Goal: Contribute content: Contribute content

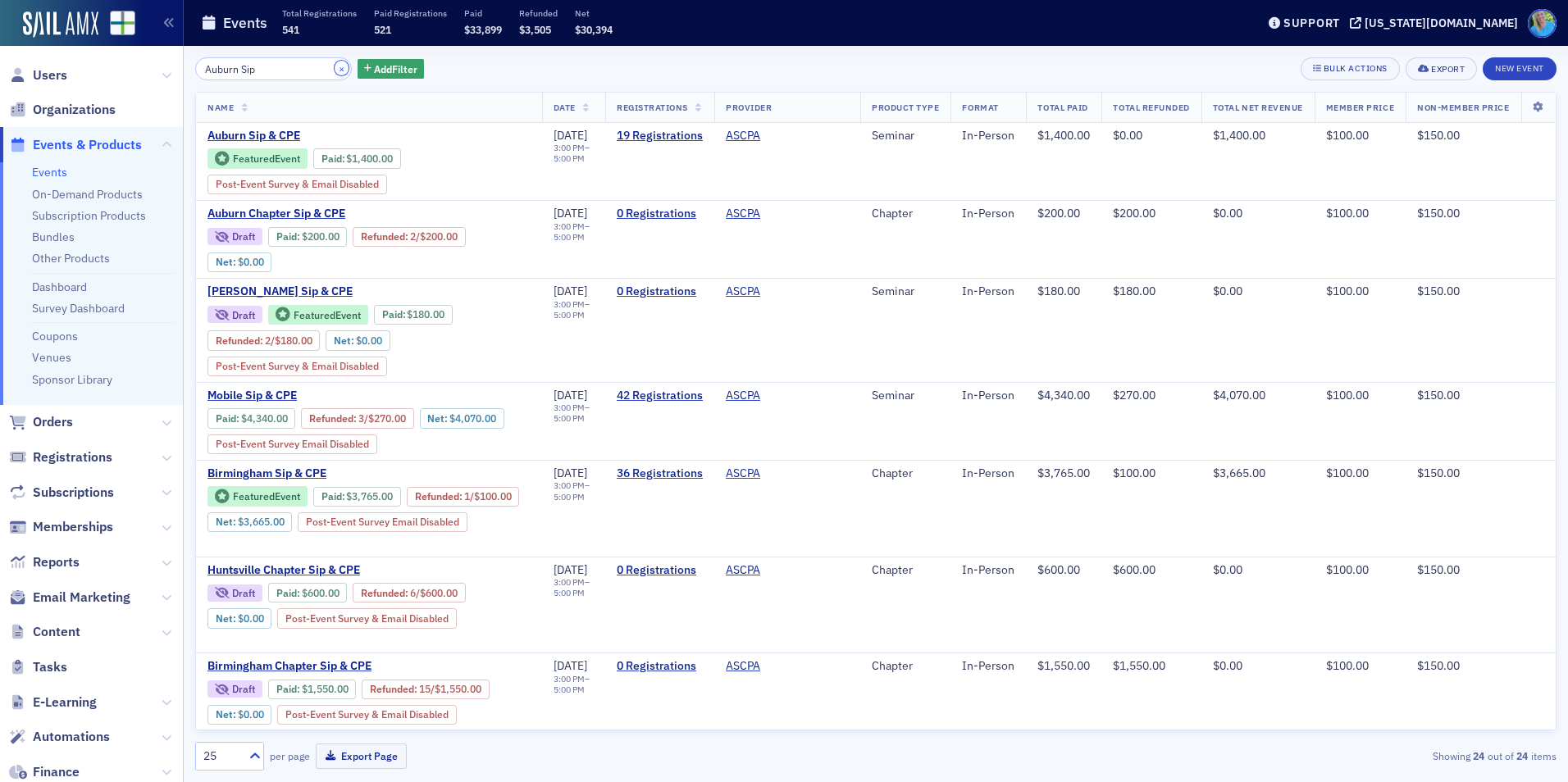
click at [335, 64] on button "×" at bounding box center [342, 68] width 15 height 15
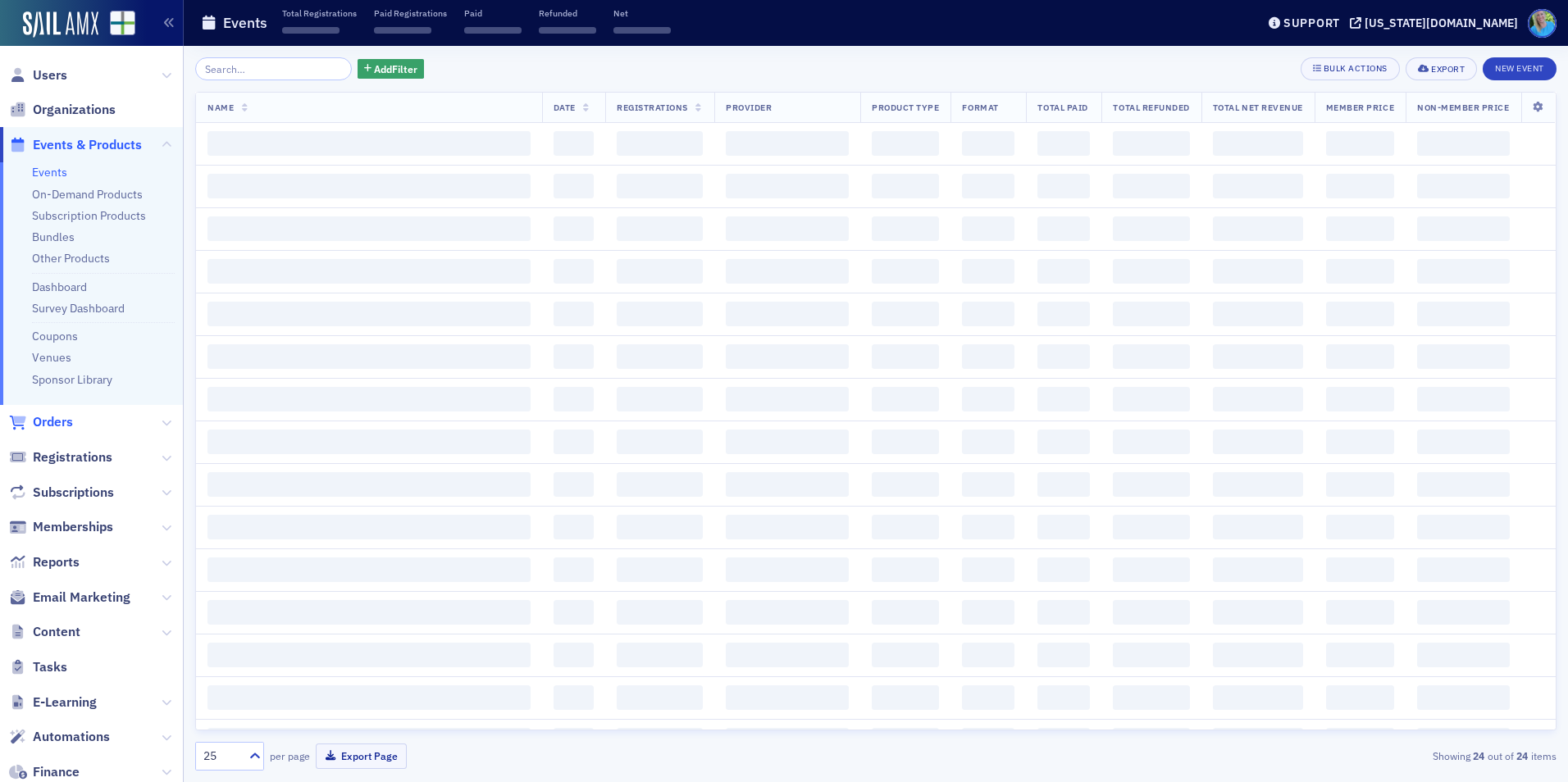
click at [54, 415] on span "Orders" at bounding box center [53, 423] width 40 height 18
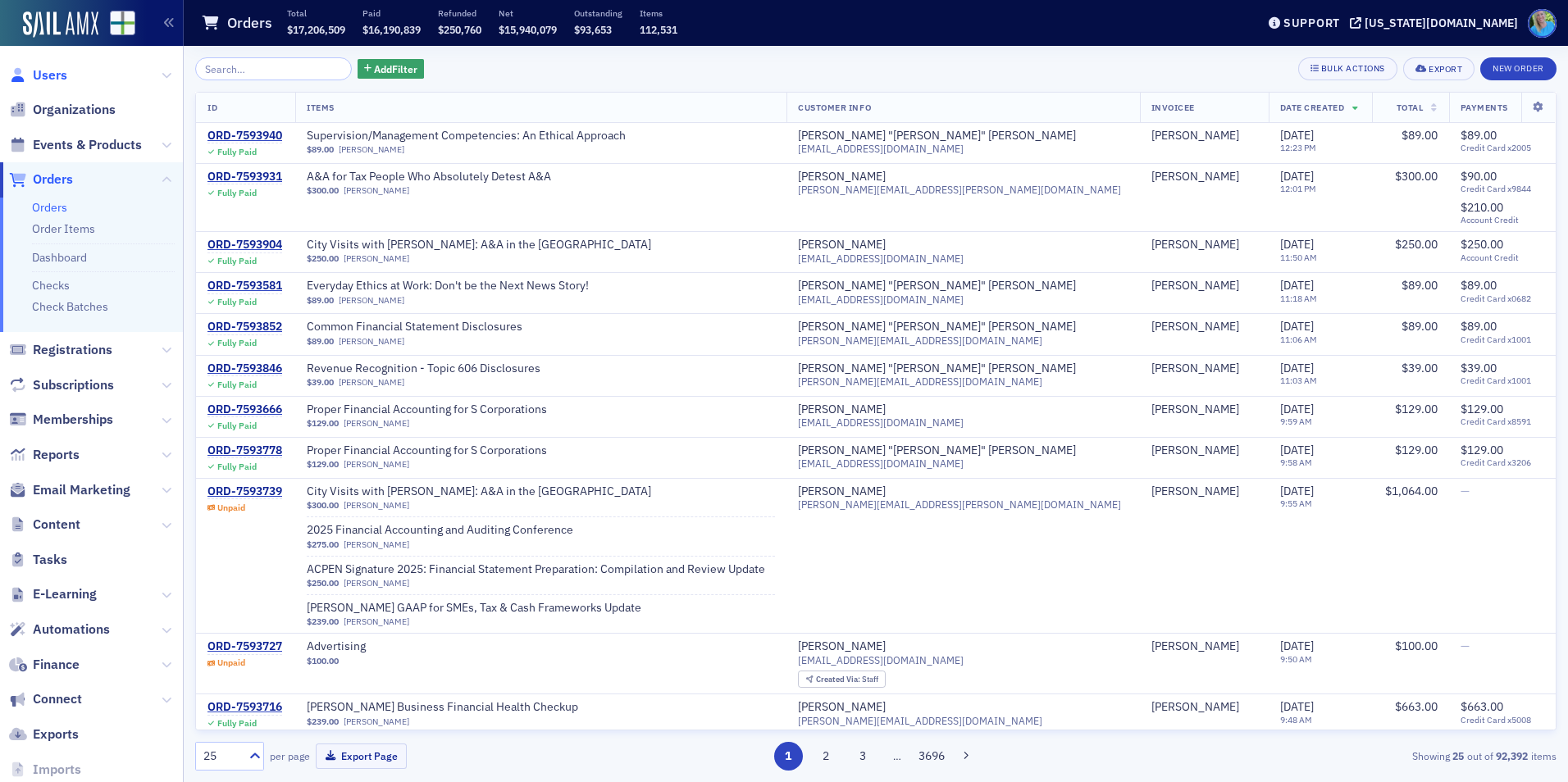
click at [33, 74] on span "Users" at bounding box center [50, 75] width 34 height 18
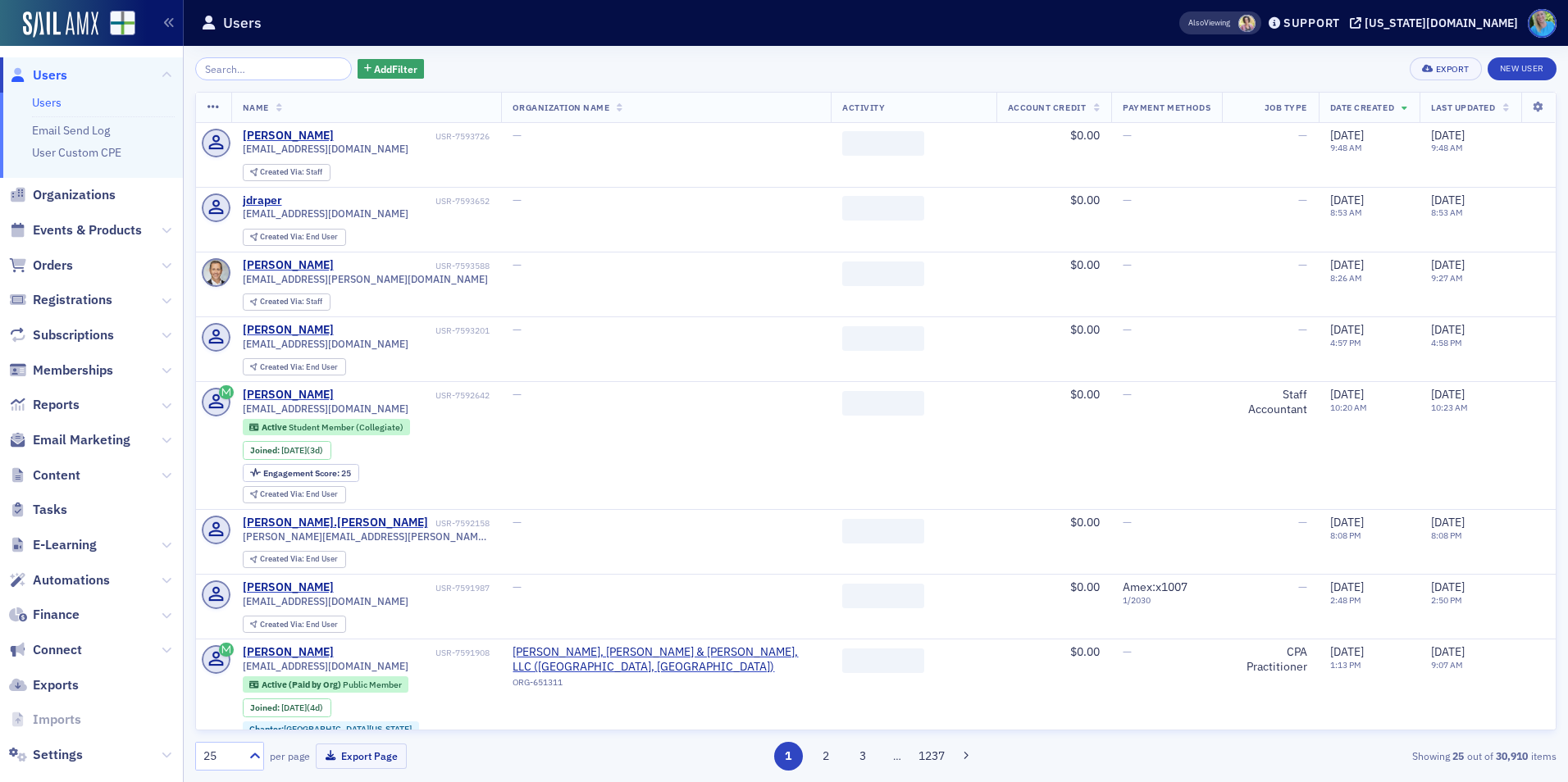
click at [234, 70] on input "search" at bounding box center [273, 68] width 157 height 23
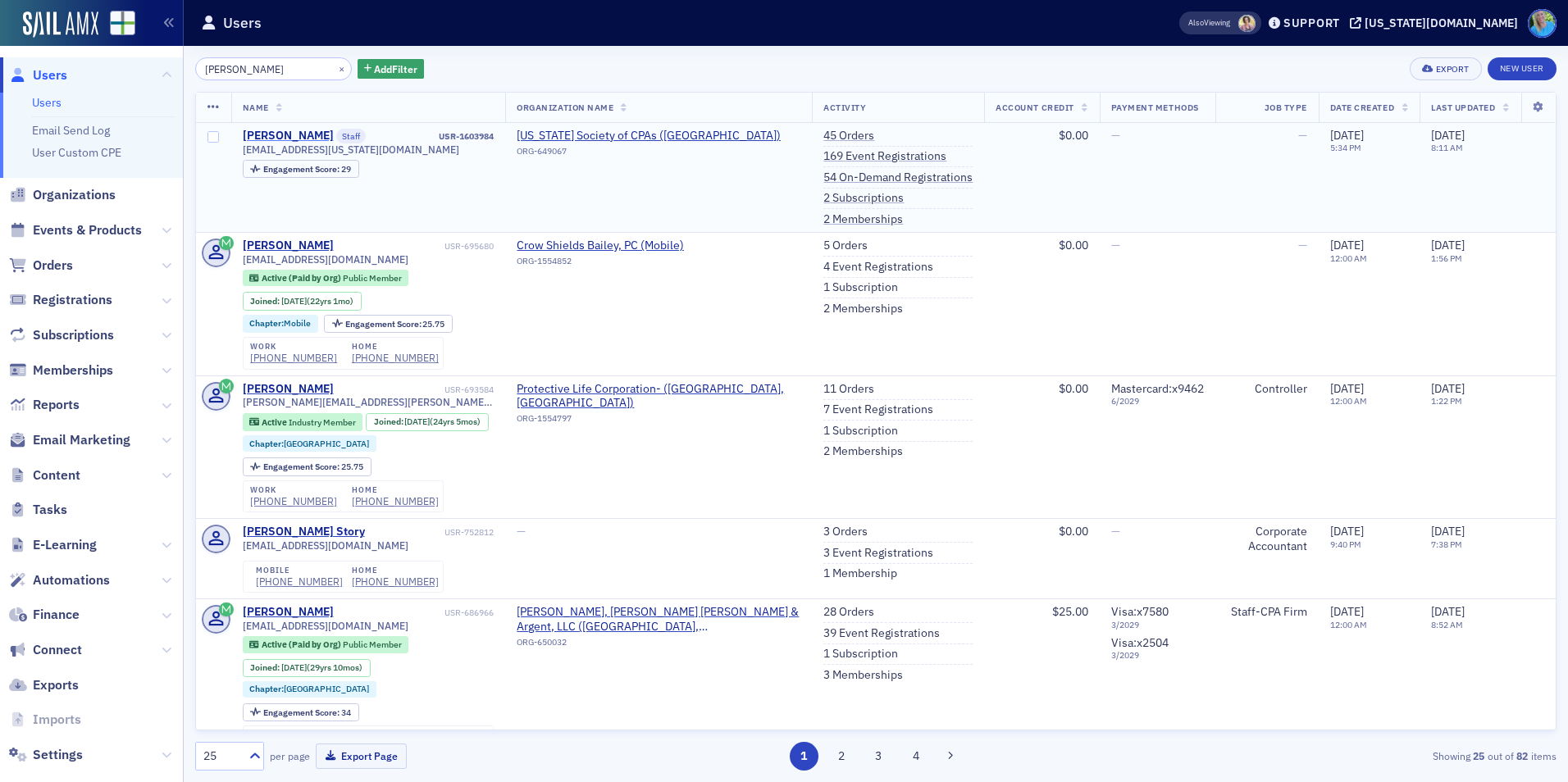
type input "kristi gates"
click at [275, 132] on div "Kristi Gates" at bounding box center [289, 136] width 91 height 15
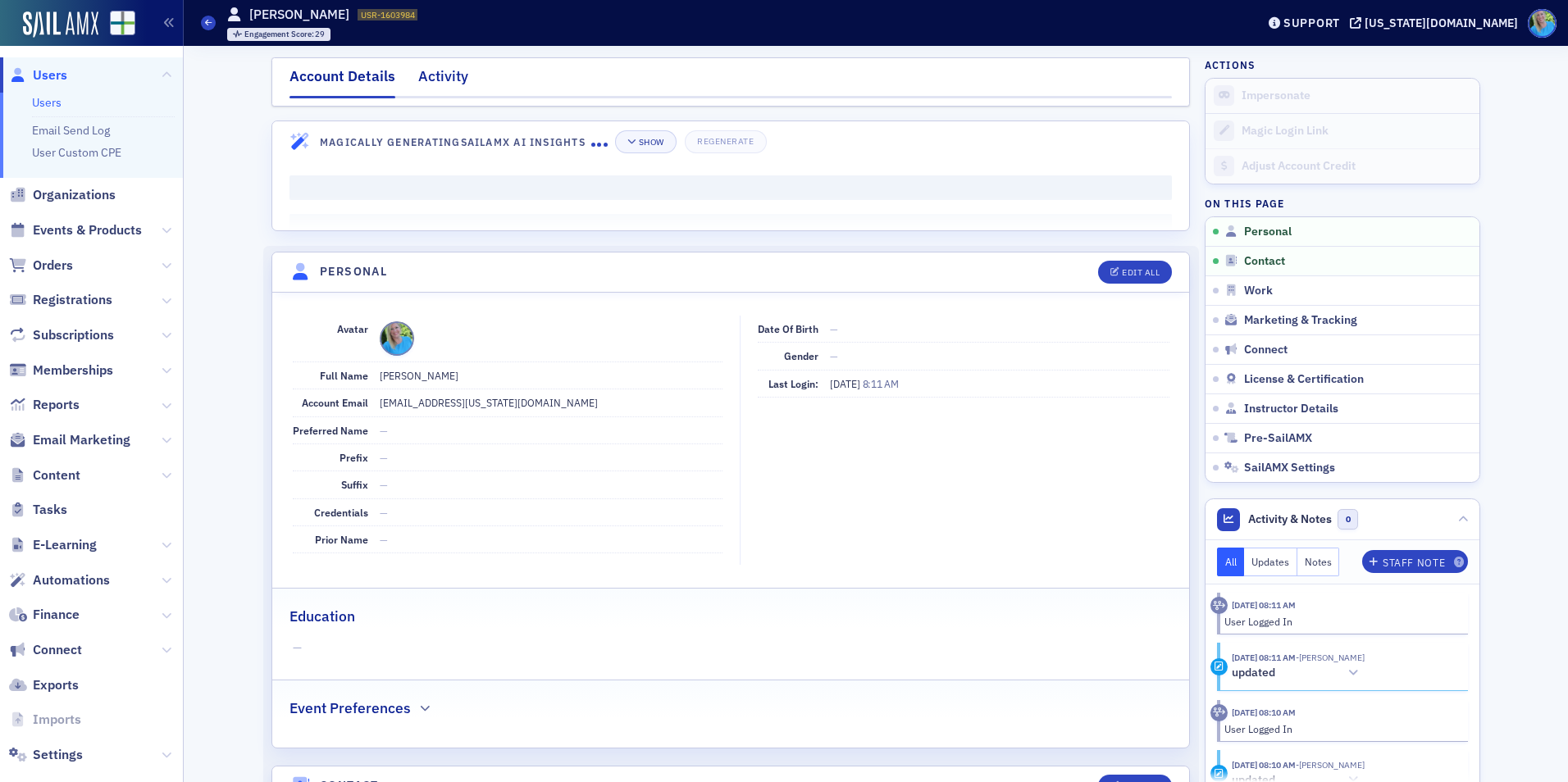
click at [428, 89] on div "Activity" at bounding box center [443, 80] width 50 height 30
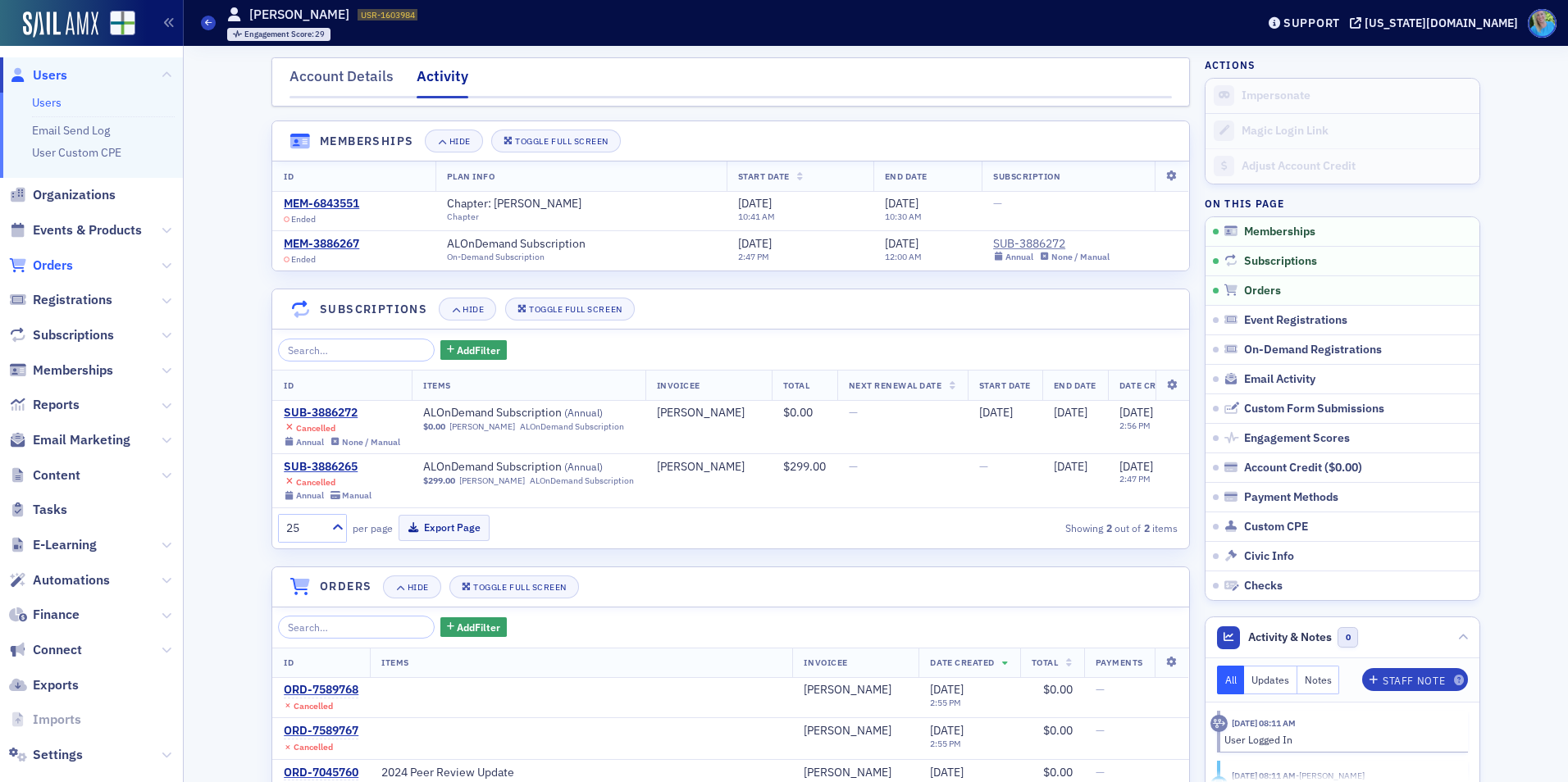
click at [47, 269] on span "Orders" at bounding box center [53, 266] width 40 height 18
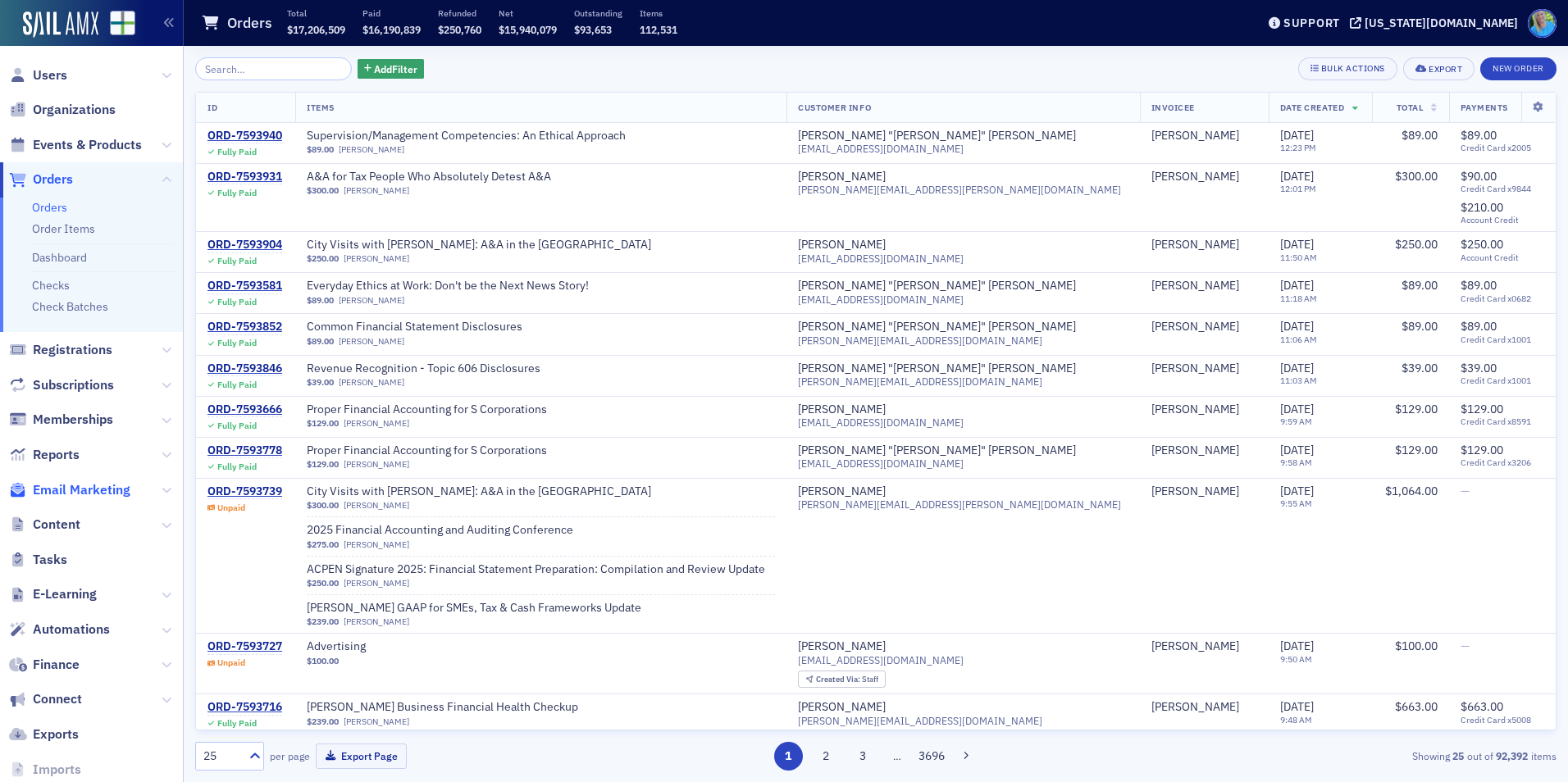
click at [84, 499] on span "Email Marketing" at bounding box center [82, 491] width 98 height 18
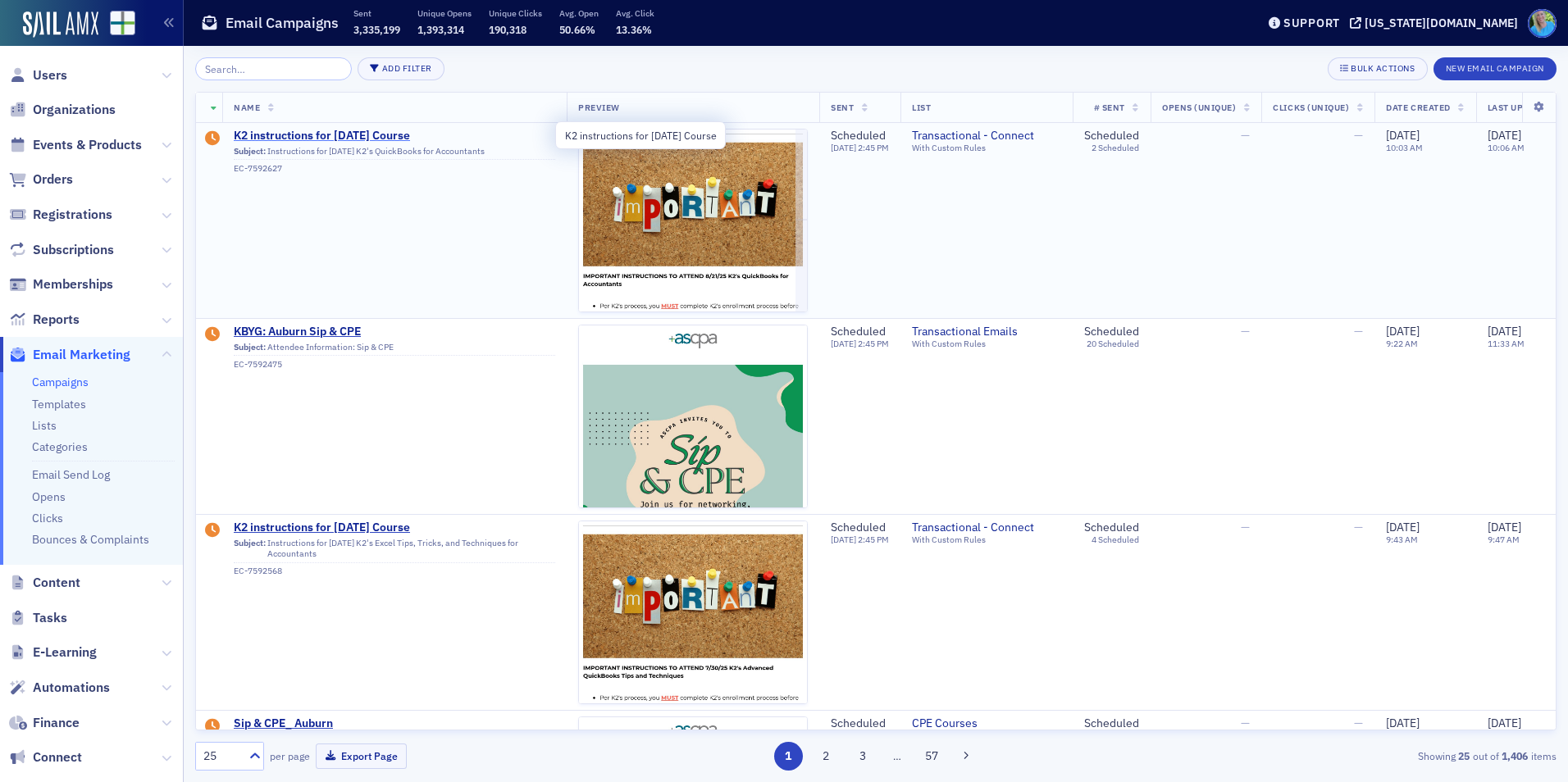
click at [328, 133] on span "K2 instructions for 8/21/25 Course" at bounding box center [395, 136] width 321 height 15
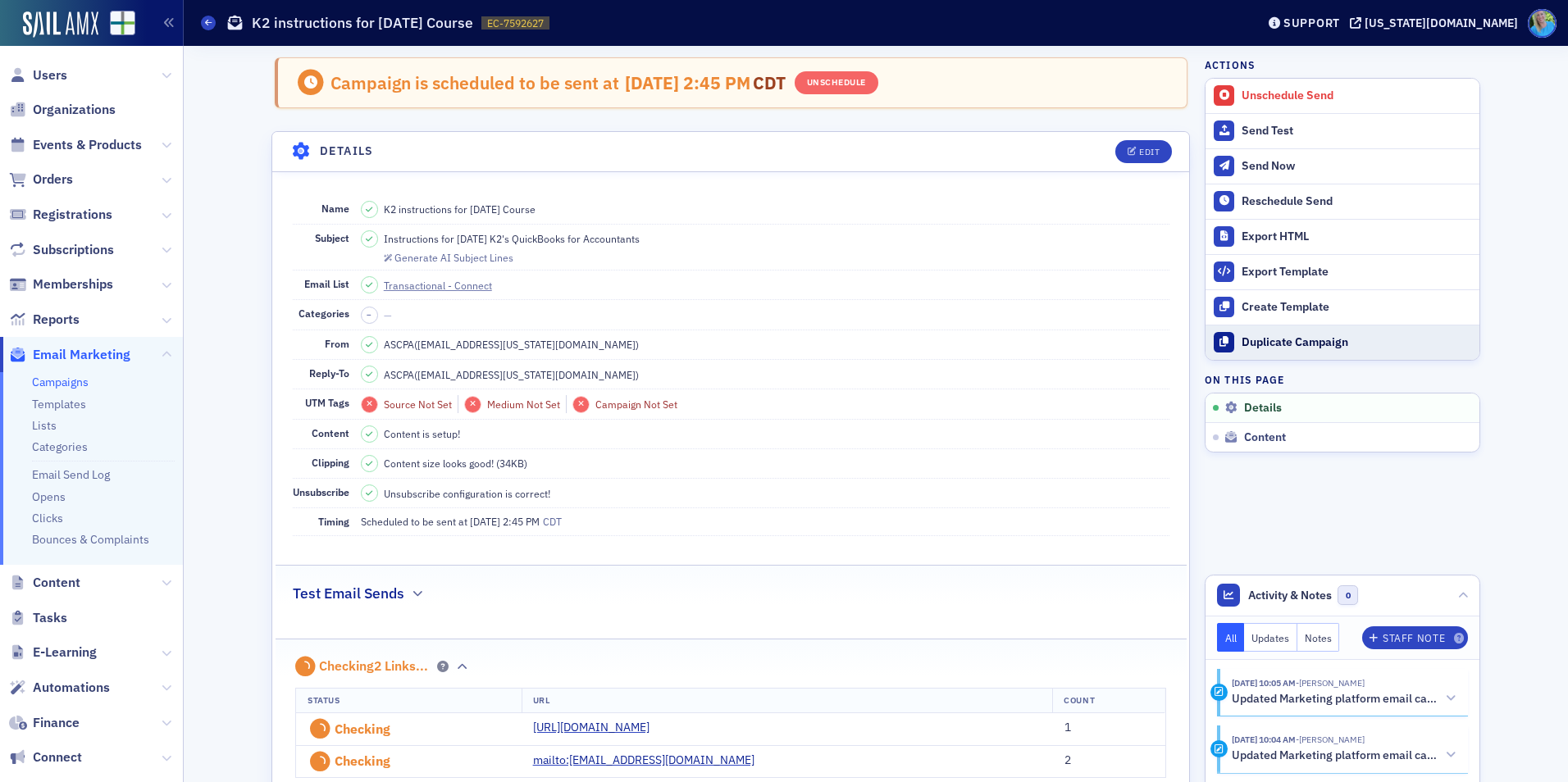
click at [1315, 337] on div "Duplicate Campaign" at bounding box center [1357, 343] width 230 height 15
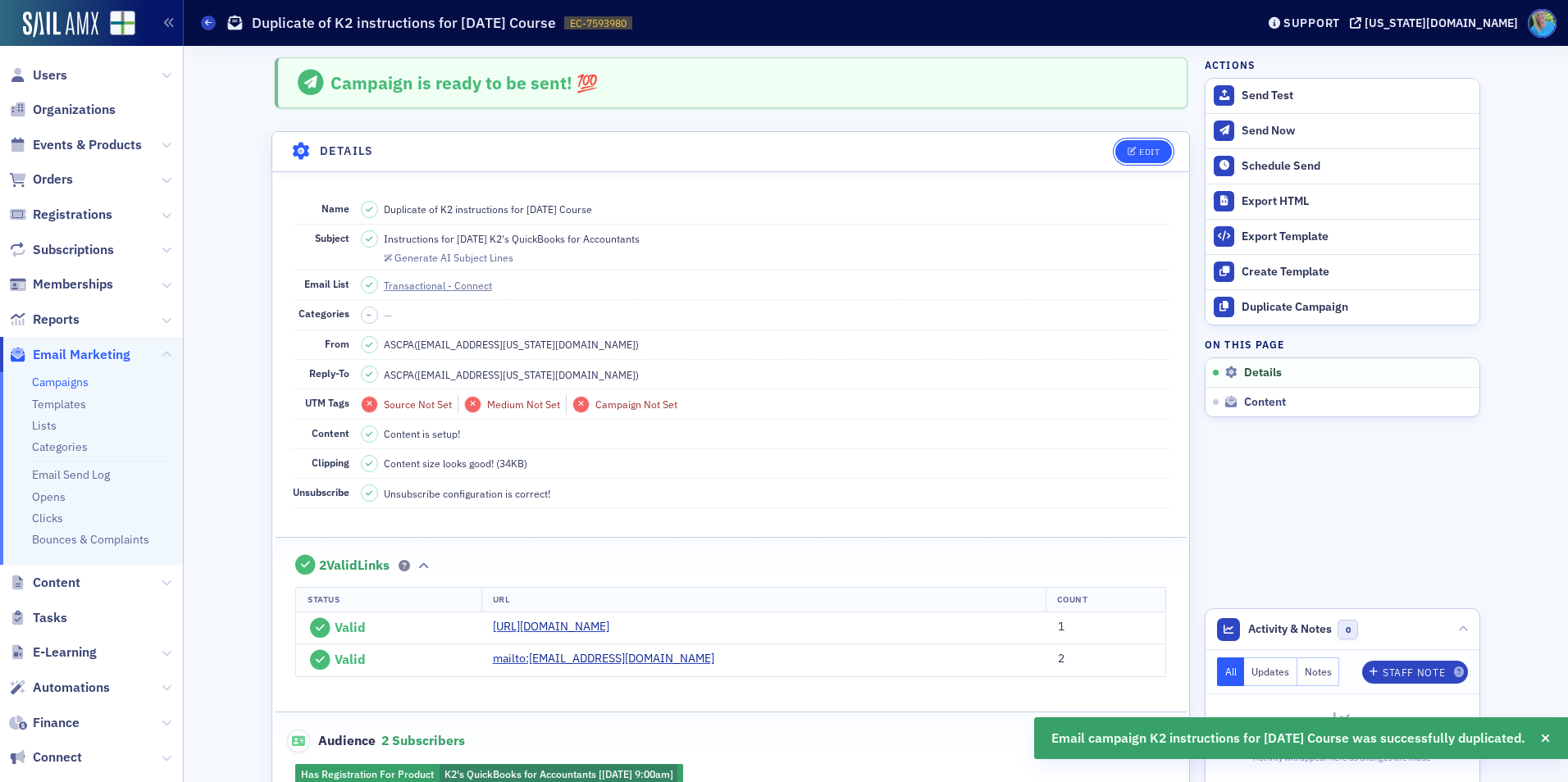
click at [1140, 150] on div "Edit" at bounding box center [1150, 152] width 21 height 9
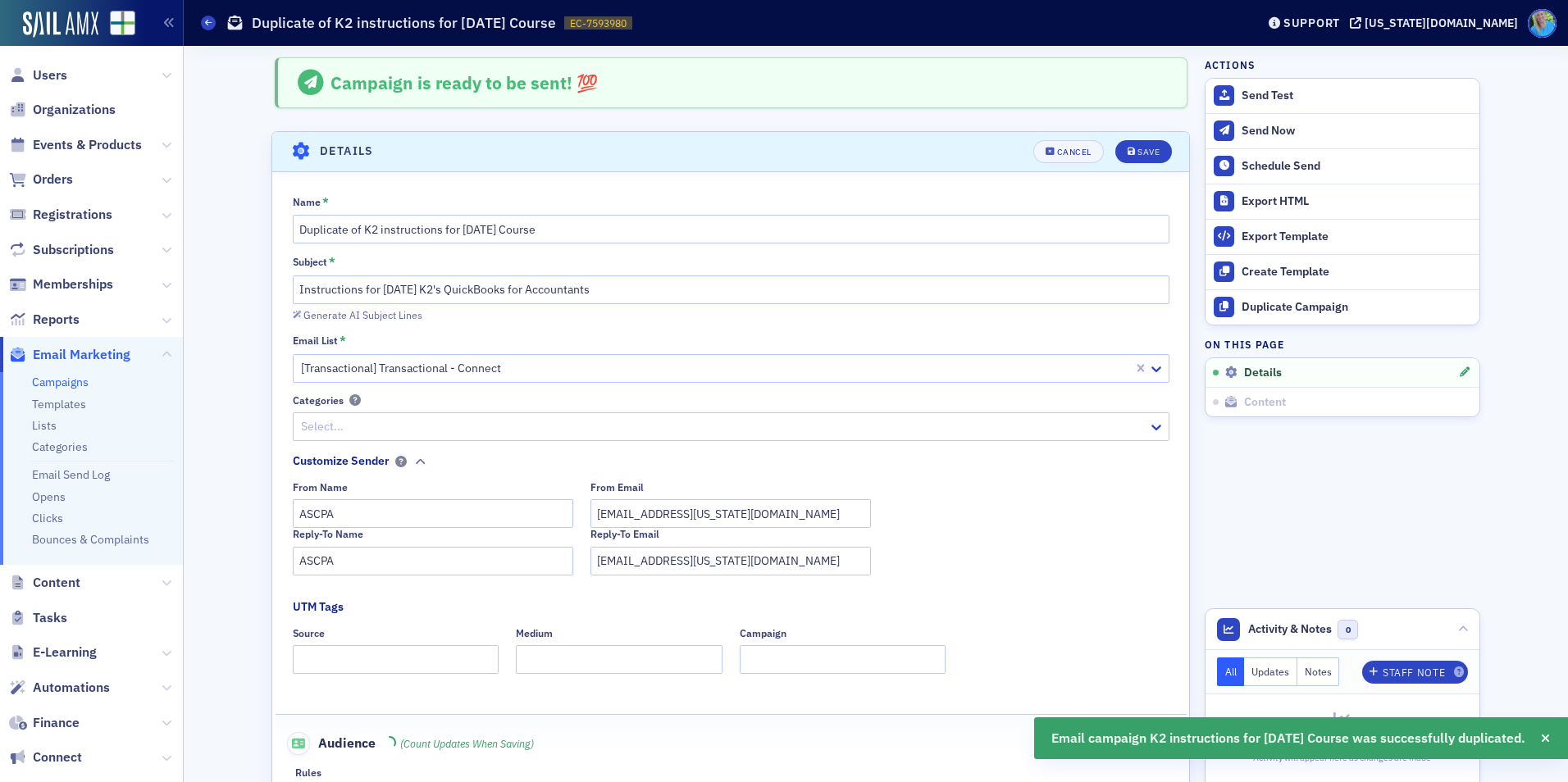
scroll to position [77, 0]
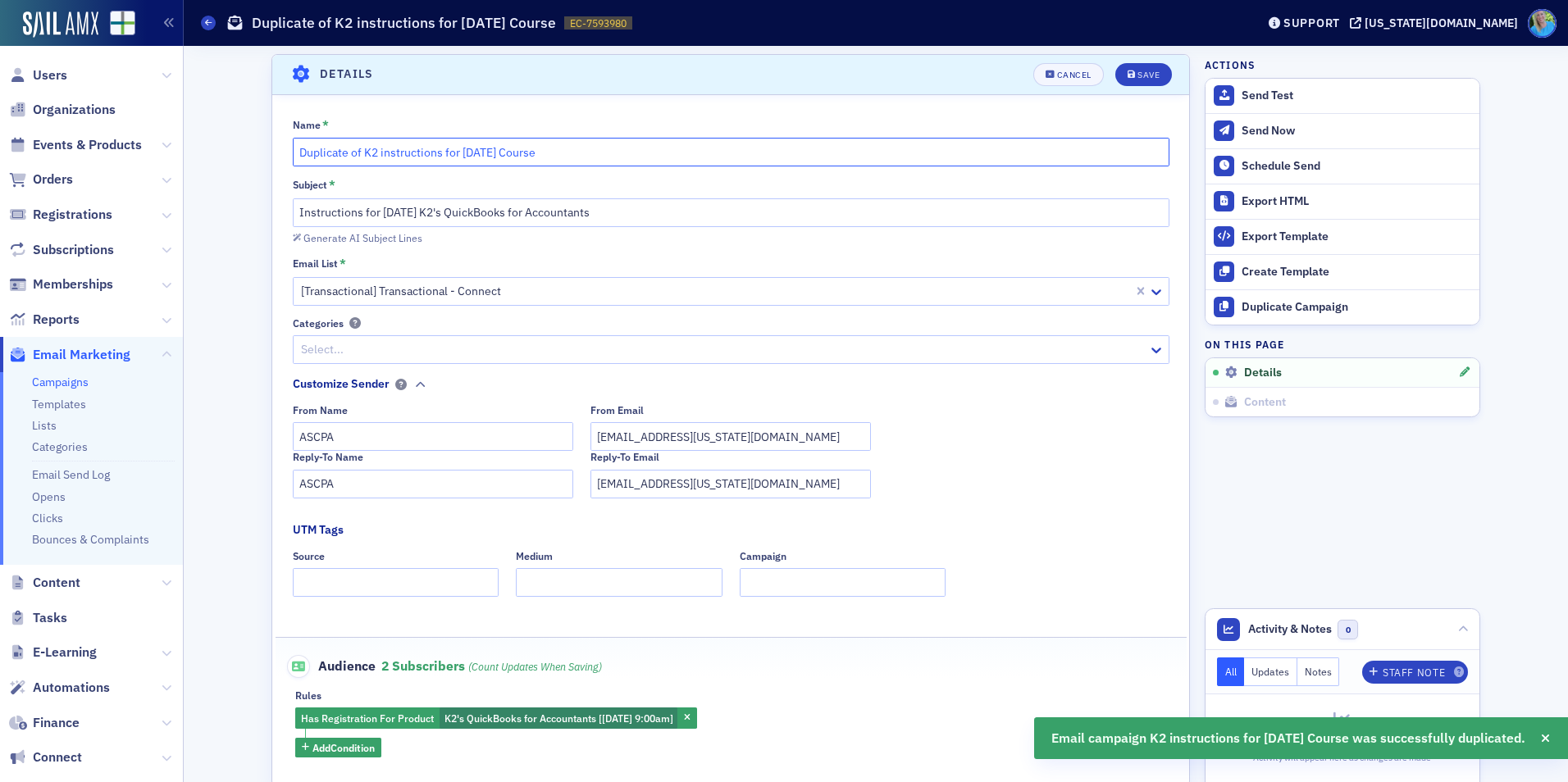
drag, startPoint x: 550, startPoint y: 152, endPoint x: 281, endPoint y: 155, distance: 269.0
click at [281, 155] on div "Name * Duplicate of K2 instructions for 8/21/25 Course Subject * Instructions f…" at bounding box center [730, 438] width 917 height 640
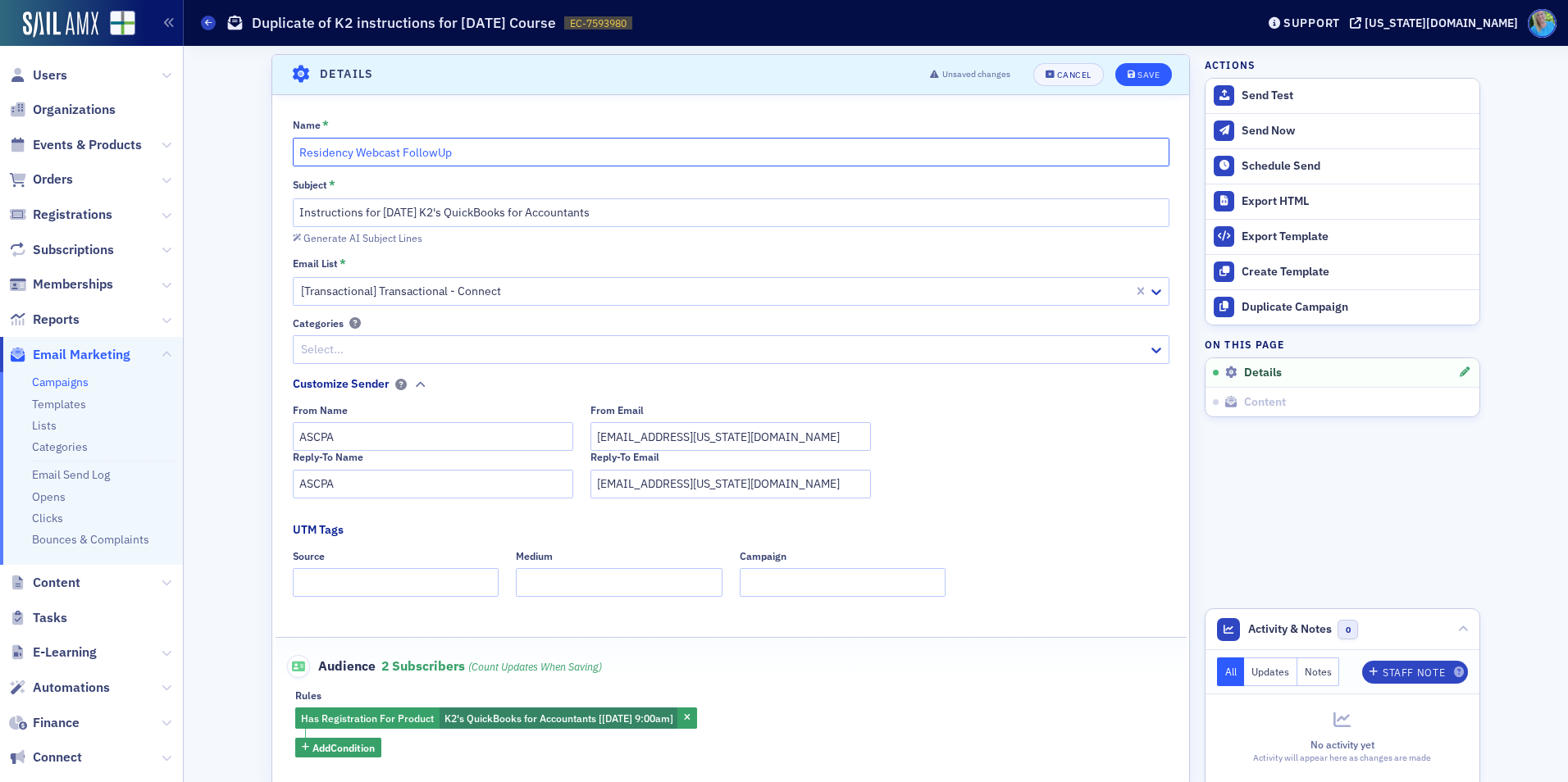
type input "Residency Webcast FollowUp"
click at [1122, 80] on button "Save" at bounding box center [1143, 74] width 56 height 23
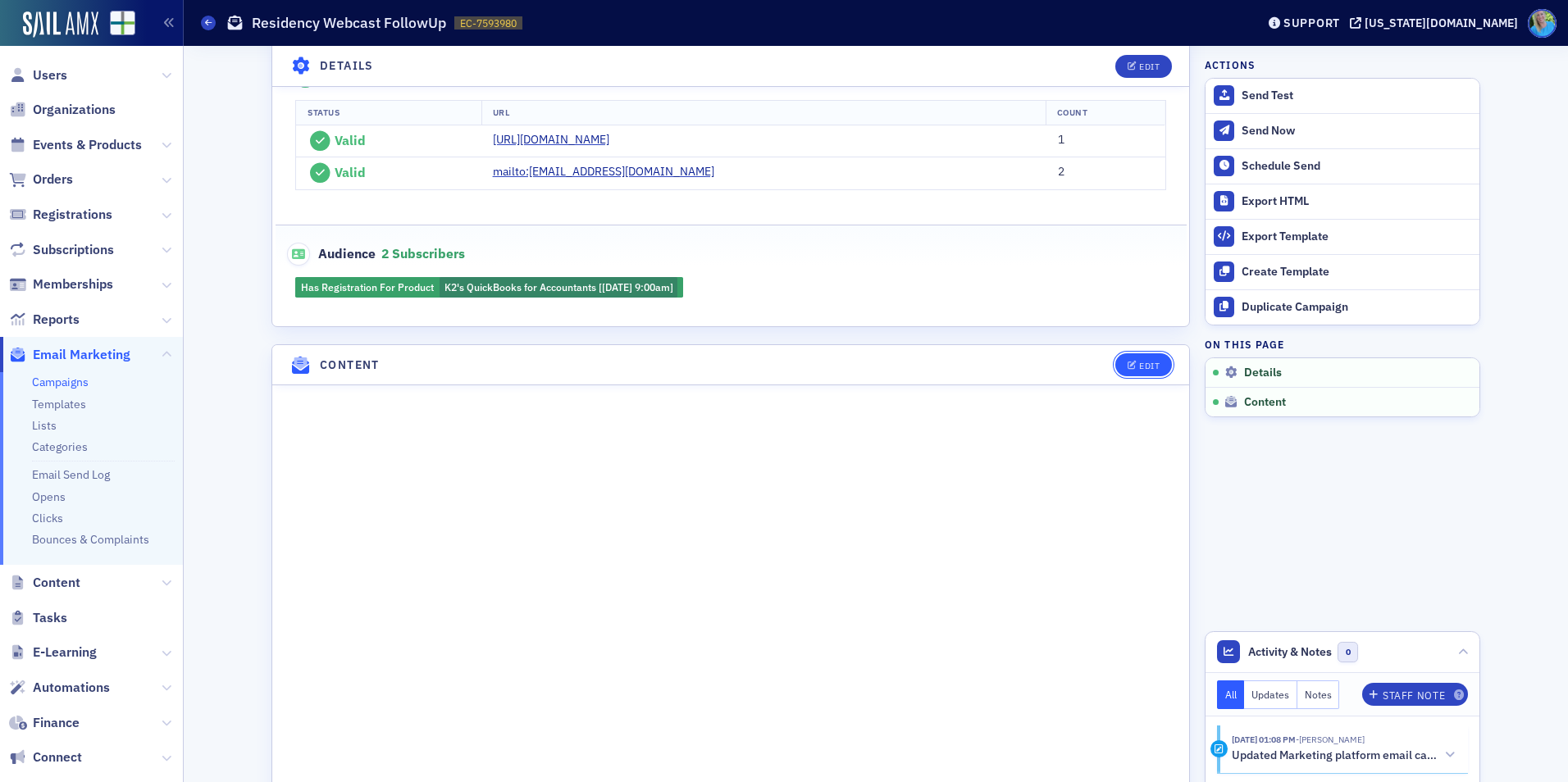
click at [1140, 362] on div "Edit" at bounding box center [1150, 367] width 21 height 9
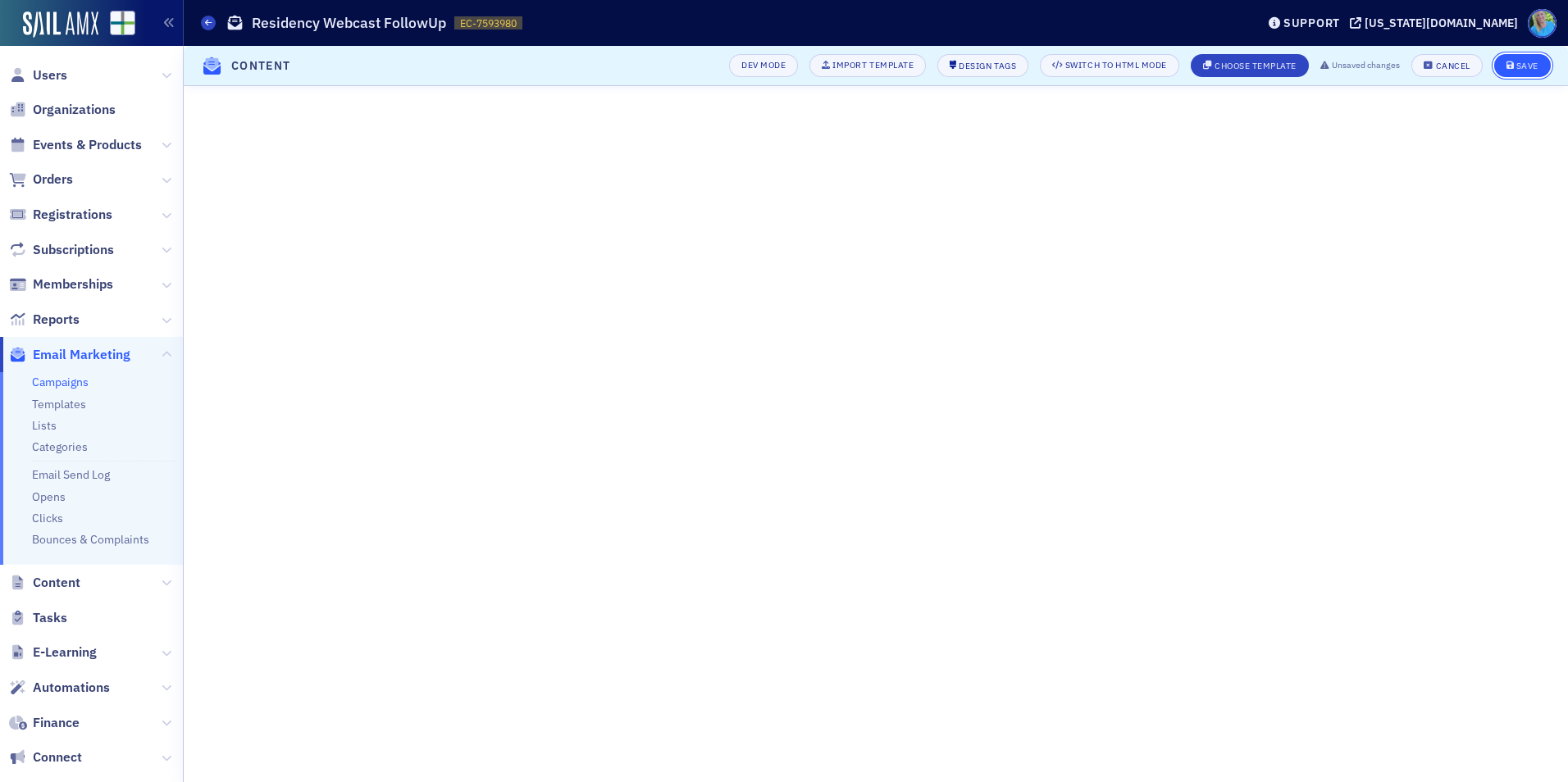
click at [1513, 73] on button "Save" at bounding box center [1523, 65] width 56 height 23
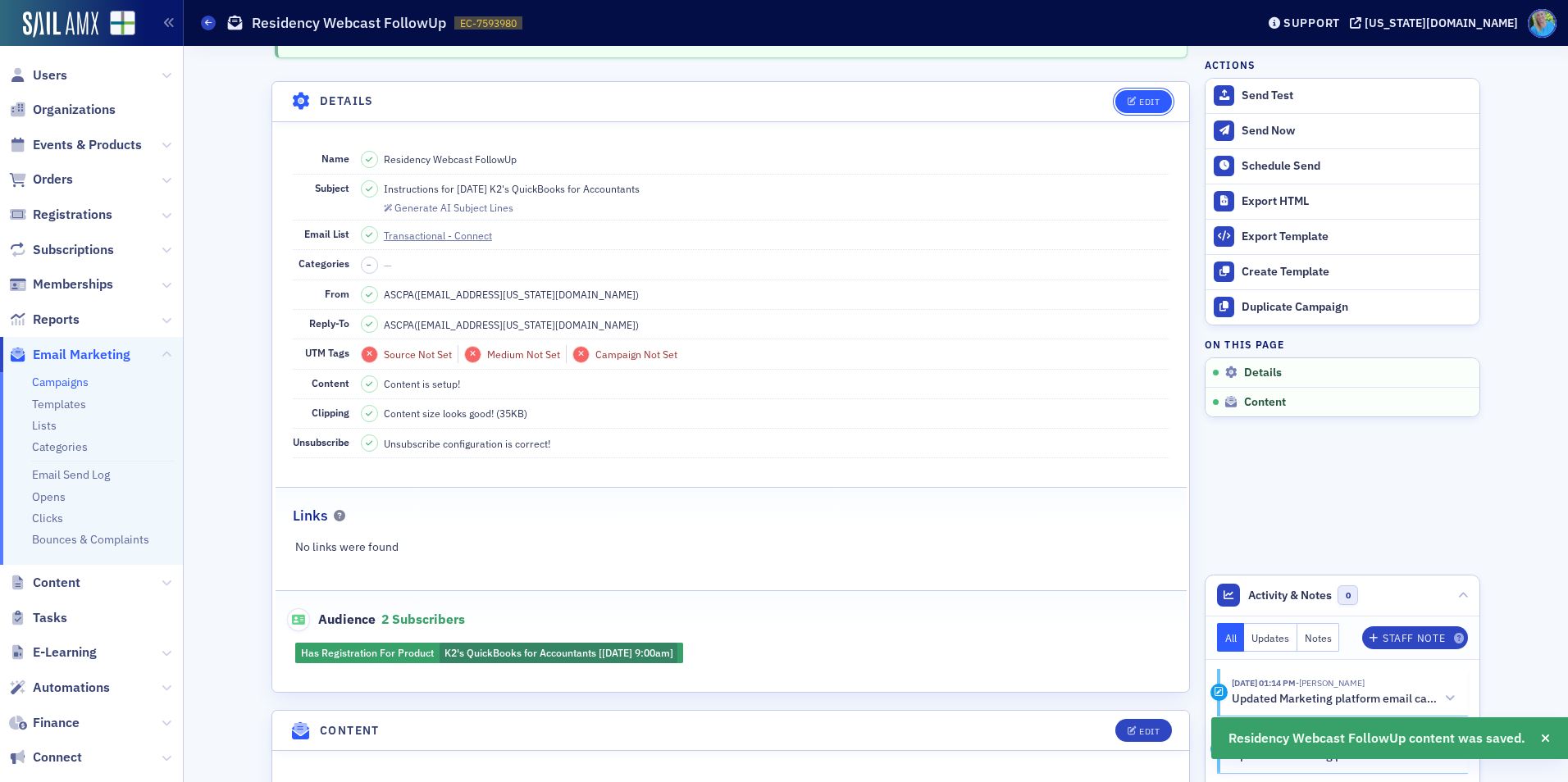
click at [1127, 108] on button "Edit" at bounding box center [1143, 101] width 56 height 23
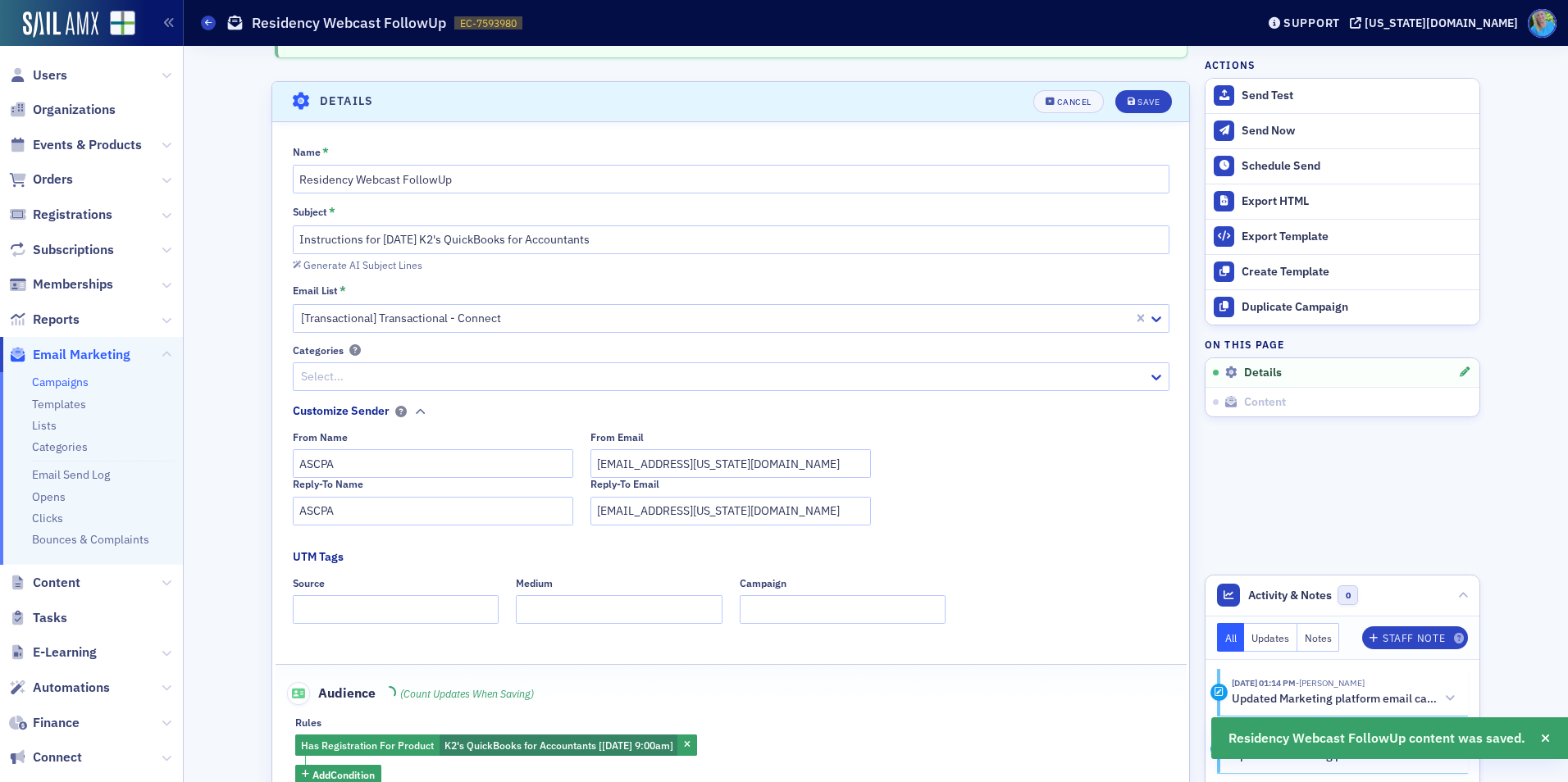
scroll to position [77, 0]
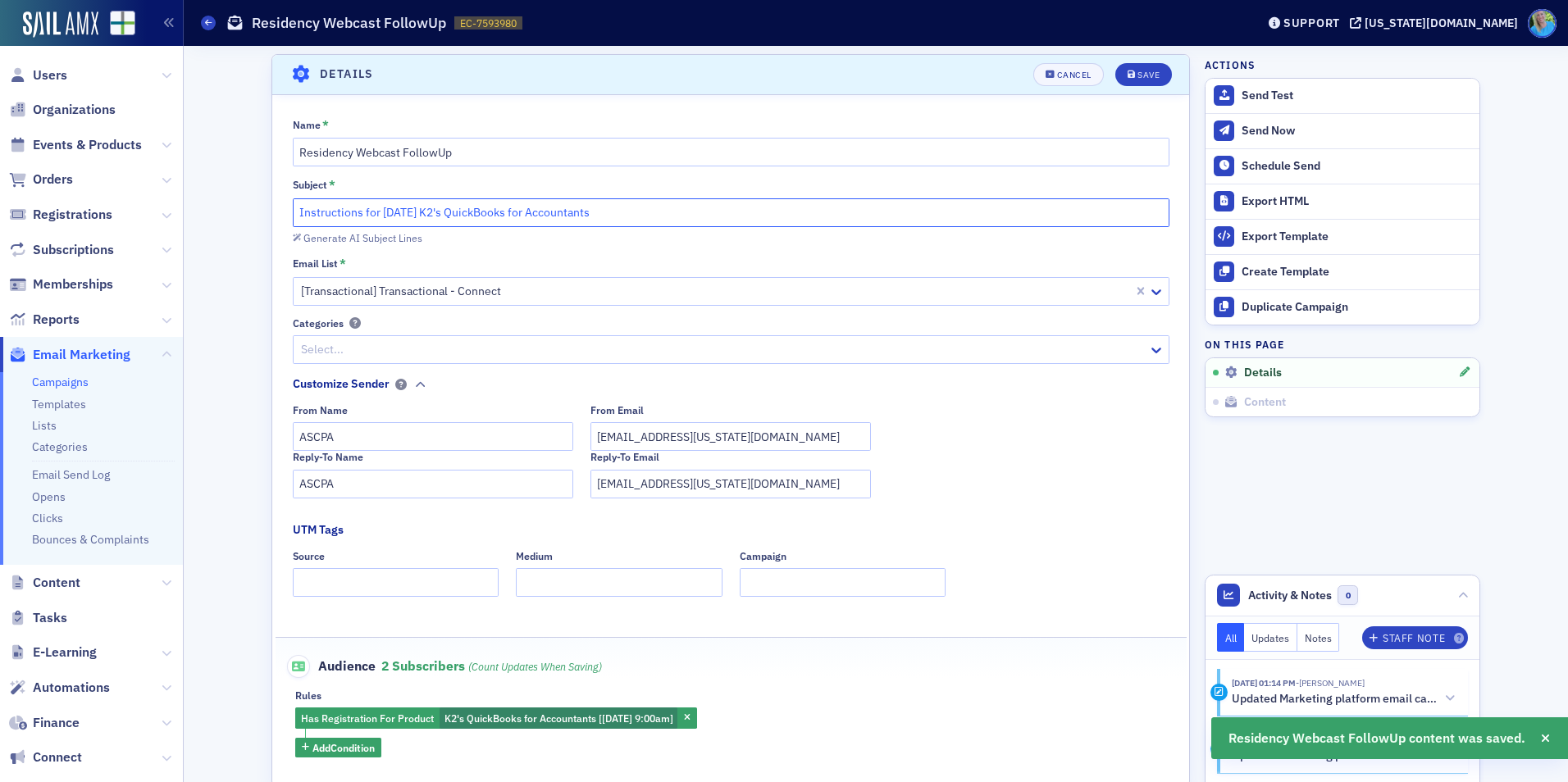
click at [295, 216] on input "Instructions for 8/21/25 K2's QuickBooks for Accountants" at bounding box center [731, 213] width 877 height 29
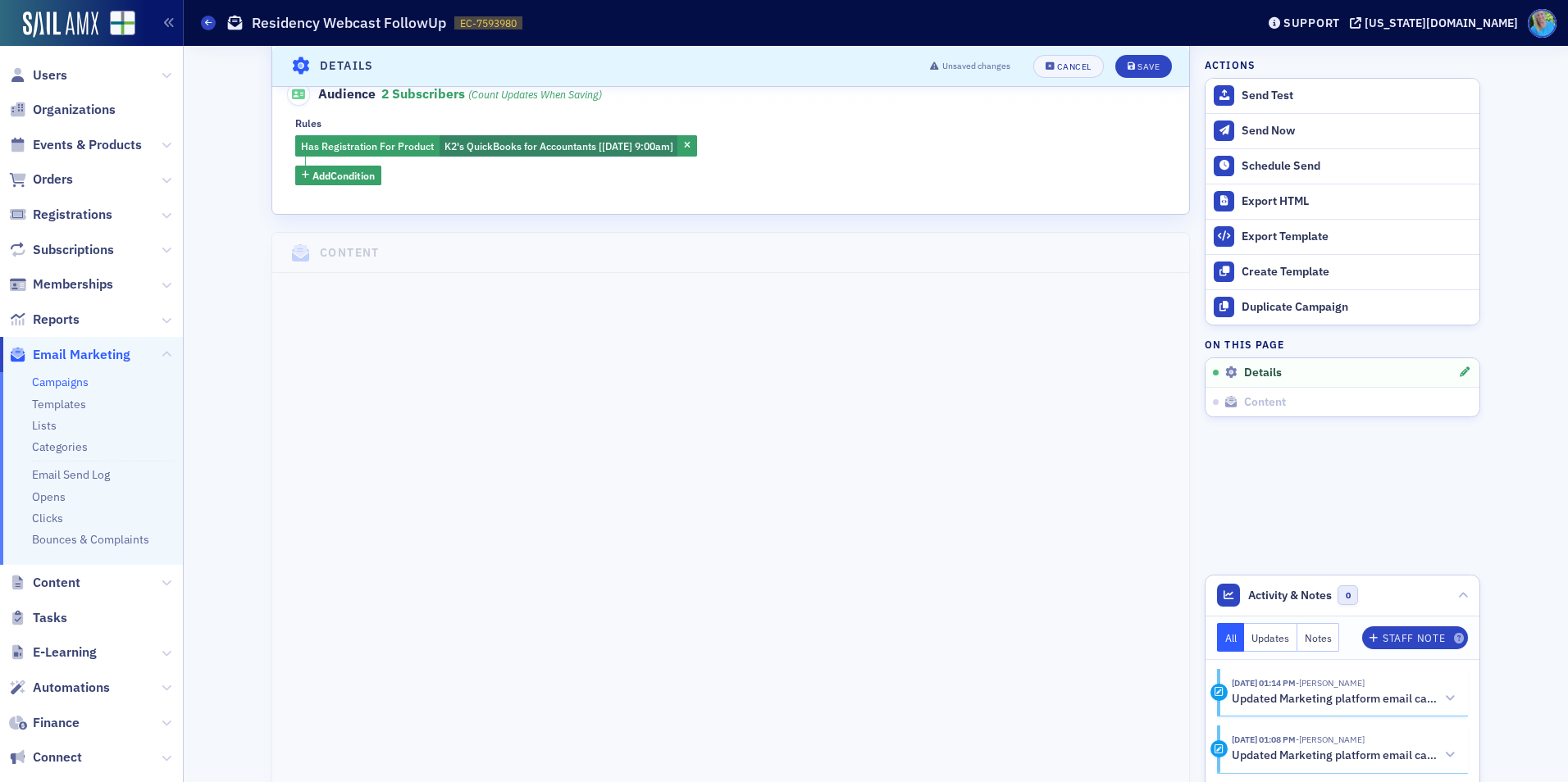
scroll to position [651, 0]
type input "Follow up from recent "Domicile or Disaster" webcast"
click at [1142, 71] on div "Save" at bounding box center [1149, 66] width 22 height 9
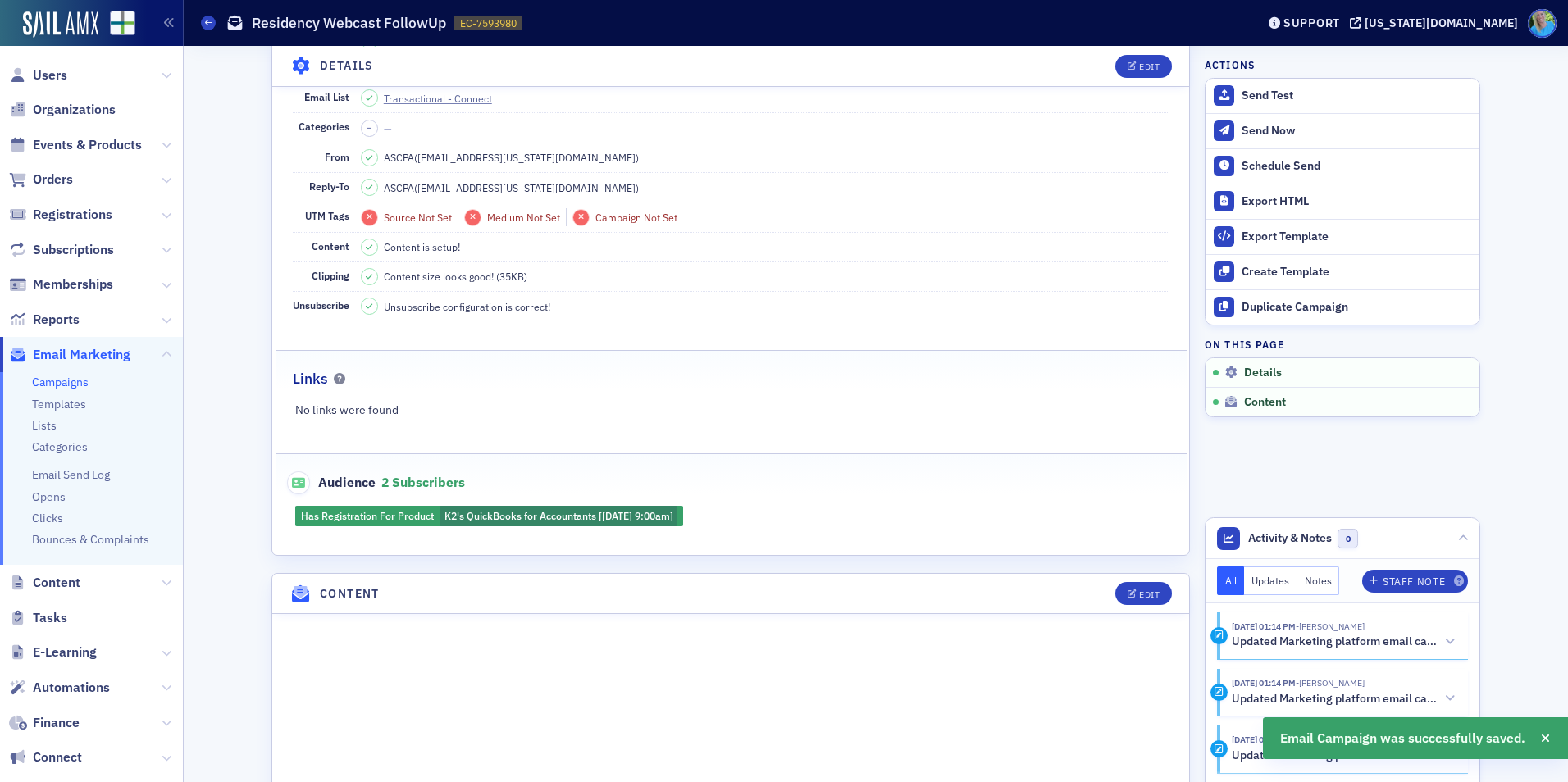
scroll to position [569, 0]
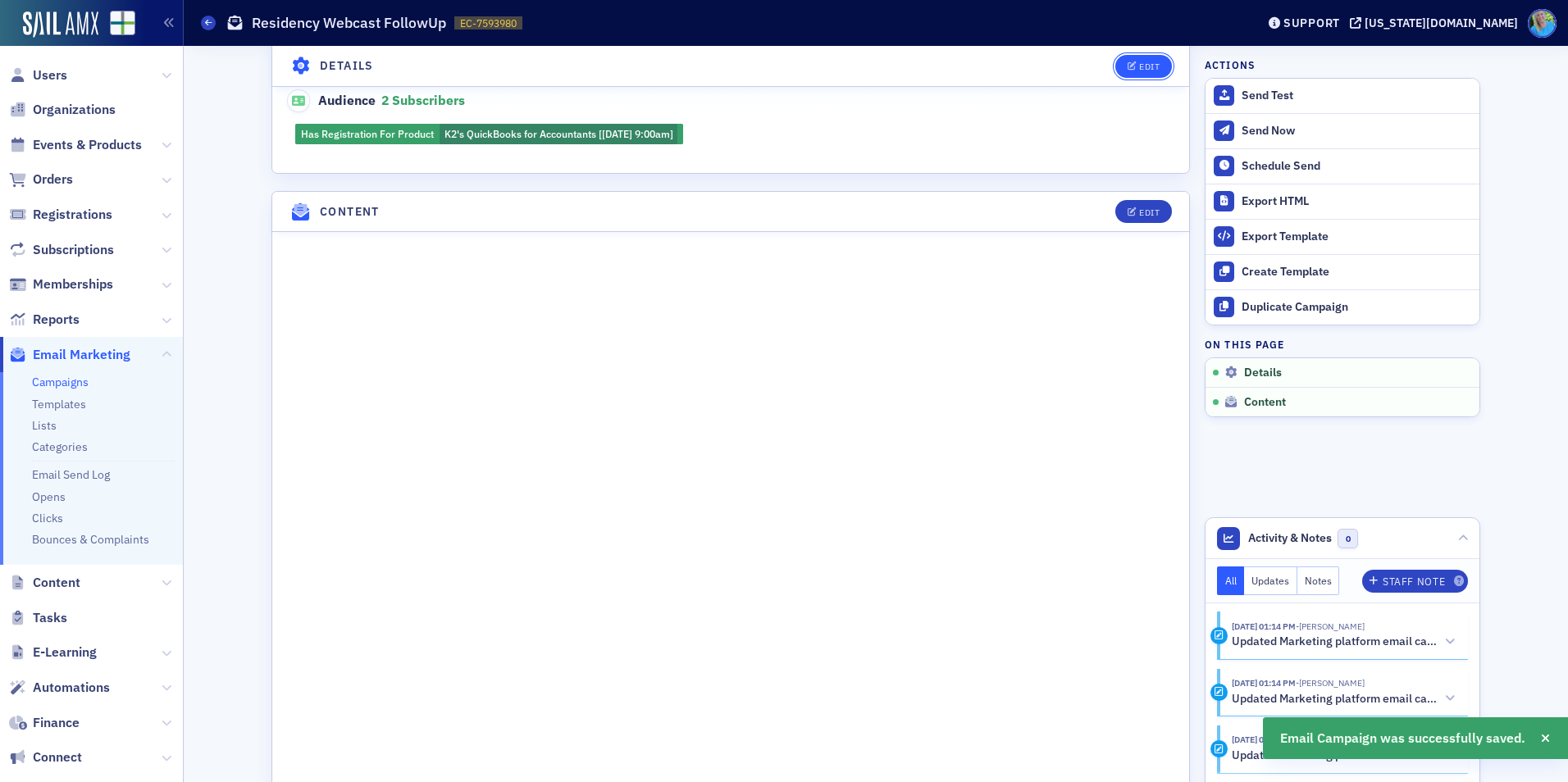
click at [1140, 65] on div "Edit" at bounding box center [1150, 66] width 21 height 9
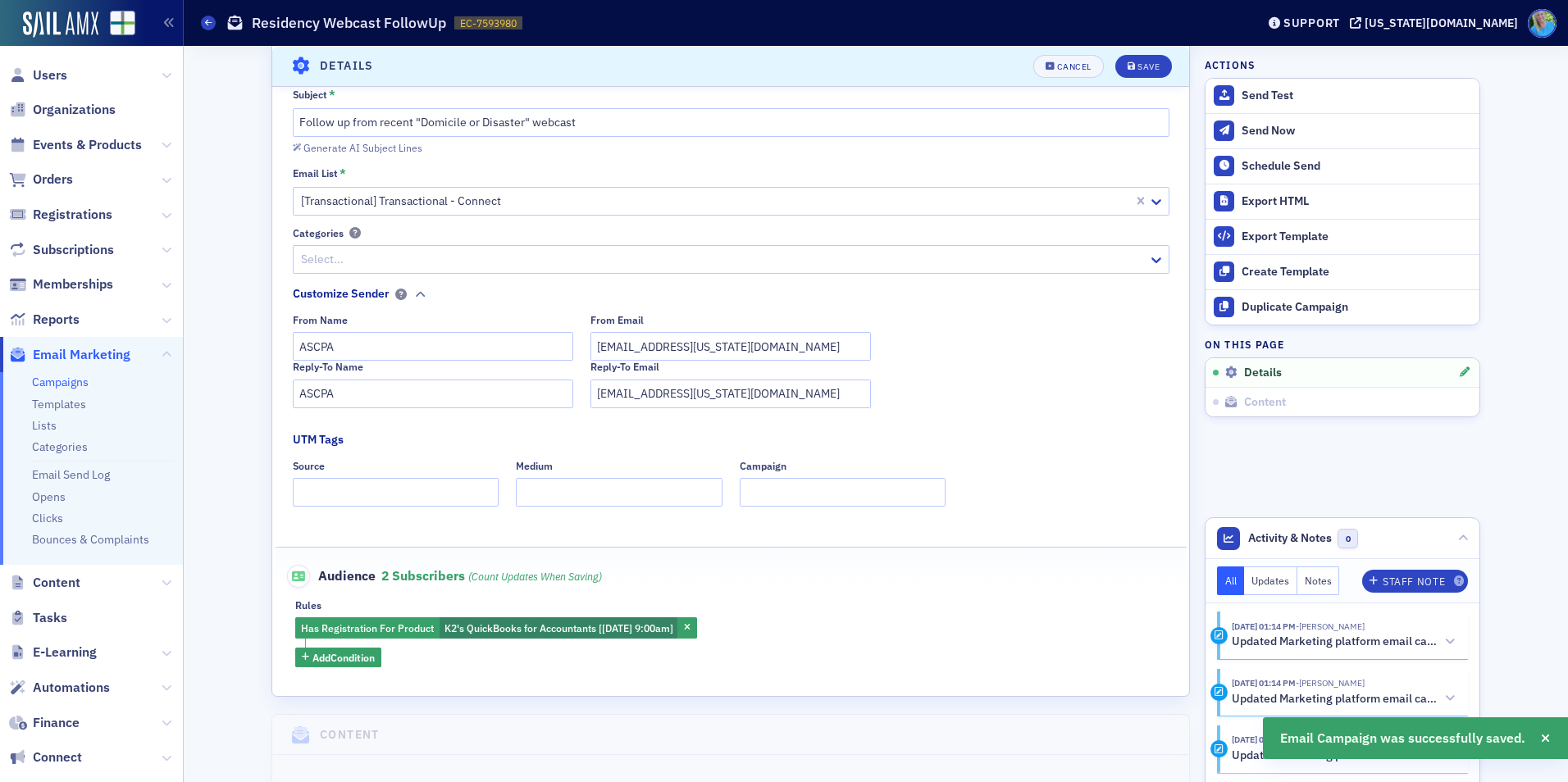
scroll to position [77, 0]
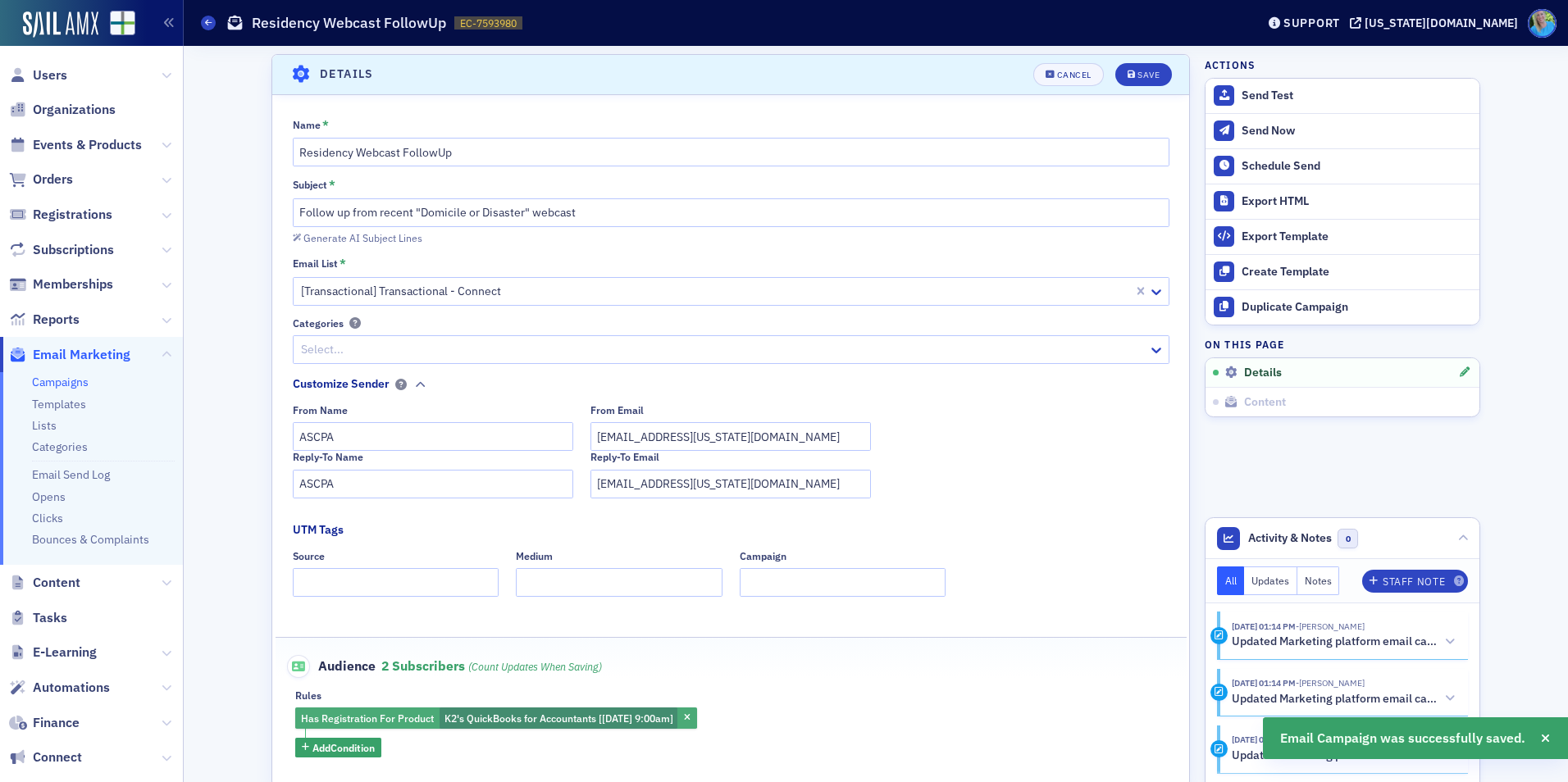
click at [626, 722] on span "K2's QuickBooks for Accountants [8/21/2025 9:00am]" at bounding box center [559, 718] width 229 height 13
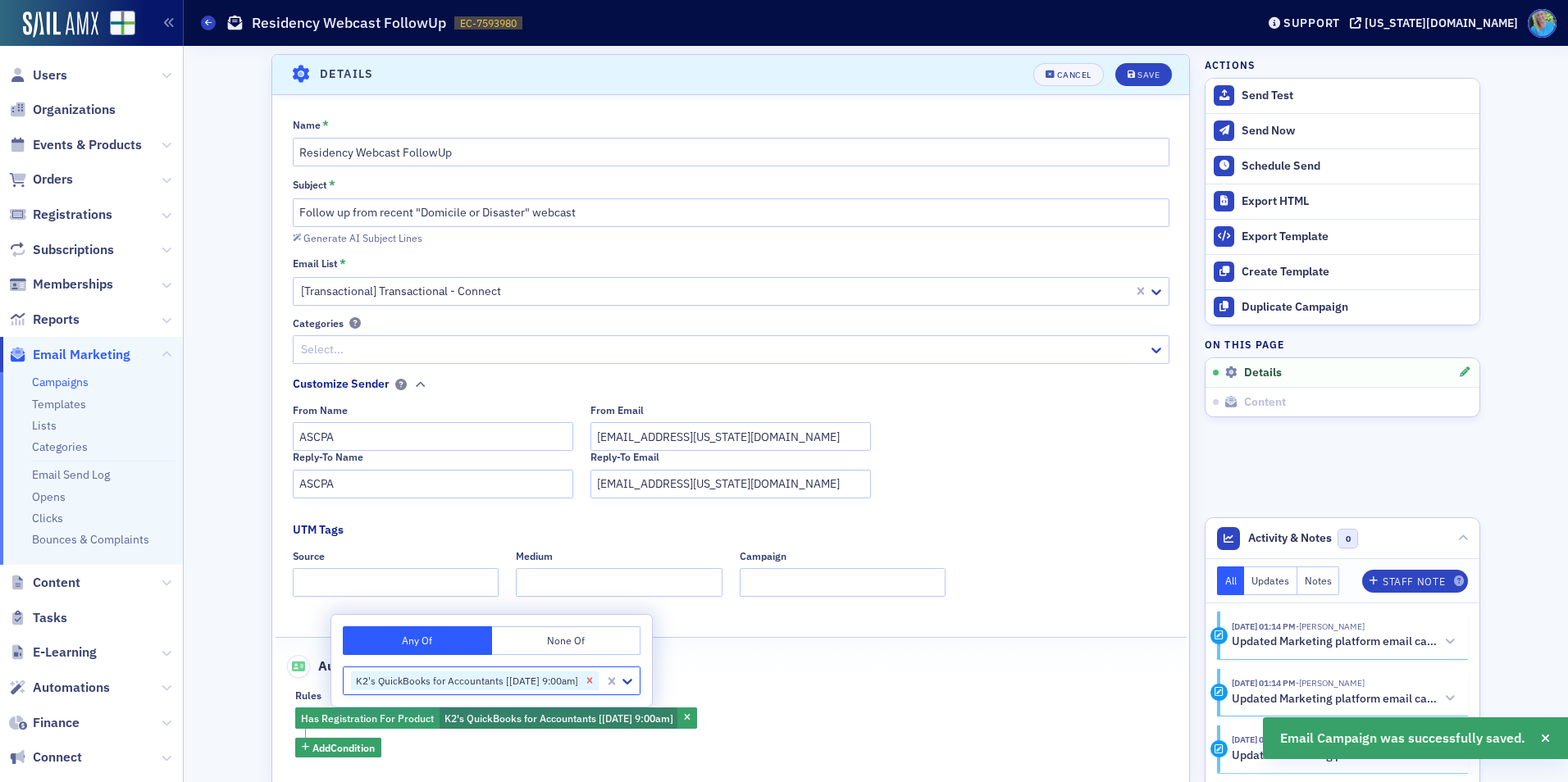
click at [595, 682] on icon "Remove K2's QuickBooks for Accountants [8/21/2025 9:00am]" at bounding box center [590, 680] width 12 height 12
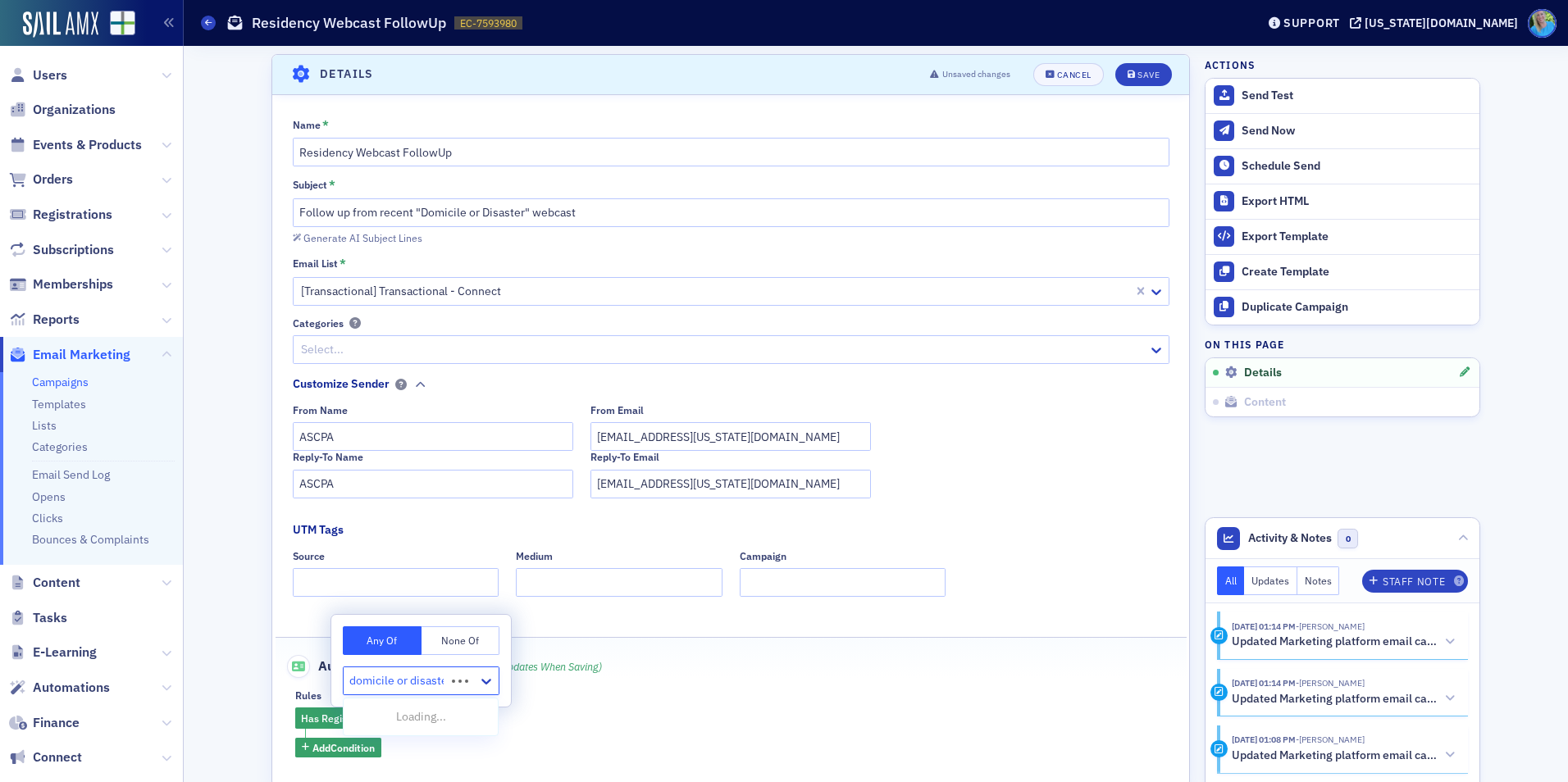
type input "domicile or disaster"
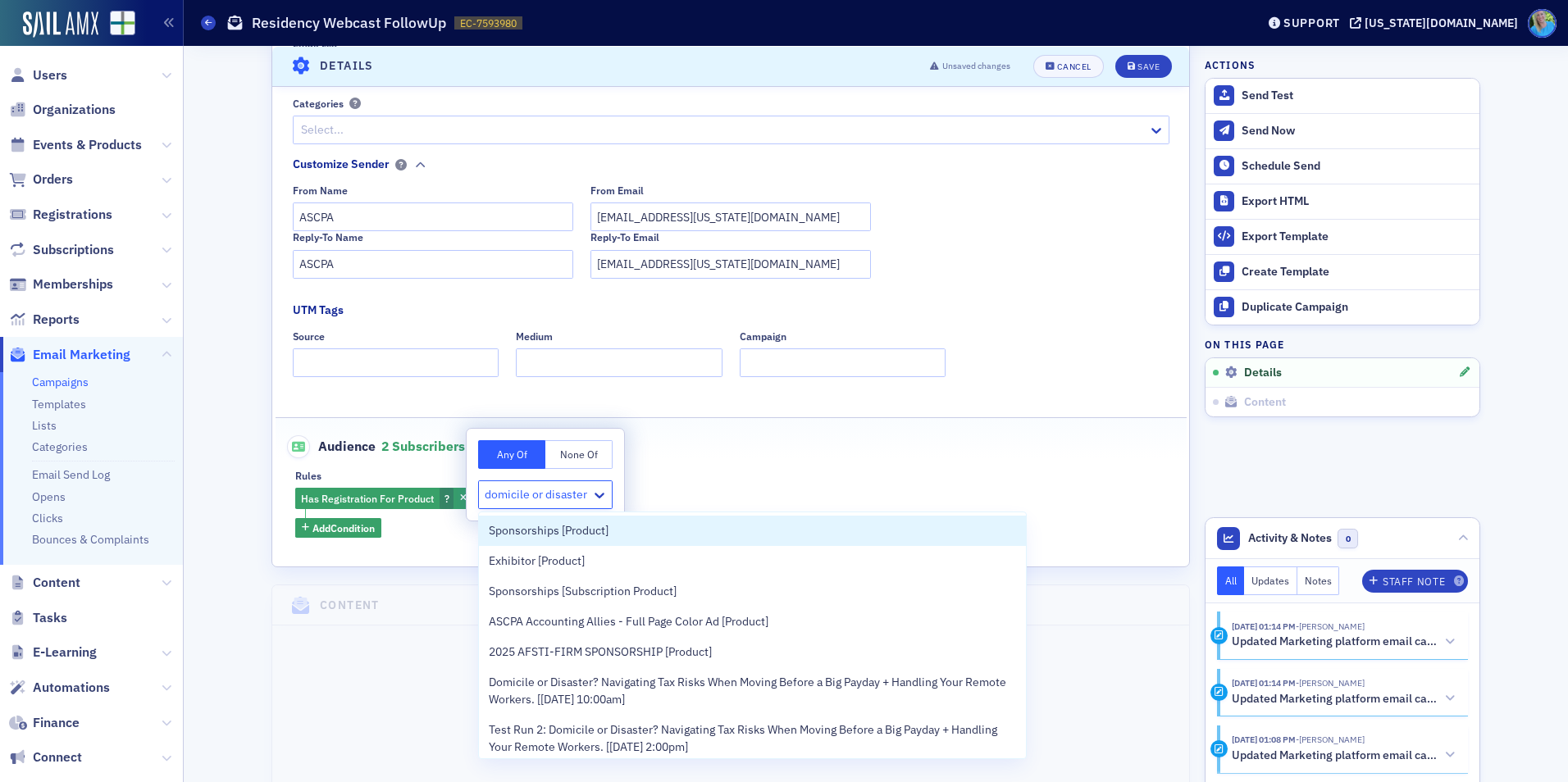
scroll to position [323, 0]
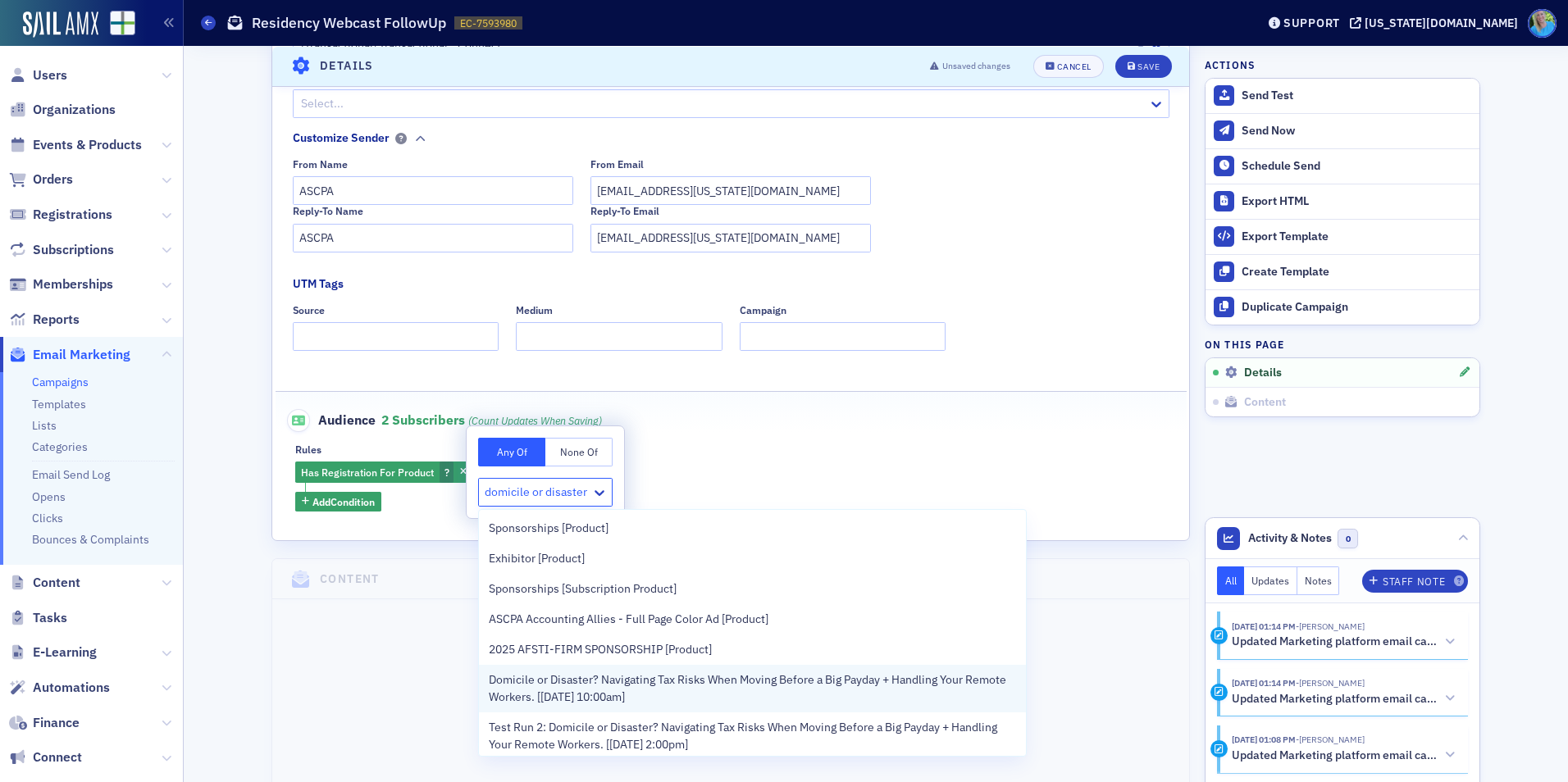
click at [806, 686] on span "Domicile or Disaster? Navigating Tax Risks When Moving Before a Big Payday + Ha…" at bounding box center [752, 689] width 527 height 34
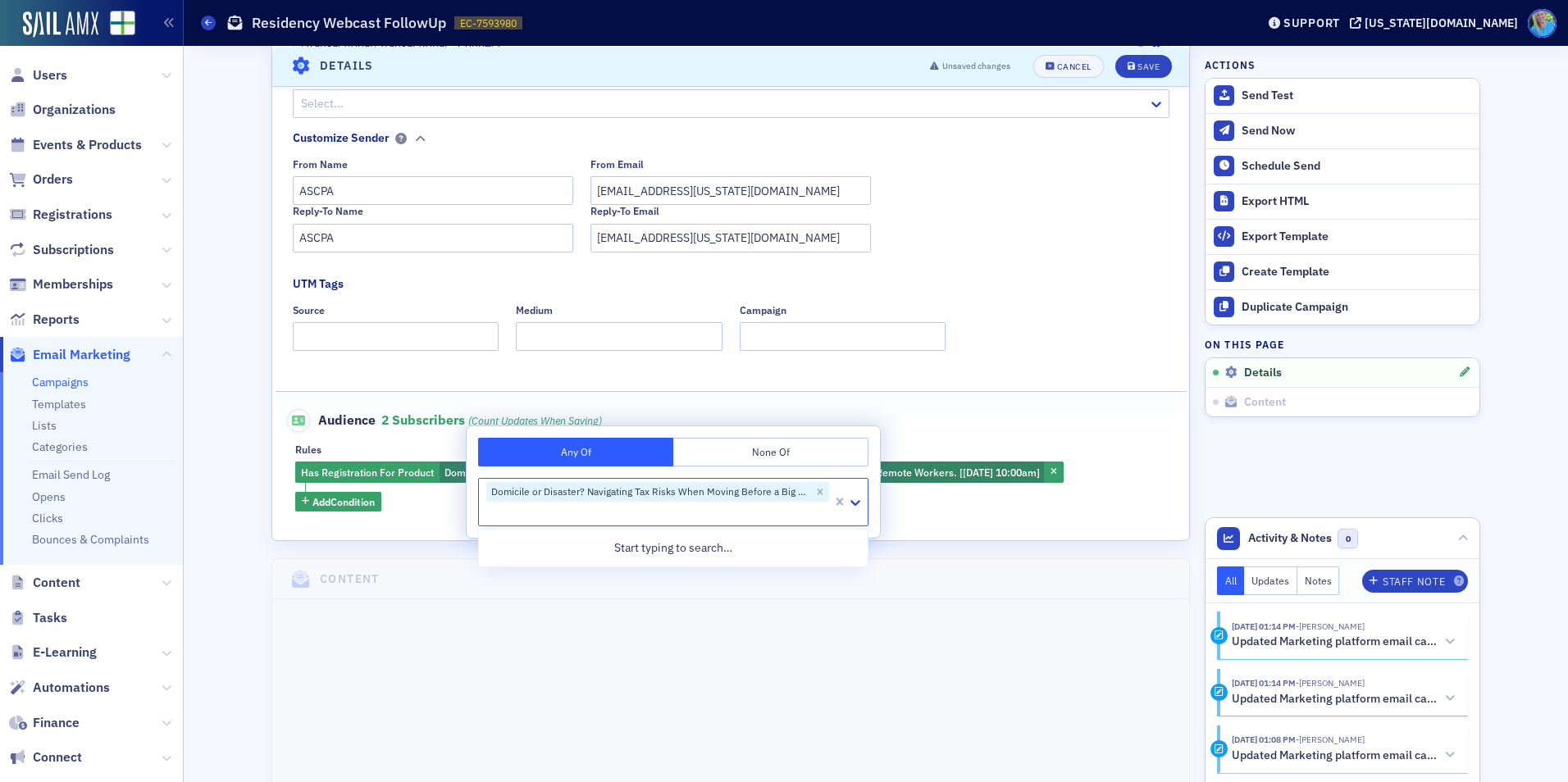
click at [1038, 328] on div "Source Medium Campaign" at bounding box center [731, 327] width 877 height 47
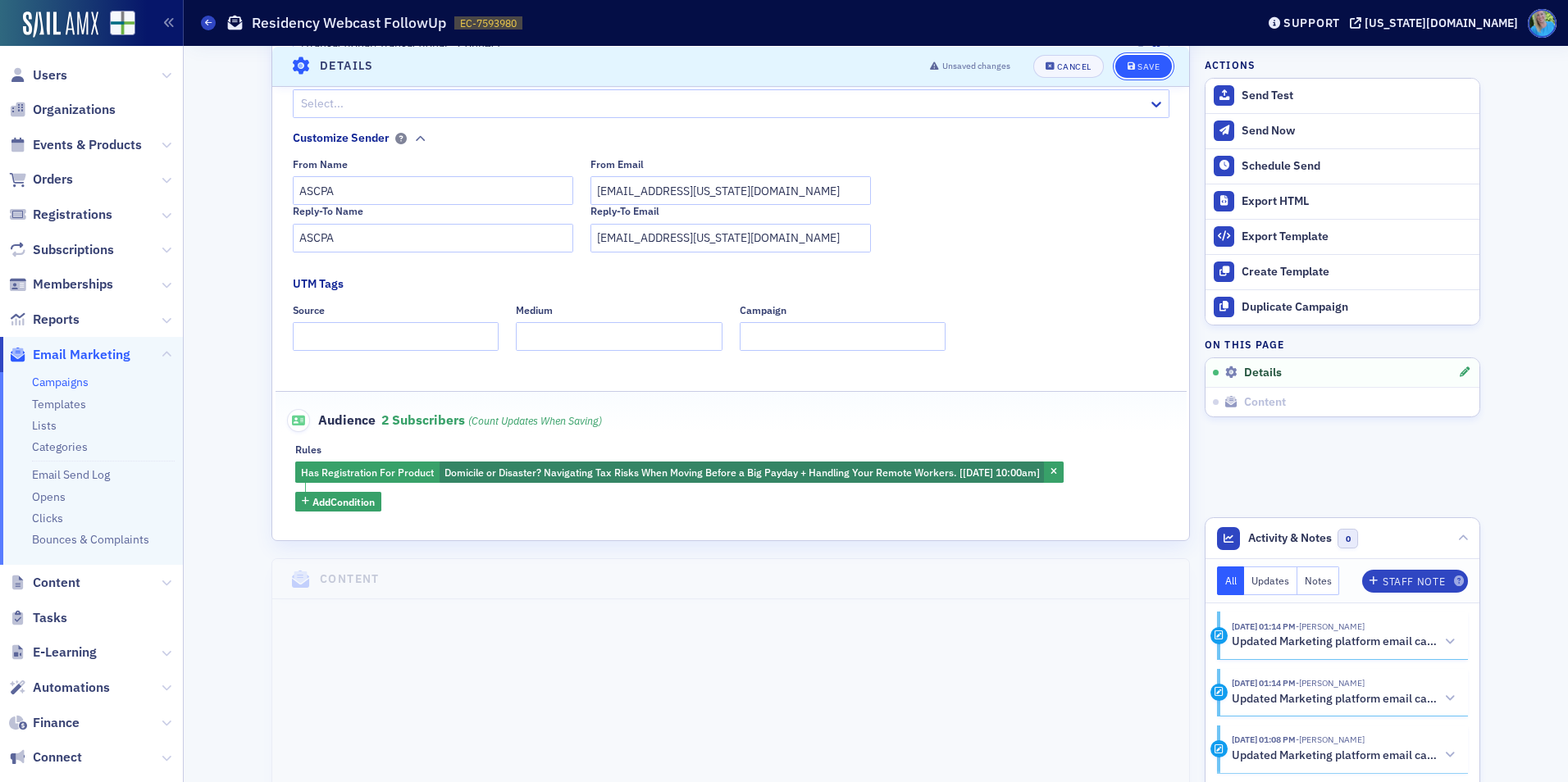
click at [1127, 71] on button "Save" at bounding box center [1143, 65] width 56 height 23
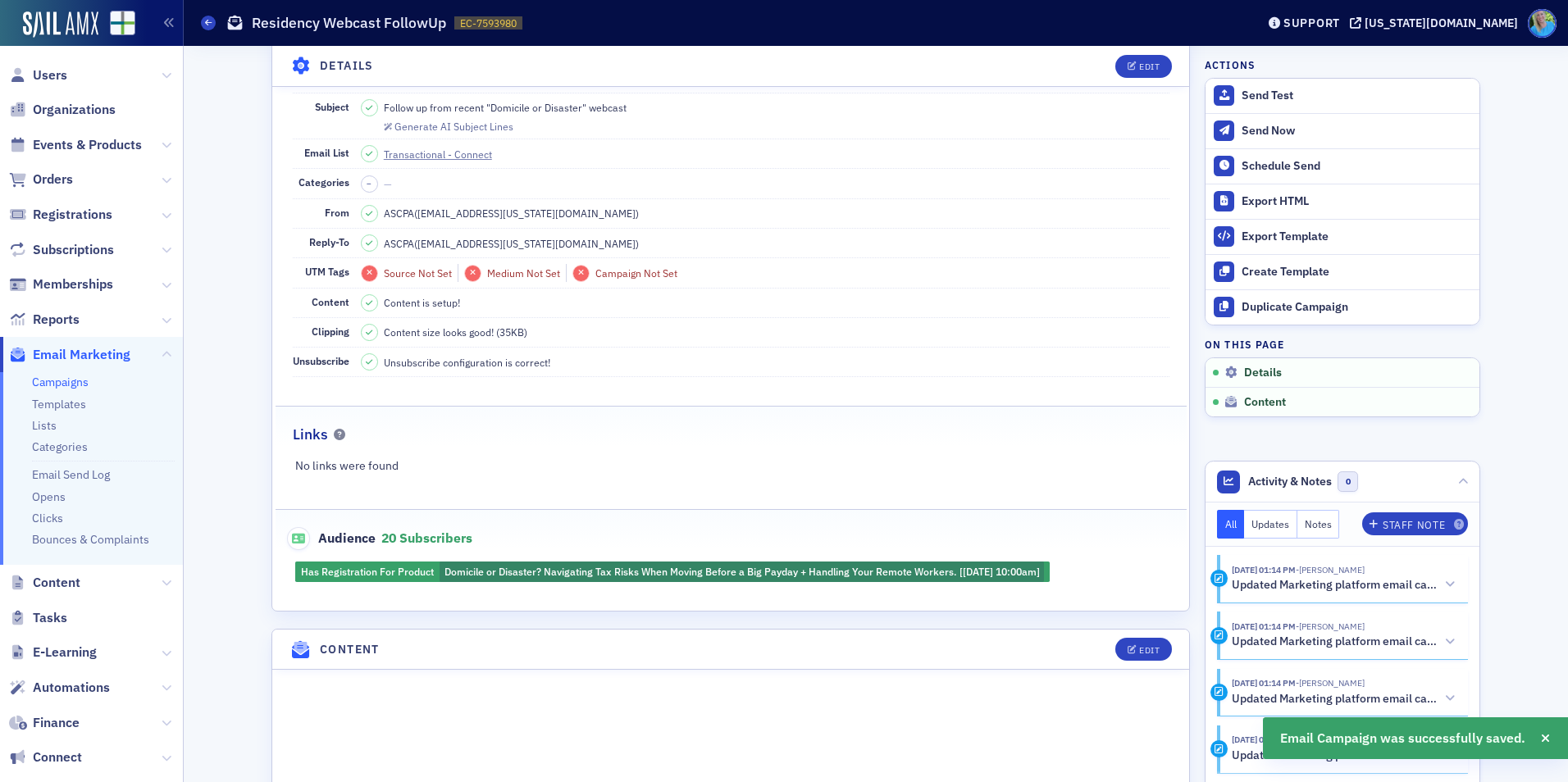
scroll to position [0, 0]
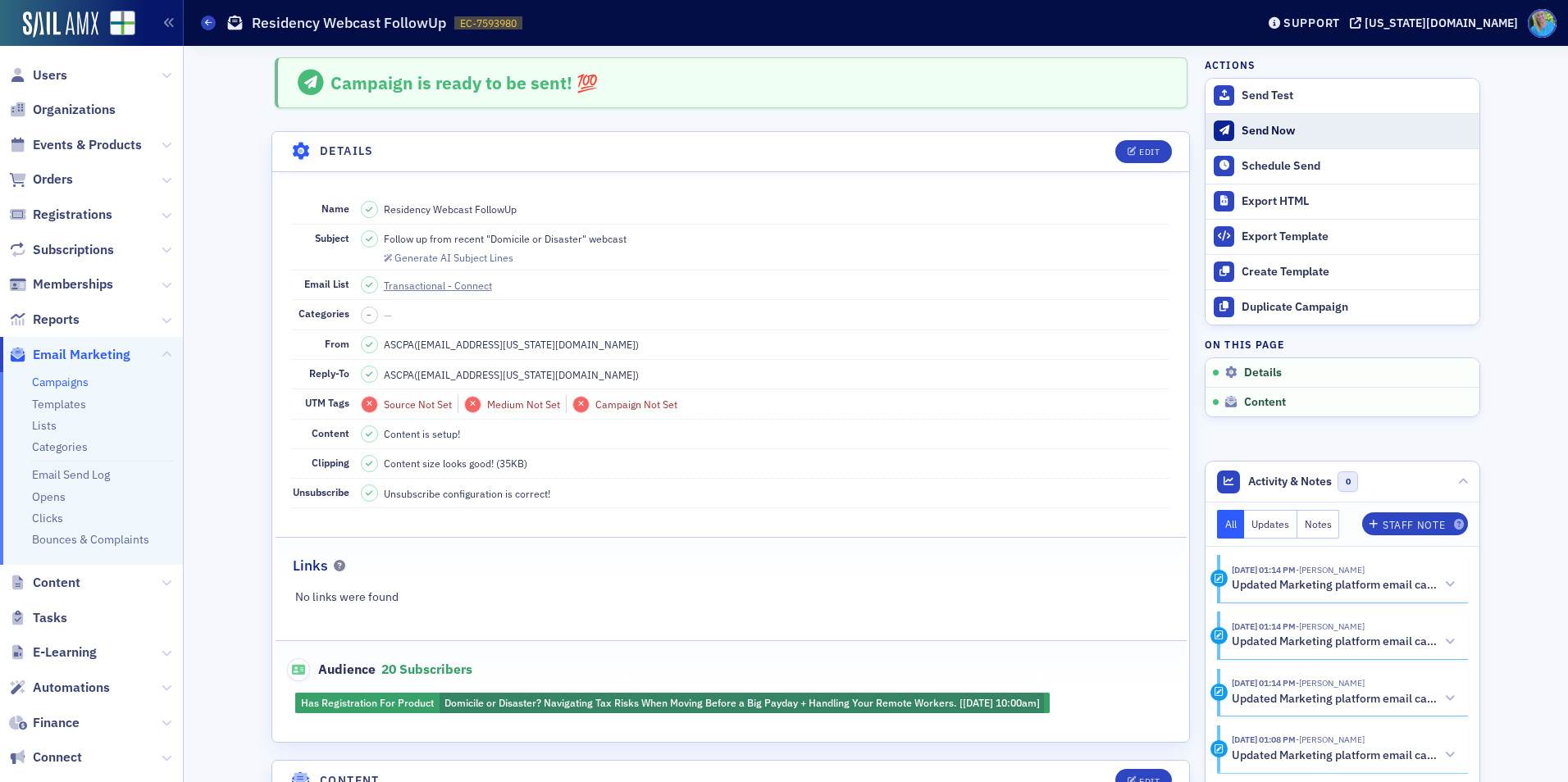
click at [1300, 130] on div "Send Now" at bounding box center [1357, 131] width 230 height 15
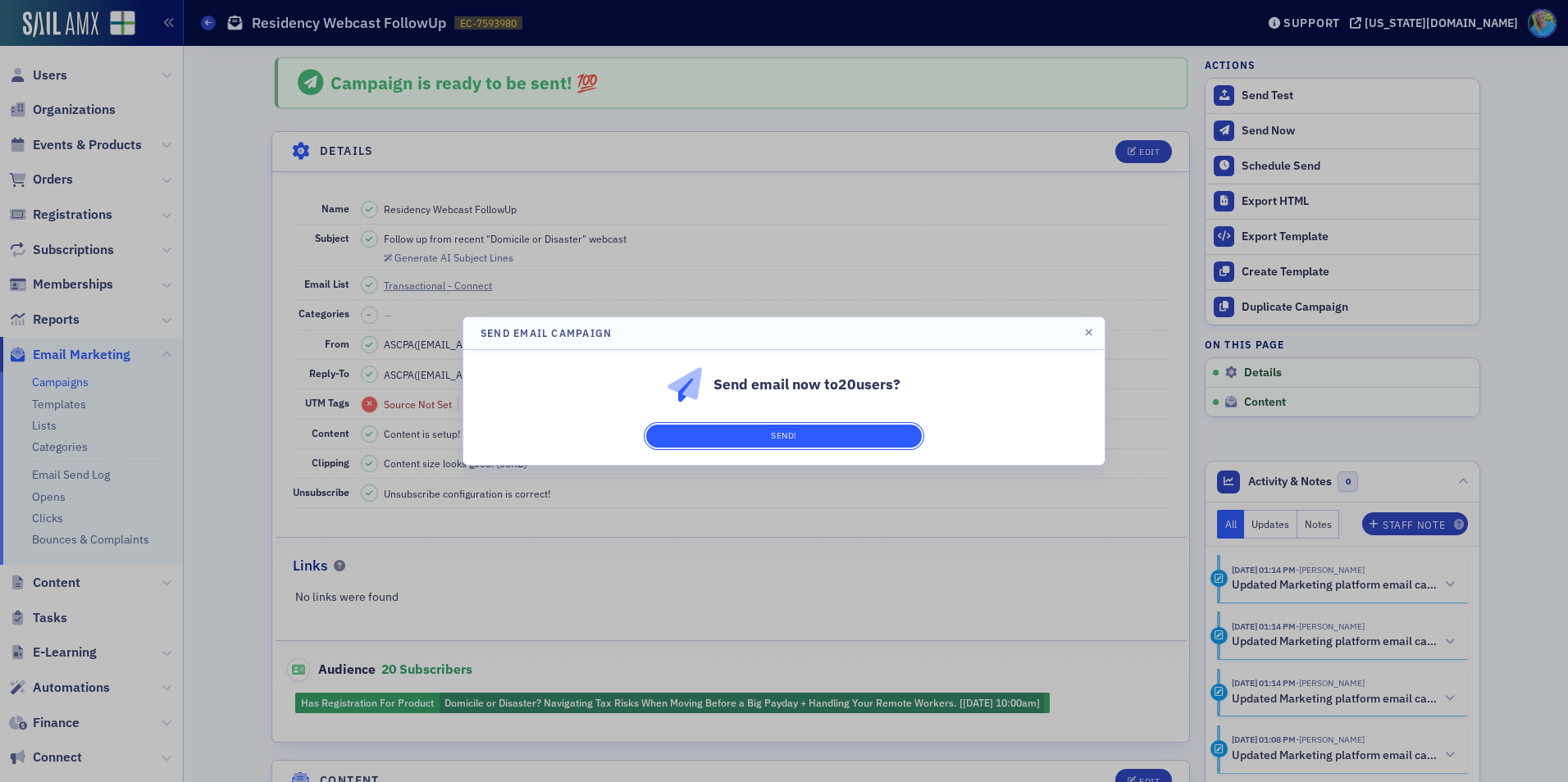
click at [791, 434] on button "Send!" at bounding box center [784, 435] width 276 height 23
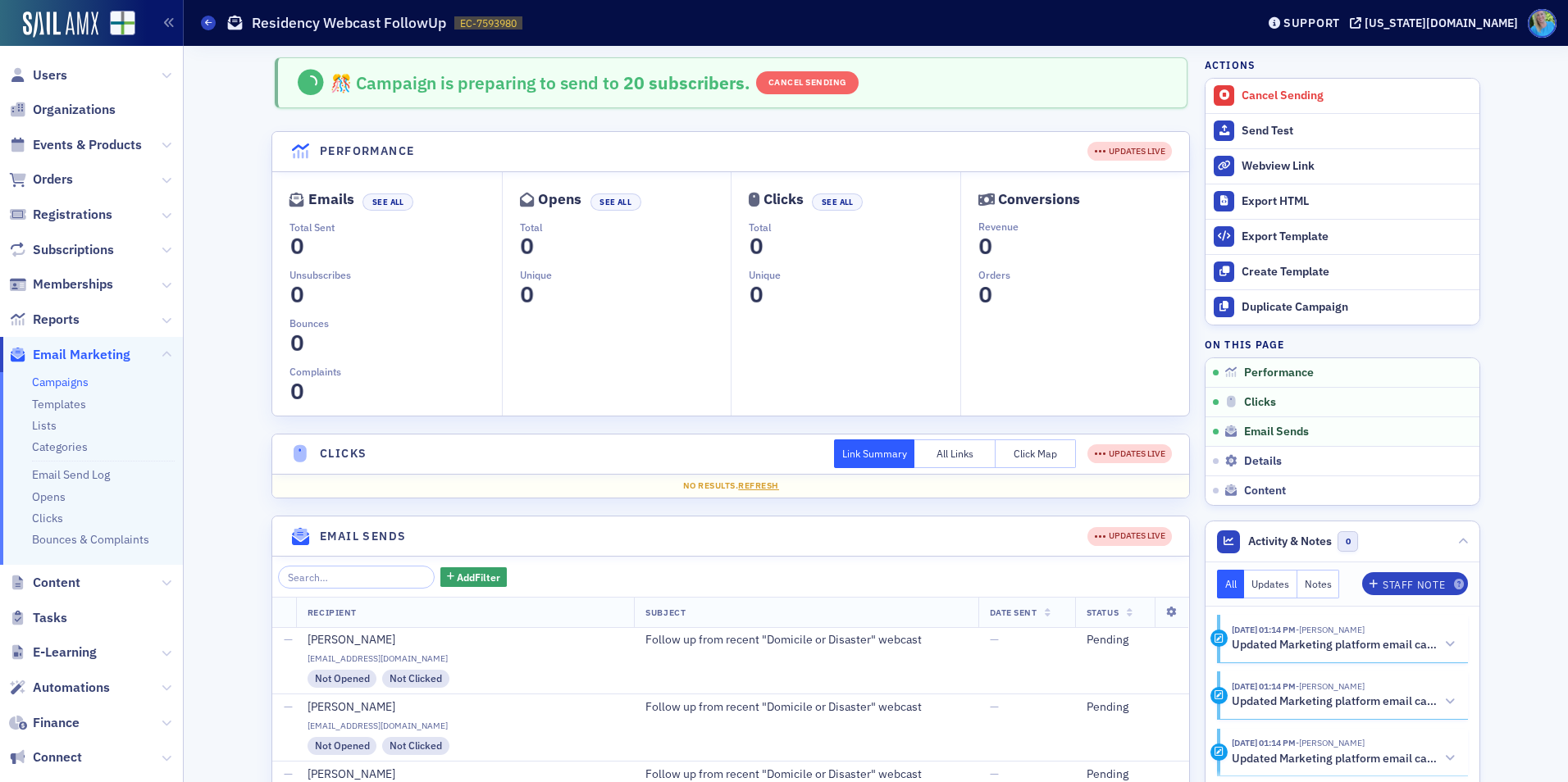
click at [49, 170] on span "Orders" at bounding box center [92, 180] width 183 height 35
click at [49, 175] on span "Orders" at bounding box center [53, 180] width 40 height 18
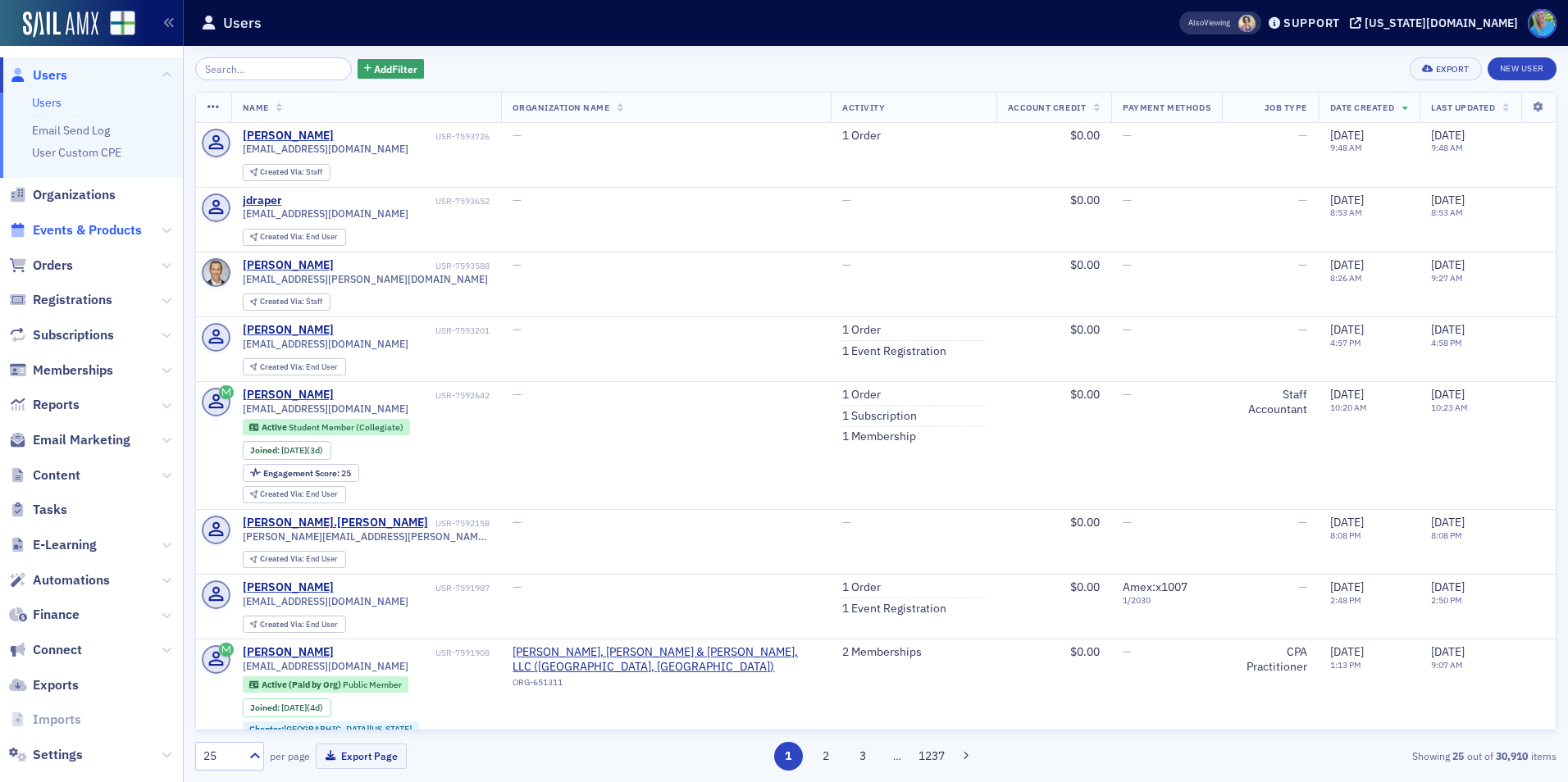
click at [94, 224] on span "Events & Products" at bounding box center [87, 230] width 109 height 18
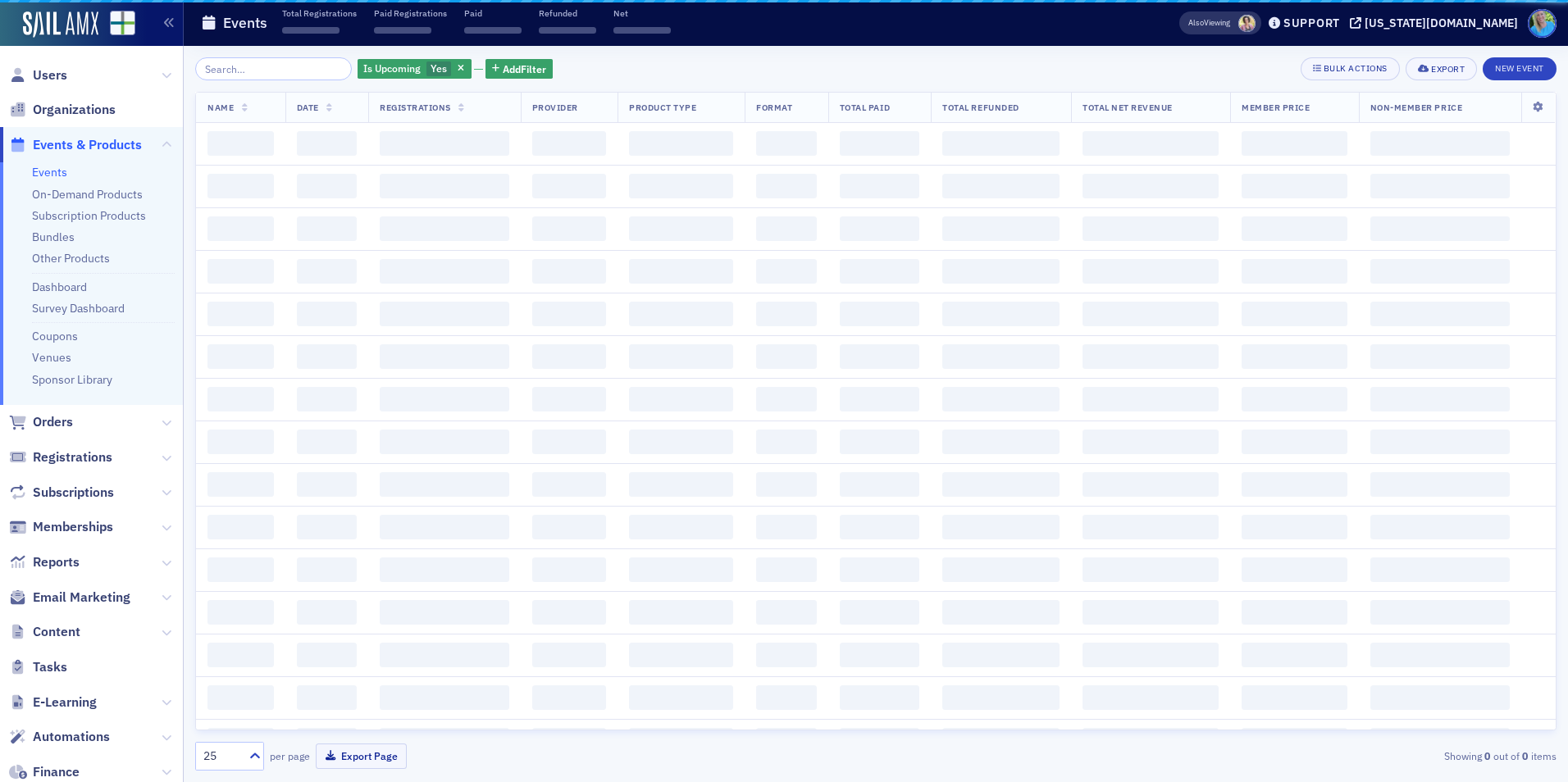
click at [243, 73] on input "search" at bounding box center [273, 68] width 157 height 23
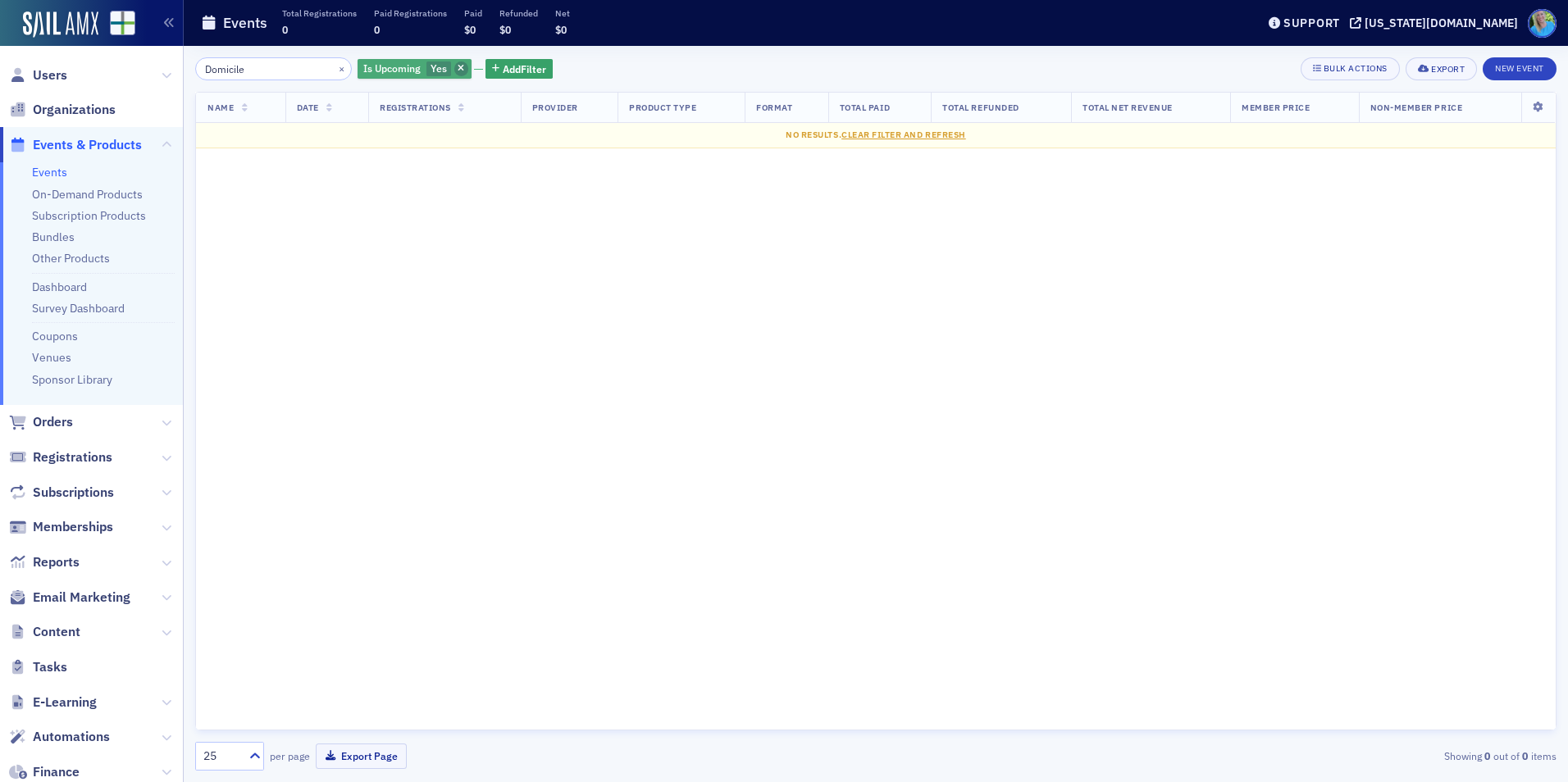
type input "Domicile"
click at [455, 71] on span "button" at bounding box center [462, 69] width 15 height 15
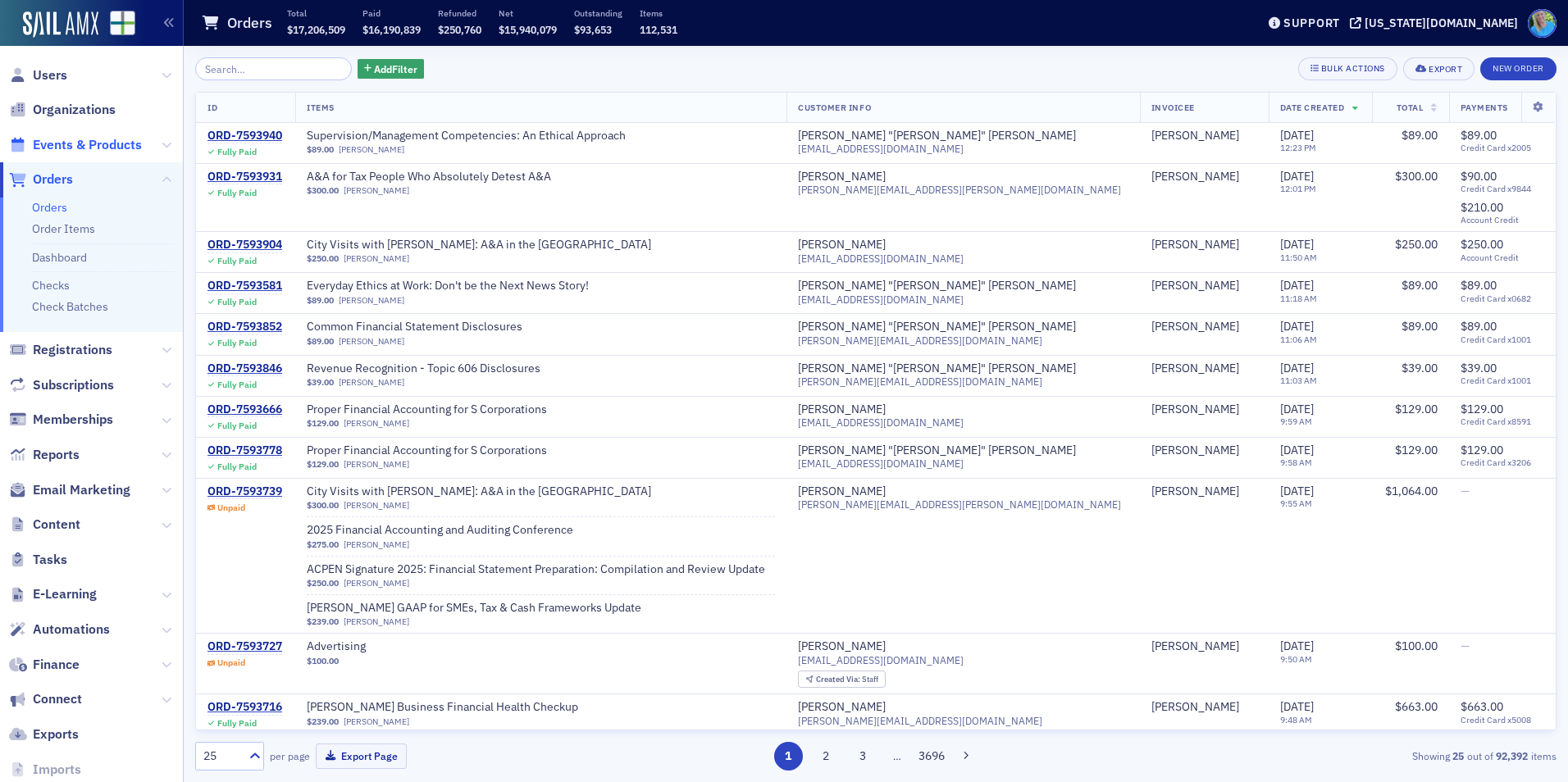
click at [91, 143] on span "Events & Products" at bounding box center [87, 145] width 109 height 18
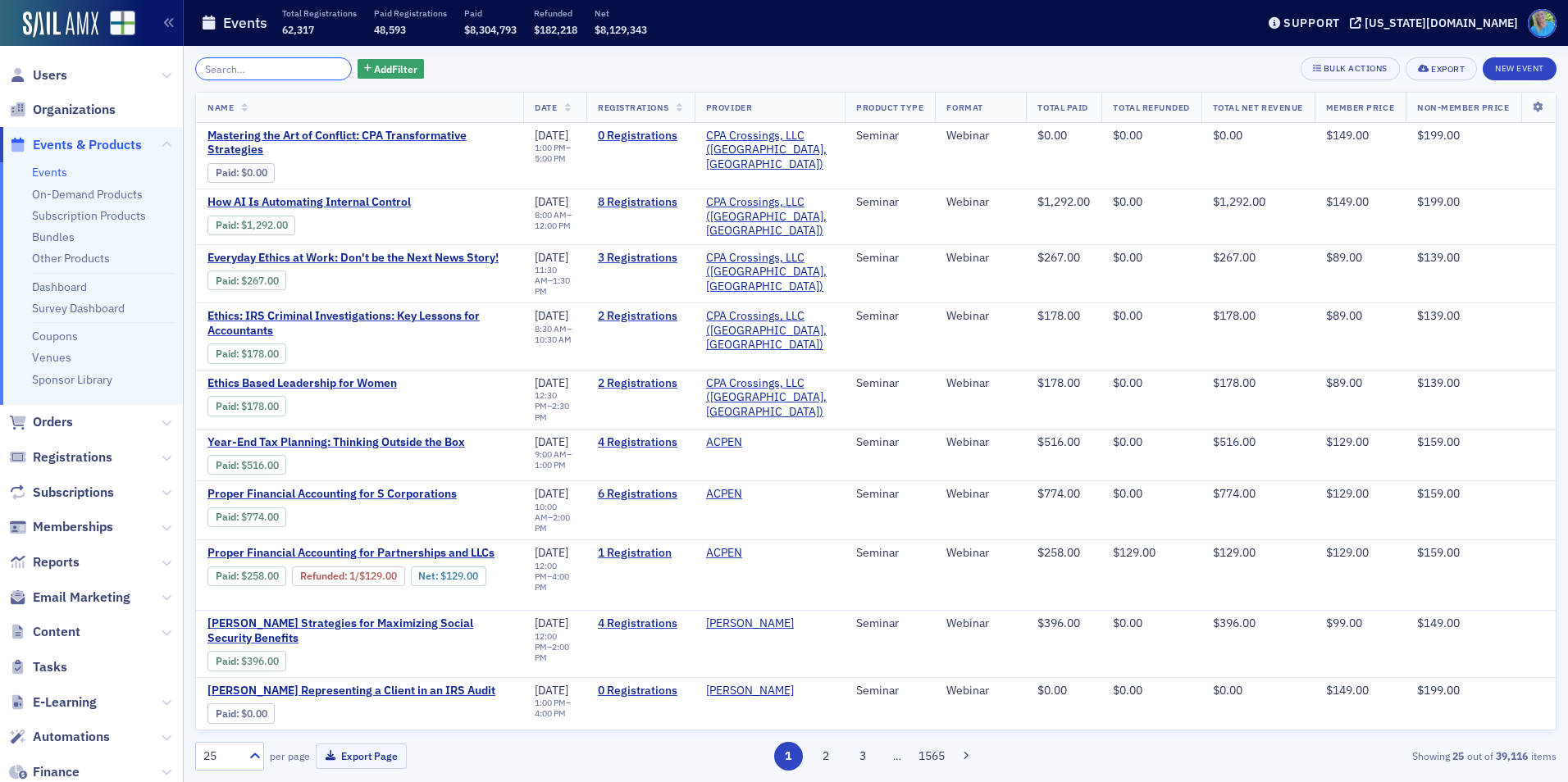
click at [252, 67] on input "search" at bounding box center [273, 68] width 157 height 23
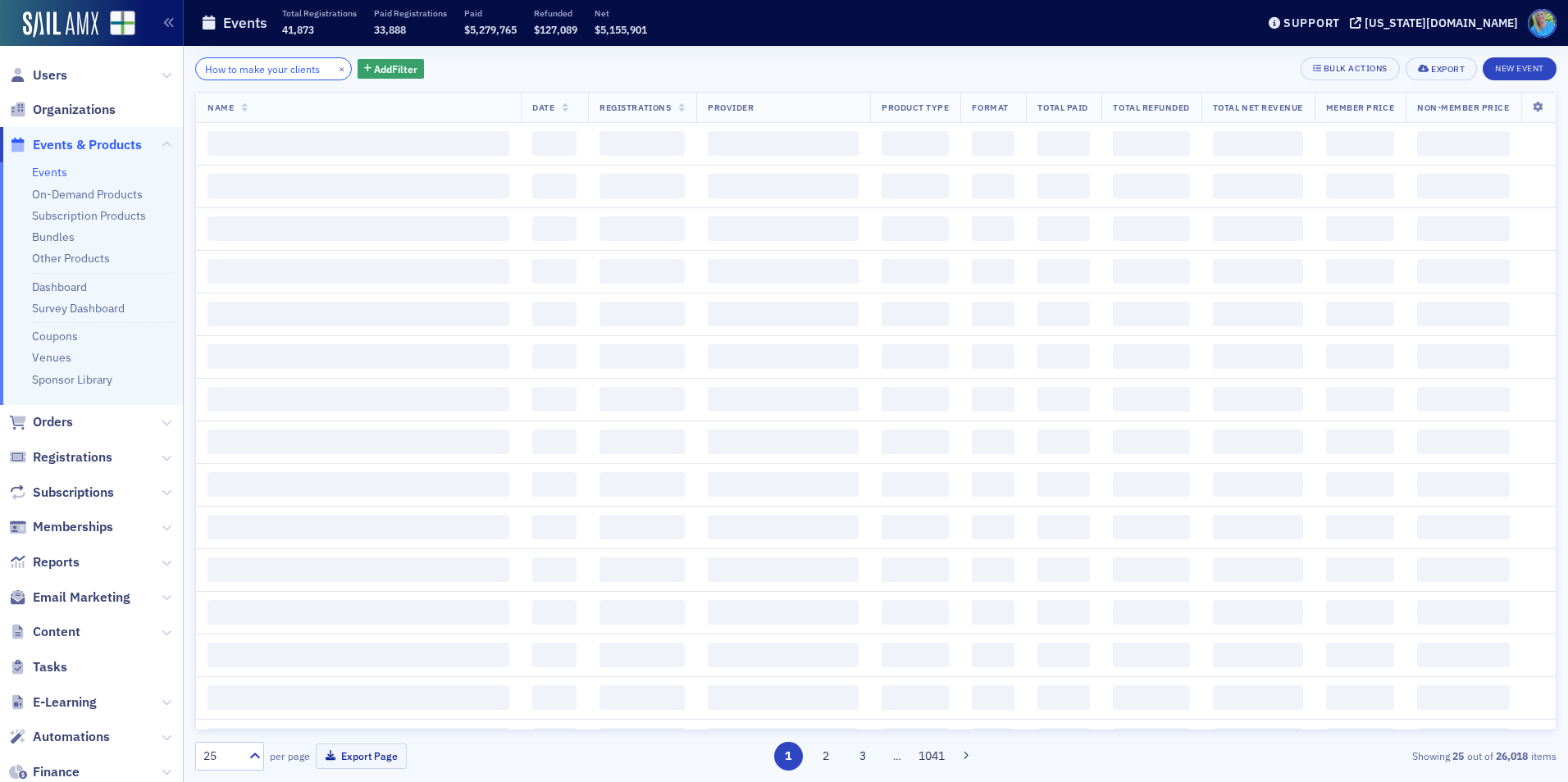
scroll to position [0, 6]
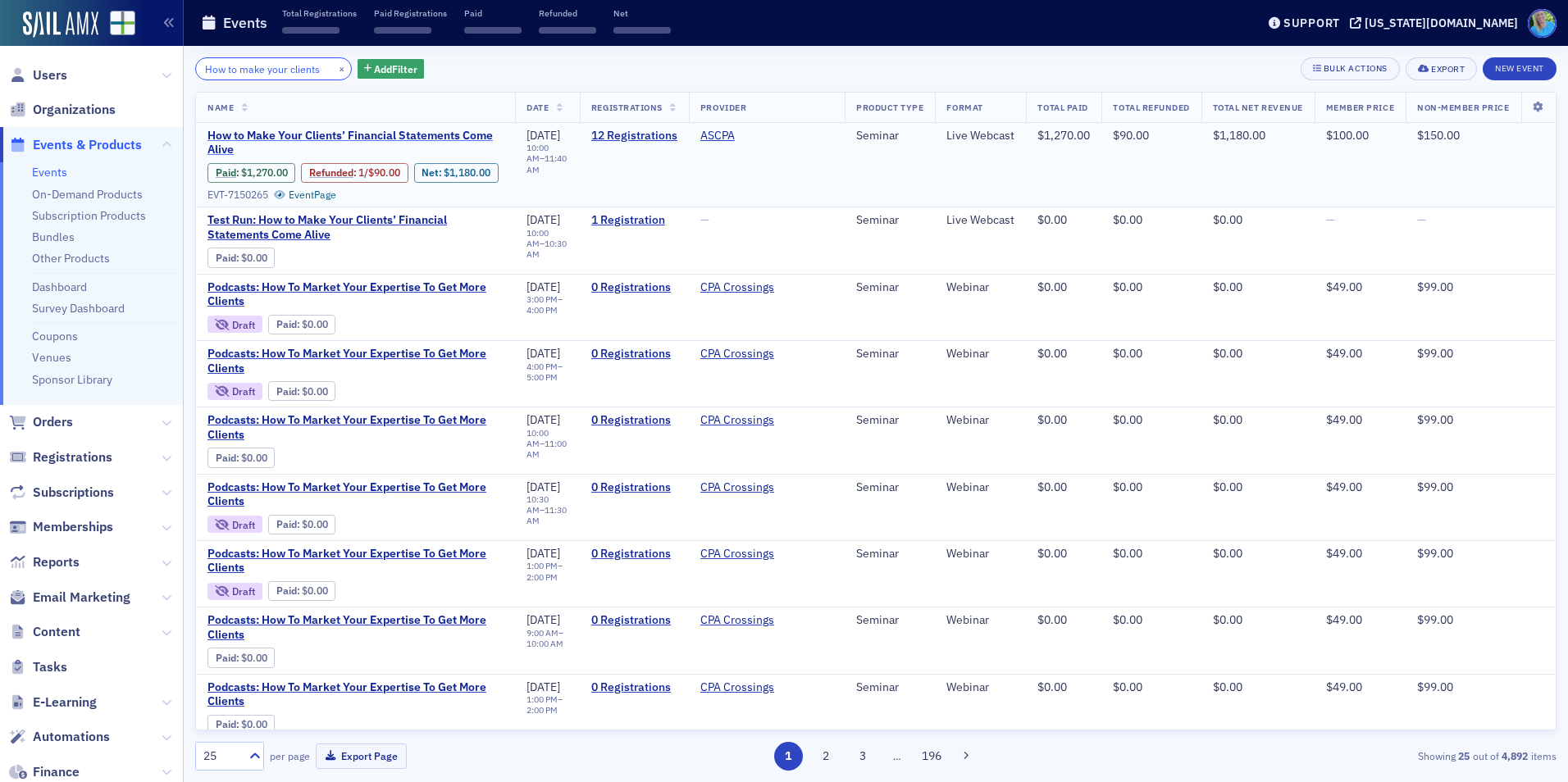
type input "How to make your clients"
click at [445, 135] on span "How to Make Your Clients’ Financial Statements Come Alive" at bounding box center [356, 143] width 296 height 29
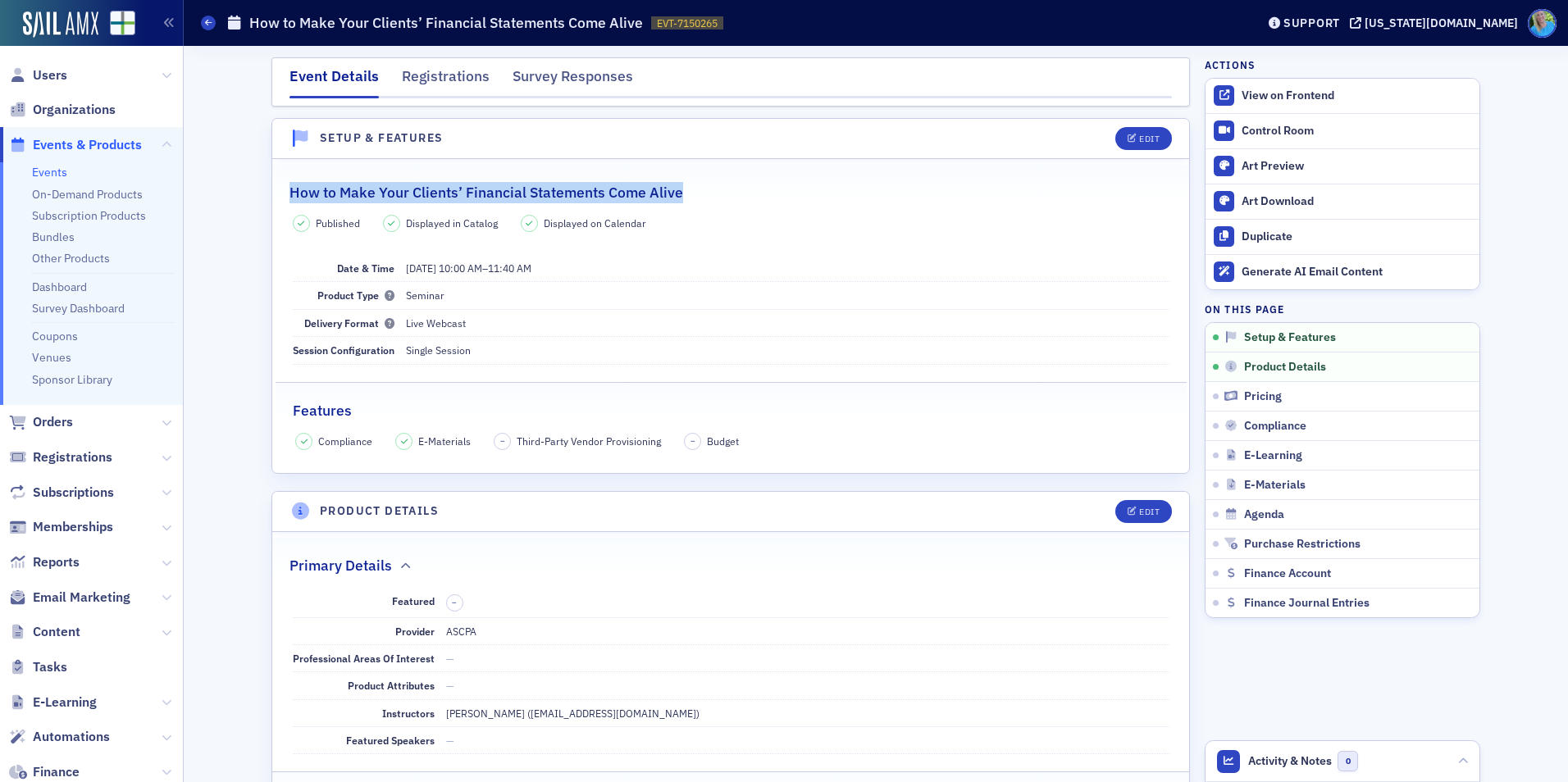
drag, startPoint x: 662, startPoint y: 191, endPoint x: 286, endPoint y: 179, distance: 376.2
click at [289, 179] on div "How to Make Your Clients’ Financial Statements Come Alive" at bounding box center [730, 184] width 883 height 38
copy h2 "How to Make Your Clients’ Financial Statements Come Alive"
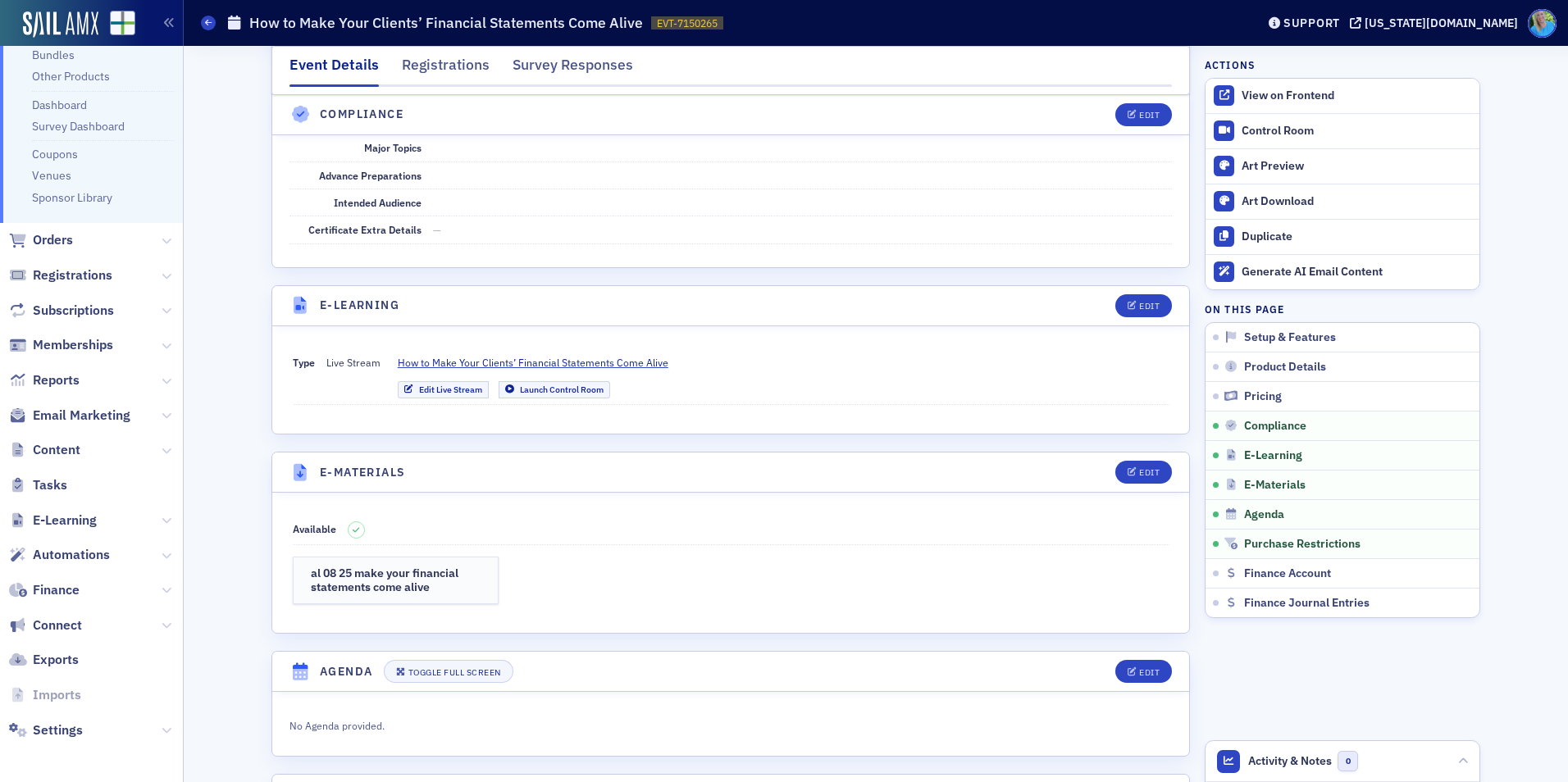
scroll to position [2050, 0]
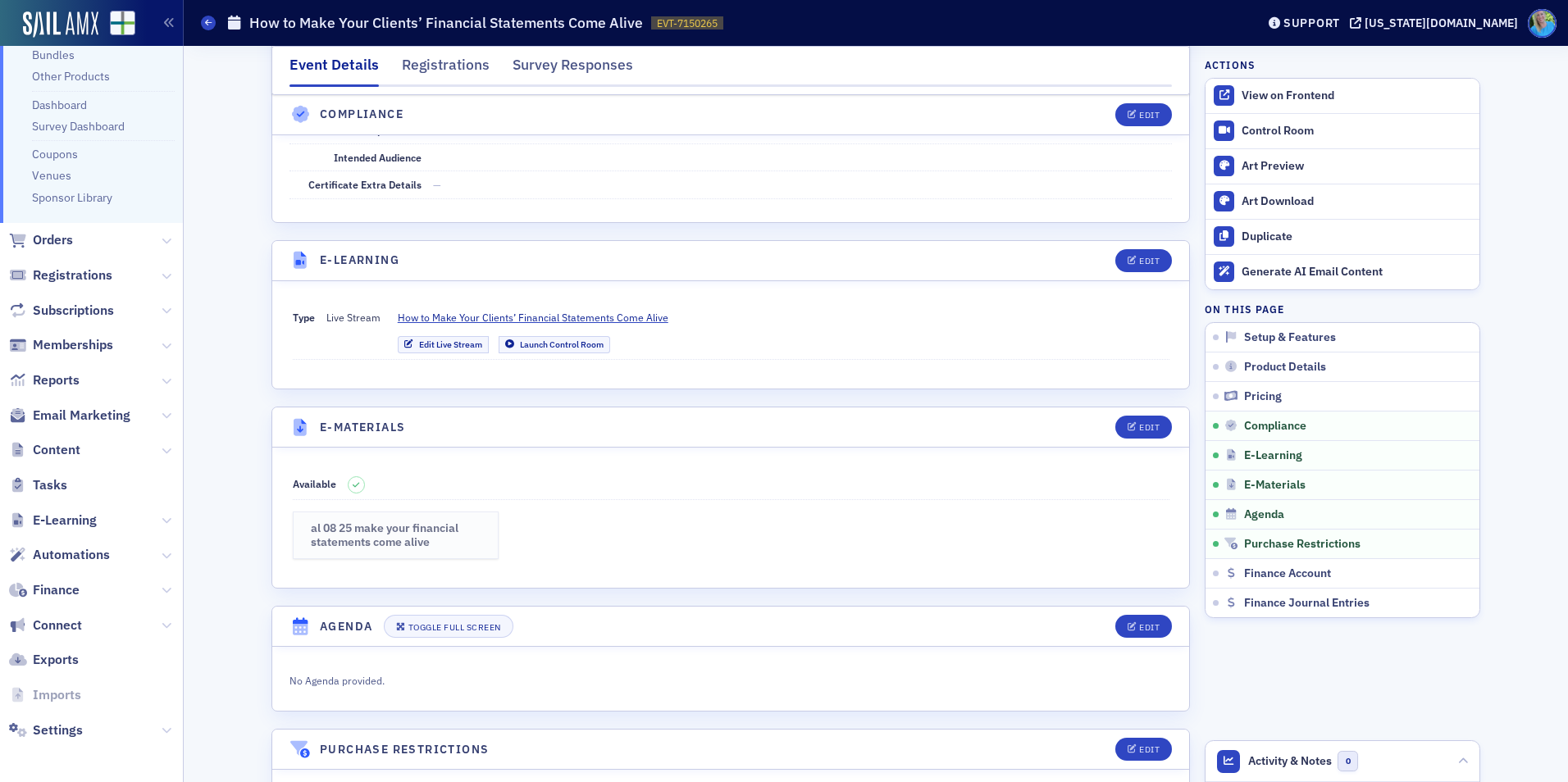
click at [402, 538] on h3 "al 08 25 make your financial statements come alive" at bounding box center [397, 536] width 171 height 29
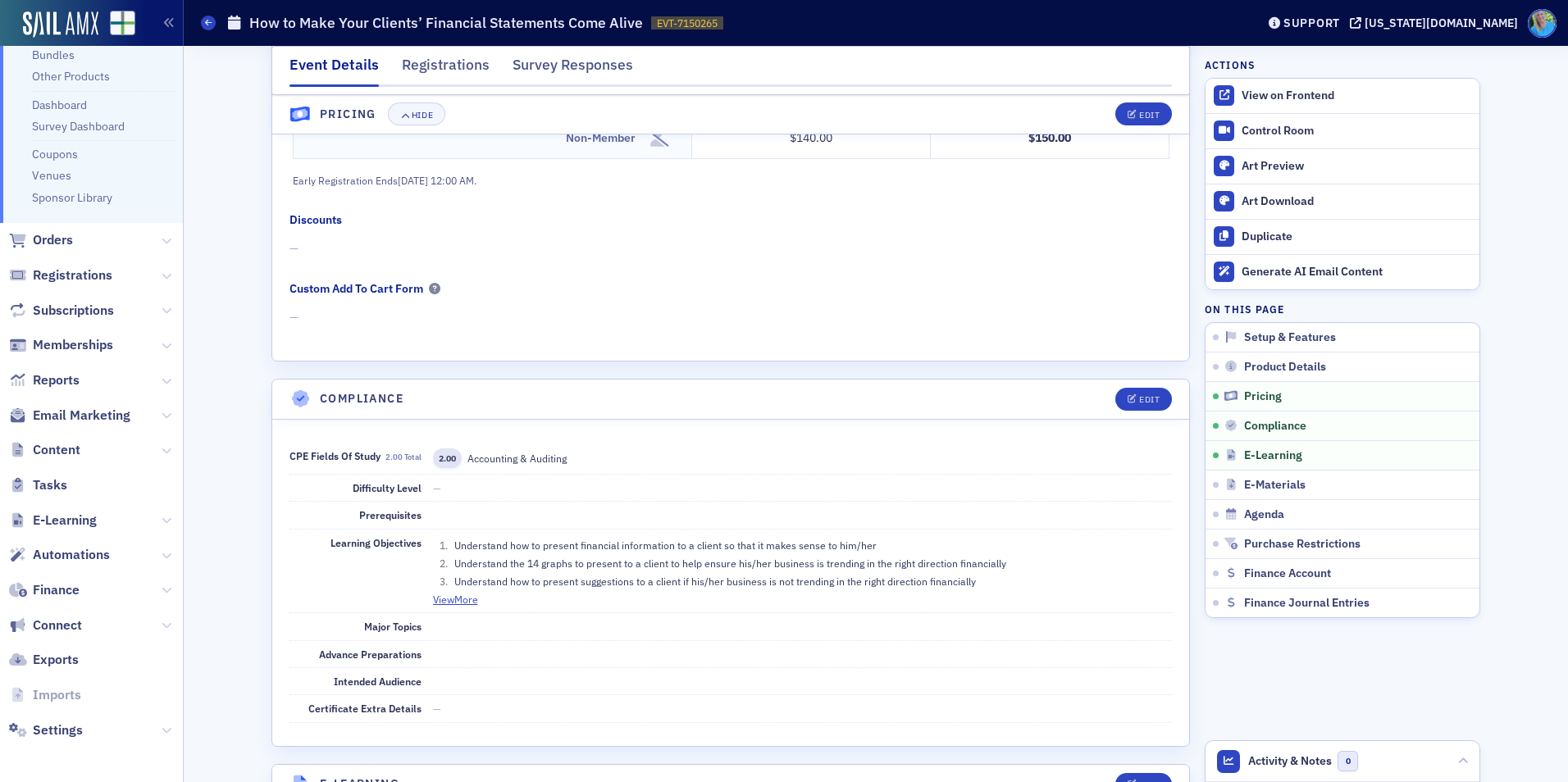
scroll to position [1476, 0]
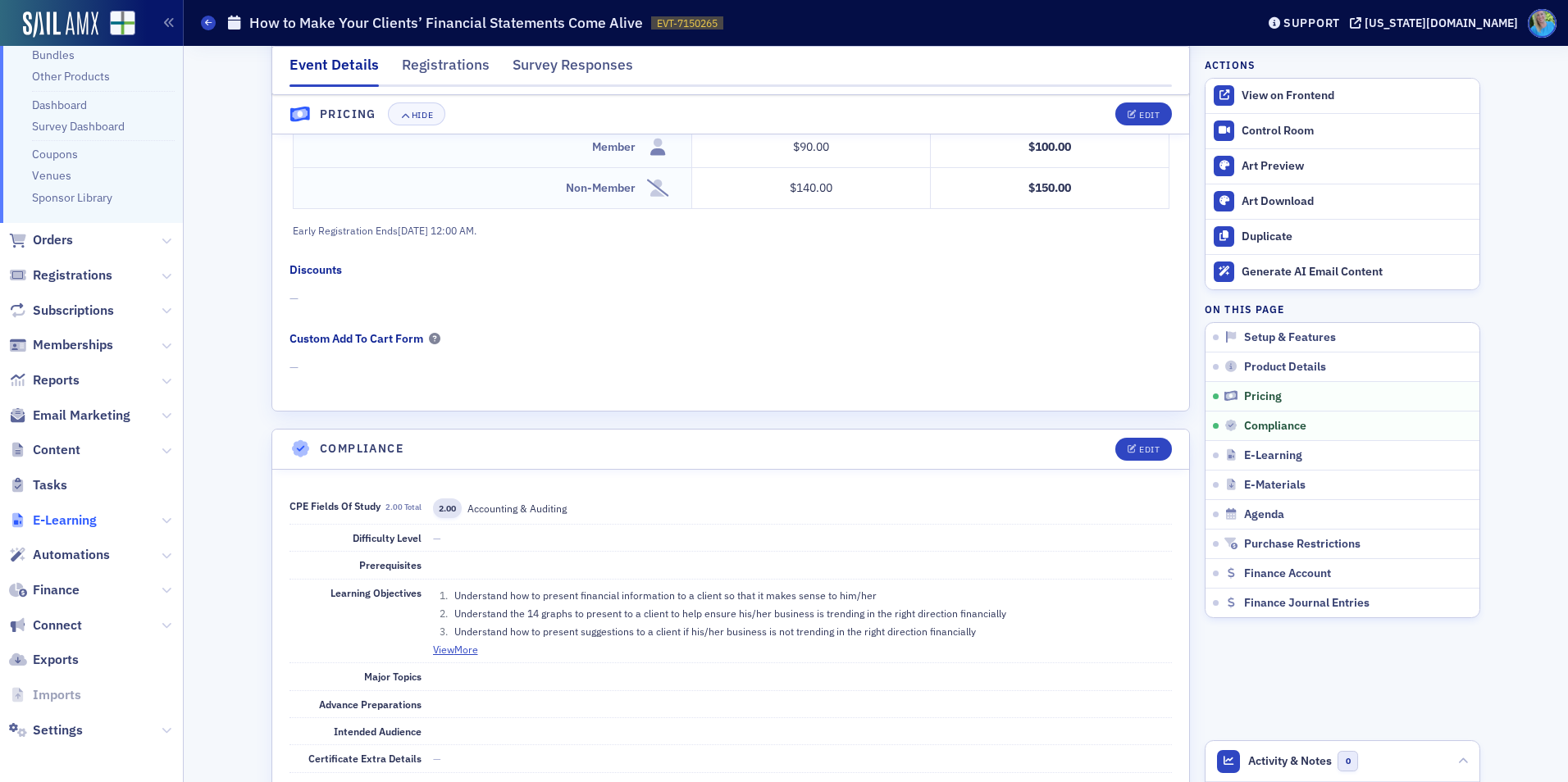
click at [85, 519] on span "E-Learning" at bounding box center [64, 521] width 64 height 18
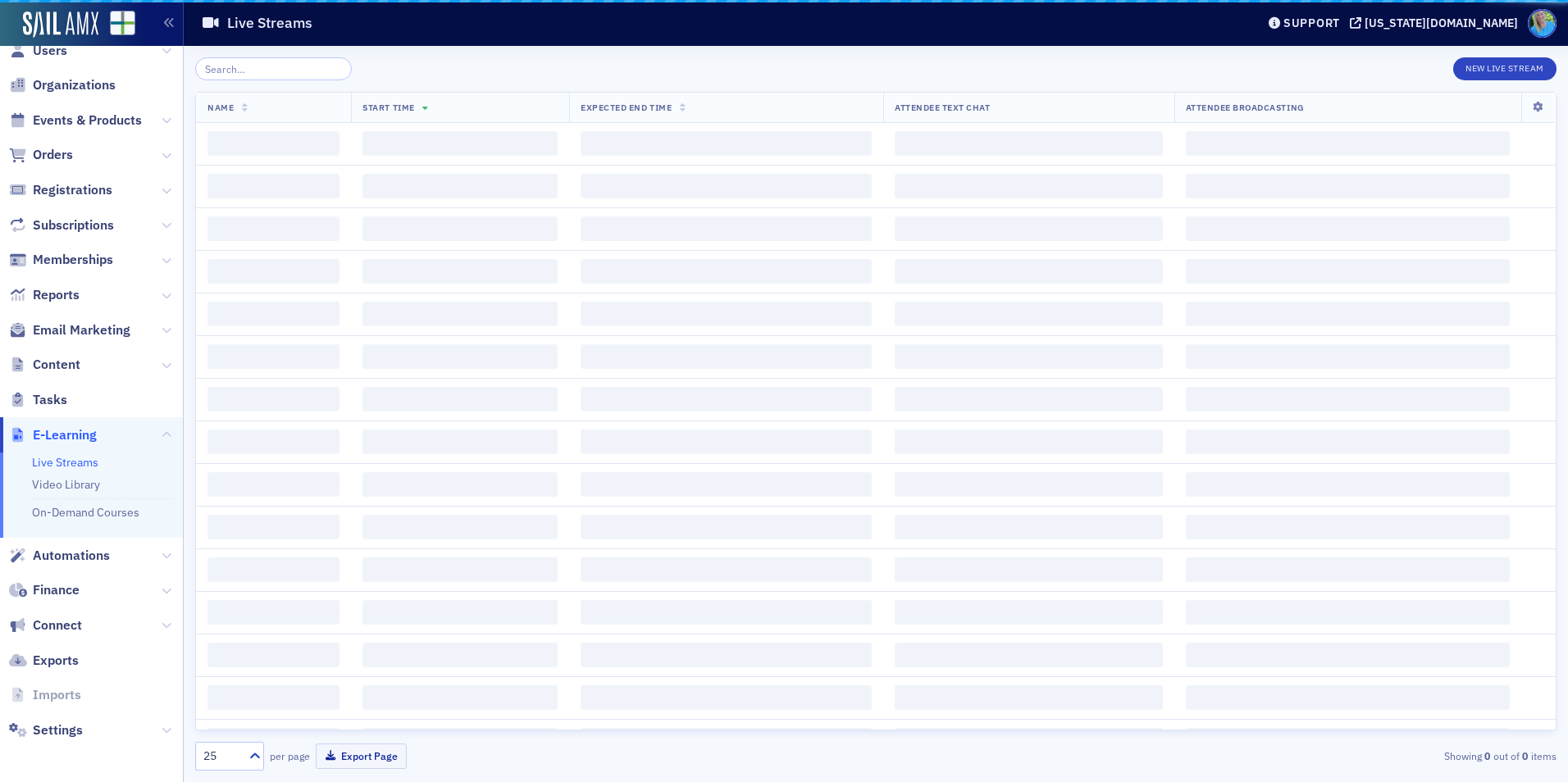
scroll to position [24, 0]
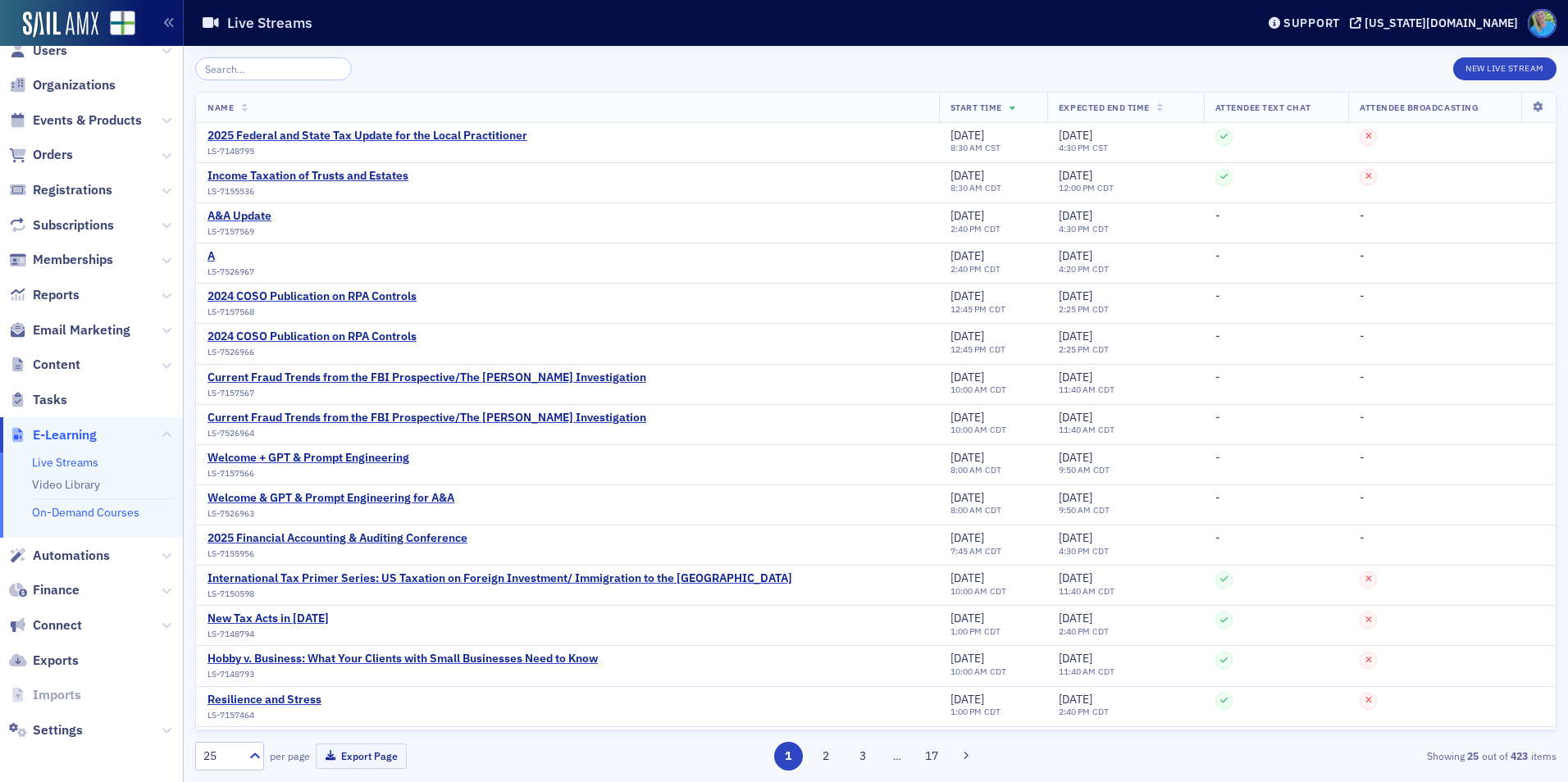
click at [87, 514] on link "On-Demand Courses" at bounding box center [85, 513] width 107 height 15
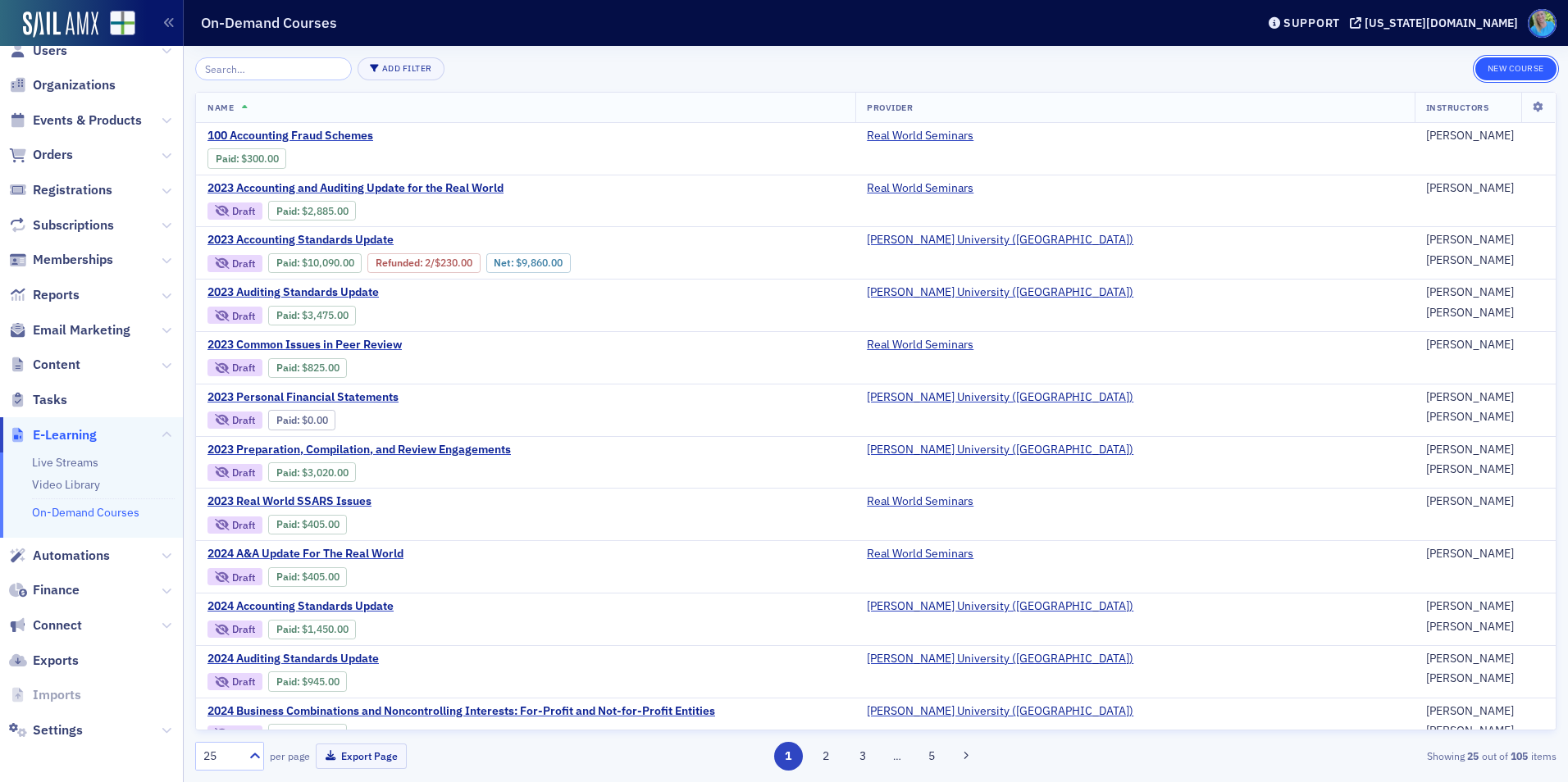
click at [1494, 73] on button "New Course" at bounding box center [1515, 68] width 81 height 23
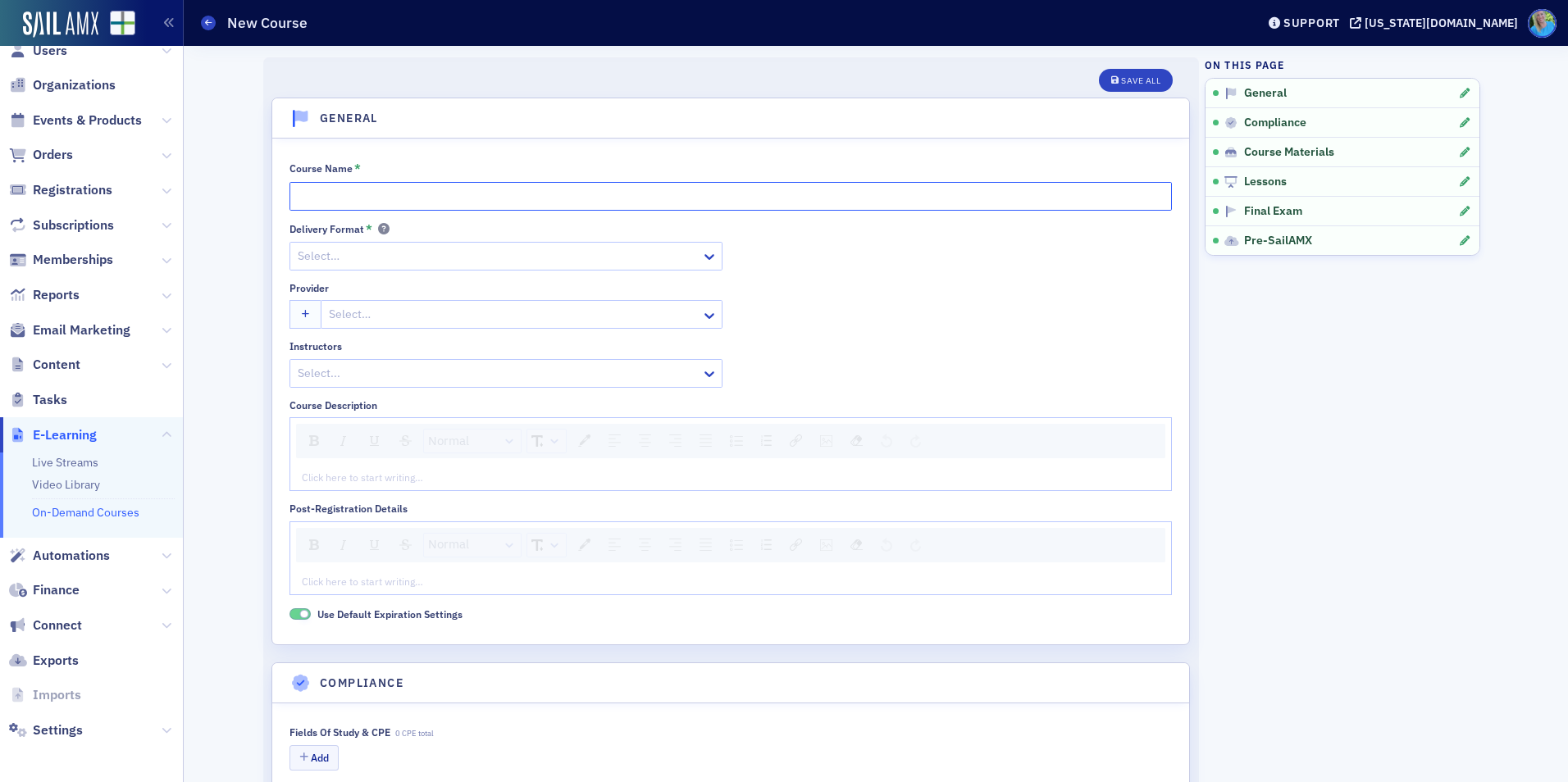
click at [358, 193] on input "Course Name *" at bounding box center [730, 197] width 883 height 29
paste input "How to Make Your Clients’ Financial Statements Come Alive"
type input "How to Make Your Clients’ Financial Statements Come Alive"
click at [374, 250] on div at bounding box center [497, 256] width 404 height 21
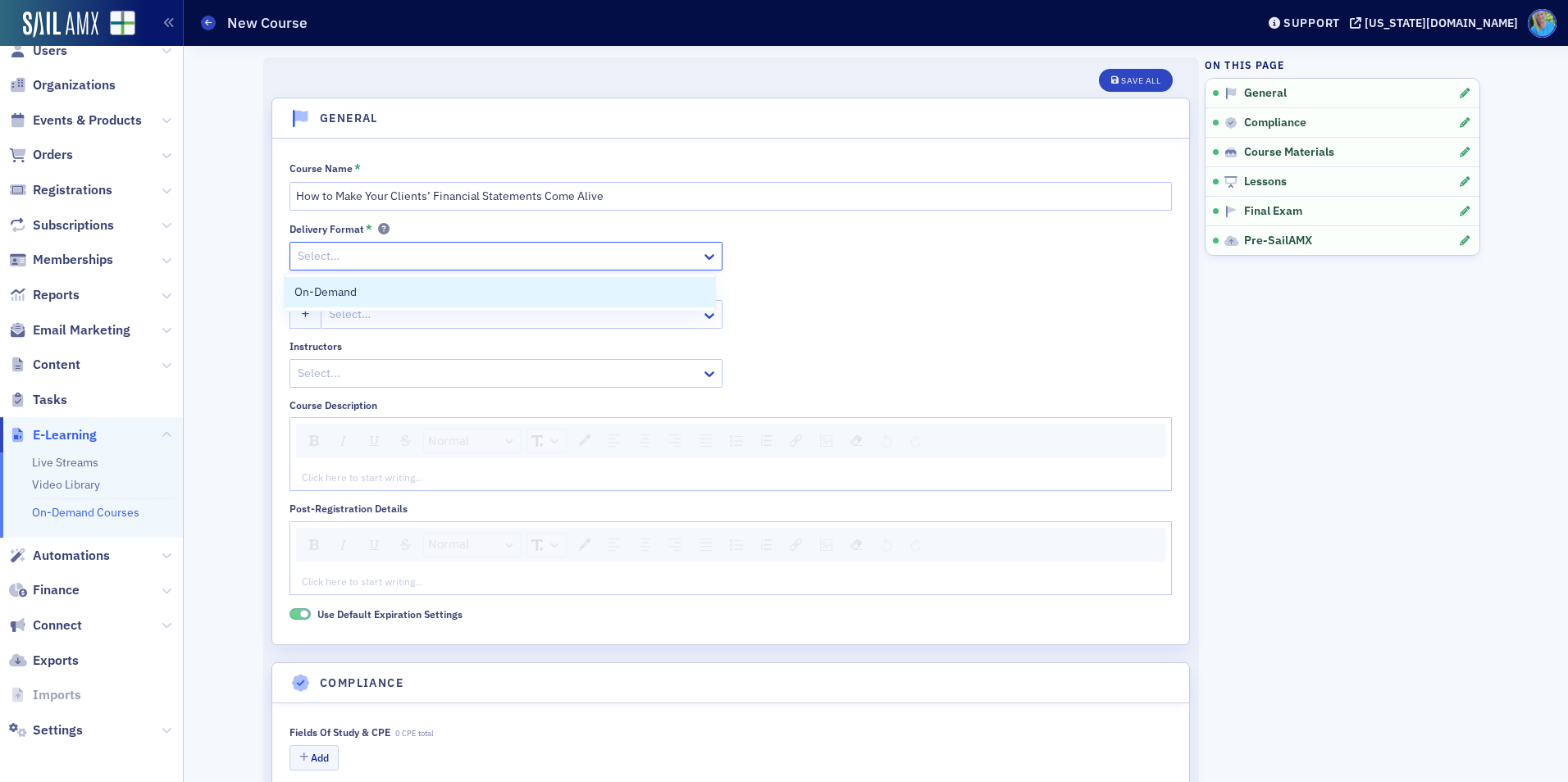
click at [375, 289] on div "On-Demand" at bounding box center [501, 292] width 412 height 17
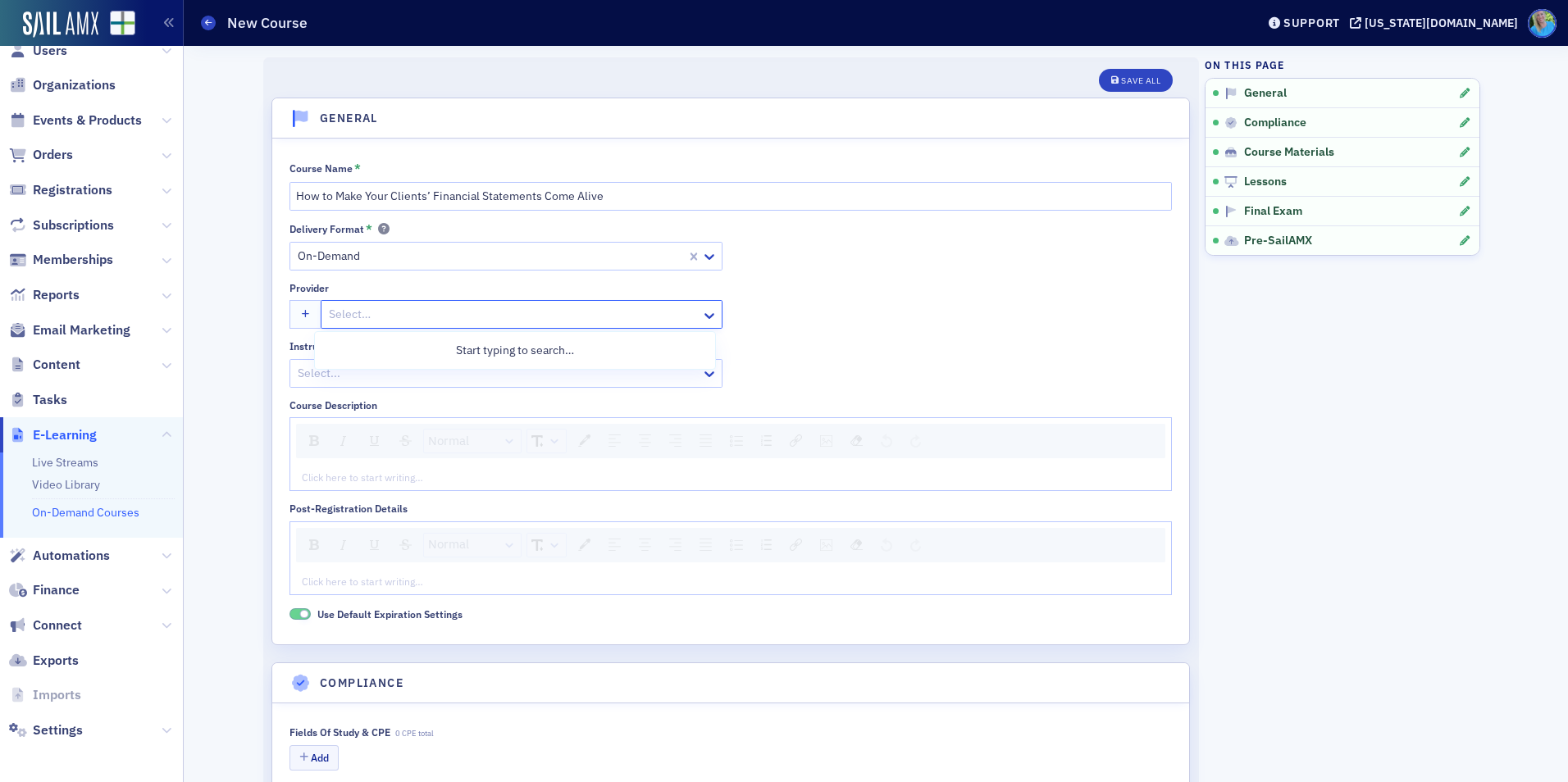
click at [374, 311] on div at bounding box center [514, 314] width 372 height 21
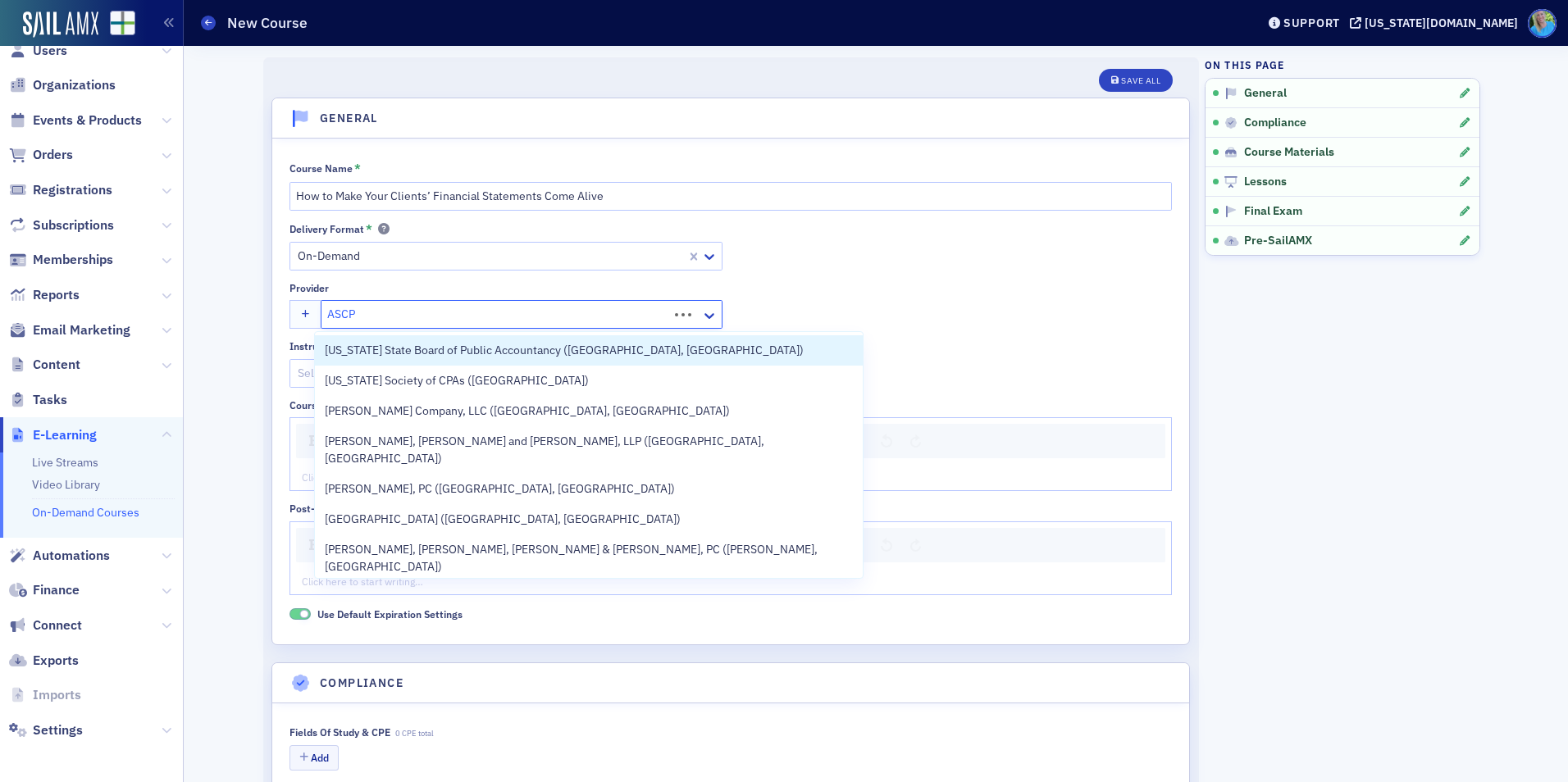
type input "ASCPA"
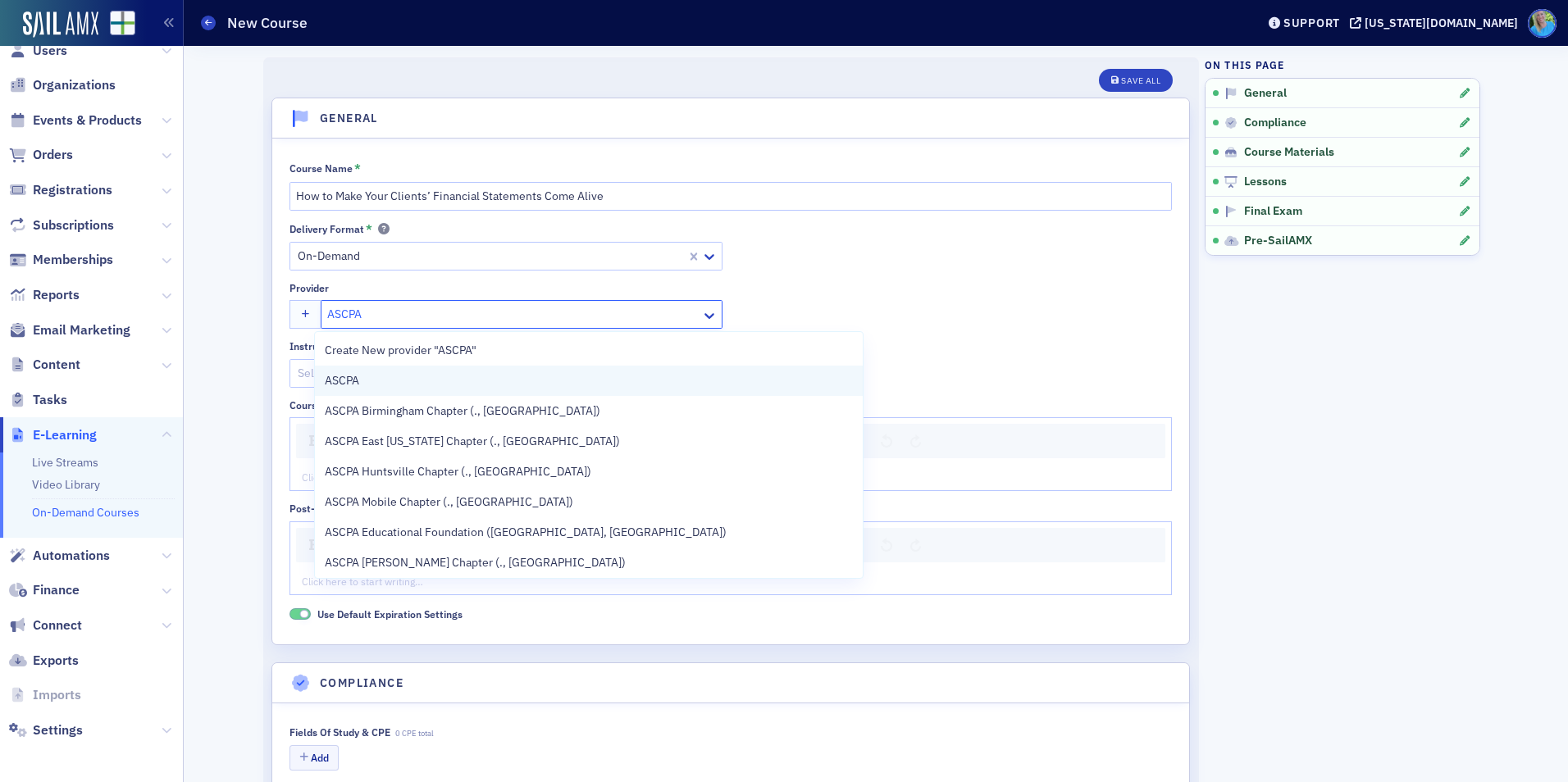
click at [387, 373] on span "ASCPA" at bounding box center [399, 380] width 150 height 17
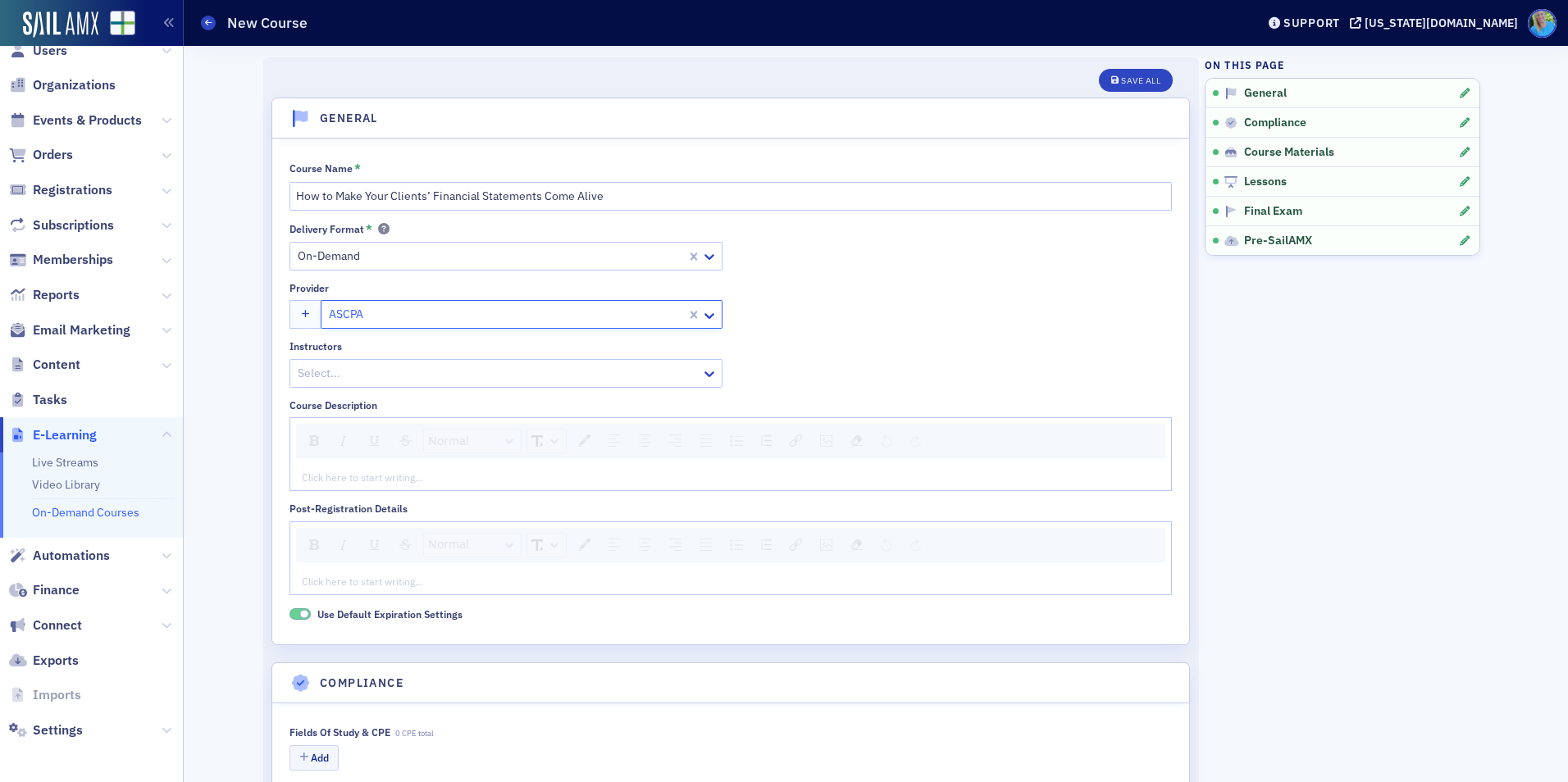
click at [387, 373] on div at bounding box center [497, 373] width 404 height 21
type input "[PERSON_NAME]"
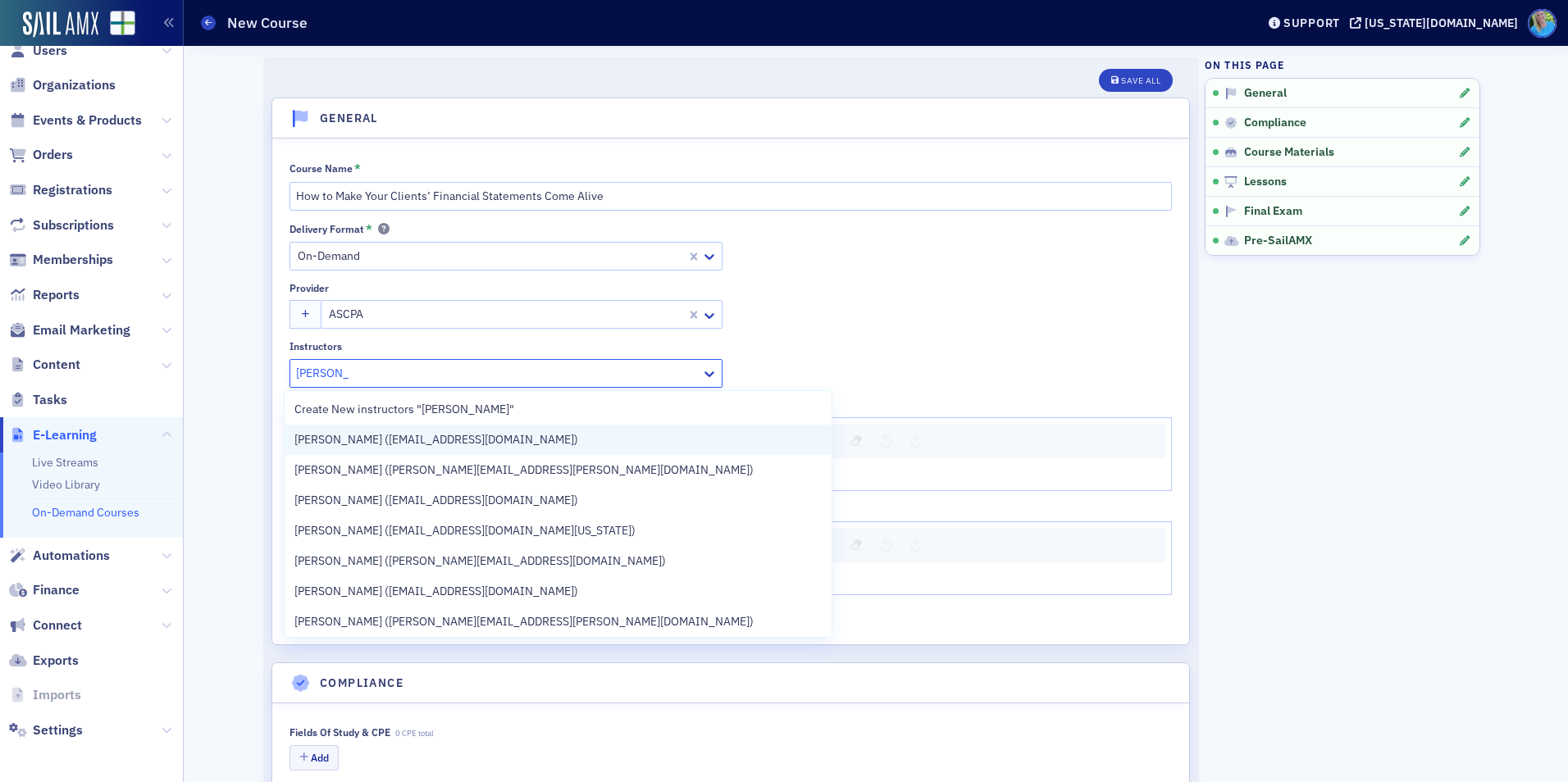
click at [399, 442] on span "[PERSON_NAME] ([EMAIL_ADDRESS][DOMAIN_NAME])" at bounding box center [436, 439] width 284 height 17
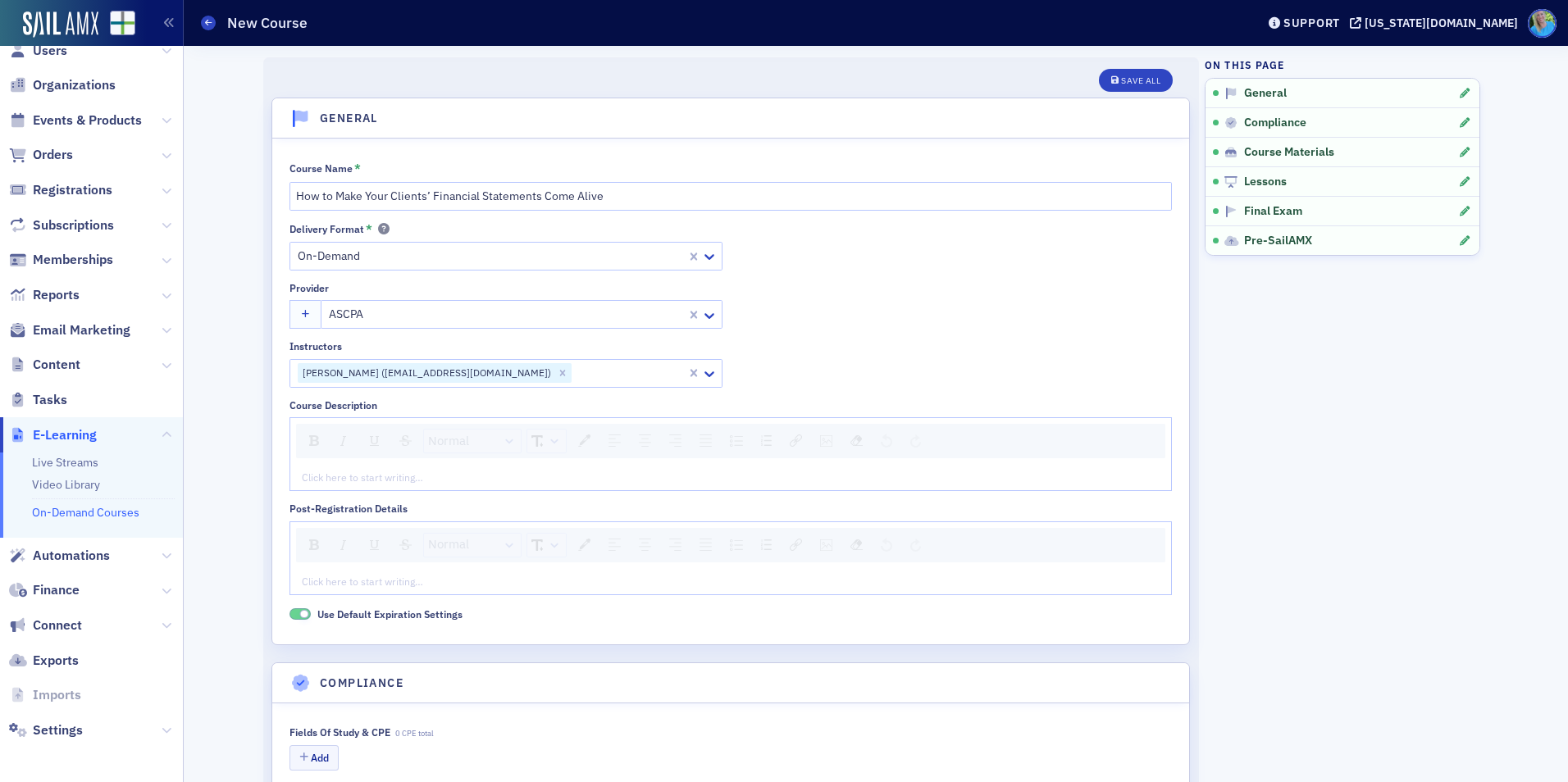
click at [791, 360] on div "Delivery Format * On-Demand Provider ASCPA Instructors Ruth King (rking@ontheri…" at bounding box center [730, 305] width 883 height 166
click at [428, 468] on div "Click here to start writing…" at bounding box center [730, 477] width 881 height 26
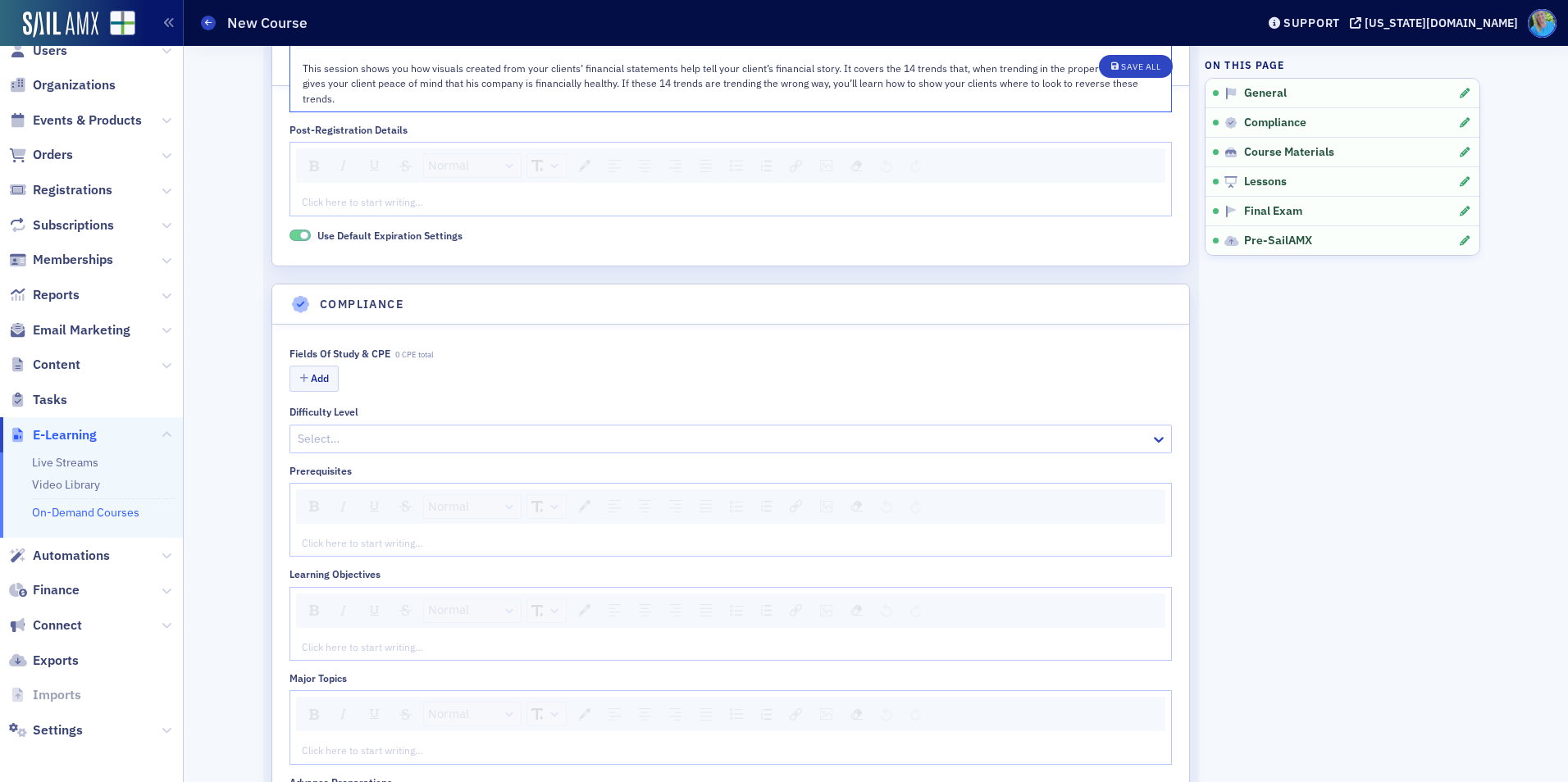
scroll to position [410, 0]
click at [310, 381] on button "Add" at bounding box center [314, 377] width 49 height 25
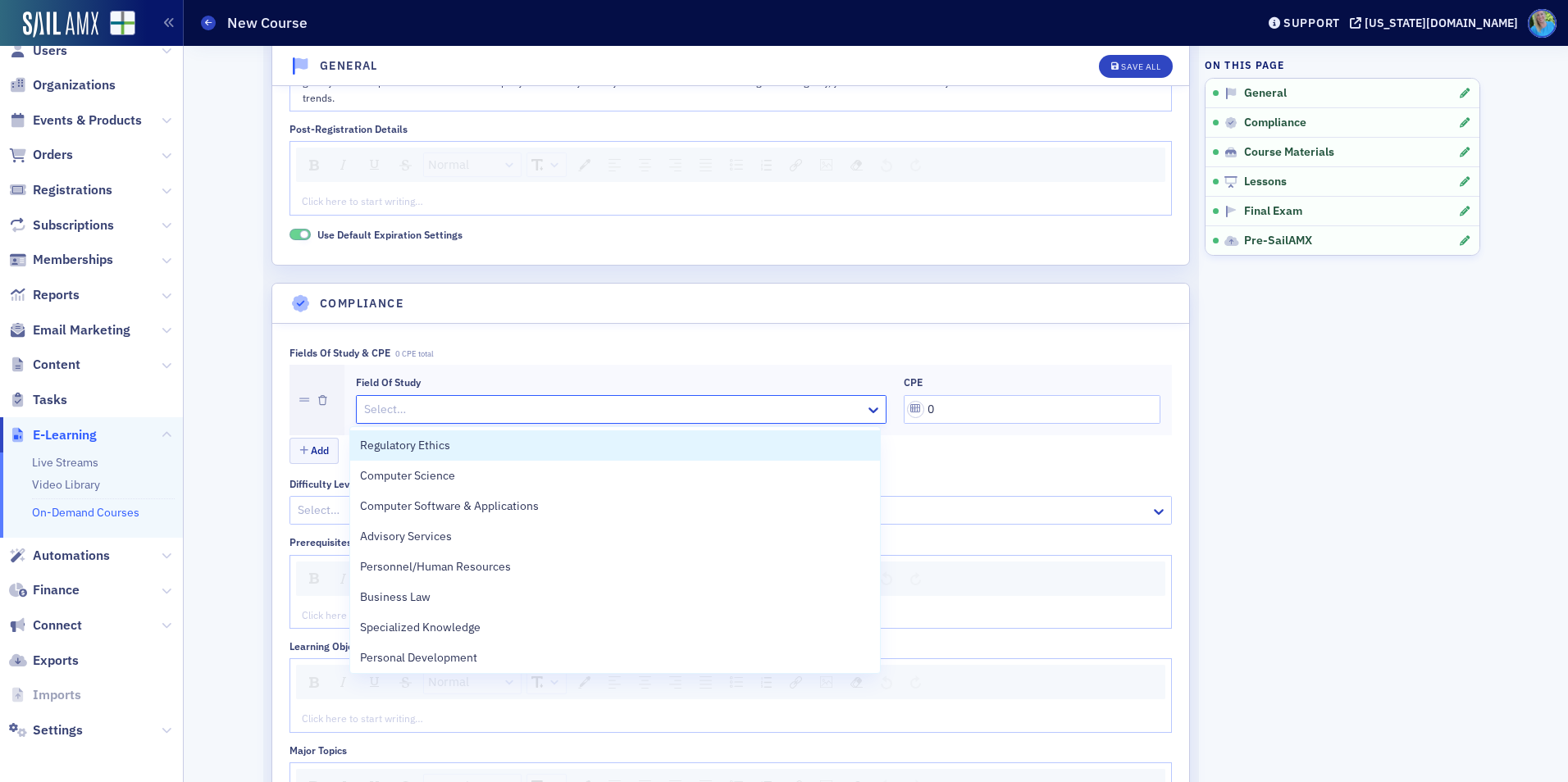
click at [452, 416] on div at bounding box center [613, 409] width 501 height 21
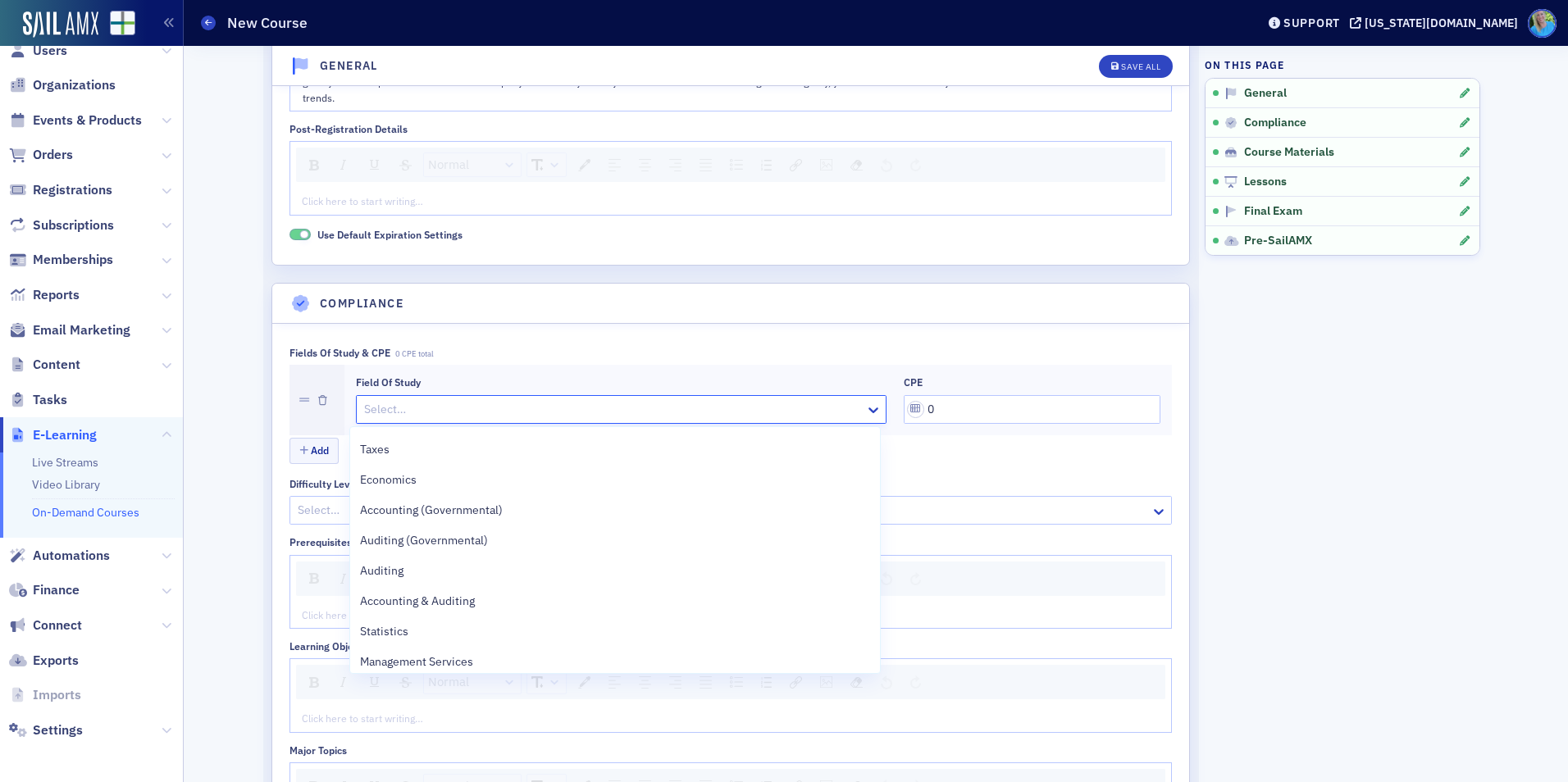
scroll to position [246, 0]
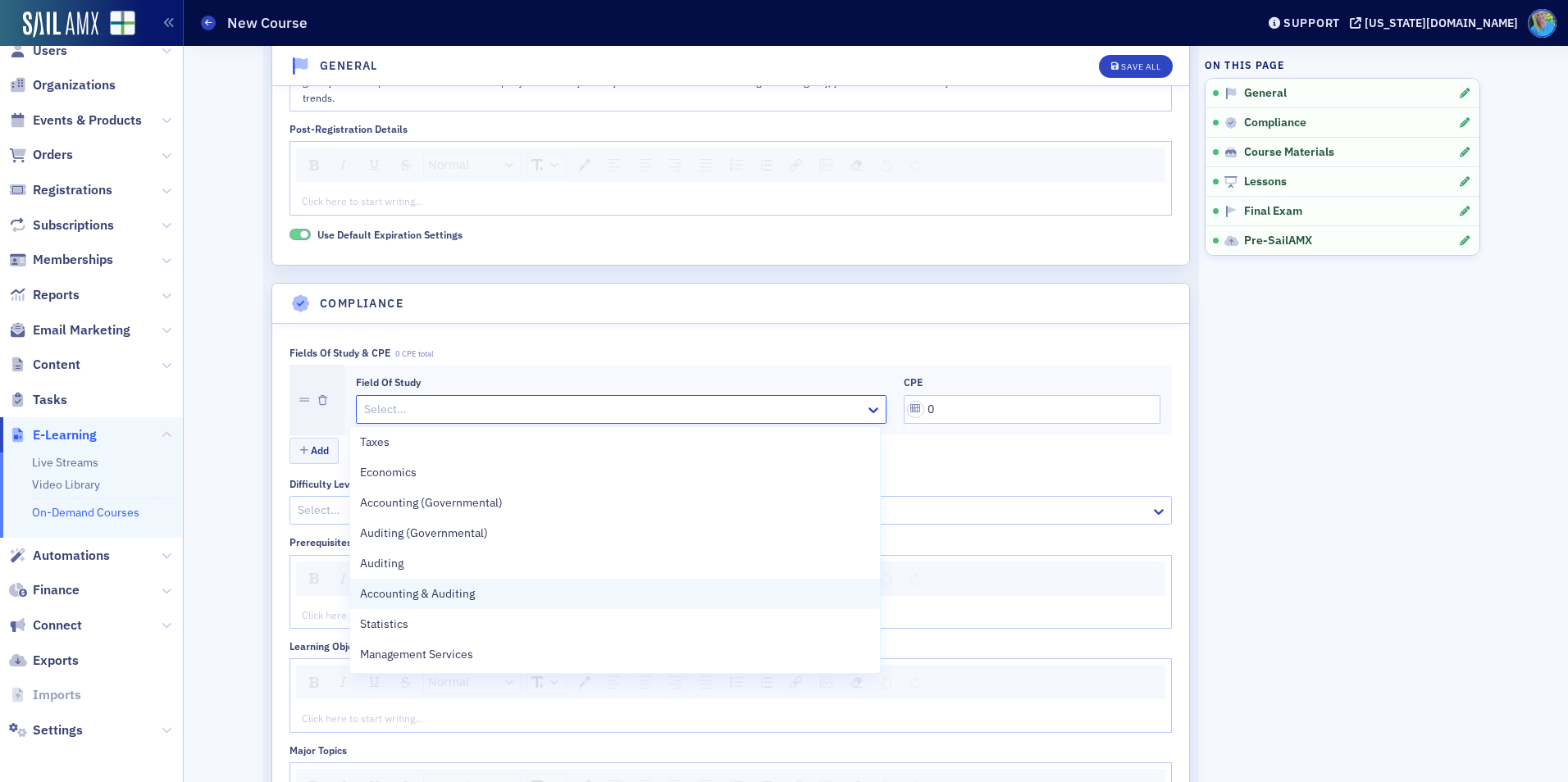
click at [546, 587] on div "Accounting & Auditing" at bounding box center [614, 593] width 509 height 17
click at [916, 408] on input "0" at bounding box center [1032, 410] width 257 height 29
type input "2"
click at [1297, 396] on aside "On this page General Compliance Course Materials Lessons Final Exam Pre-SailAMX" at bounding box center [1343, 788] width 276 height 2305
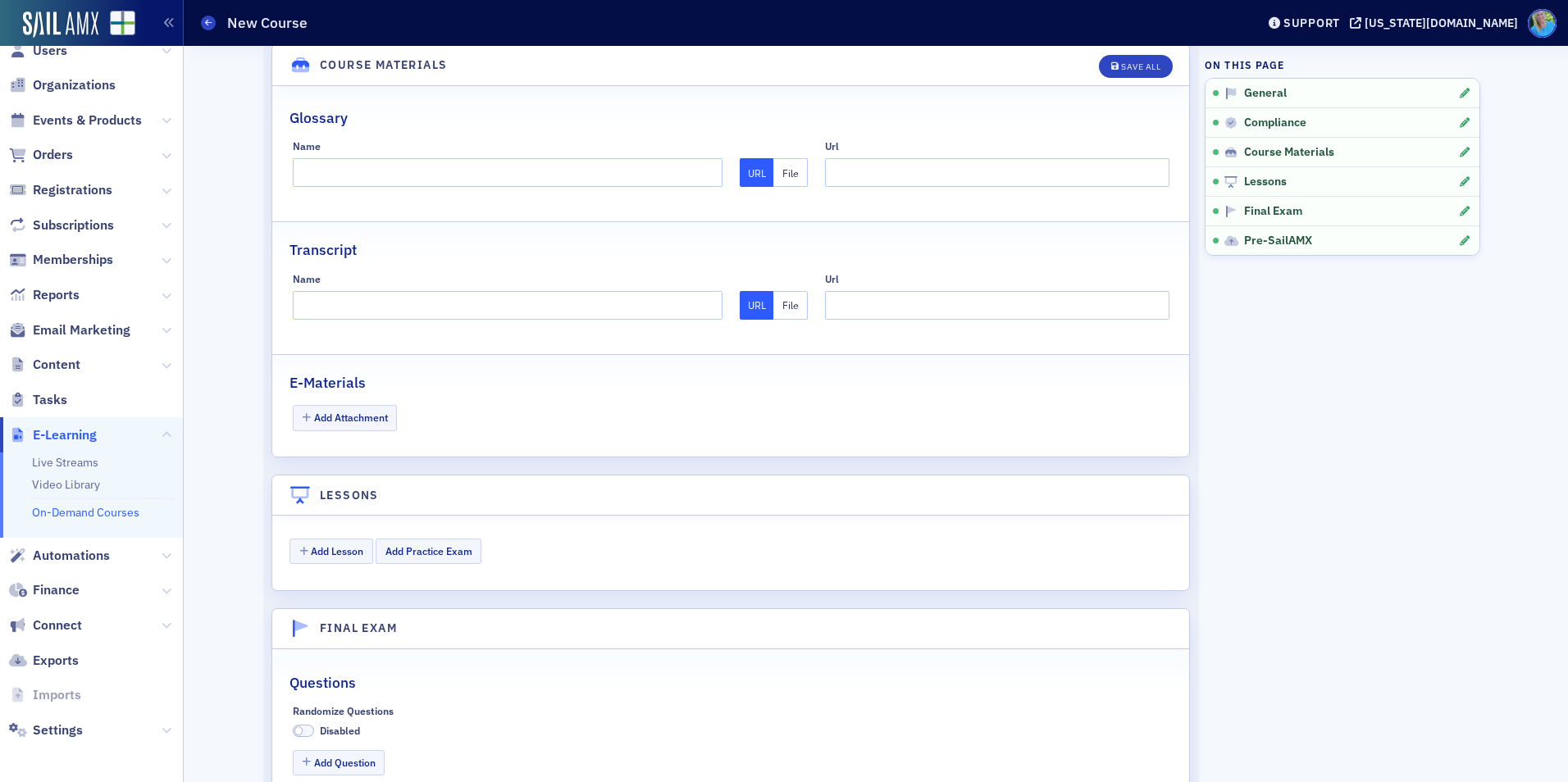
scroll to position [1476, 0]
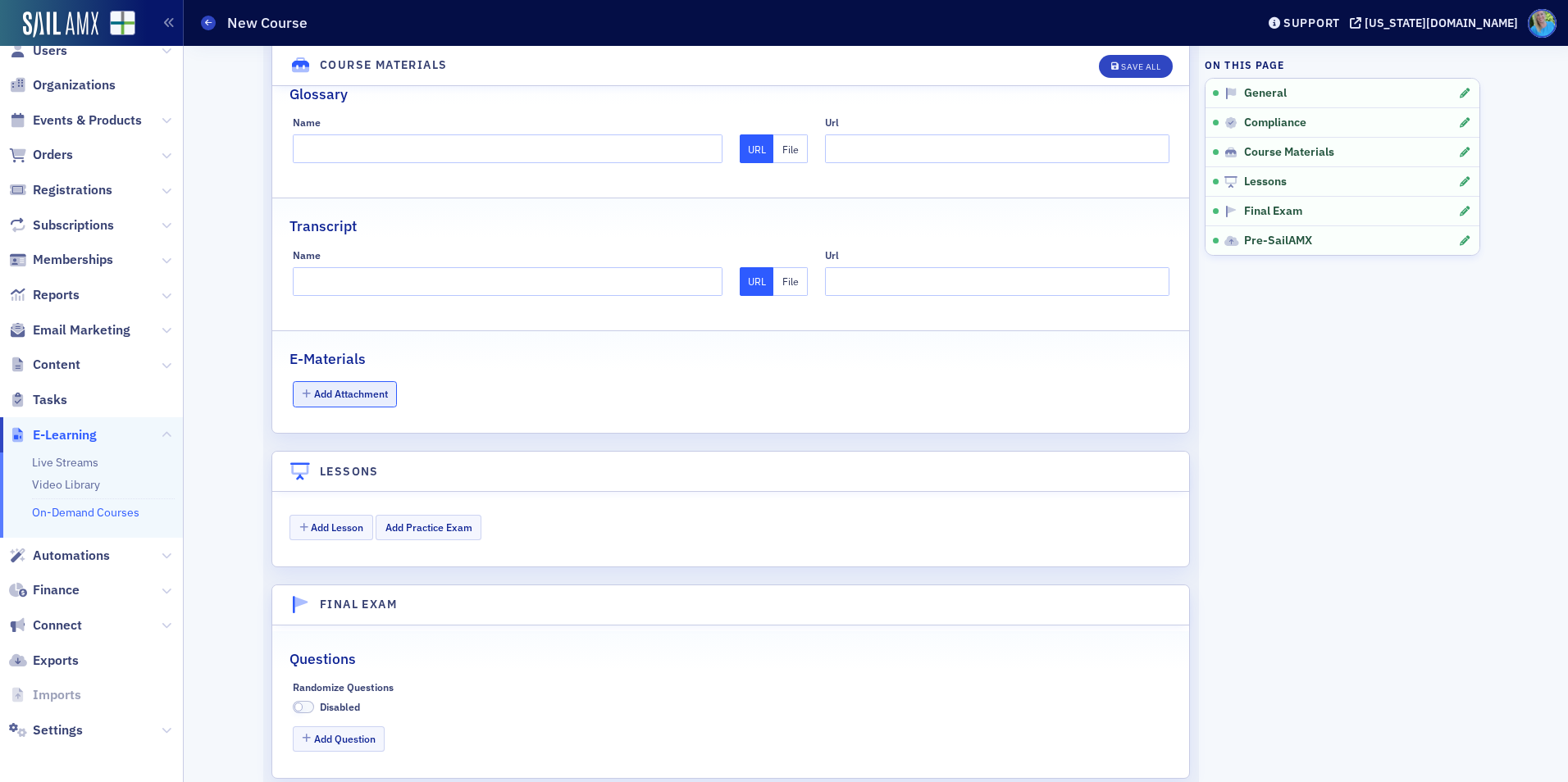
click at [373, 396] on button "Add Attachment" at bounding box center [346, 394] width 105 height 25
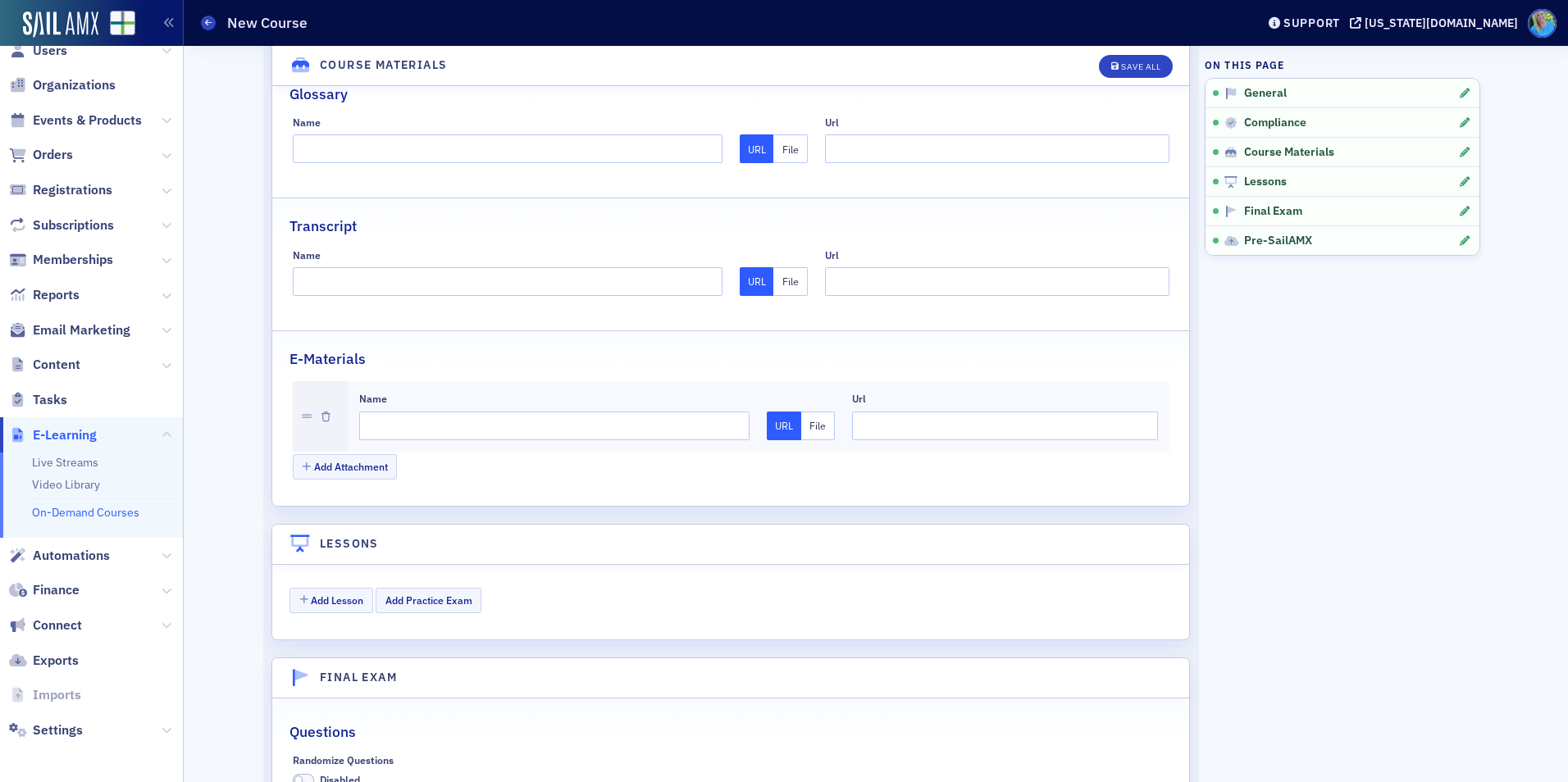
click at [817, 430] on button "File" at bounding box center [818, 426] width 34 height 29
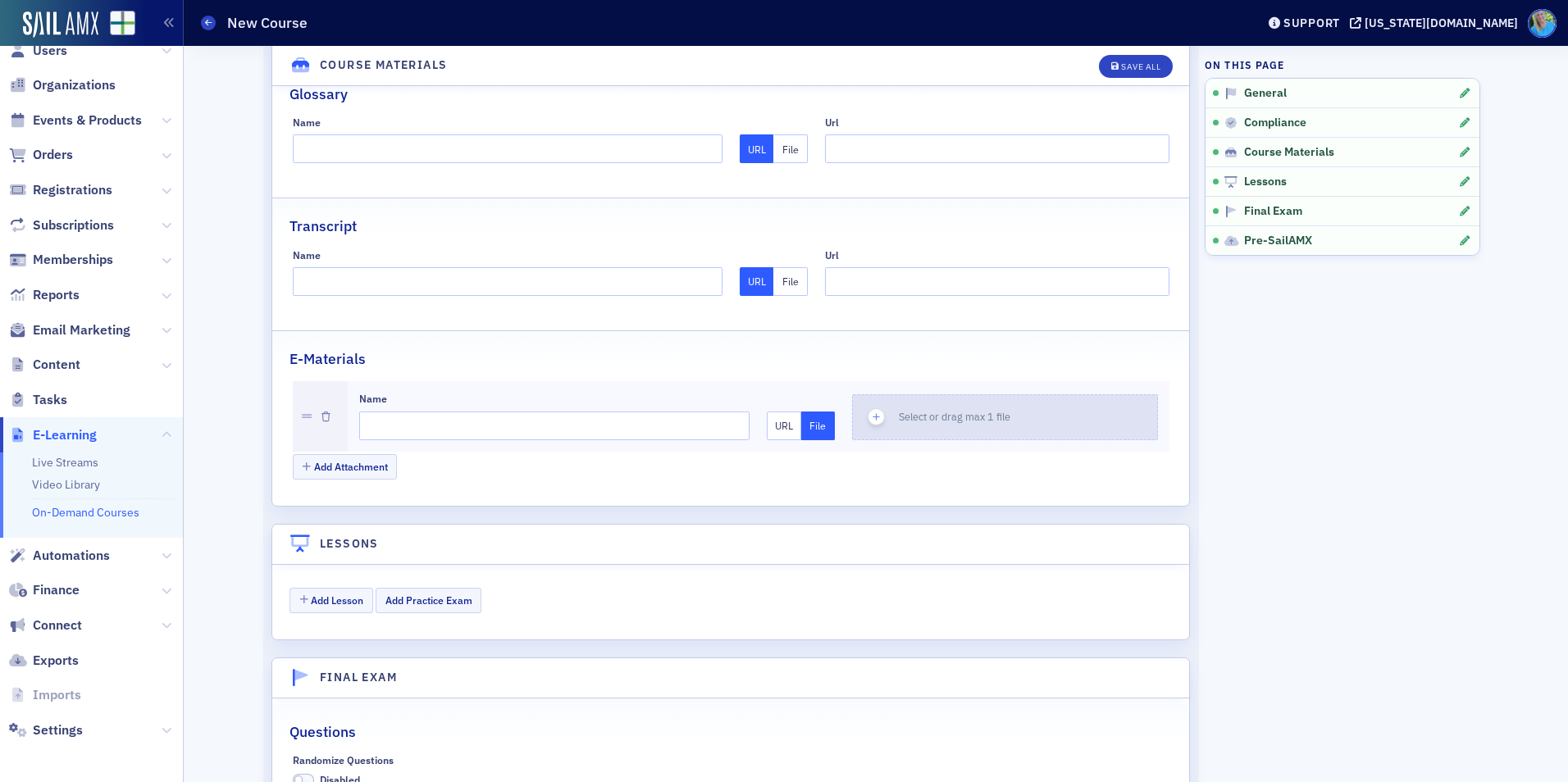
click at [881, 423] on div "button" at bounding box center [876, 417] width 46 height 44
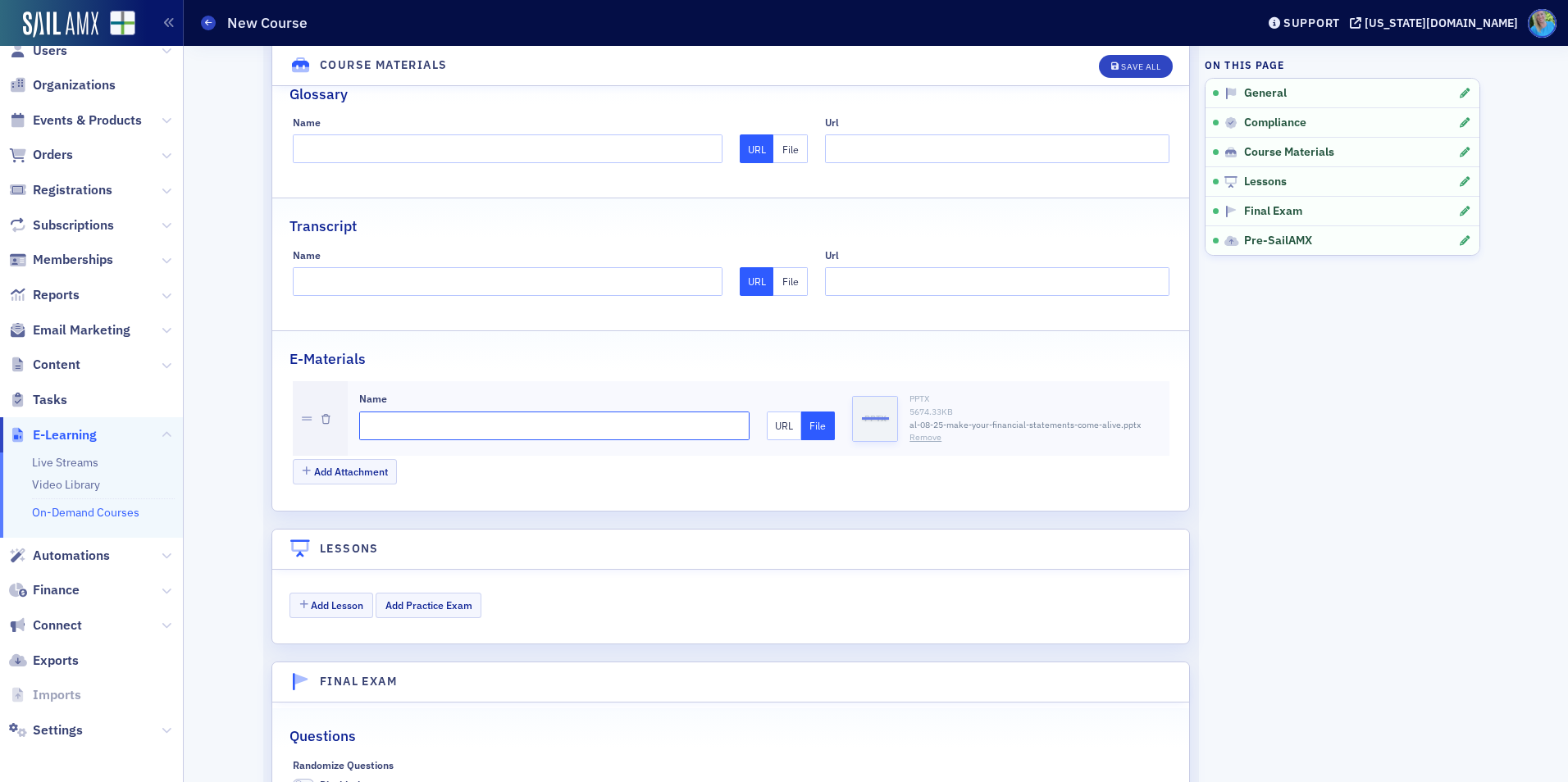
click at [536, 421] on input "Name" at bounding box center [554, 426] width 391 height 29
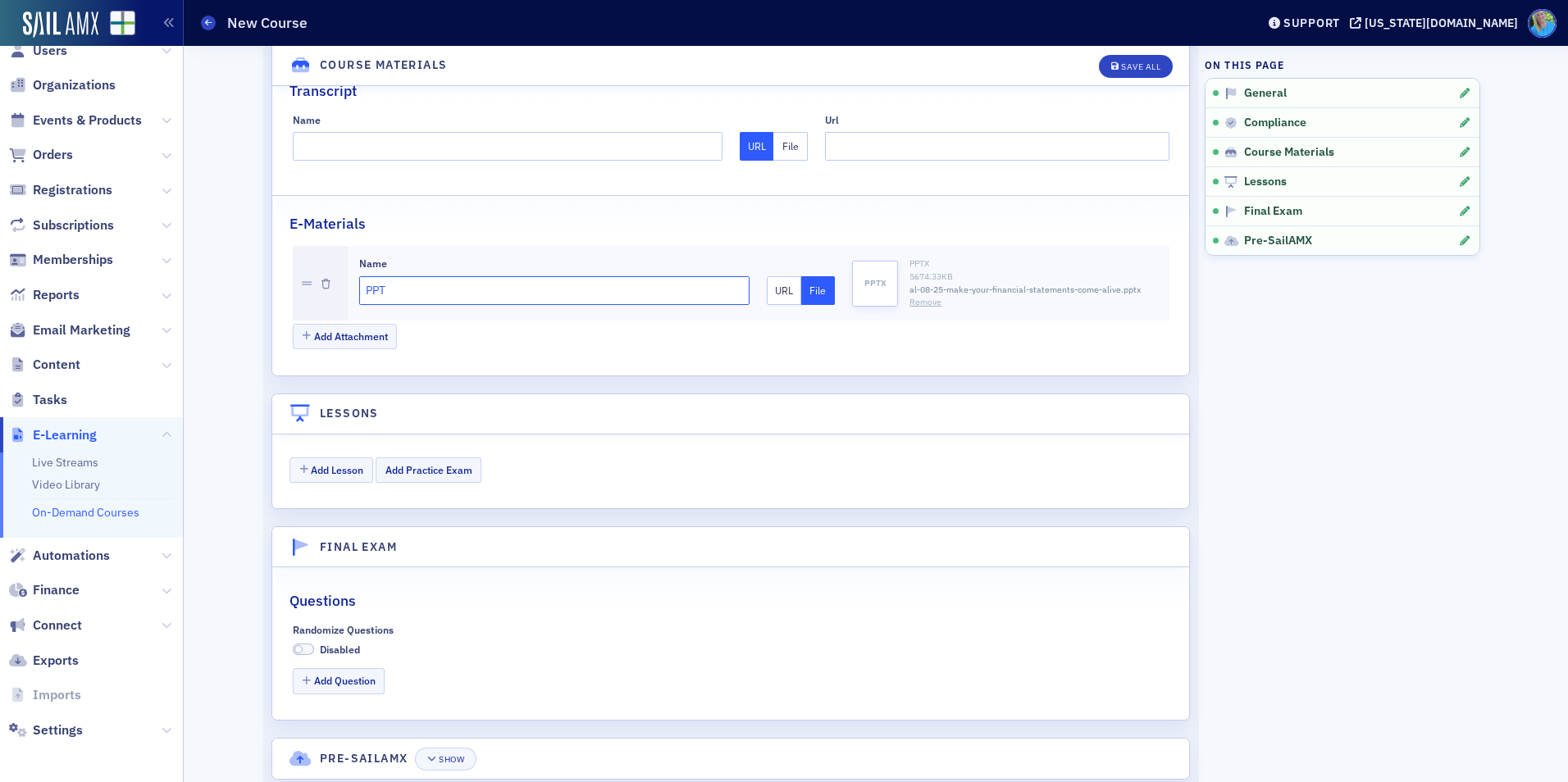
scroll to position [1647, 0]
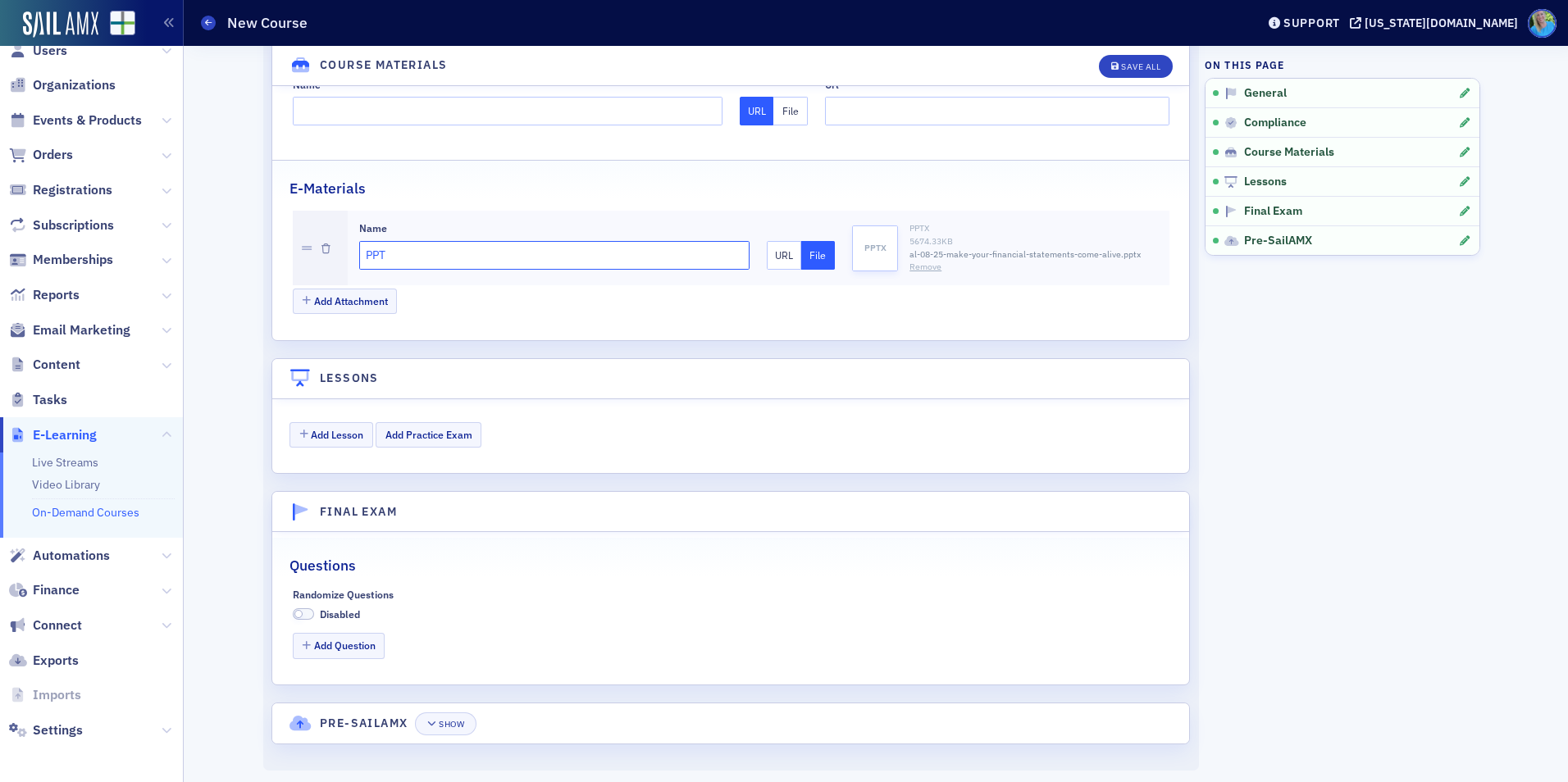
type input "PPT"
click at [303, 613] on span at bounding box center [304, 615] width 22 height 13
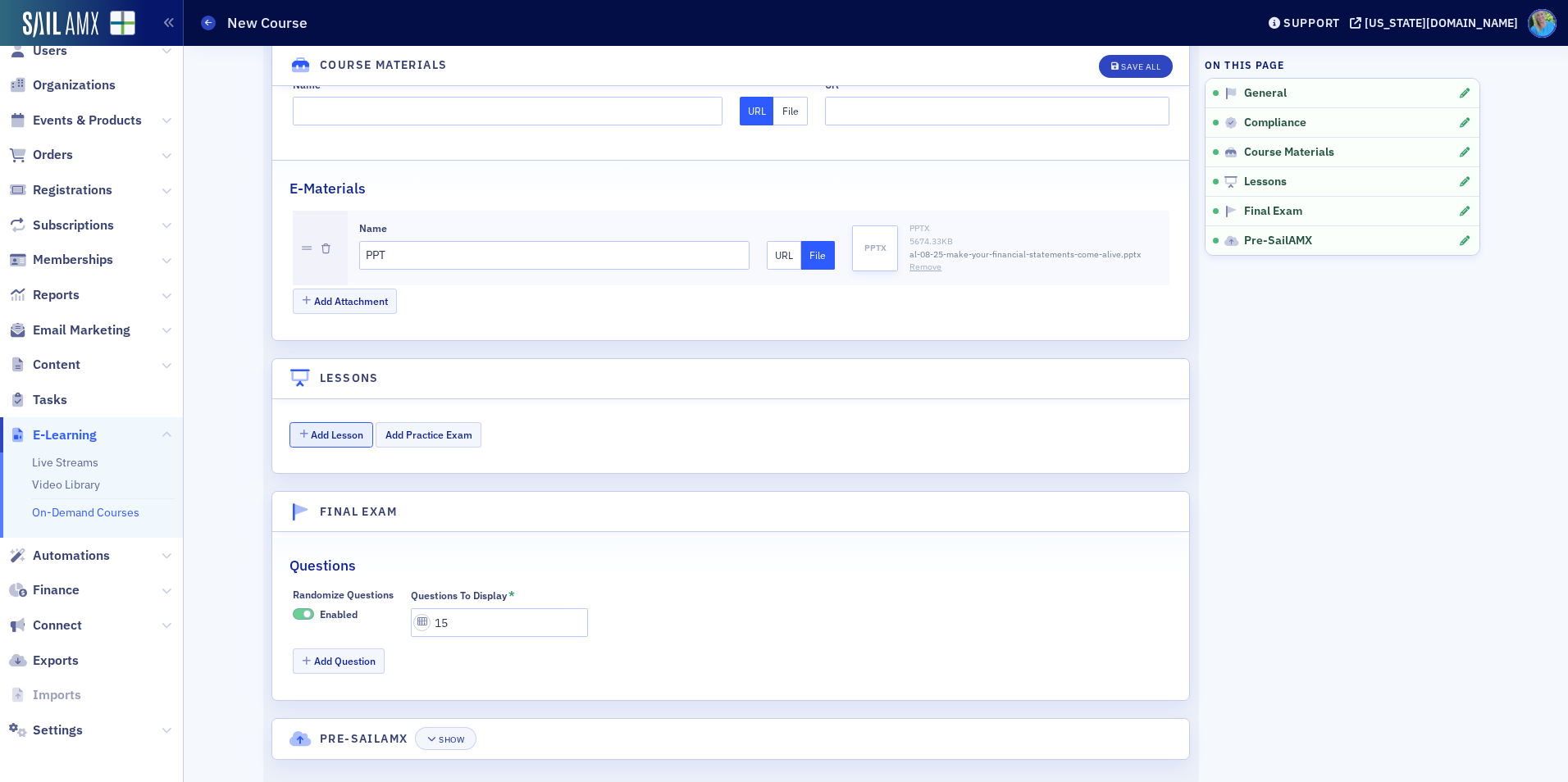
click at [328, 436] on button "Add Lesson" at bounding box center [331, 435] width 83 height 25
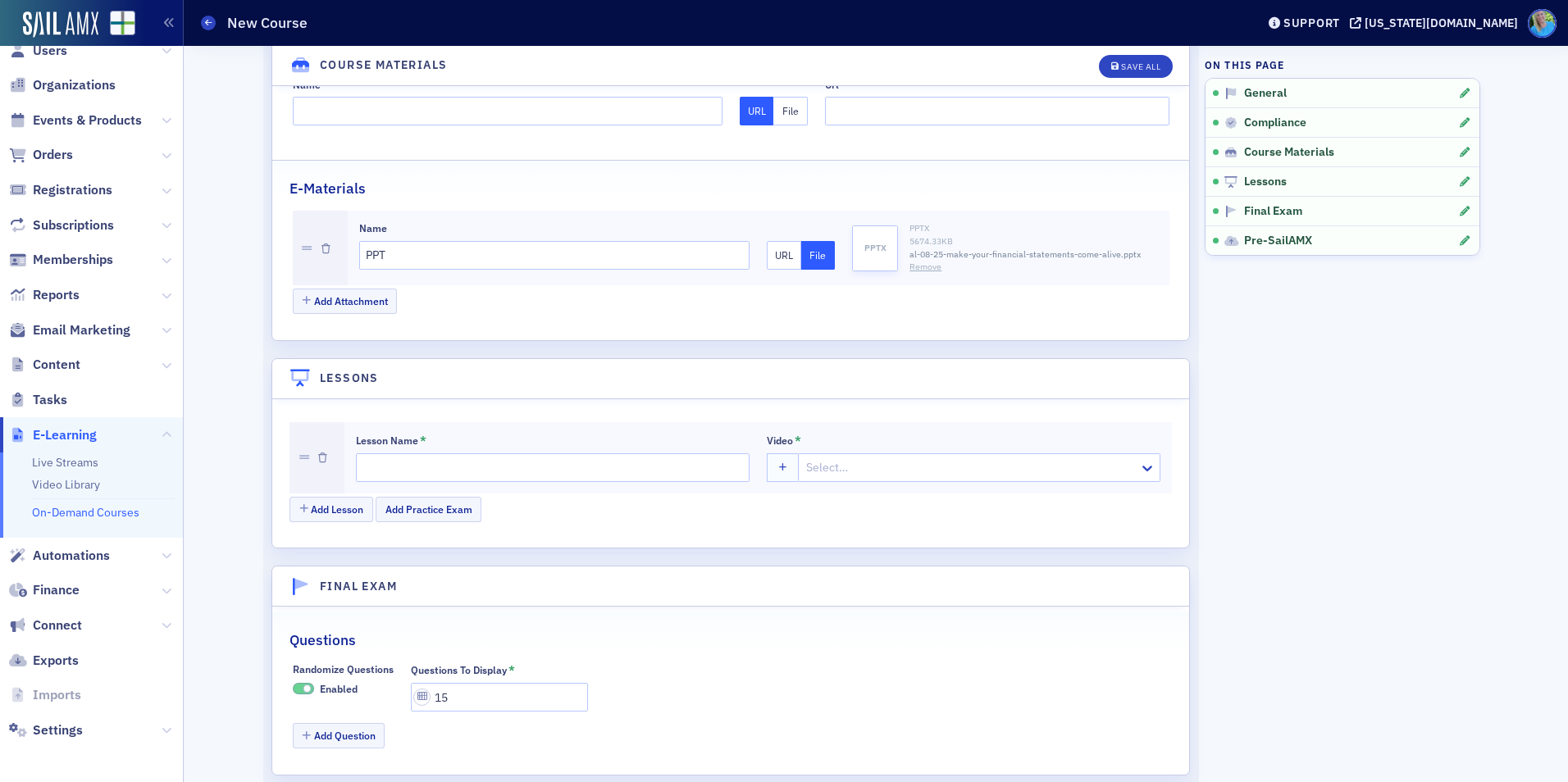
drag, startPoint x: 367, startPoint y: 451, endPoint x: 374, endPoint y: 485, distance: 34.7
click at [368, 457] on div "Lesson Name *" at bounding box center [553, 458] width 394 height 49
click at [375, 485] on div "Lesson Name * Video * Select…" at bounding box center [759, 459] width 828 height 73
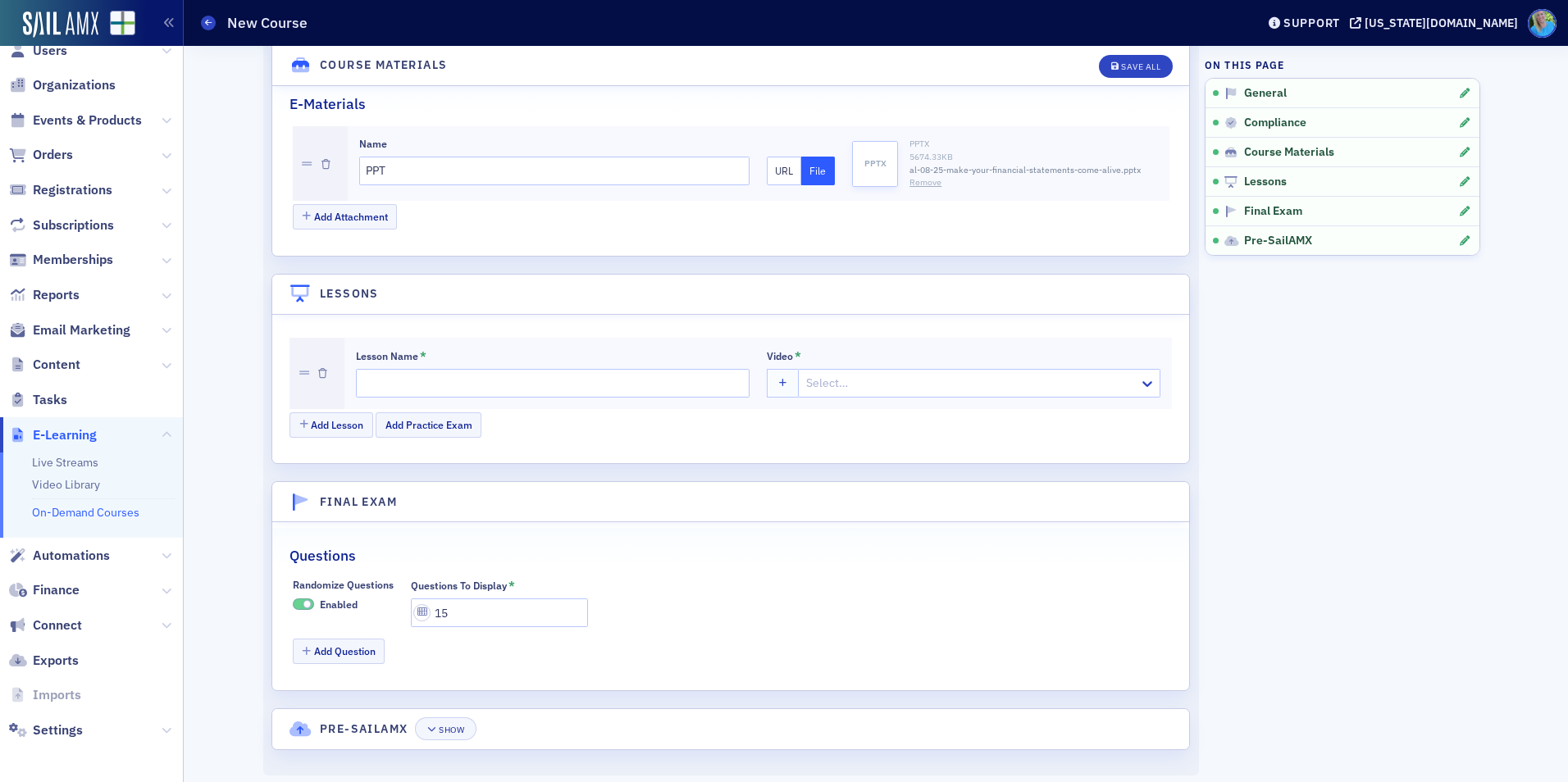
scroll to position [1736, 0]
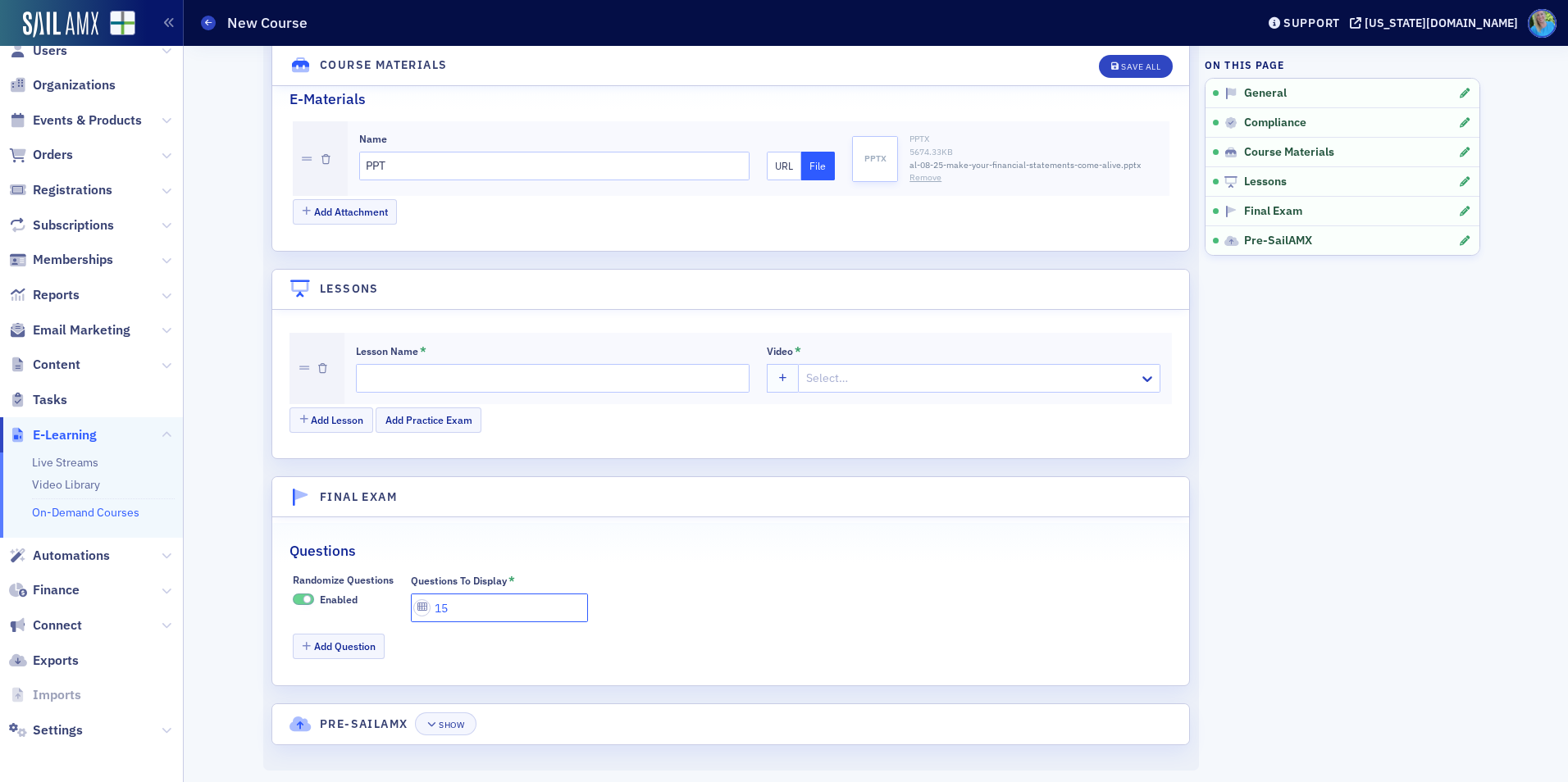
drag, startPoint x: 458, startPoint y: 608, endPoint x: 372, endPoint y: 602, distance: 86.2
click at [372, 602] on div "Randomize Questions Enabled Questions To Display * 15" at bounding box center [731, 599] width 877 height 49
type input "6"
click at [320, 652] on button "Add Question" at bounding box center [339, 647] width 93 height 25
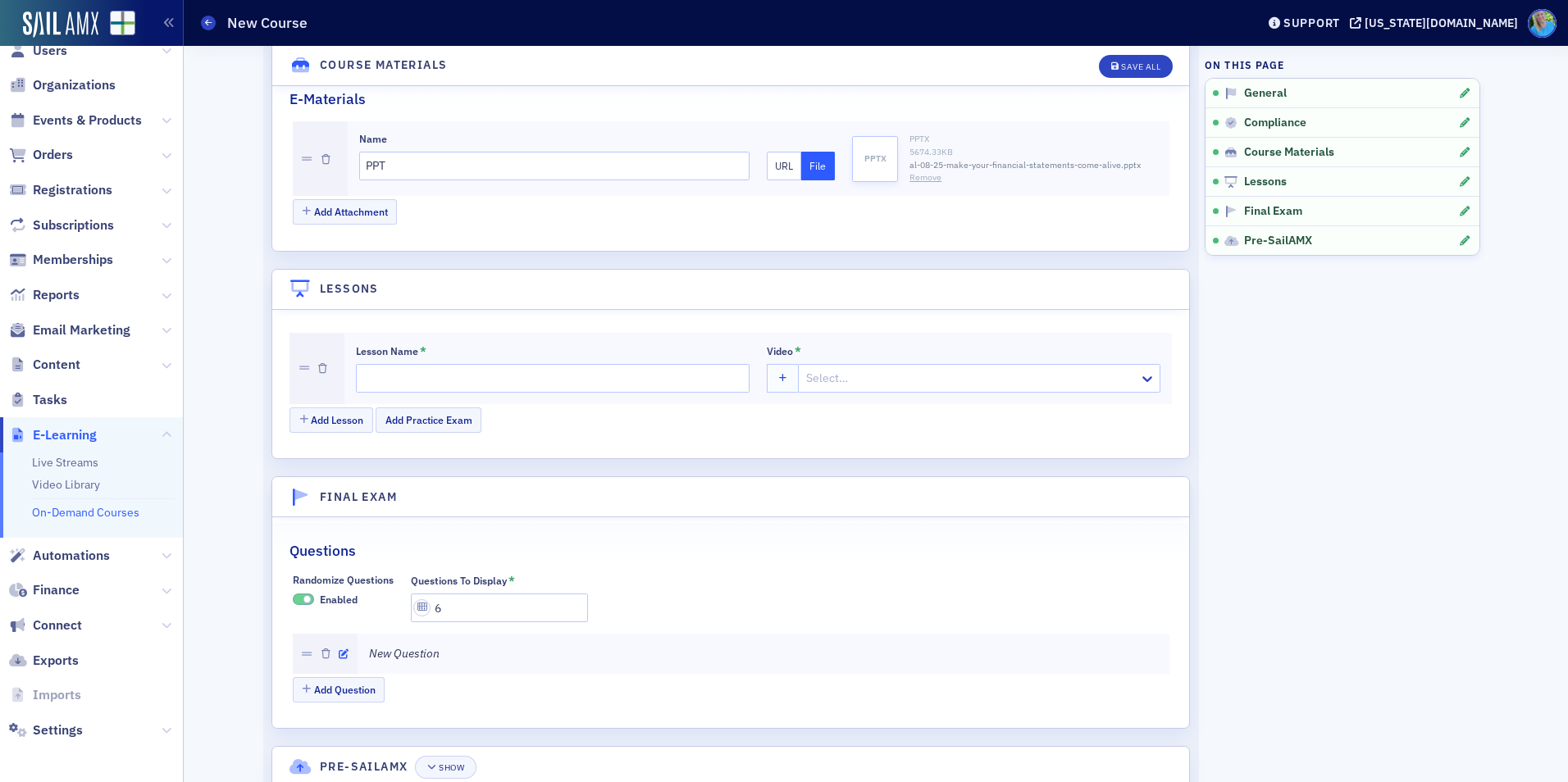
click at [338, 653] on icon "button" at bounding box center [343, 654] width 10 height 10
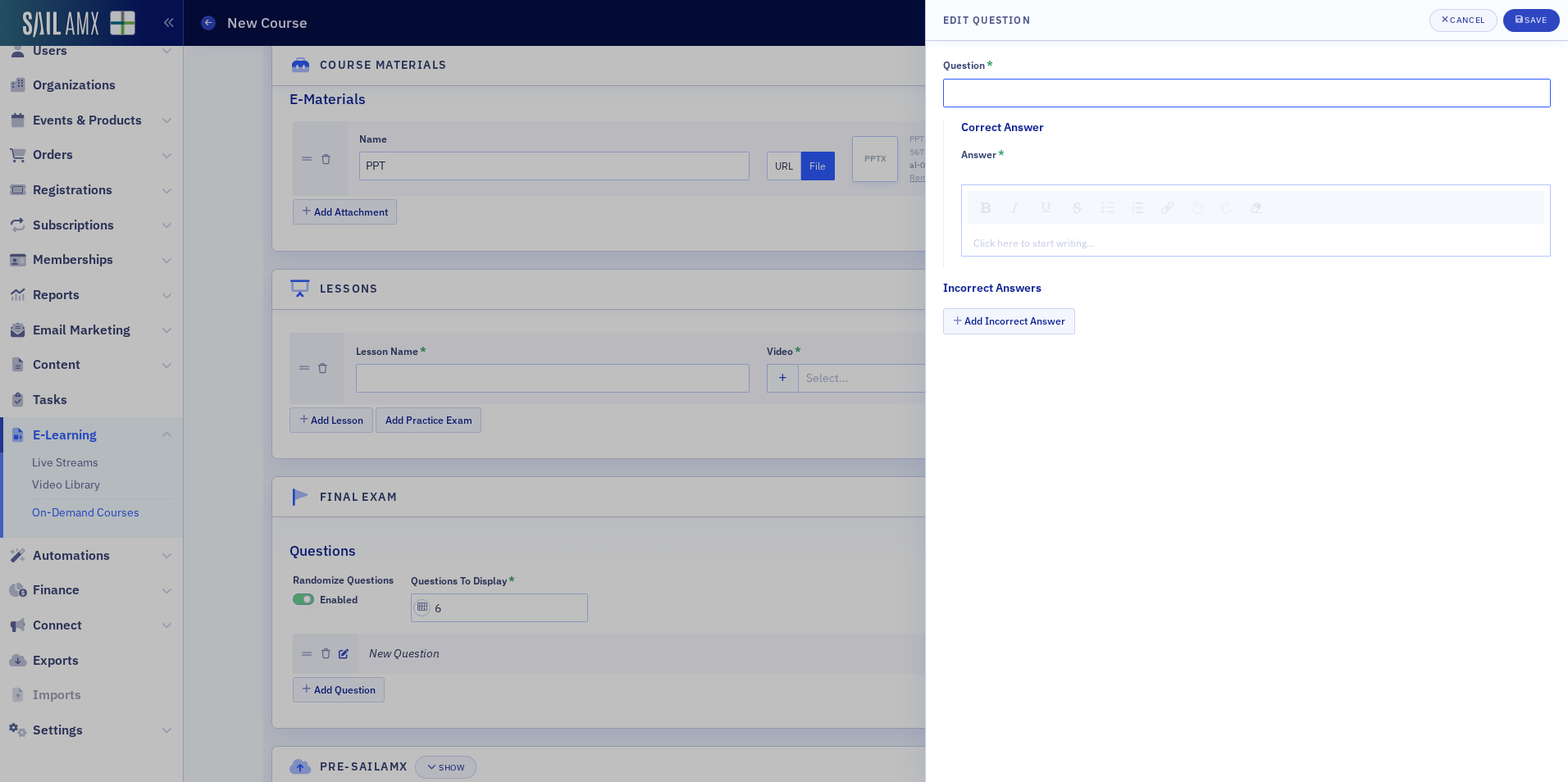
click at [985, 93] on input "Question *" at bounding box center [1248, 93] width 608 height 29
paste input "Looking at trailing data trends is important because"
type input "Looking at trailing data trends is important because:"
click at [1004, 250] on div "rdw-editor" at bounding box center [1257, 242] width 564 height 15
type textarea "<p>They give you a long-term view of a company’s financial health</p>"
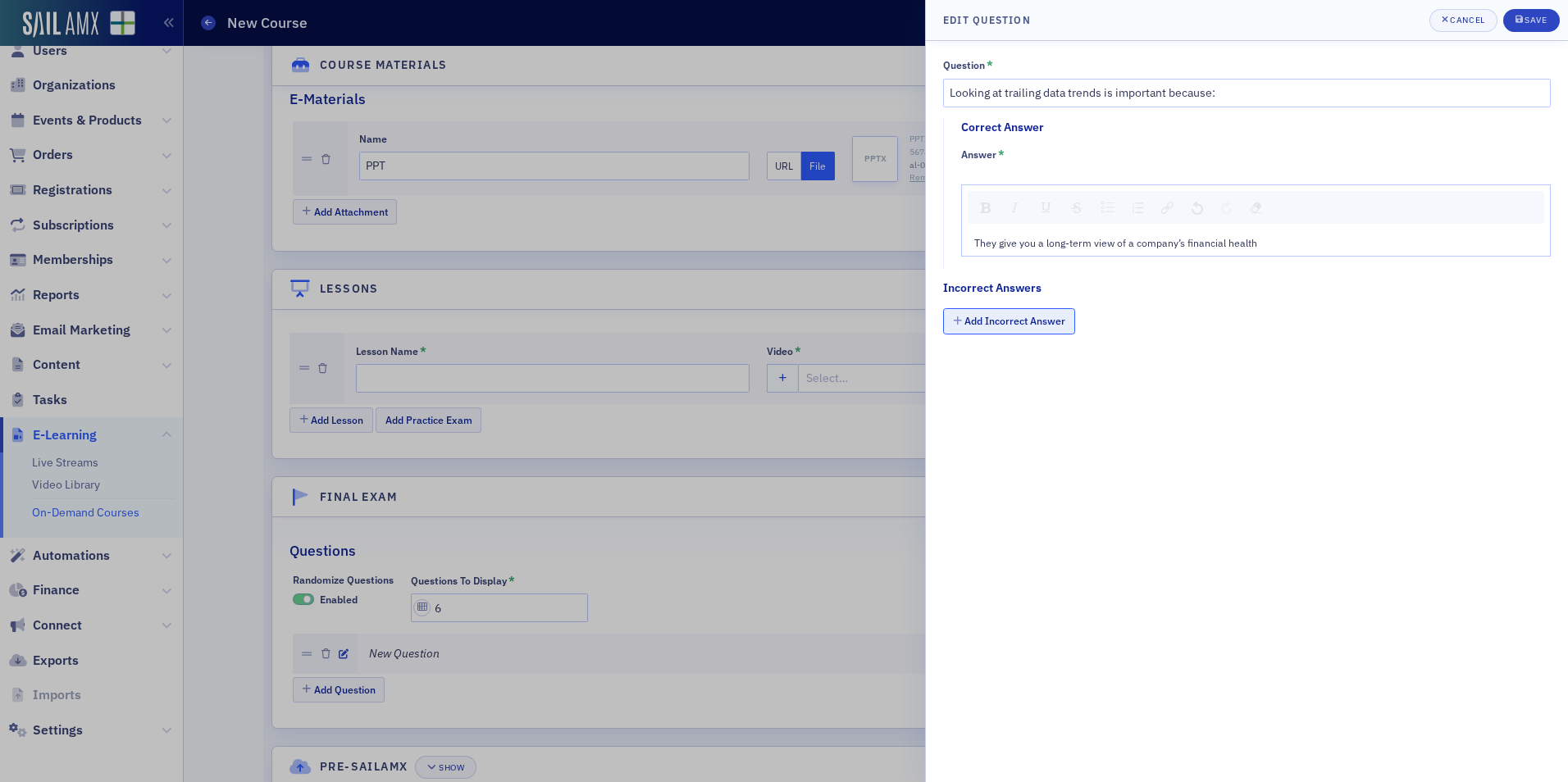
click at [1006, 320] on button "Add Incorrect Answer" at bounding box center [1010, 321] width 132 height 25
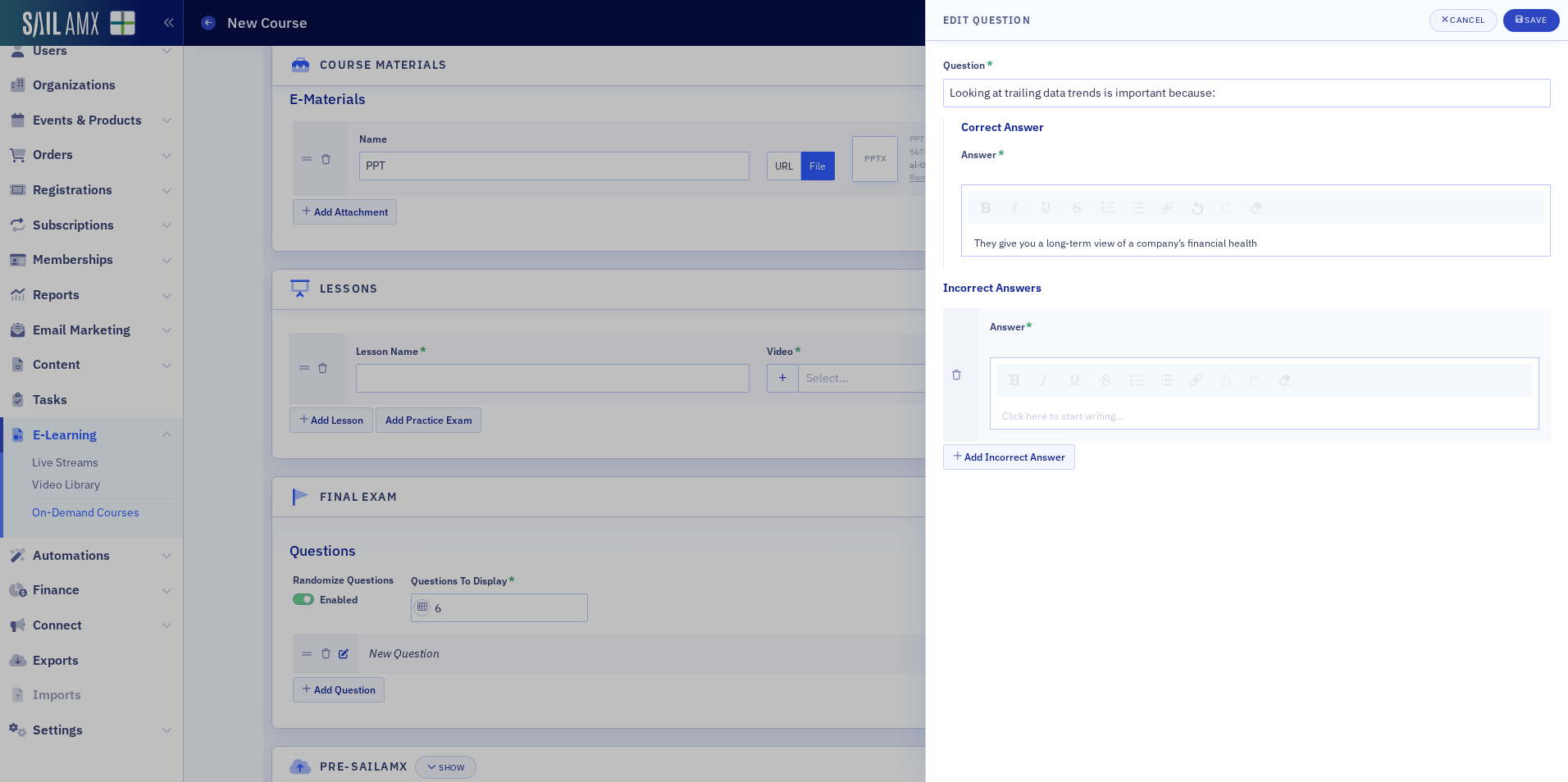
click at [1072, 416] on div "rdw-editor" at bounding box center [1265, 415] width 525 height 15
type textarea "<p>They even out monthly variations such as five-week payrolls or seasonality</…"
drag, startPoint x: 1221, startPoint y: 91, endPoint x: 1213, endPoint y: 88, distance: 8.5
click at [1213, 88] on input "Looking at trailing data trends is important because:" at bounding box center [1248, 93] width 608 height 29
drag, startPoint x: 1238, startPoint y: 243, endPoint x: 888, endPoint y: 249, distance: 350.1
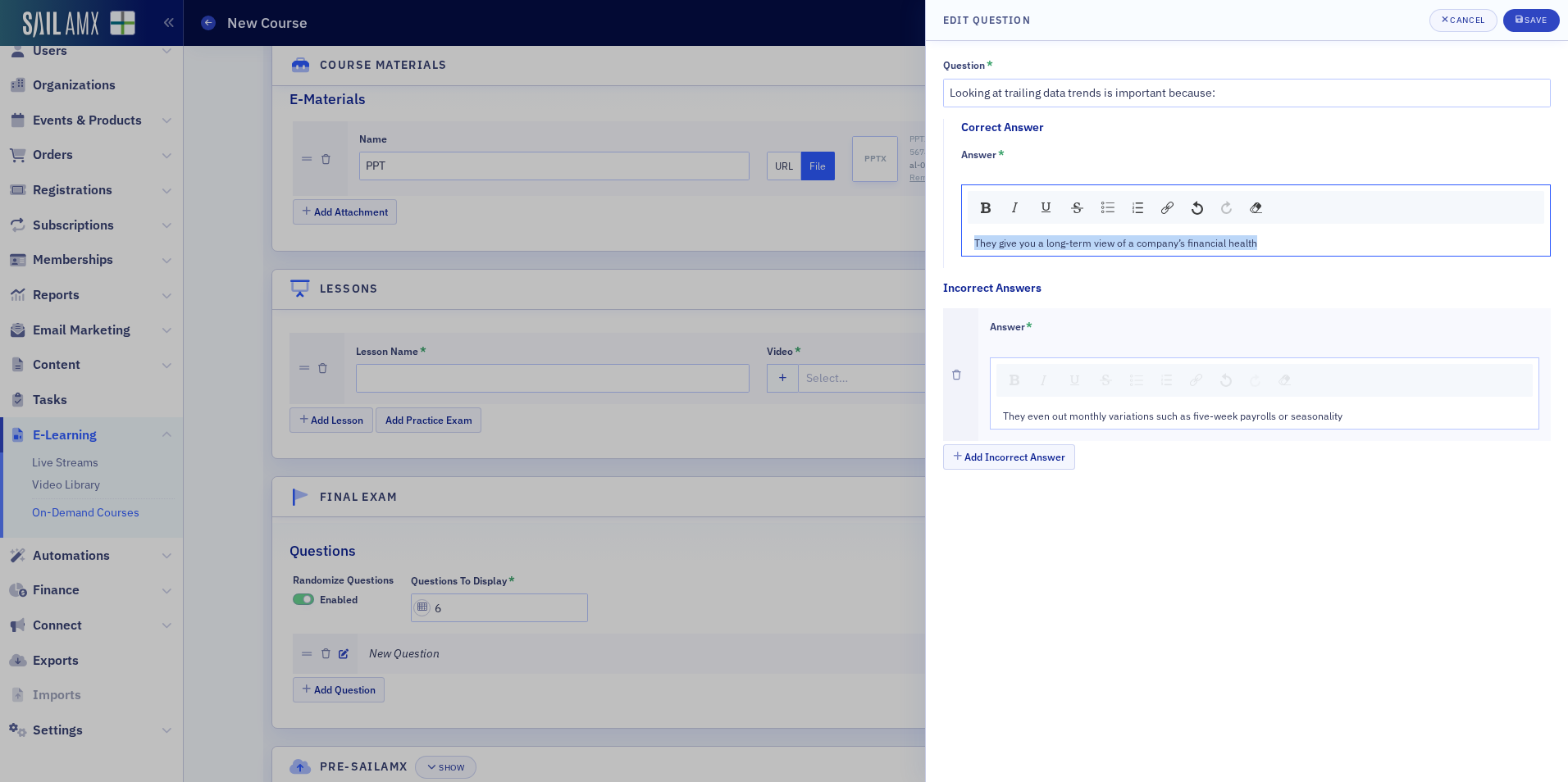
click at [888, 249] on div "Edit Question Cancel Save Question * Looking at trailing data trends is importa…" at bounding box center [784, 391] width 1568 height 782
copy span "They give you a long-term view of a company’s financial health"
drag, startPoint x: 1220, startPoint y: 90, endPoint x: 1211, endPoint y: 88, distance: 9.2
click at [1211, 88] on input "Looking at trailing data trends is important because:" at bounding box center [1248, 93] width 608 height 29
paste input "They give you a long-term view of a company’s financial health"
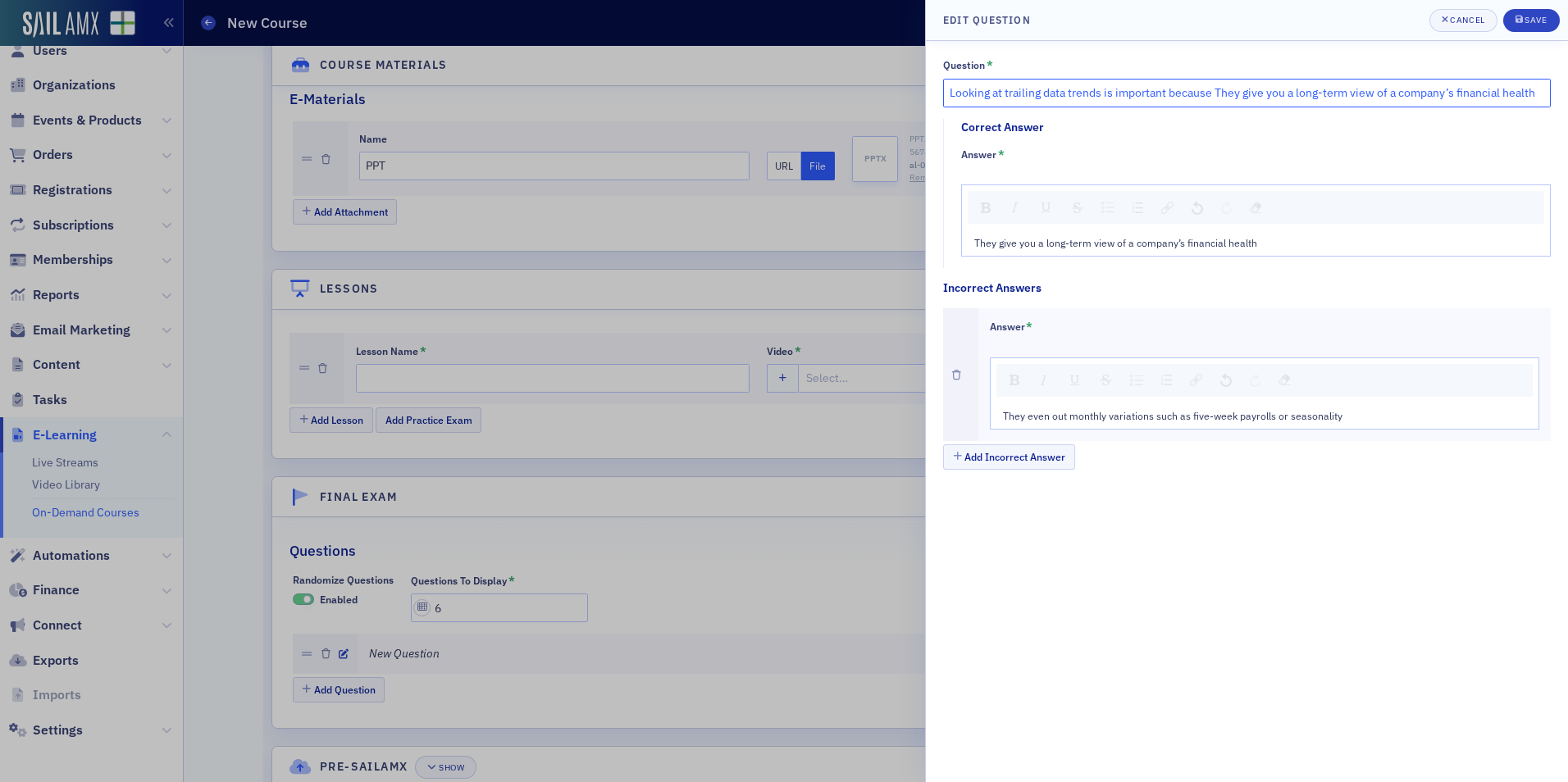
click at [1217, 87] on input "Looking at trailing data trends is important because They give you a long-term …" at bounding box center [1248, 93] width 608 height 29
click at [1532, 89] on input "Looking at trailing data trends is important because they give you a long-term …" at bounding box center [1248, 93] width 608 height 29
type input "Looking at trailing data trends is important because they give you a long-term …"
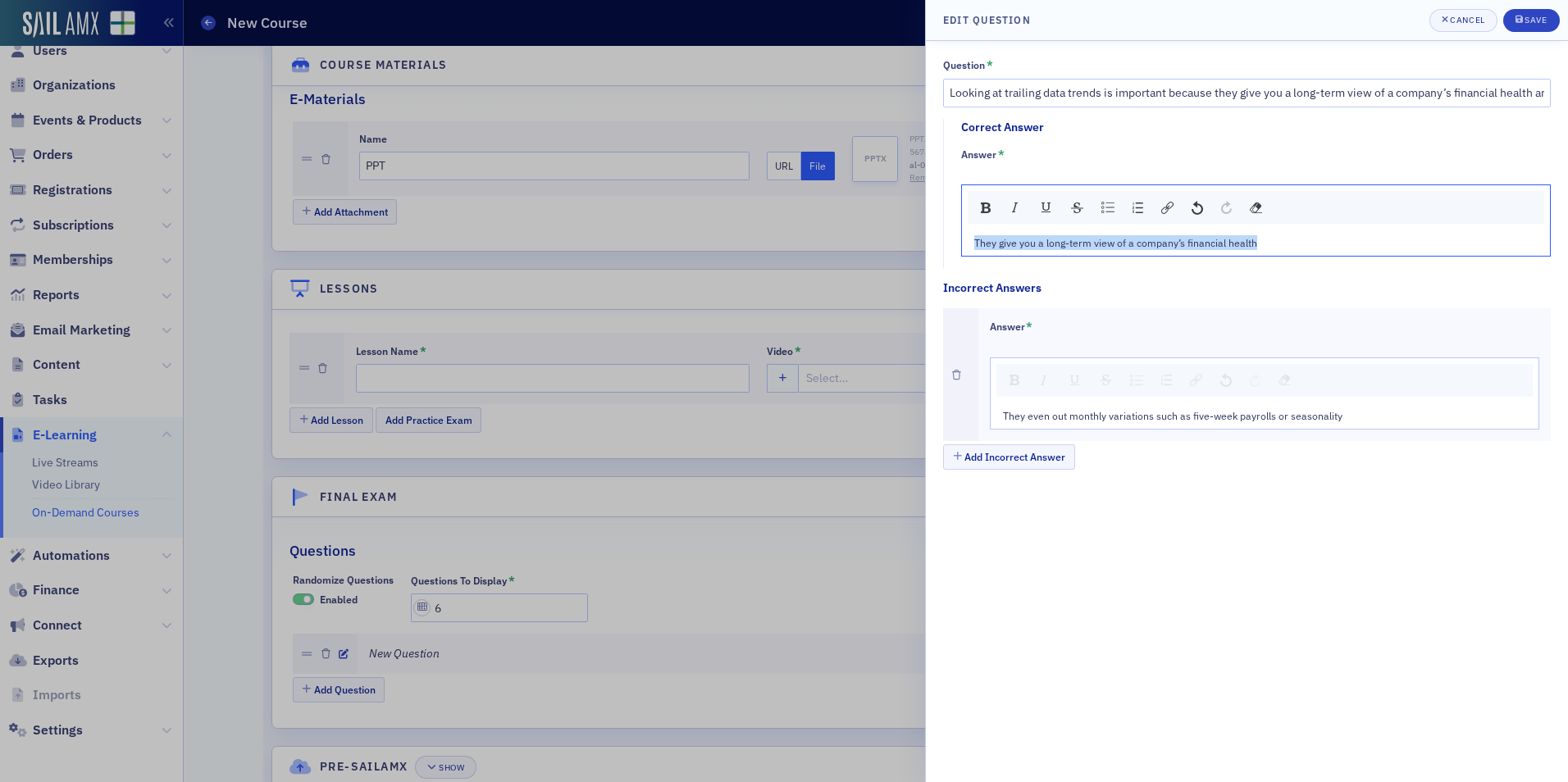
drag, startPoint x: 1263, startPoint y: 242, endPoint x: 976, endPoint y: 243, distance: 287.0
click at [976, 243] on div "They give you a long-term view of a company’s financial health" at bounding box center [1257, 242] width 564 height 15
type textarea "<p>Tr</p>"
type textarea "<p>True</p>"
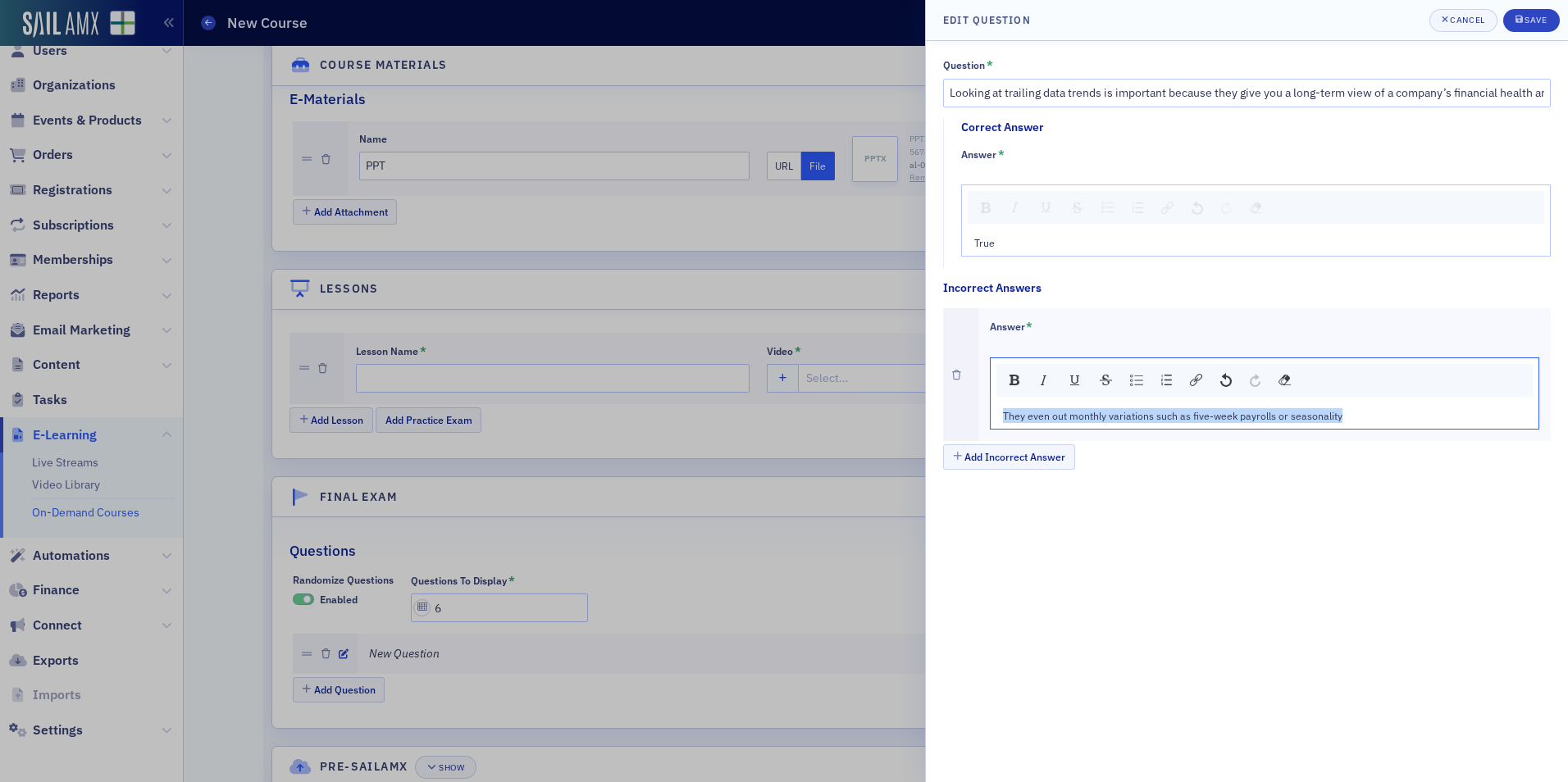
drag, startPoint x: 1341, startPoint y: 417, endPoint x: 992, endPoint y: 420, distance: 349.0
click at [992, 420] on div "They even out monthly variations such as five-week payrolls or seasonality" at bounding box center [1265, 415] width 549 height 26
type textarea "<p>Fa</p>"
type textarea "<p>False</p>"
click at [1524, 22] on div "Save" at bounding box center [1535, 20] width 22 height 9
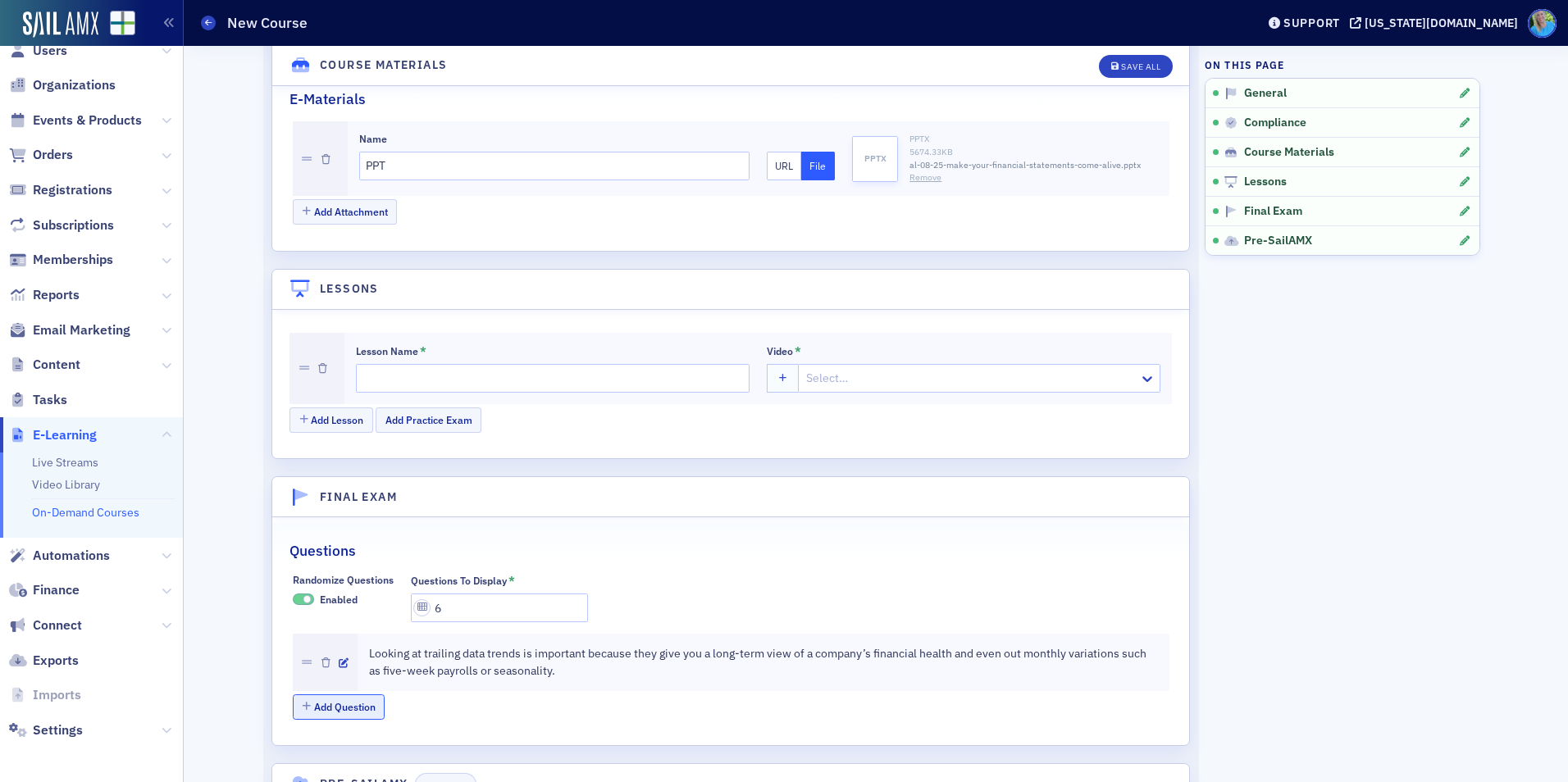
click at [334, 713] on button "Add Question" at bounding box center [339, 708] width 93 height 25
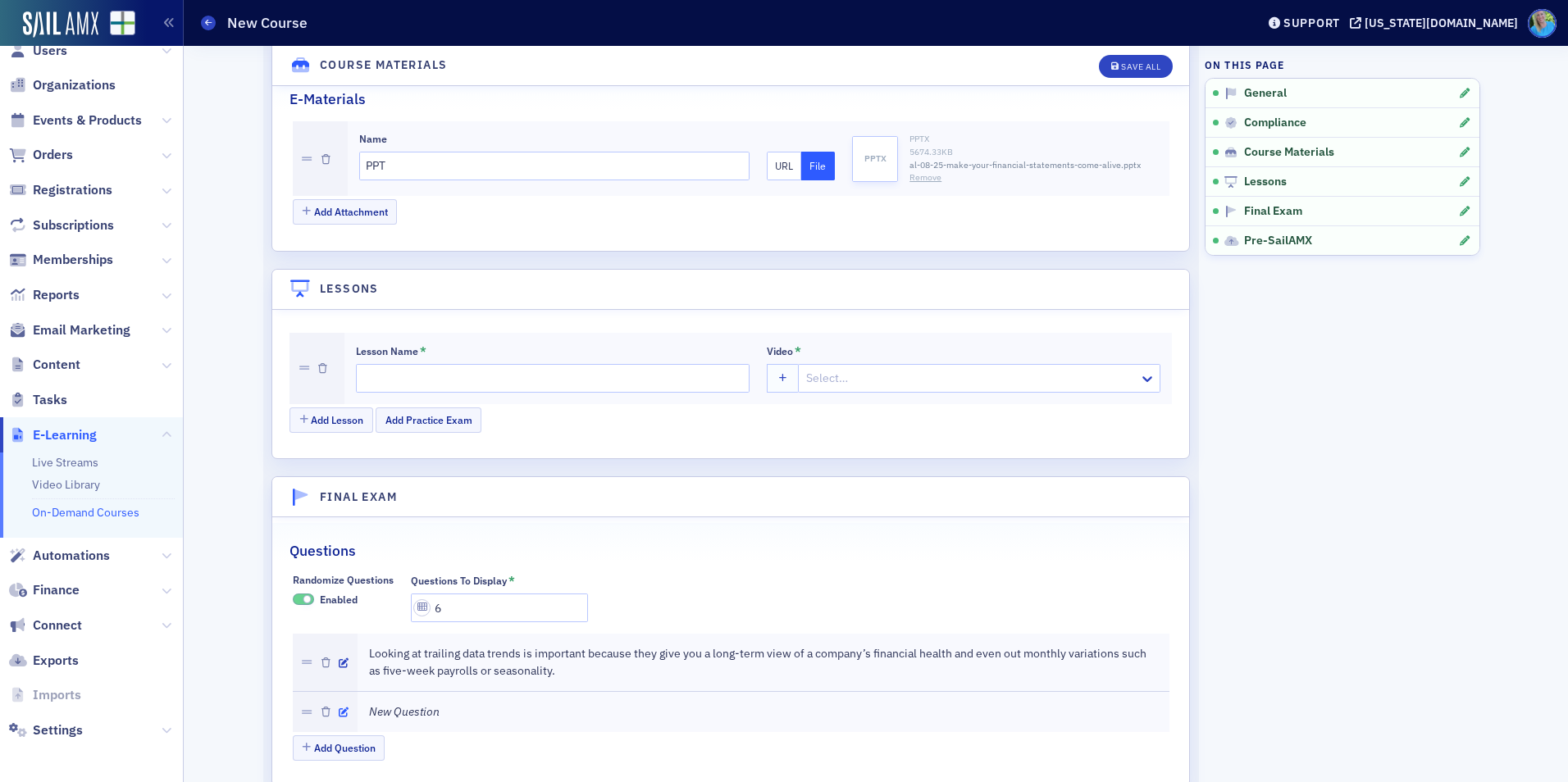
click at [338, 712] on icon "button" at bounding box center [343, 712] width 10 height 10
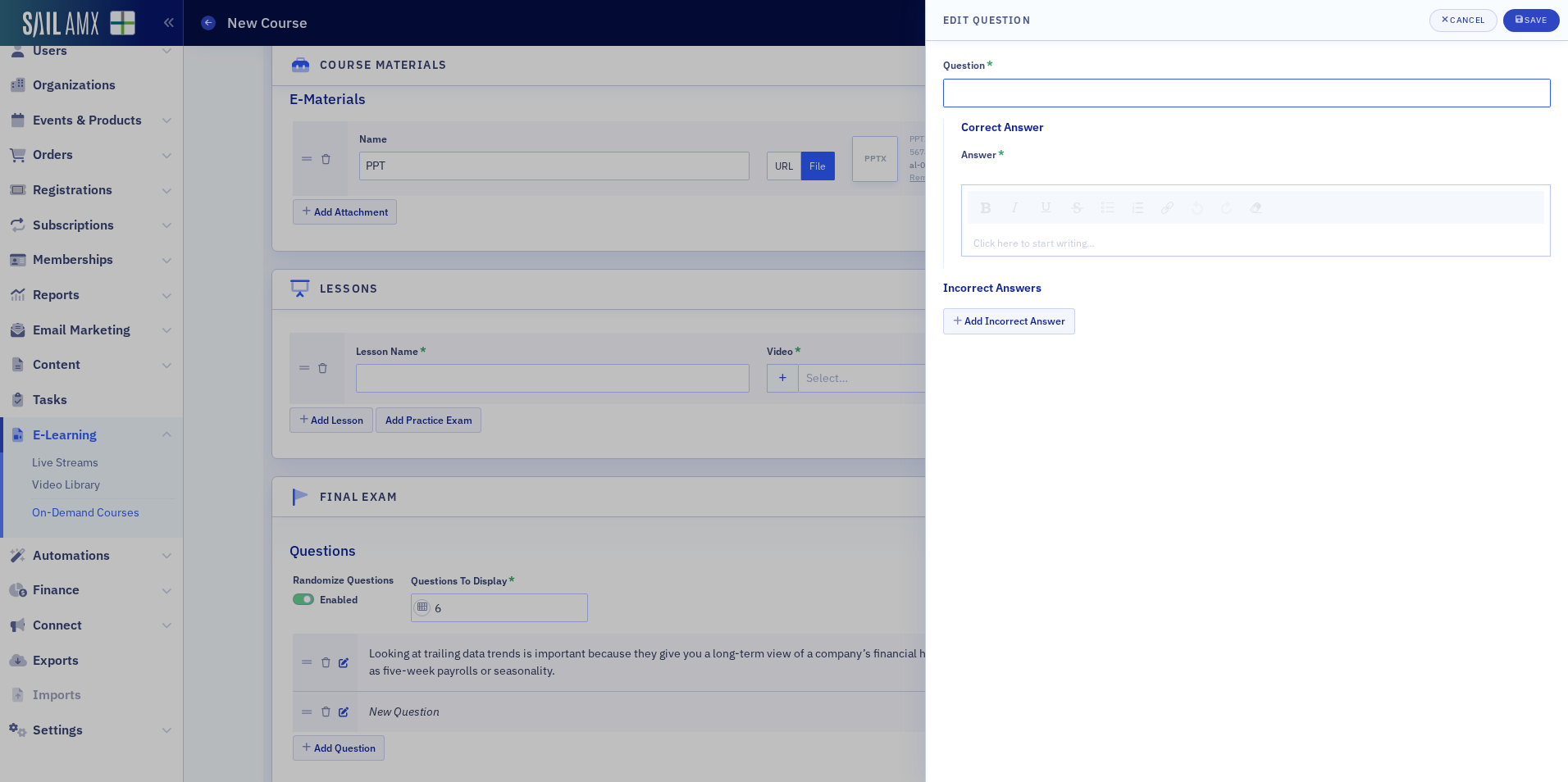
click at [969, 79] on input "Question *" at bounding box center [1248, 93] width 608 height 29
paste input "Trailing and monthly current ratio graphs might not trend in the same direction…"
type input "Trailing and monthly current ratio graphs might not trend in the same direction…"
click at [1042, 228] on div "Click here to start writing…" at bounding box center [1256, 220] width 590 height 73
click at [1046, 240] on div "rdw-editor" at bounding box center [1257, 242] width 564 height 15
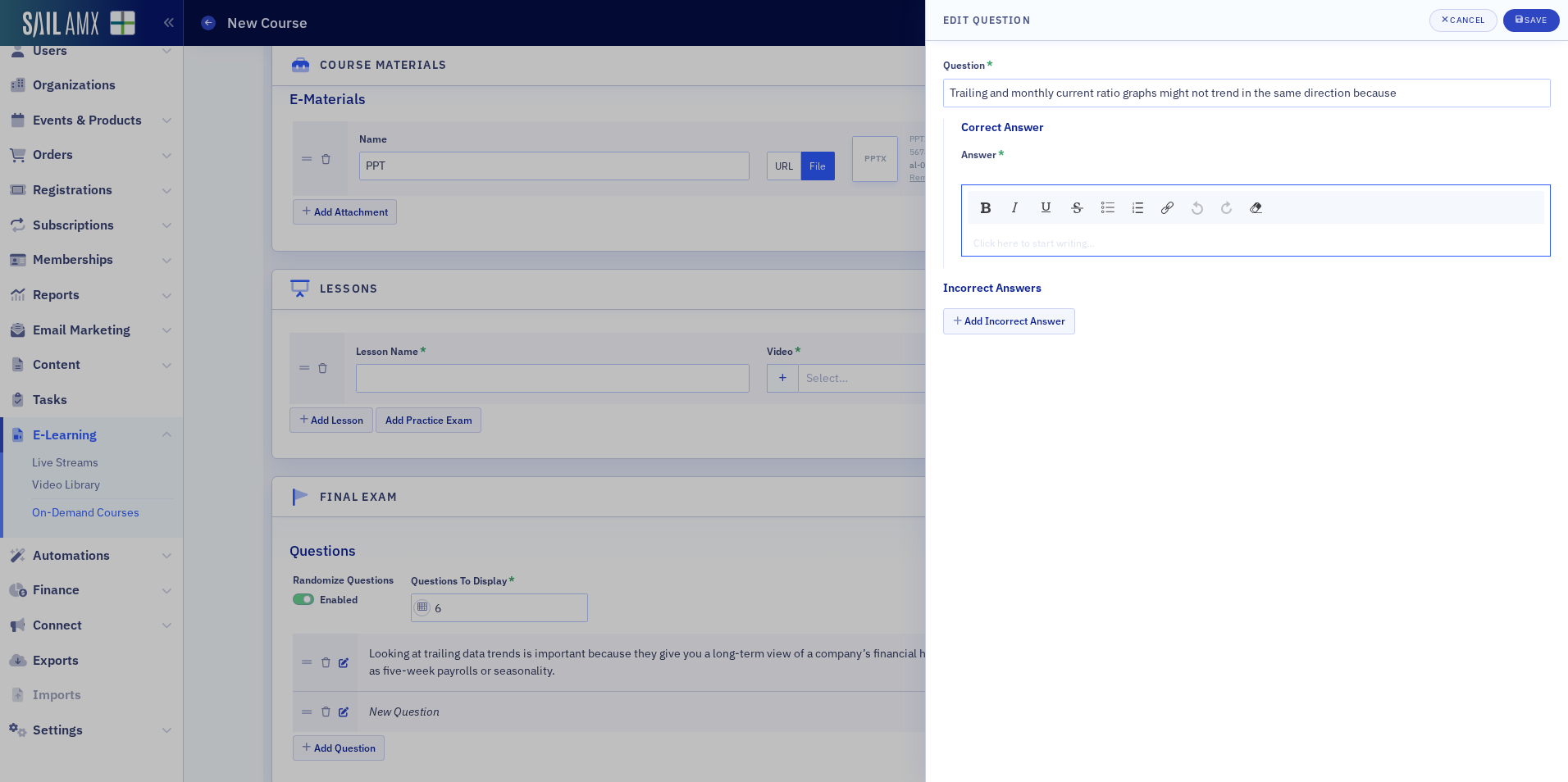
type textarea "<p>A company has had many months of decreasing profitability and it is now show…"
click at [1020, 333] on button "Add Incorrect Answer" at bounding box center [1010, 321] width 132 height 25
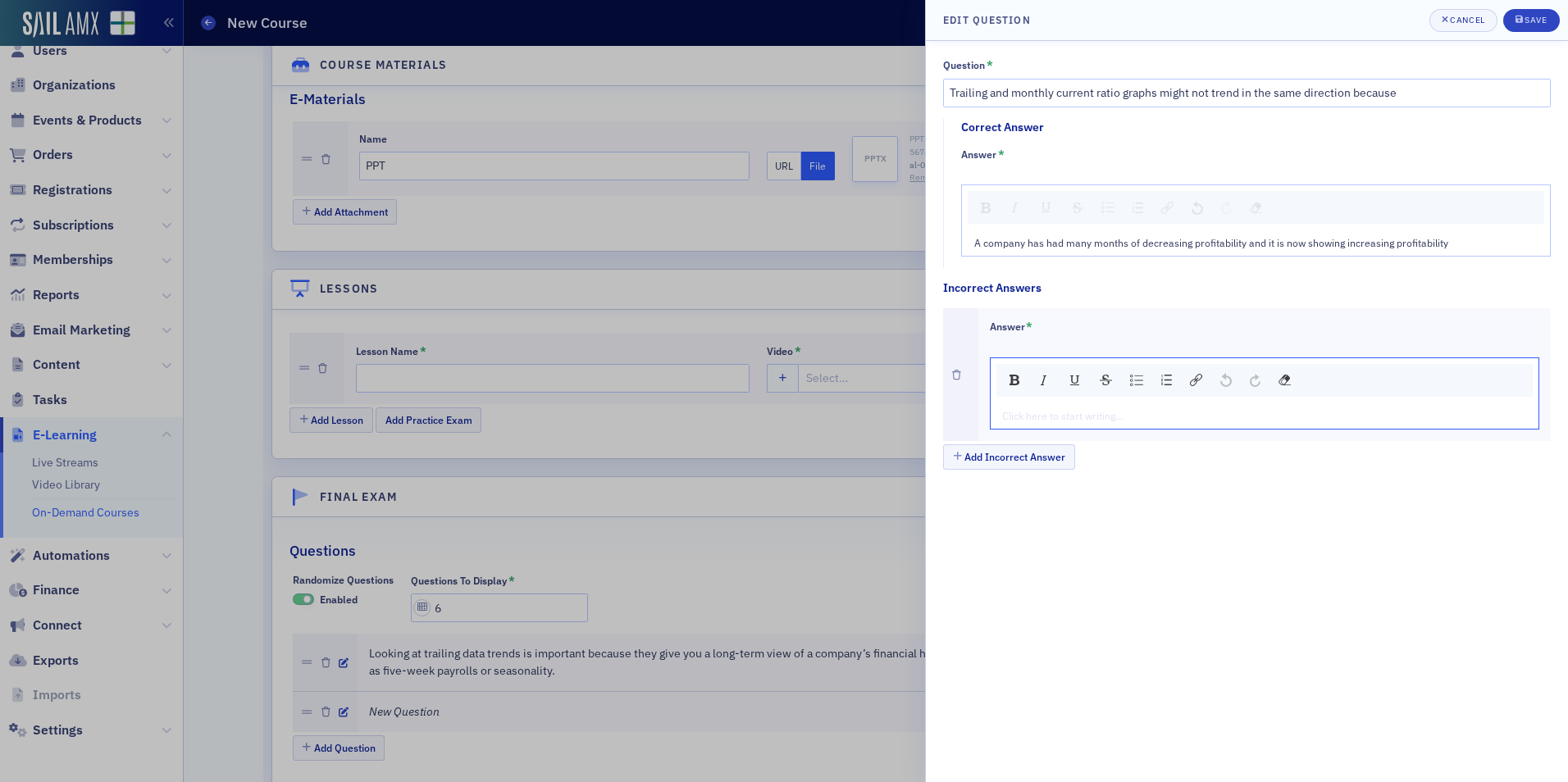
click at [1054, 423] on div "rdw-editor" at bounding box center [1265, 415] width 525 height 15
type textarea "<p>Monthly profitability is increasing and trailing profitability is increasing…"
click at [1039, 470] on button "Add Incorrect Answer" at bounding box center [1010, 457] width 132 height 25
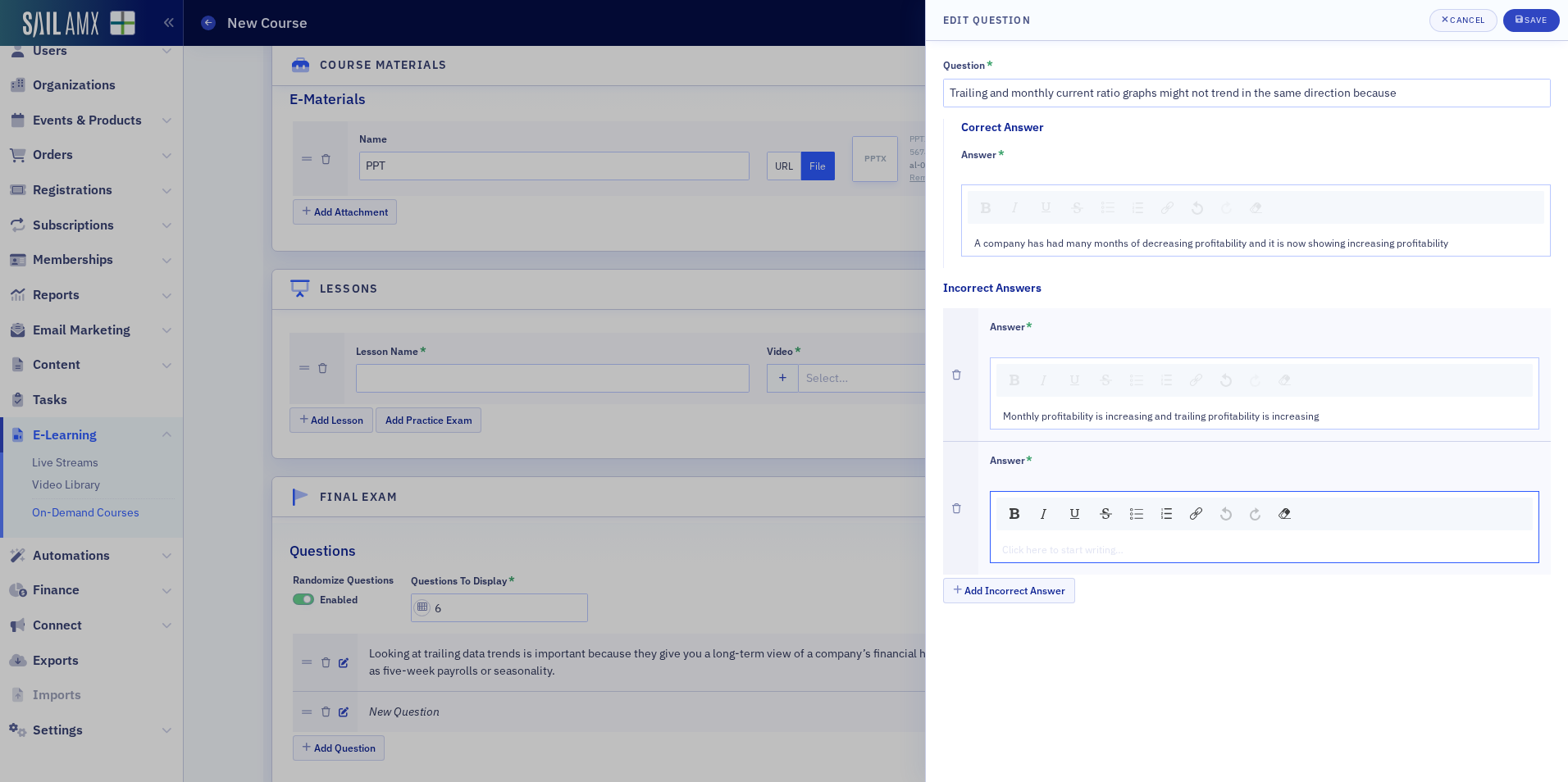
click at [1129, 553] on div "rdw-editor" at bounding box center [1265, 549] width 525 height 15
type textarea "<p>Monthly profitability is decreasing and trailing profitability is decreasing…"
type textarea "<p>A company has had many months of decreasing profitability, and it is now sho…"
click at [1511, 21] on button "Save" at bounding box center [1532, 20] width 56 height 23
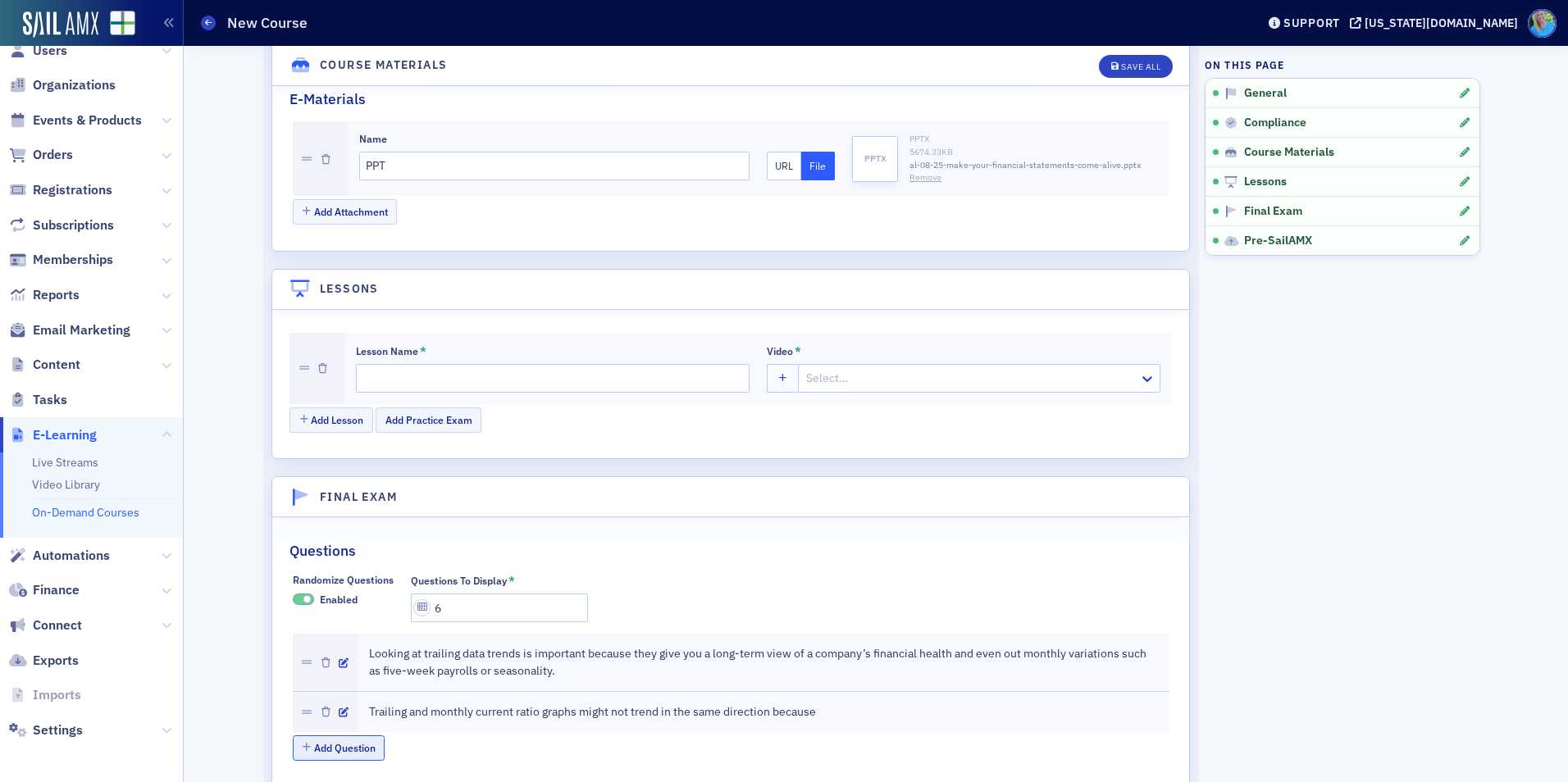
click at [378, 741] on button "Add Question" at bounding box center [339, 748] width 93 height 25
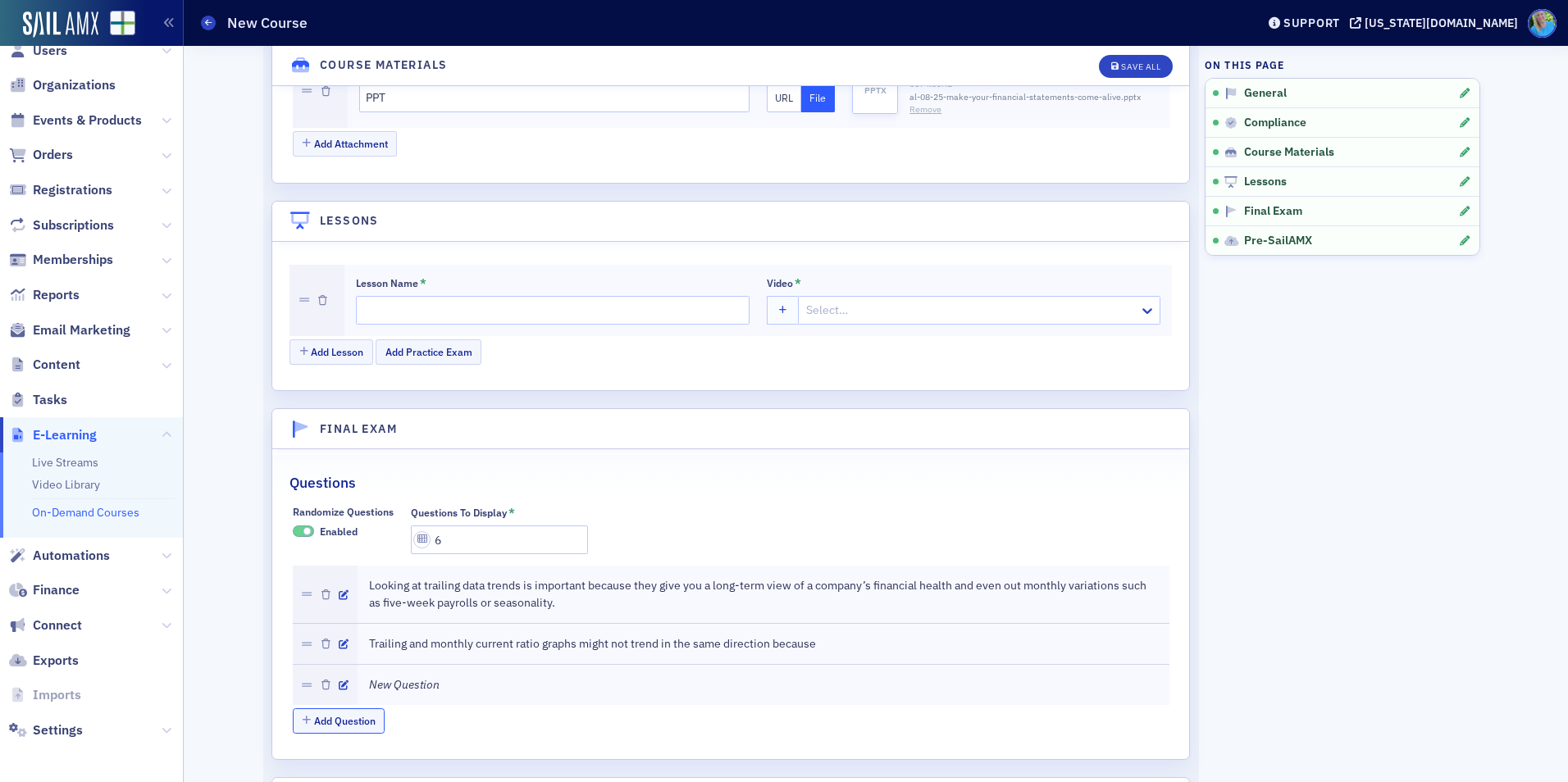
scroll to position [1879, 0]
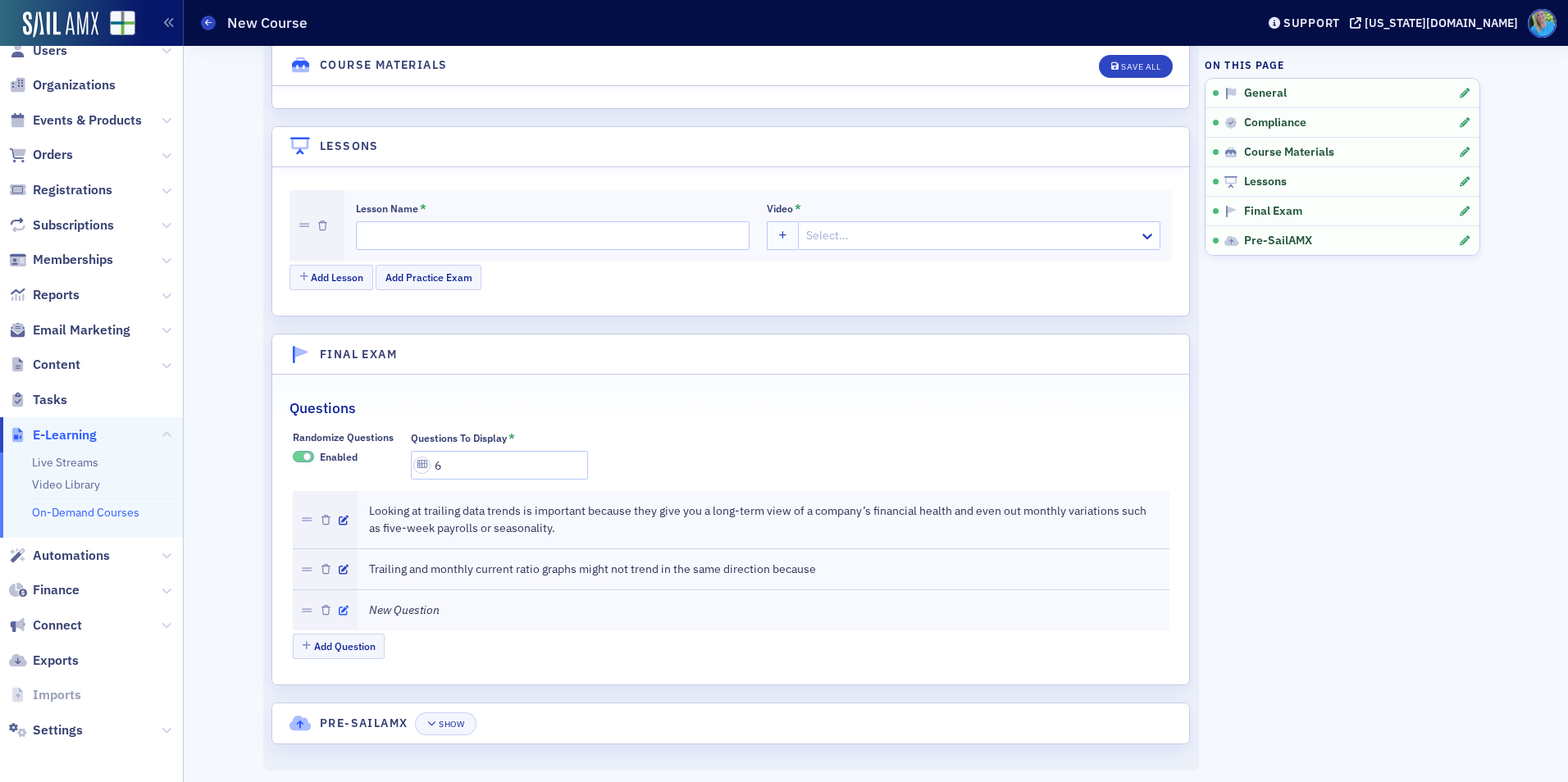
click at [339, 614] on icon "button" at bounding box center [343, 611] width 10 height 10
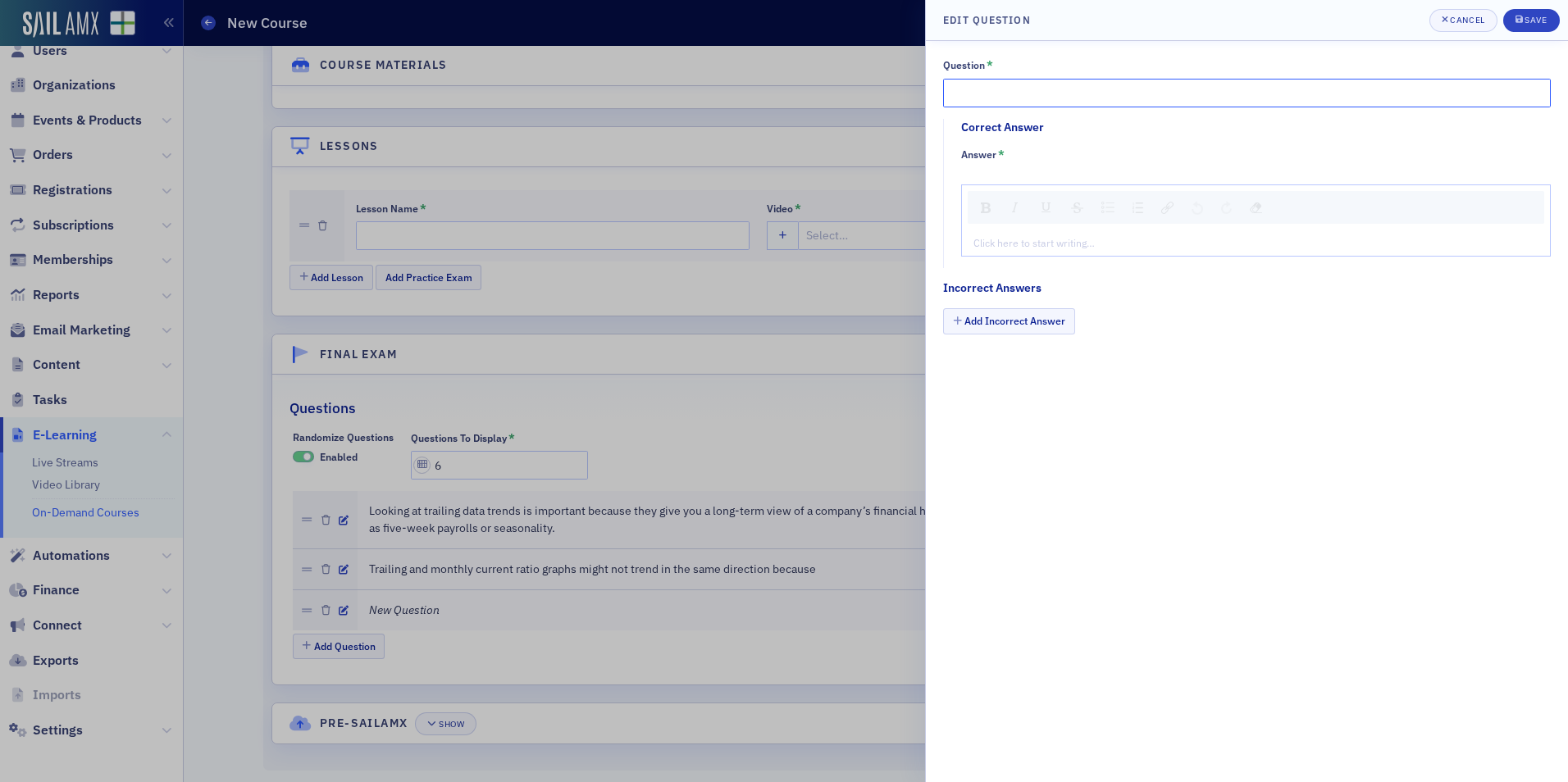
click at [992, 96] on input "Question *" at bounding box center [1248, 93] width 608 height 29
paste input "Increasing current ratio generally means"
type input "Increasing current ratio generally means"
click at [1000, 252] on div "Click here to start writing…" at bounding box center [1256, 242] width 588 height 26
type textarea "<p>It is easier for a company to pay its bills</p>"
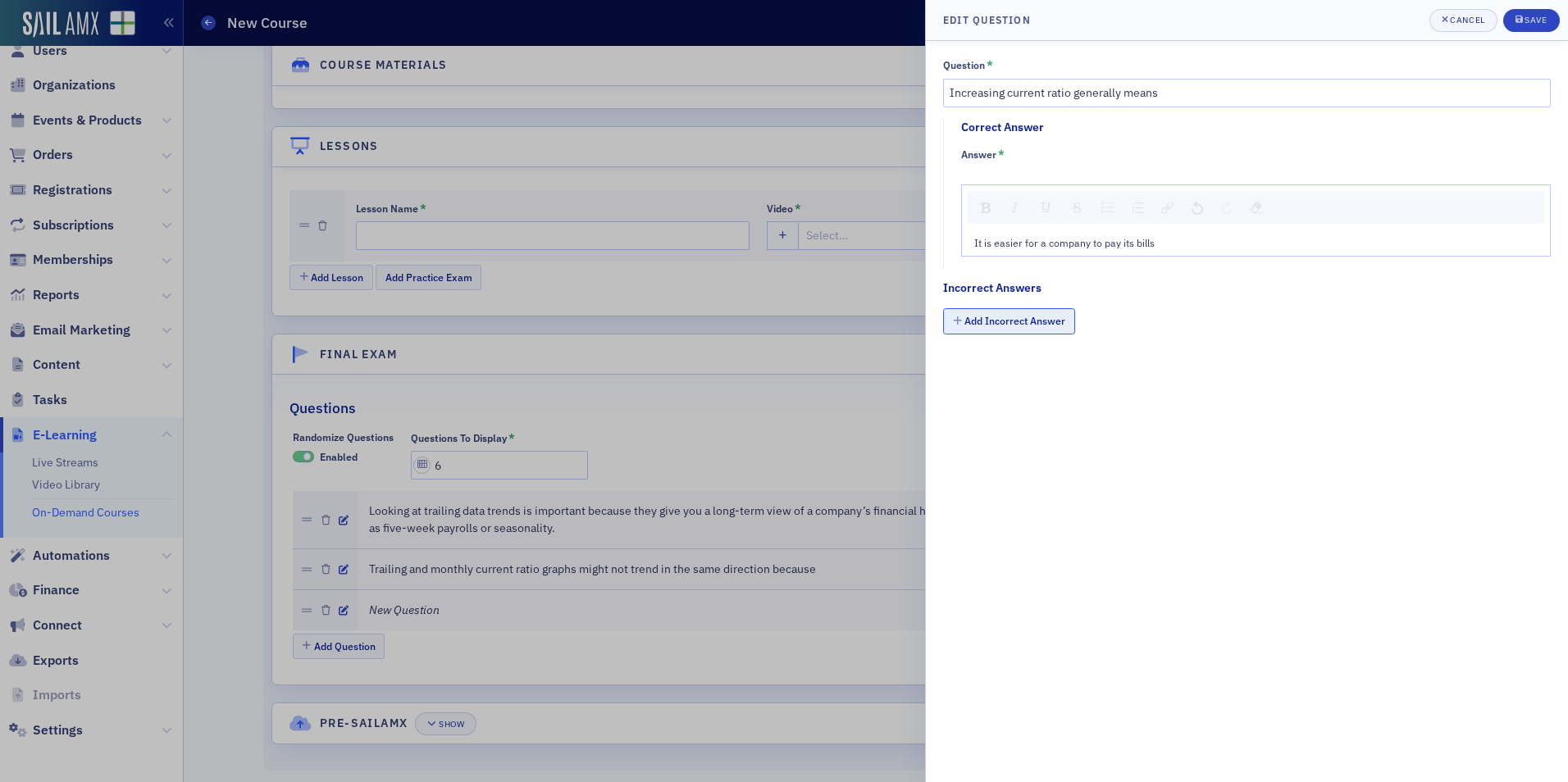
click at [1045, 331] on button "Add Incorrect Answer" at bounding box center [1010, 321] width 132 height 25
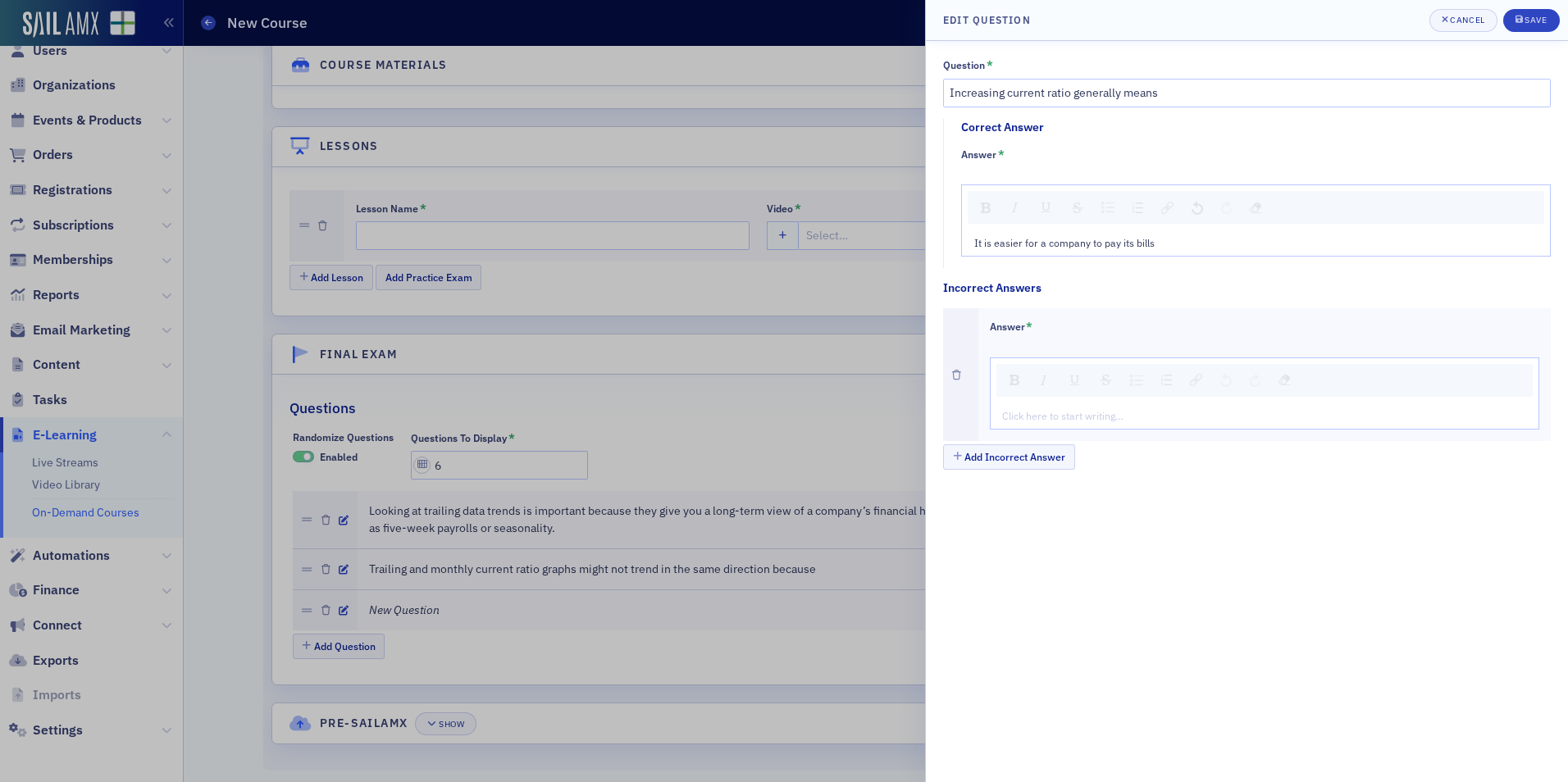
click at [1029, 401] on div "Click here to start writing…" at bounding box center [1265, 394] width 551 height 73
click at [1033, 415] on div "rdw-editor" at bounding box center [1265, 415] width 525 height 15
type textarea "<p>It is more difficult for a company to pay its bills</p>"
click at [1032, 464] on button "Add Incorrect Answer" at bounding box center [1010, 457] width 132 height 25
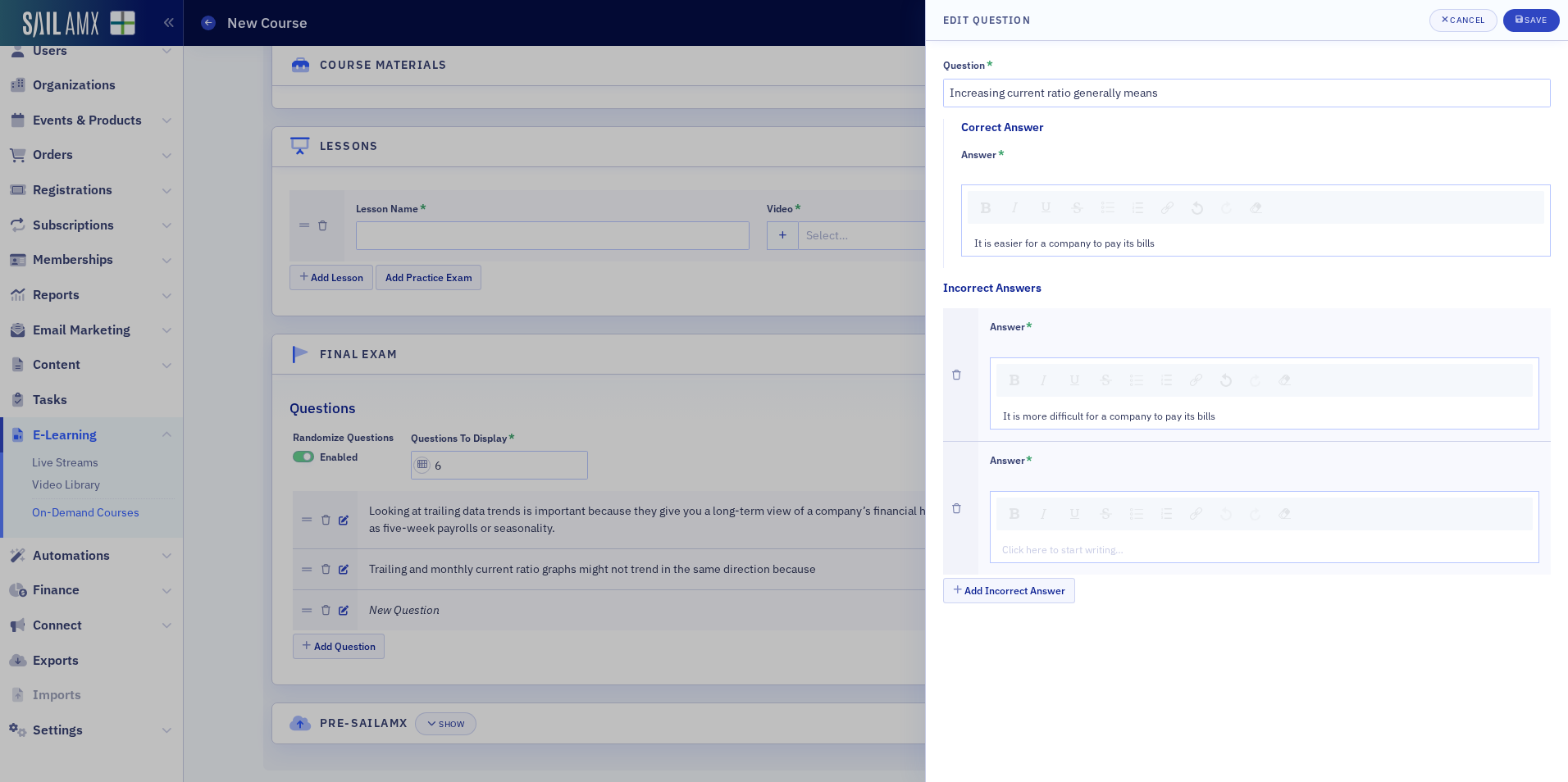
click at [1020, 551] on div "rdw-editor" at bounding box center [1265, 549] width 525 height 15
type textarea "<p>A company is becoming less profitable</p>"
click at [1514, 15] on button "Save" at bounding box center [1532, 20] width 56 height 23
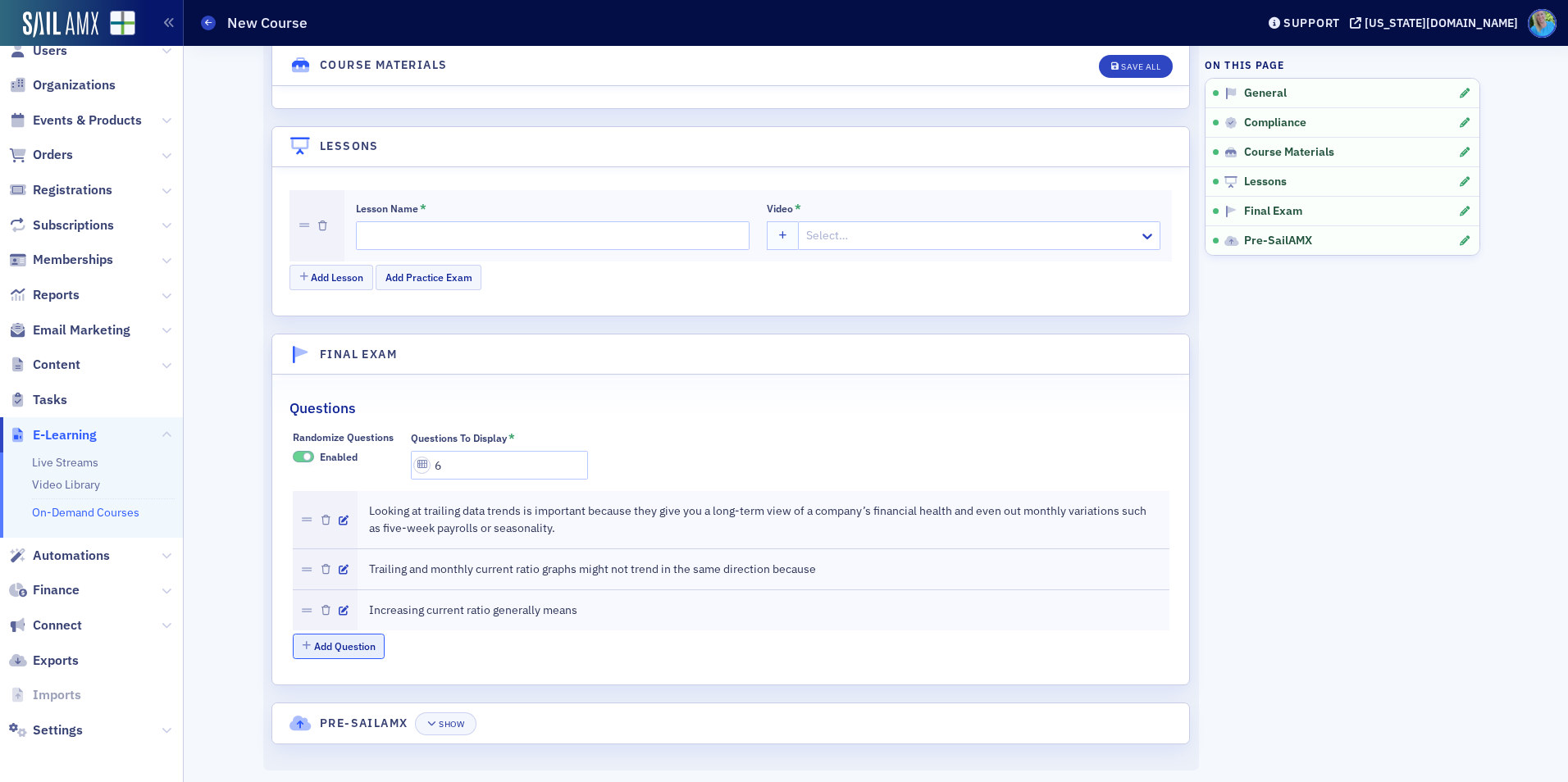
click at [338, 651] on button "Add Question" at bounding box center [339, 647] width 93 height 25
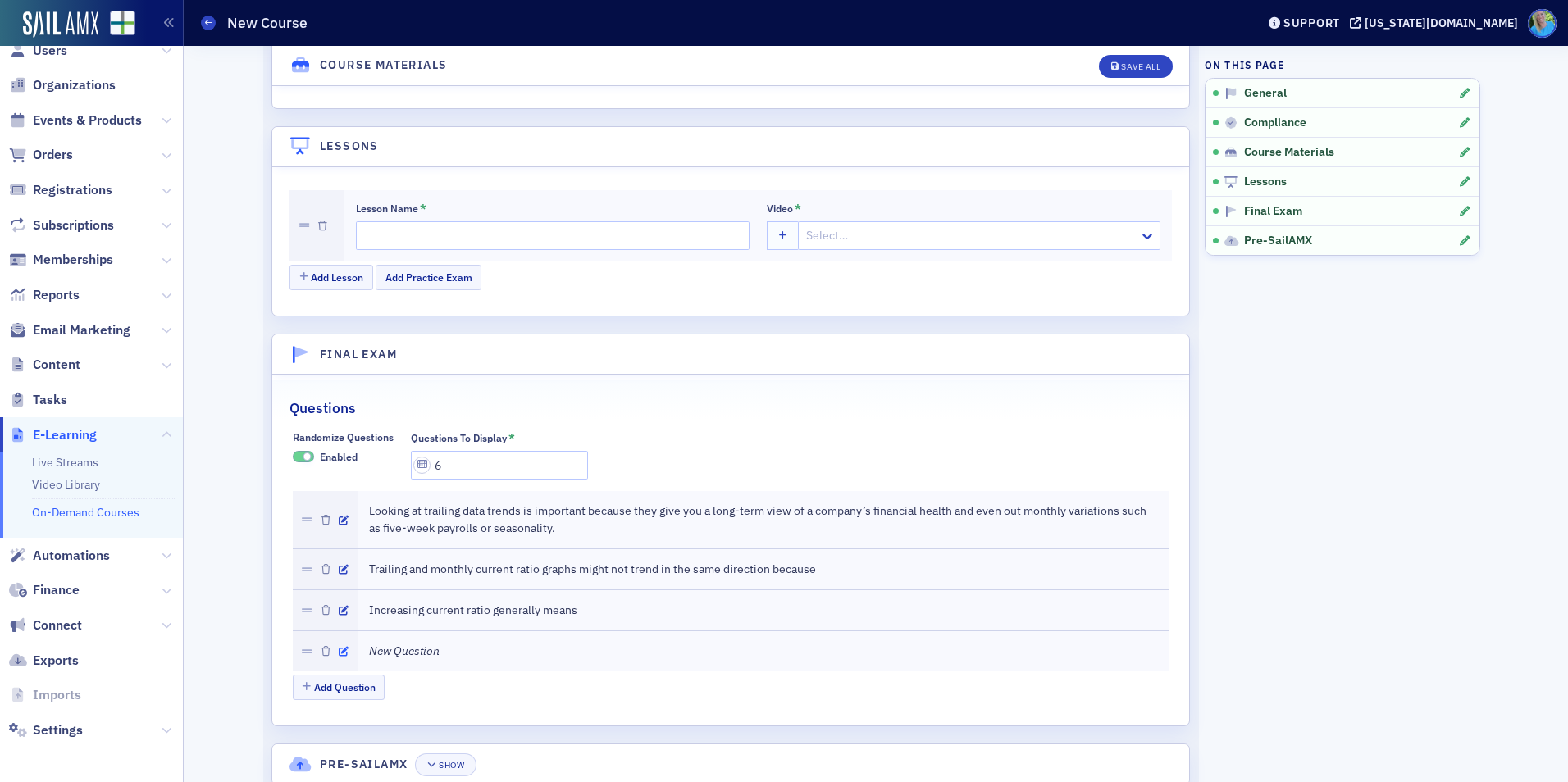
click at [338, 653] on icon "button" at bounding box center [343, 651] width 10 height 10
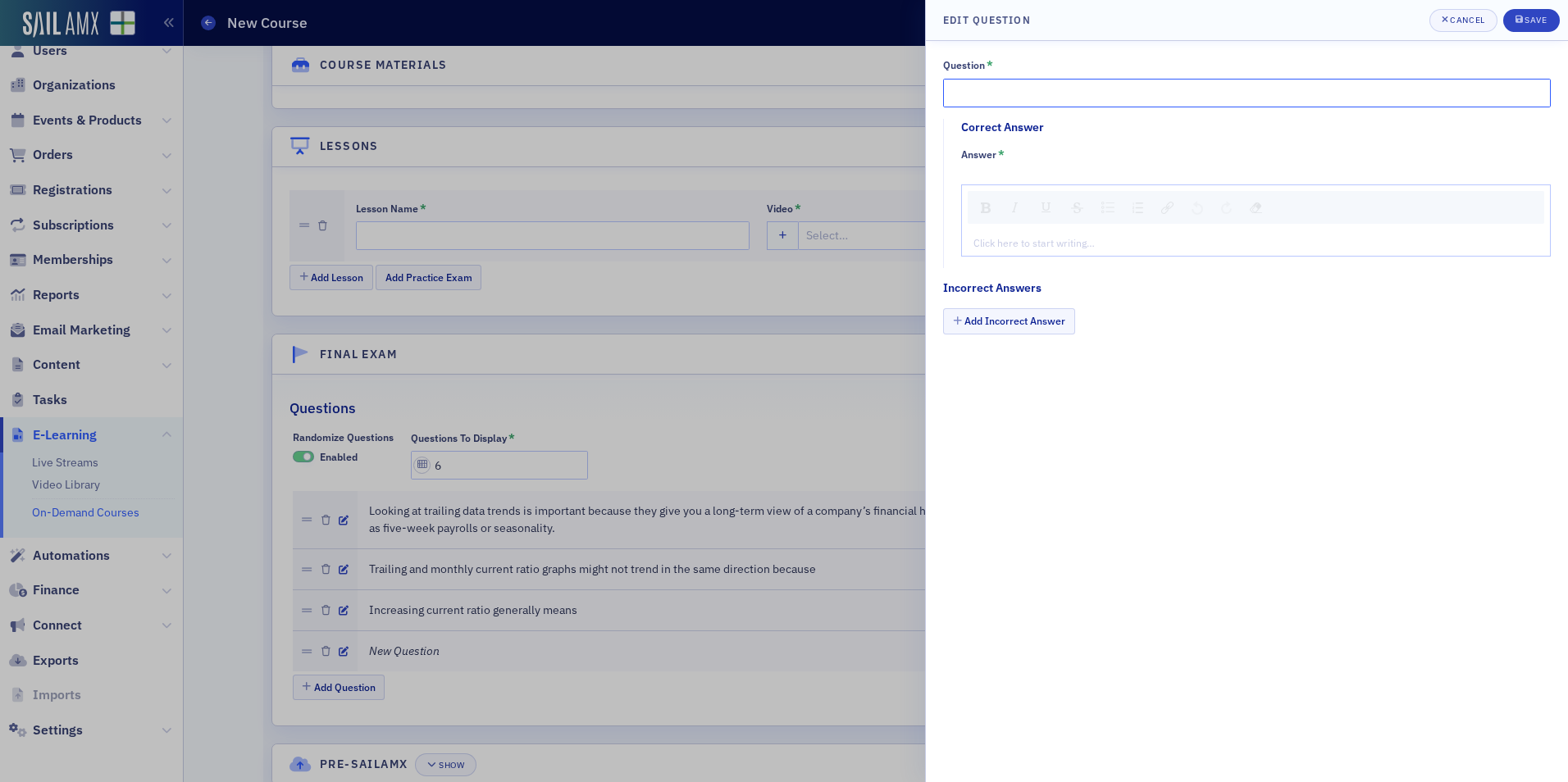
click at [971, 83] on input "Question *" at bounding box center [1248, 93] width 608 height 29
paste input "A reason that current ratio increases and profitability decreases could be"
type input "A reason that current ratio increases and profitability decreases could be"
click at [1044, 241] on div "rdw-editor" at bounding box center [1257, 242] width 564 height 15
type textarea "<p>A company received a large cash deposit from an equity investor</p>"
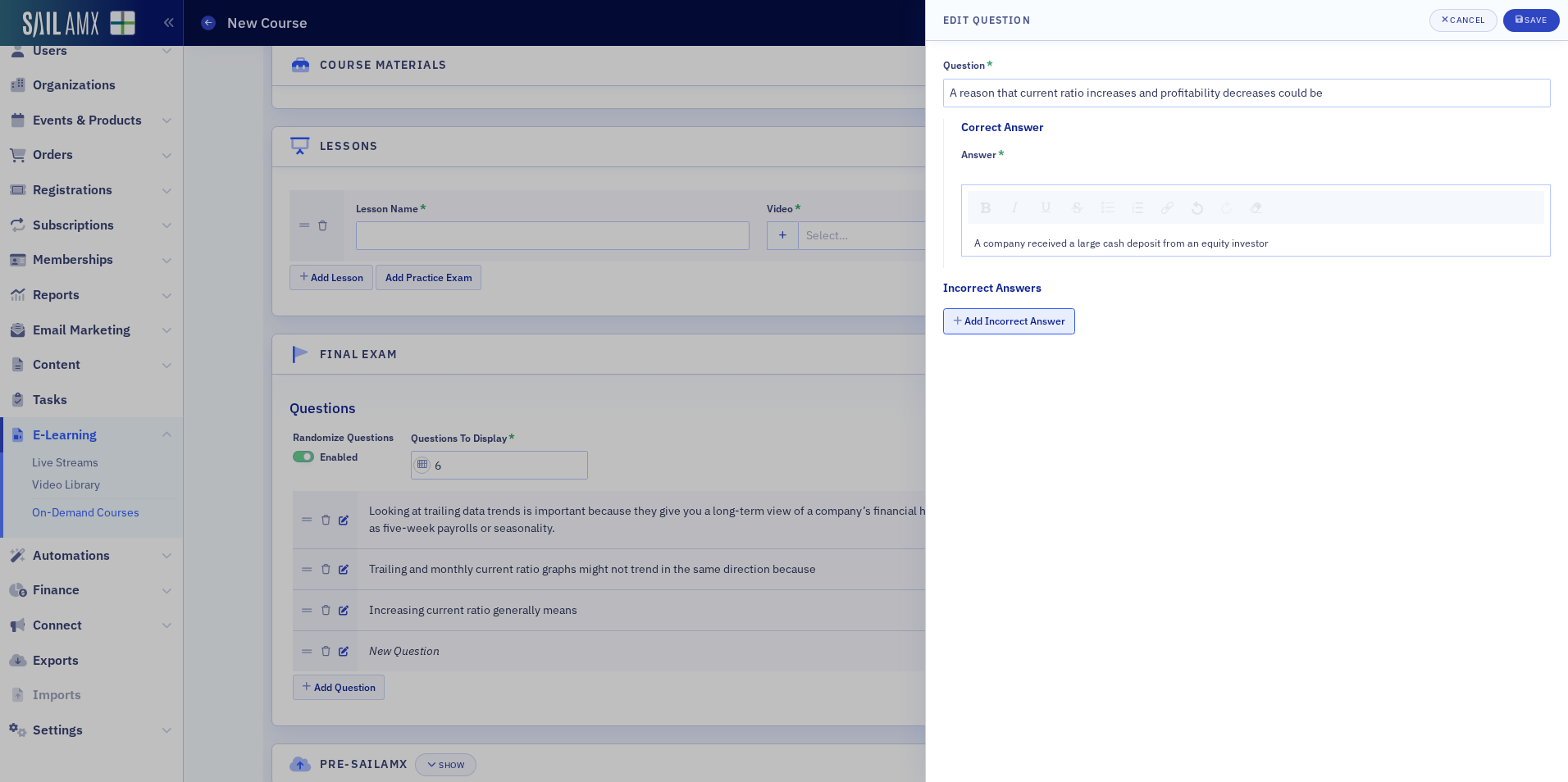
click at [1034, 322] on button "Add Incorrect Answer" at bounding box center [1010, 321] width 132 height 25
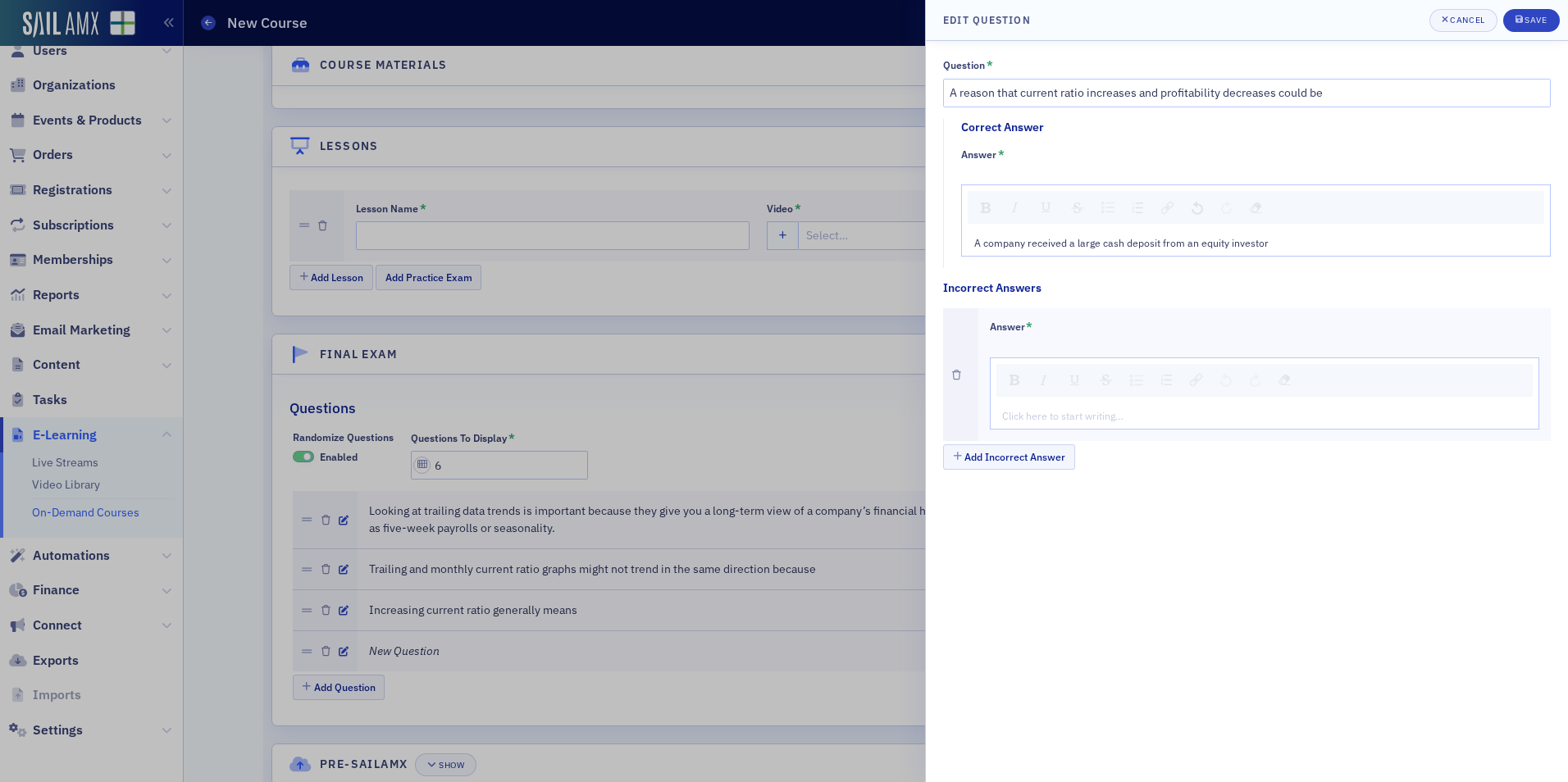
click at [1054, 419] on div "rdw-editor" at bounding box center [1265, 415] width 525 height 15
type textarea "<p>A company paid a large tax bill</p>"
click at [1039, 460] on button "Add Incorrect Answer" at bounding box center [1010, 457] width 132 height 25
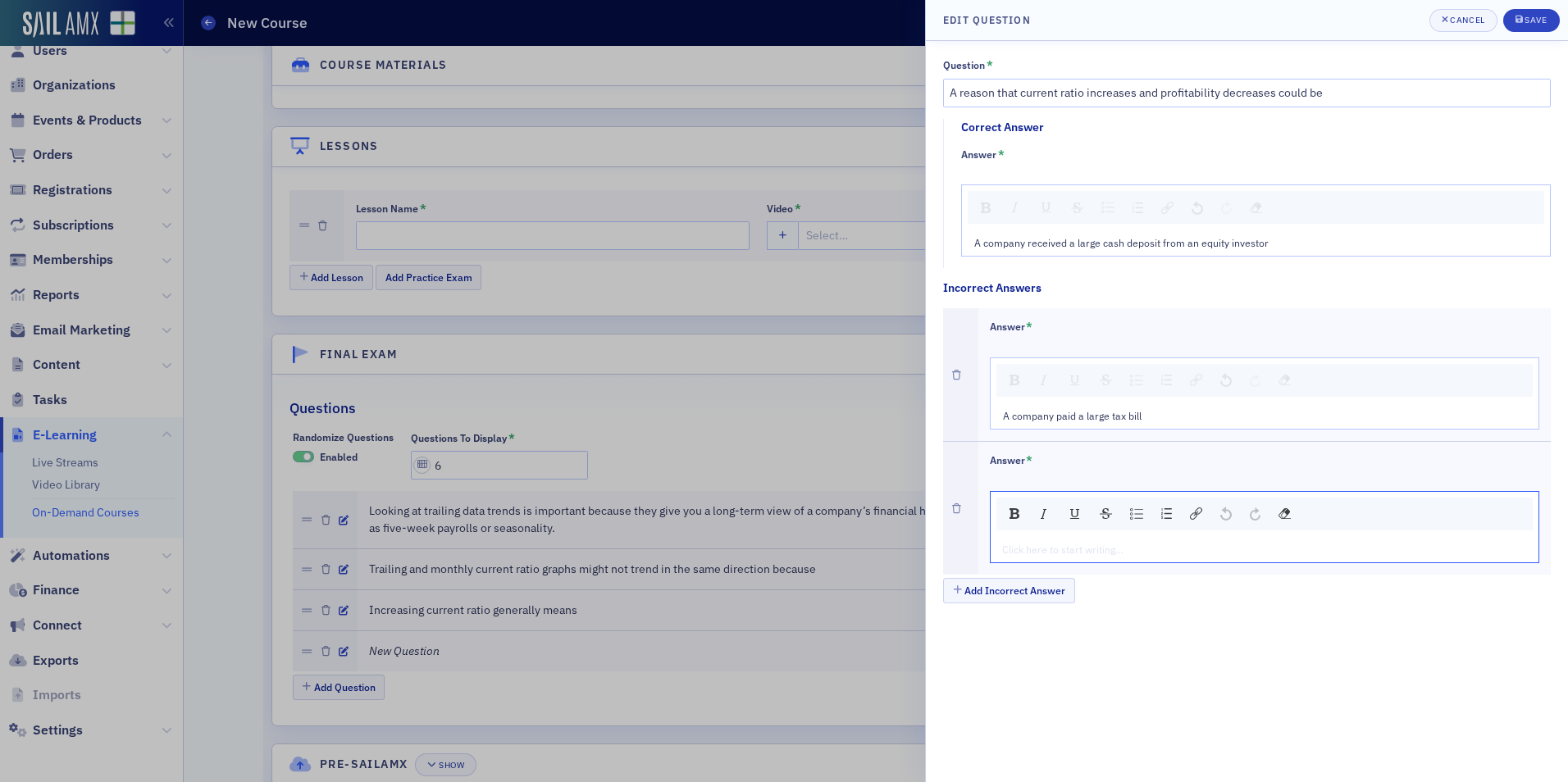
click at [1044, 545] on div "rdw-editor" at bounding box center [1265, 549] width 525 height 15
type textarea "<p>A company took out a loan to purchase a vehicle</p>"
click at [1044, 598] on button "Add Incorrect Answer" at bounding box center [1010, 591] width 132 height 25
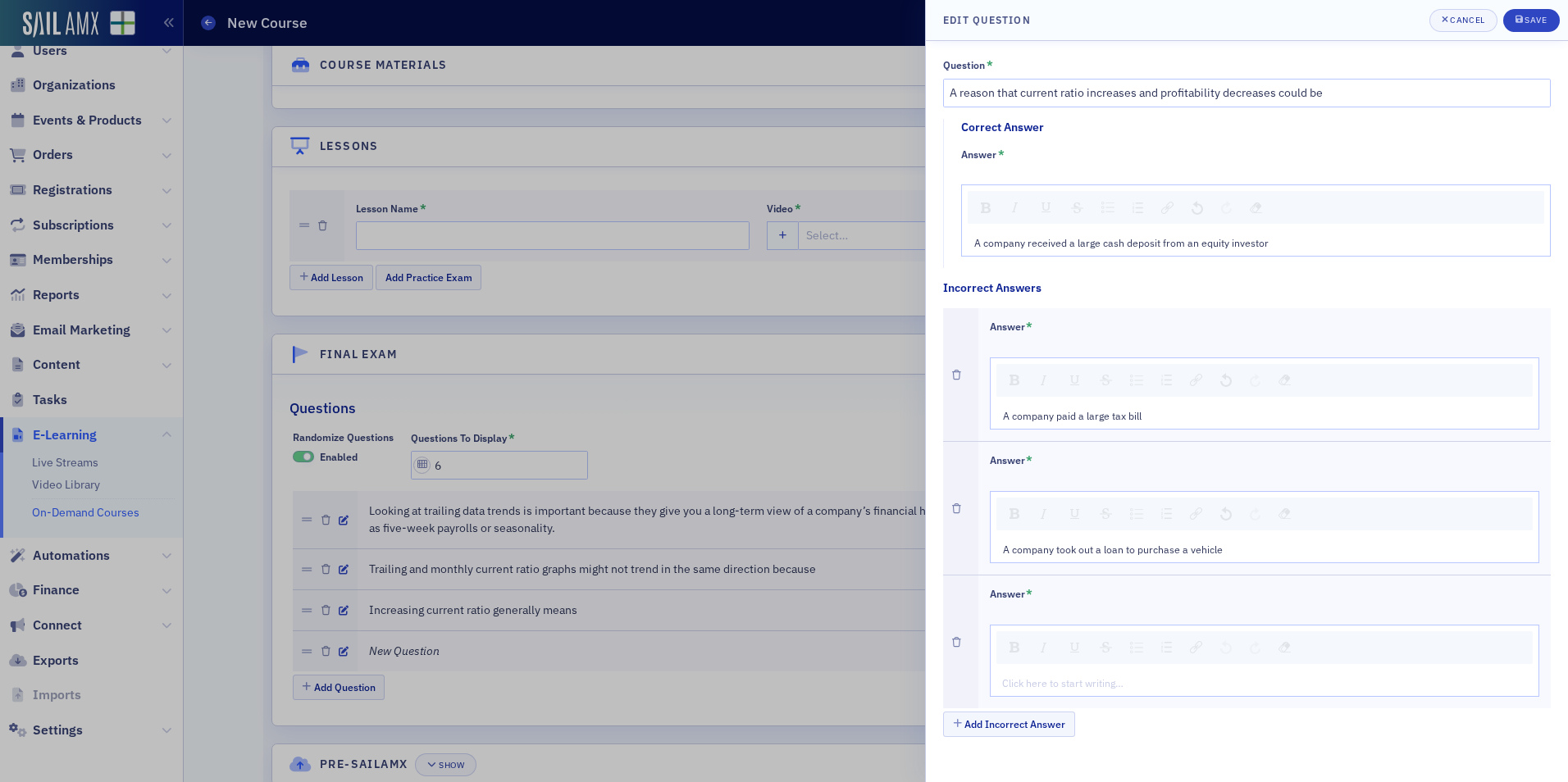
click at [1039, 679] on div "rdw-editor" at bounding box center [1265, 683] width 525 height 15
type textarea "<p>A company purchased a vehicle using cash from its operations checking accoun…"
click at [1526, 17] on div "Save" at bounding box center [1535, 20] width 22 height 9
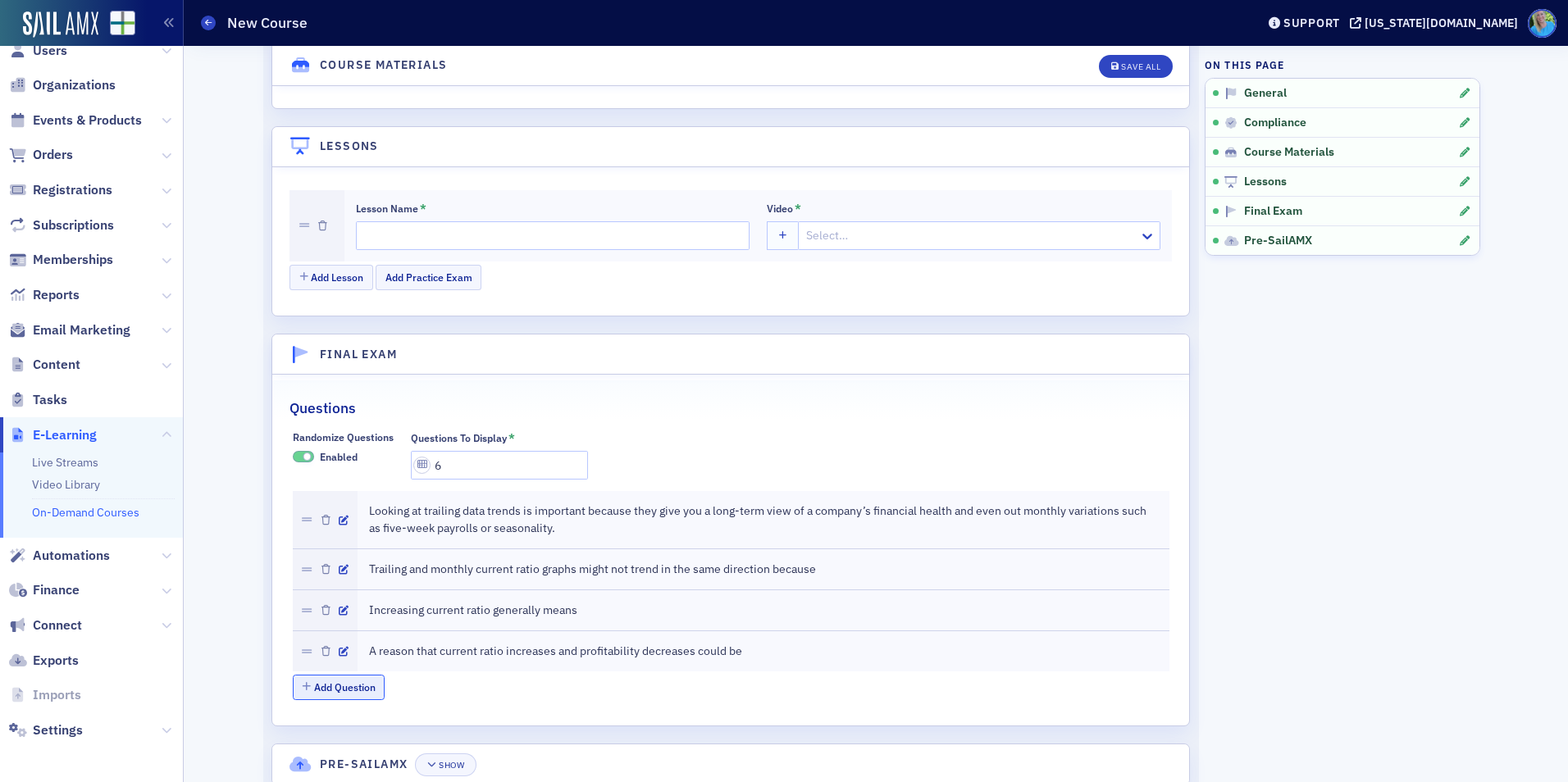
click at [352, 691] on button "Add Question" at bounding box center [339, 688] width 93 height 25
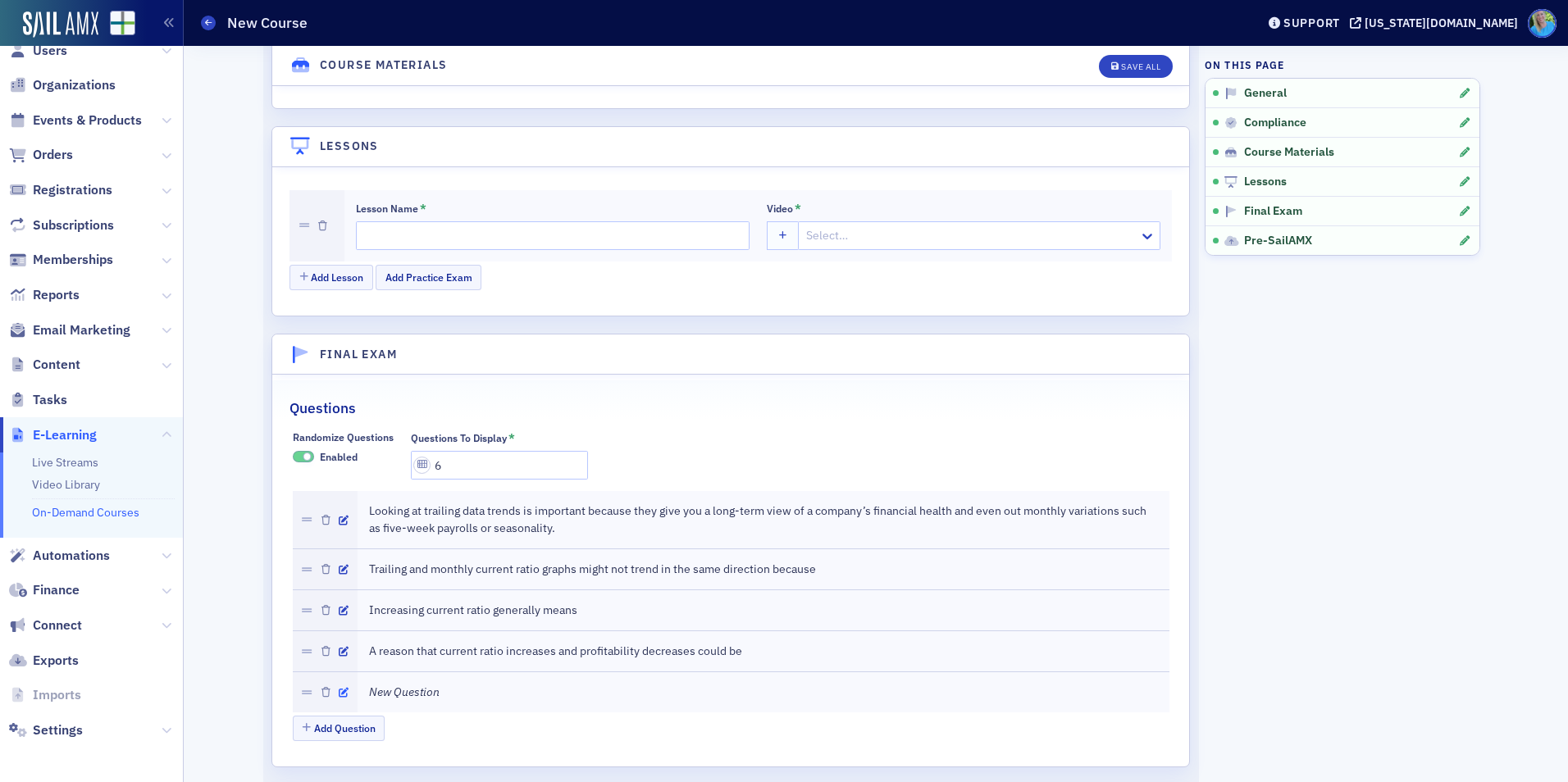
click at [338, 689] on icon "button" at bounding box center [343, 692] width 10 height 10
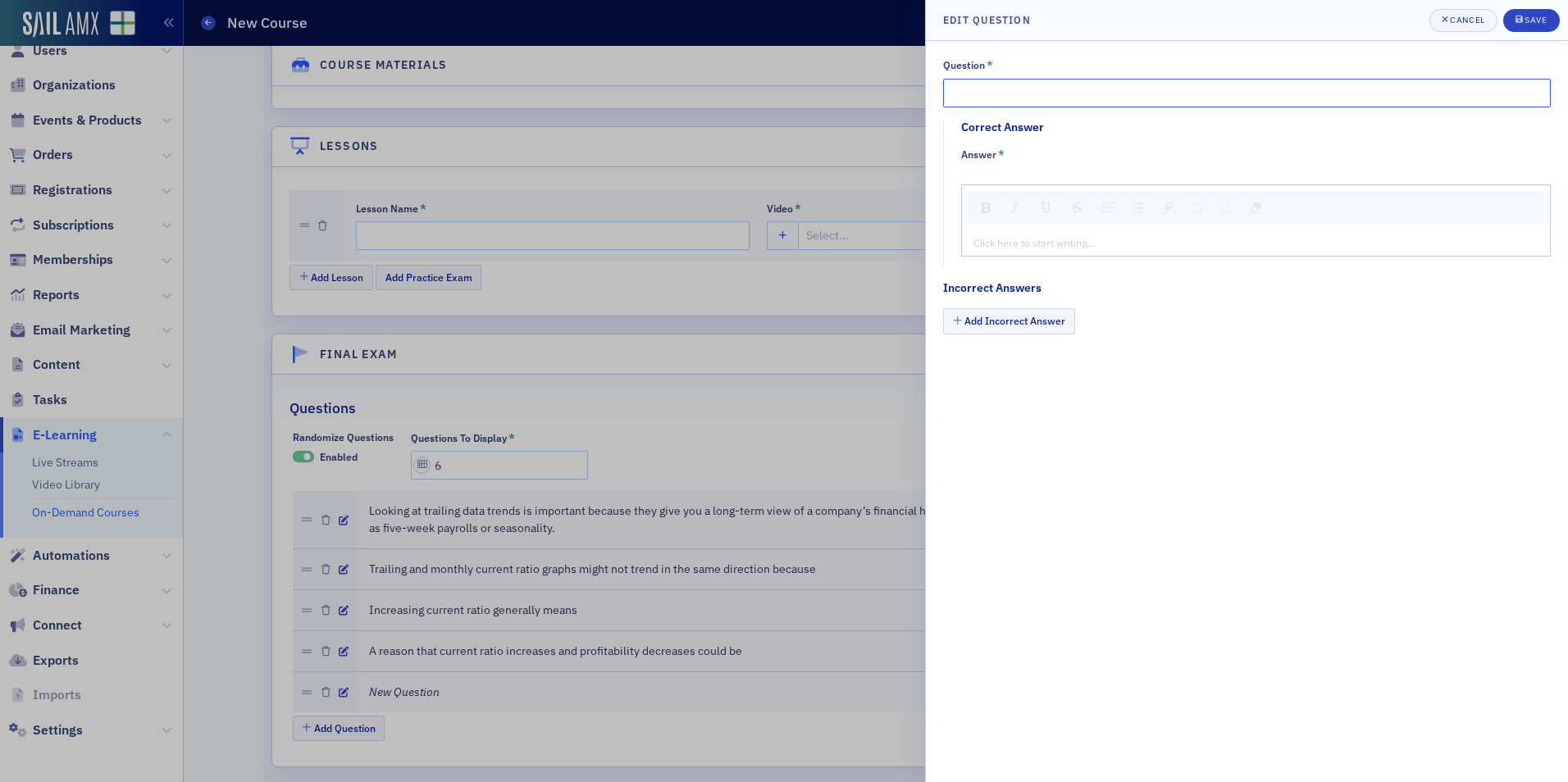
click at [978, 86] on input "Question *" at bounding box center [1248, 93] width 608 height 29
paste input "If, on the trailing gross margin graph, the gross margin is increasing"
type input "If, on the trailing gross margin graph, the gross margin is increasing"
click at [1030, 235] on div "rdw-editor" at bounding box center [1257, 242] width 564 height 15
type textarea "<p>A company is selling the same number of items at higher prices</p>"
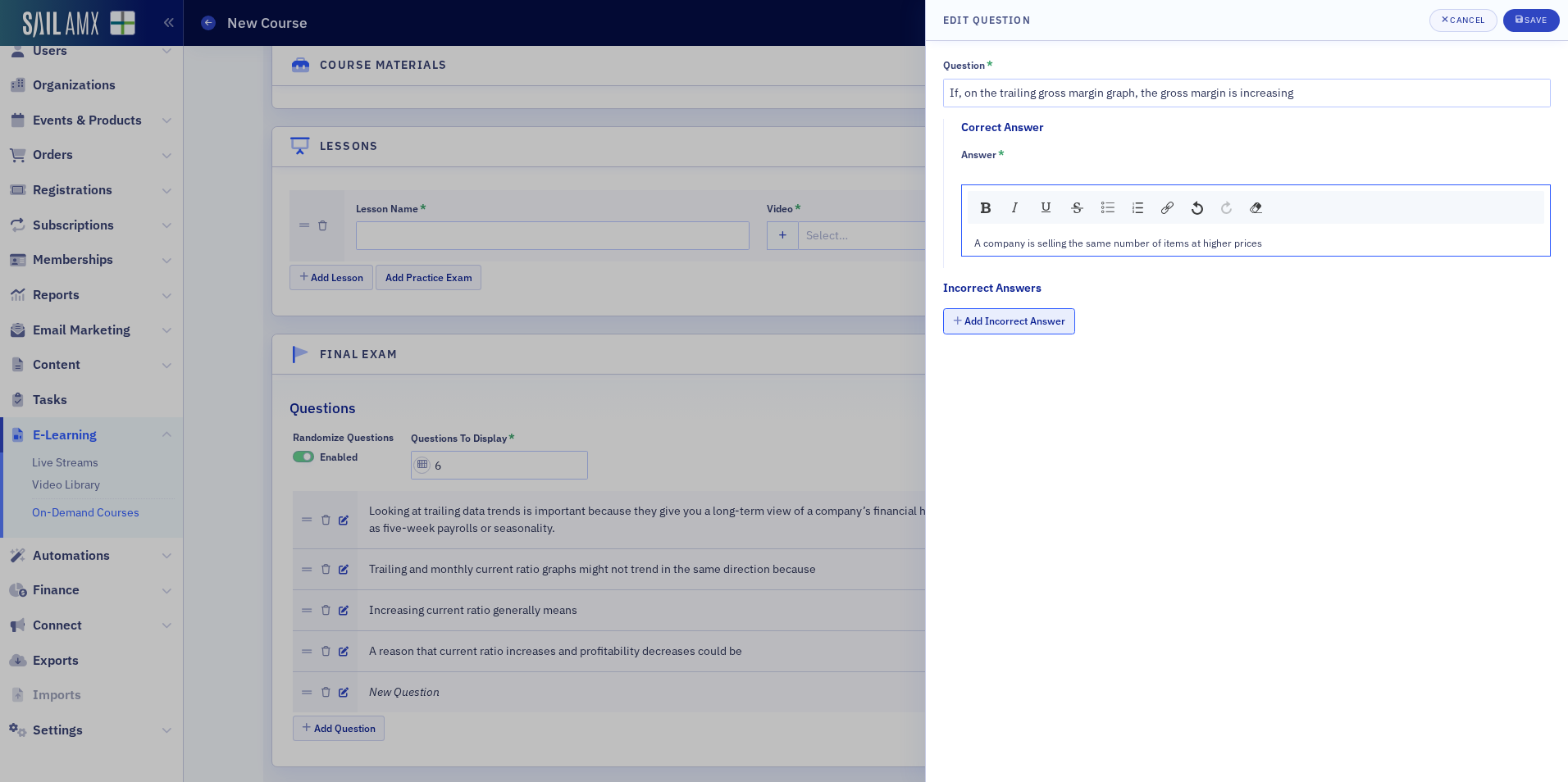
click at [1014, 319] on button "Add Incorrect Answer" at bounding box center [1010, 321] width 132 height 25
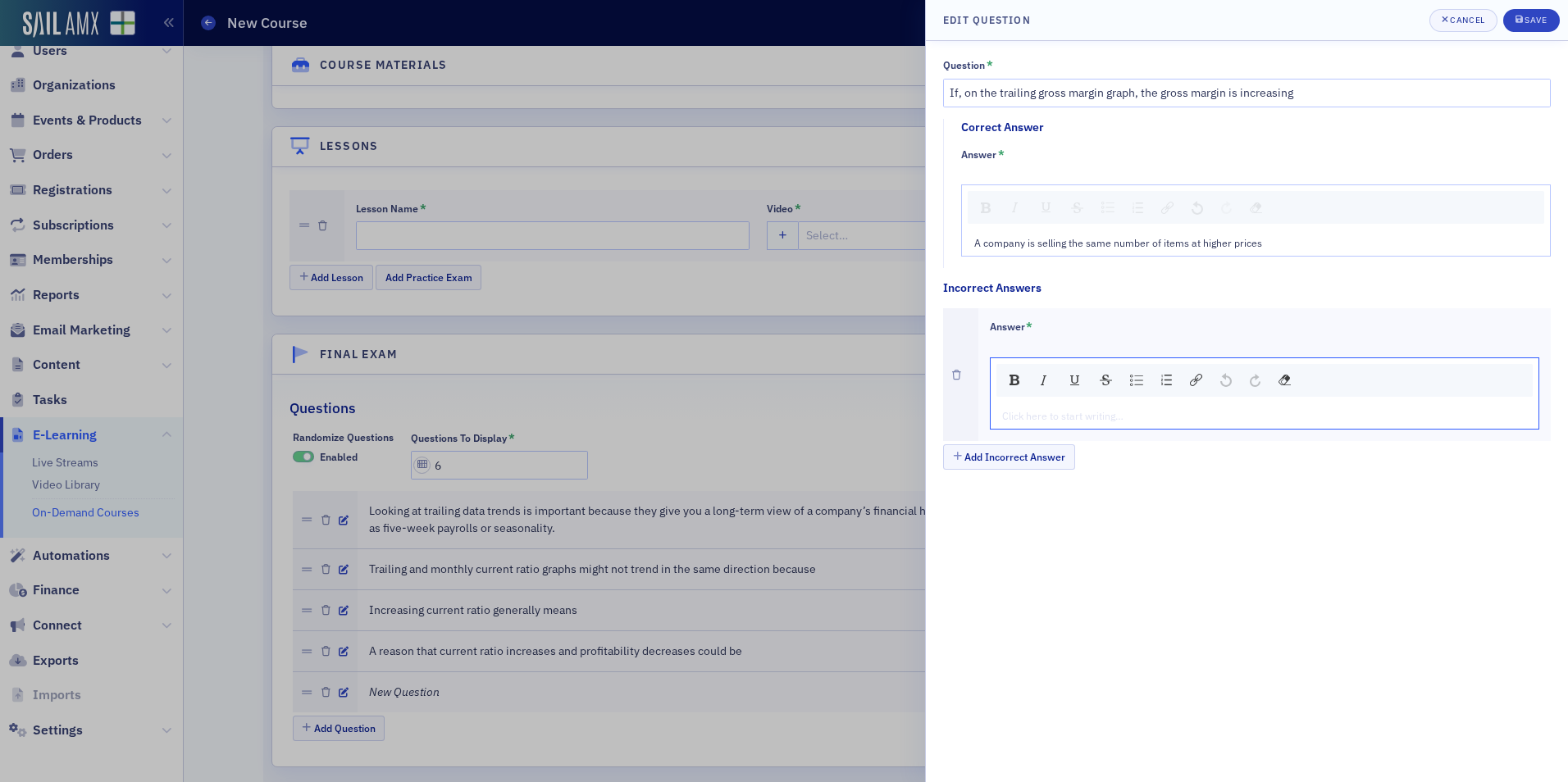
click at [1114, 409] on div "rdw-editor" at bounding box center [1265, 415] width 525 height 15
type textarea "<p>There is more labor cost to produce revenues</p>"
drag, startPoint x: 1056, startPoint y: 463, endPoint x: 858, endPoint y: 445, distance: 198.8
click at [1054, 463] on button "Add Incorrect Answer" at bounding box center [1010, 457] width 132 height 25
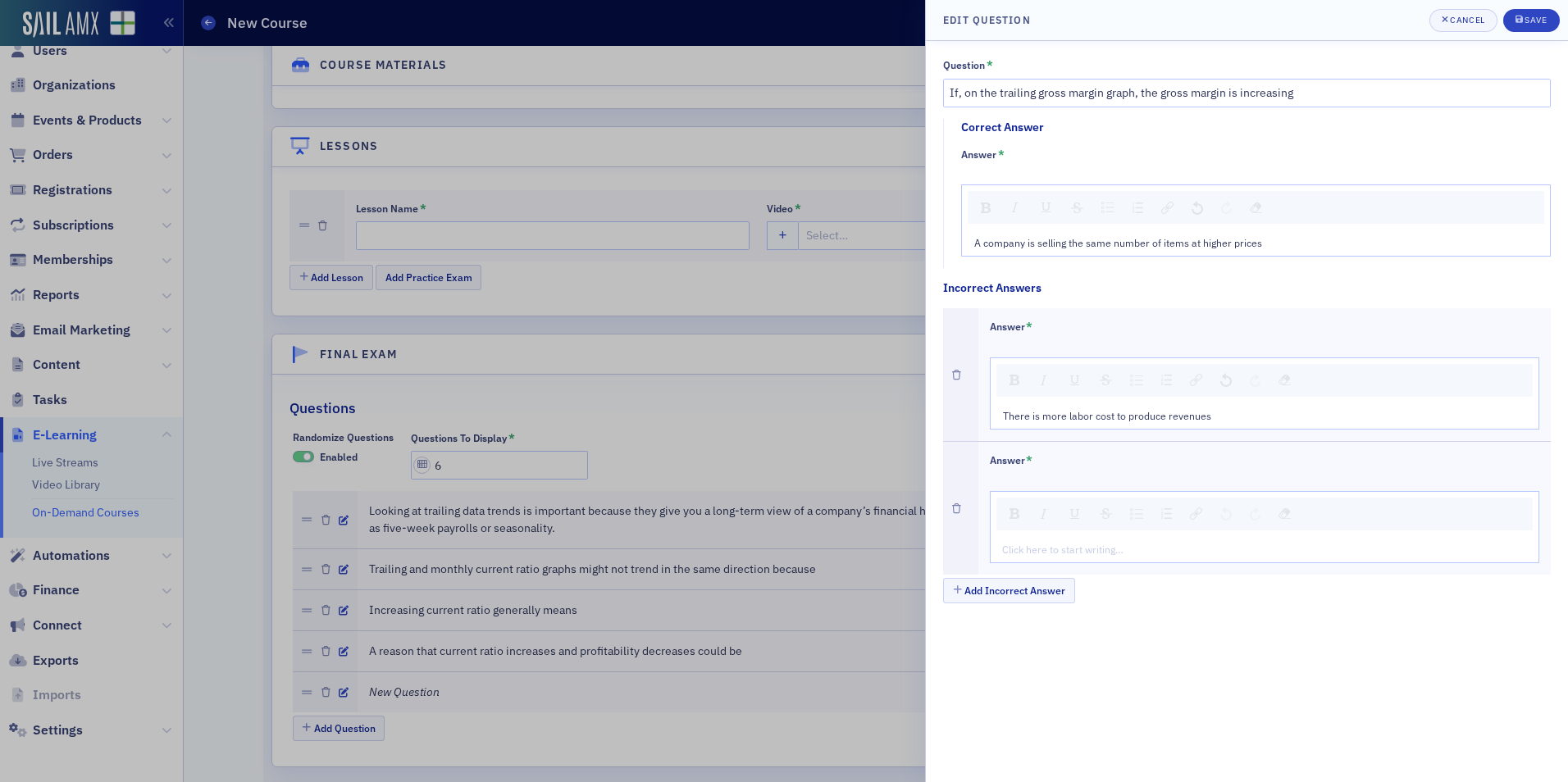
click at [1064, 542] on div "rdw-editor" at bounding box center [1265, 549] width 525 height 15
type textarea "<p>Inventory is counted as cost of goods sold and more inventory has been purch…"
click at [1524, 11] on button "Save" at bounding box center [1532, 20] width 56 height 23
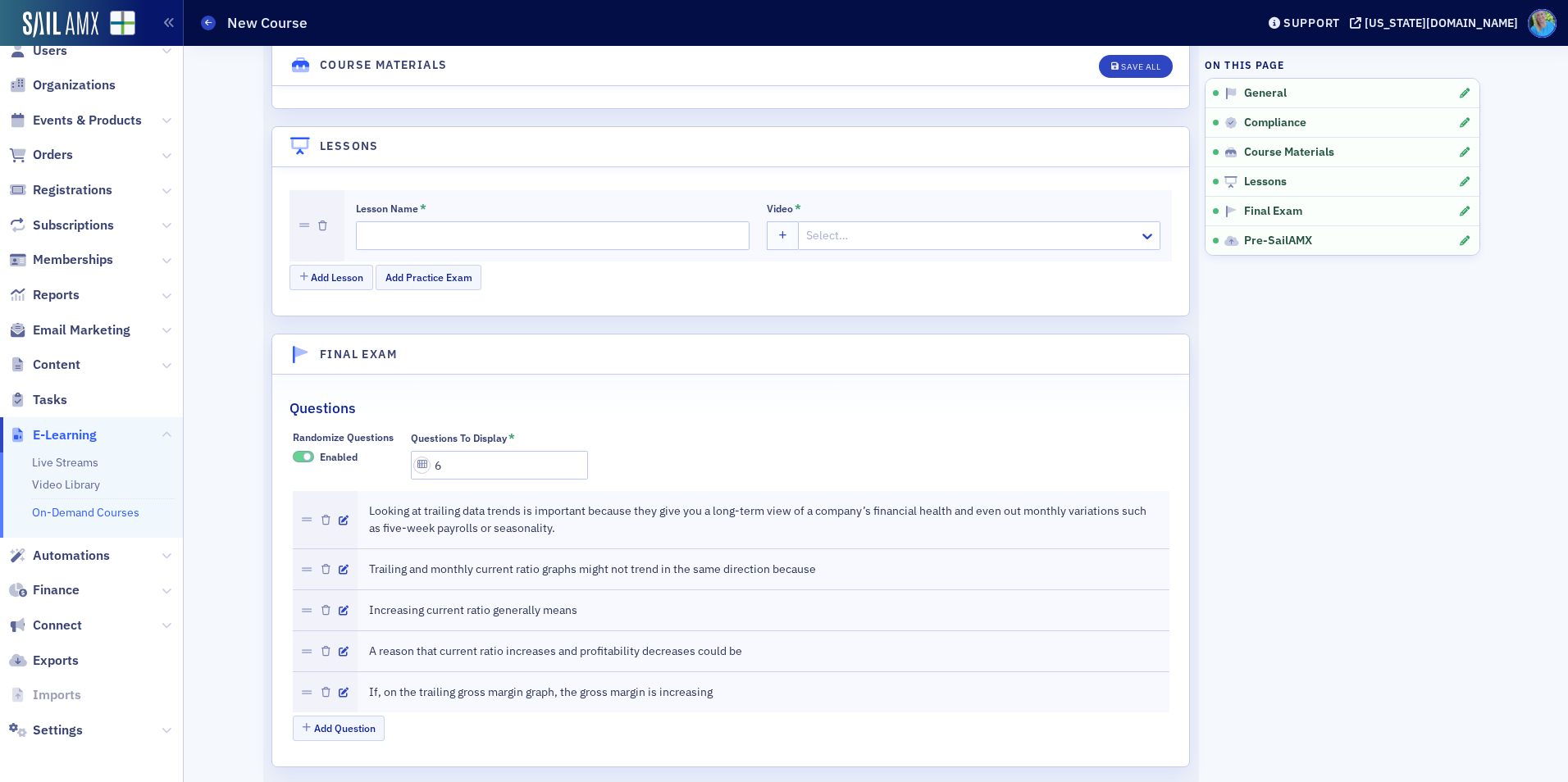
click at [321, 741] on div "Add Question" at bounding box center [731, 730] width 877 height 29
click at [321, 738] on button "Add Question" at bounding box center [339, 728] width 93 height 25
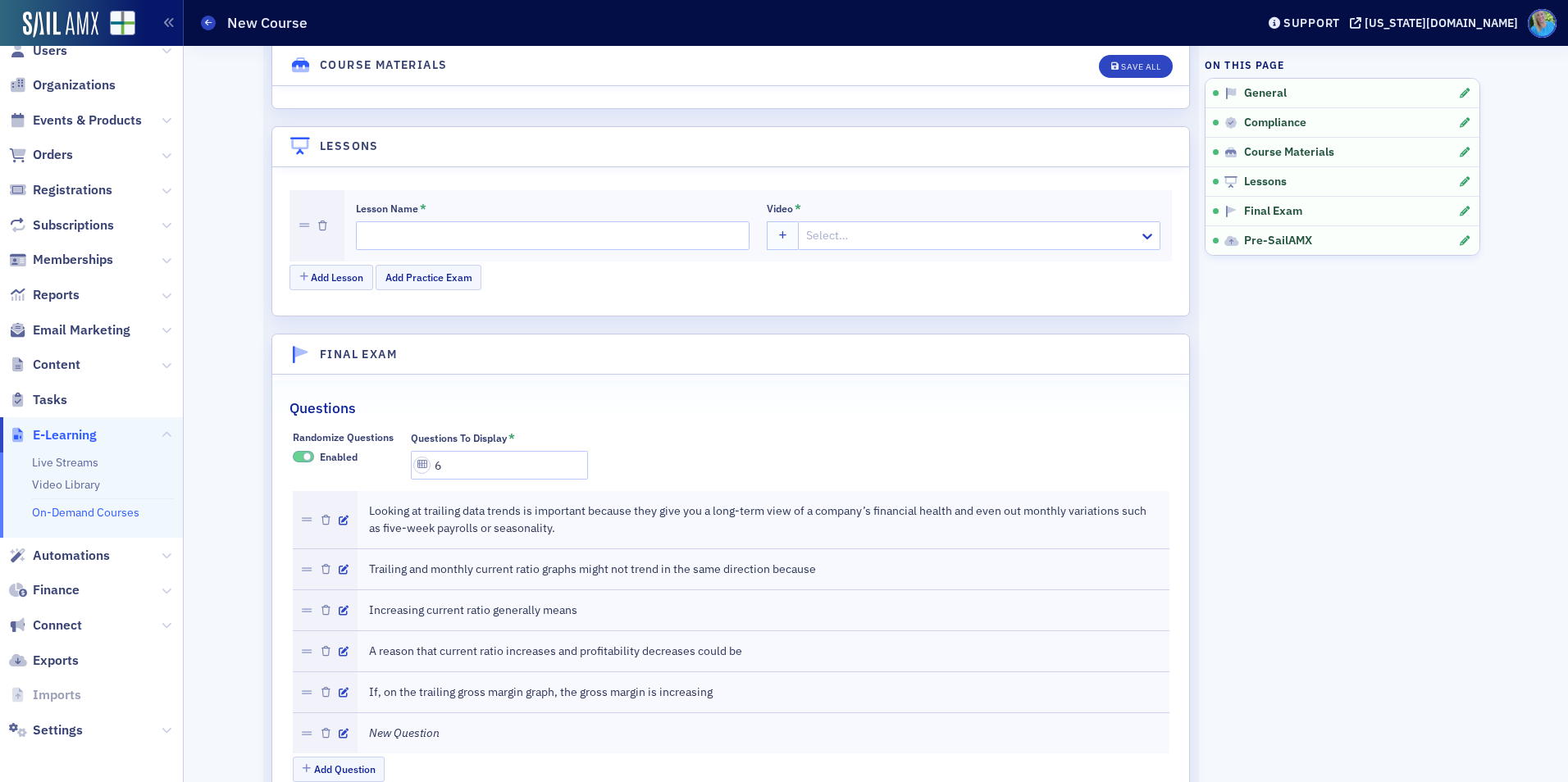
drag, startPoint x: 339, startPoint y: 724, endPoint x: 344, endPoint y: 737, distance: 13.9
click at [340, 725] on div at bounding box center [325, 733] width 64 height 40
click at [345, 737] on div at bounding box center [325, 733] width 64 height 40
click at [330, 731] on div at bounding box center [325, 733] width 64 height 40
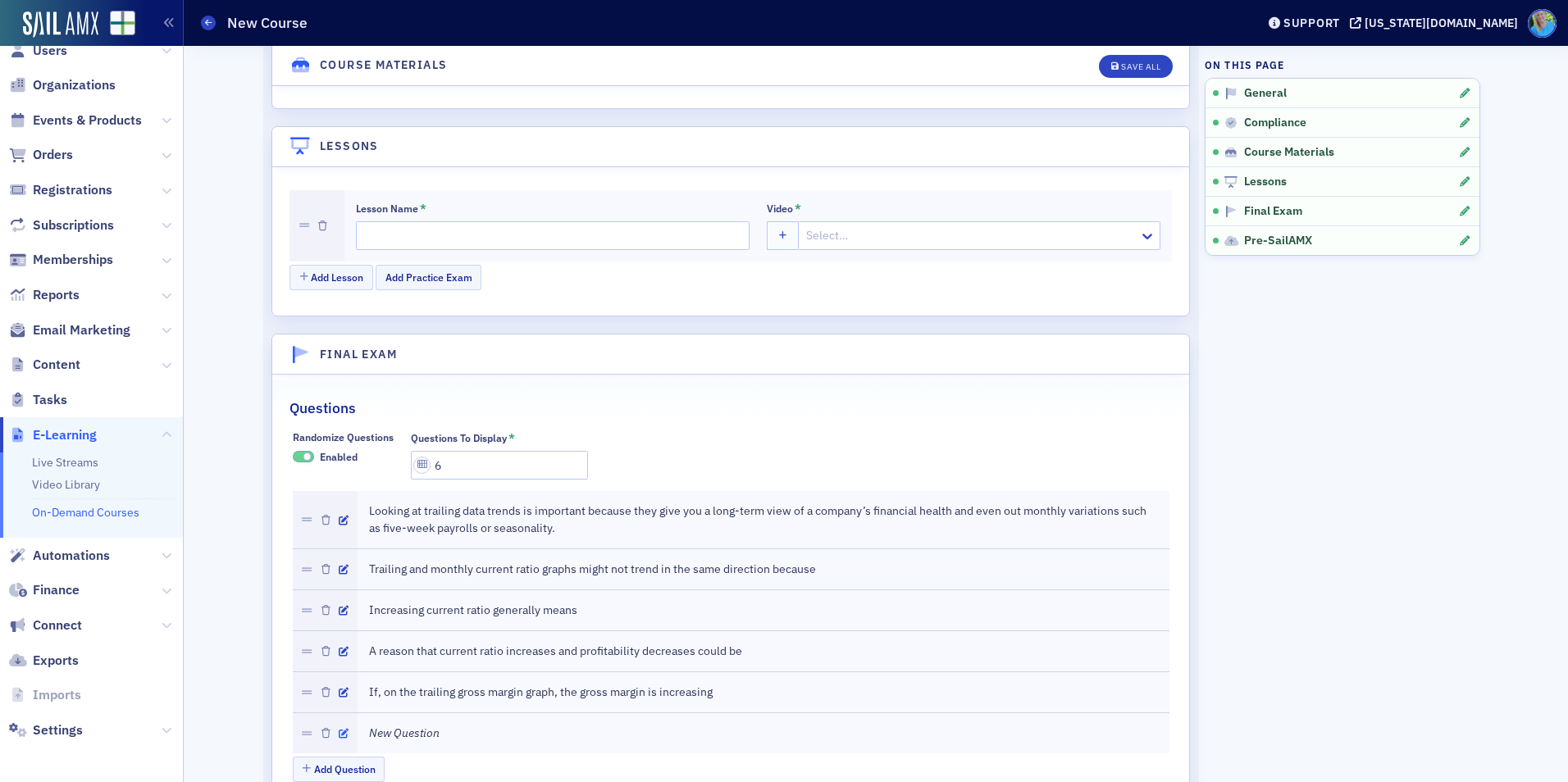
click at [338, 734] on icon "button" at bounding box center [343, 734] width 10 height 10
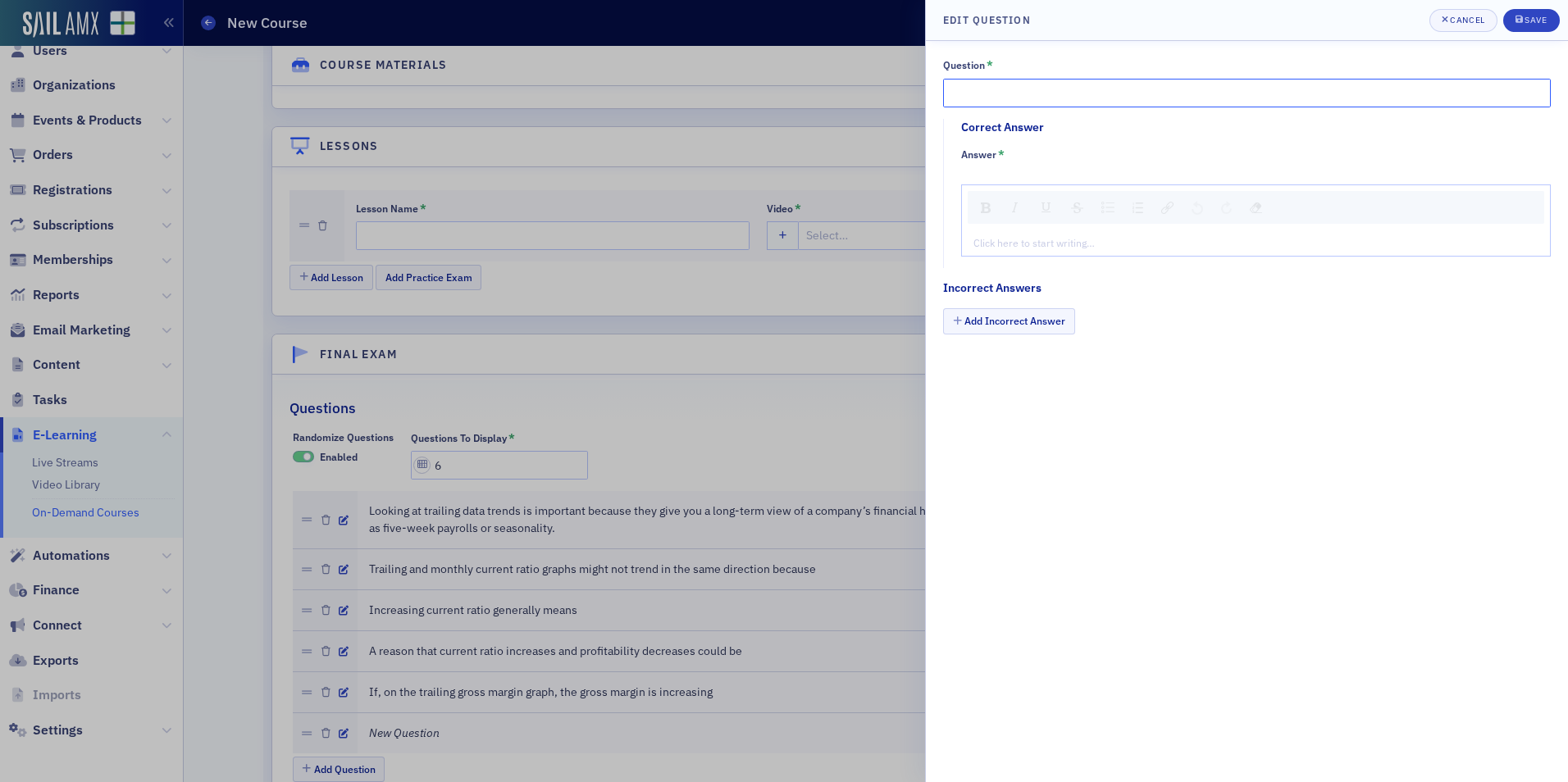
click at [1029, 91] on input "Question *" at bounding box center [1248, 93] width 608 height 29
paste input "The monthly productivity graph trend lines"
type input "The monthly productivity graph trend lines"
click at [1044, 248] on div "rdw-editor" at bounding box center [1257, 242] width 564 height 15
type textarea "<p>When decreasing show increasing productivity</p>"
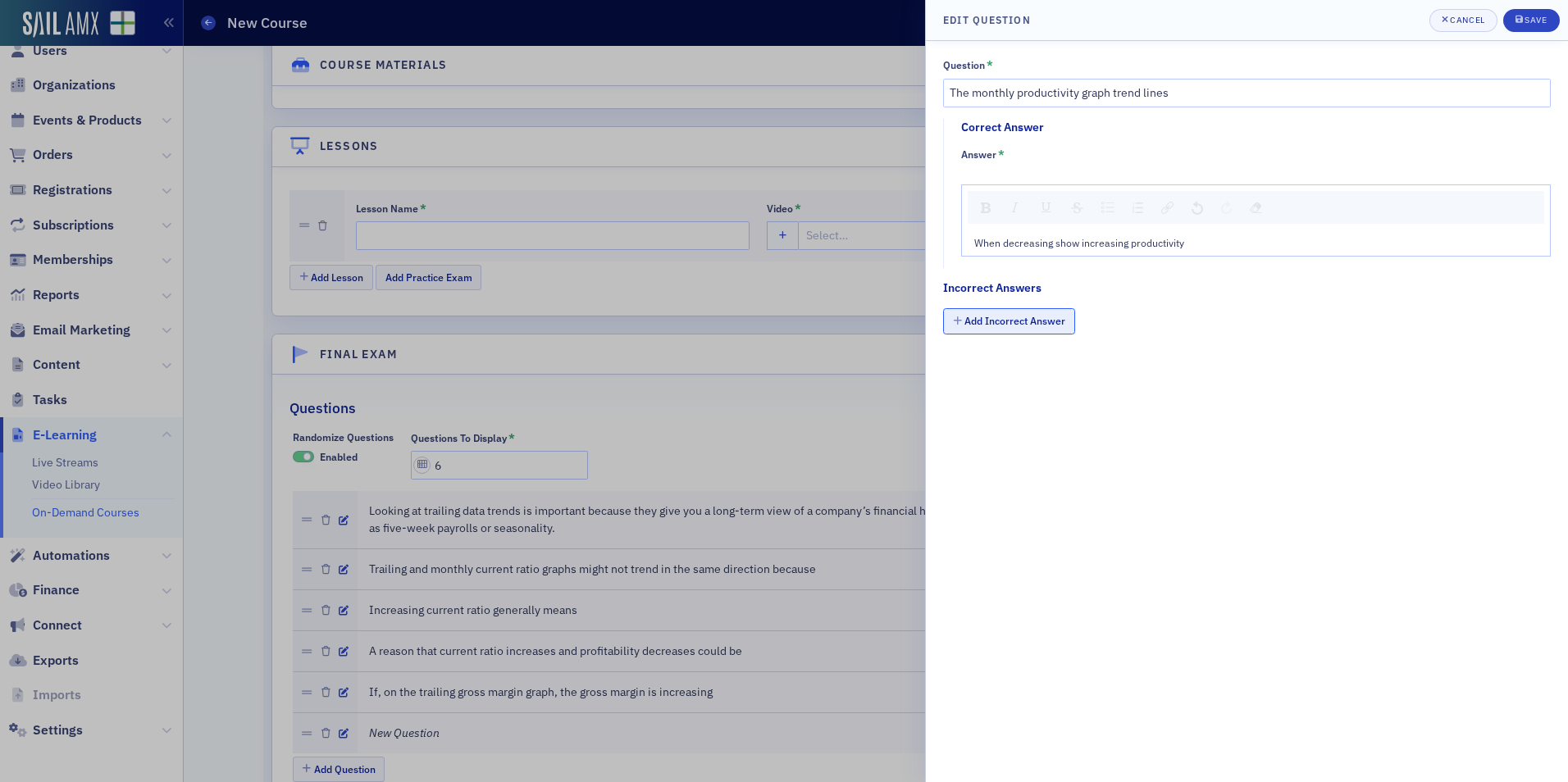
click at [1045, 308] on button "Add Incorrect Answer" at bounding box center [1010, 321] width 132 height 25
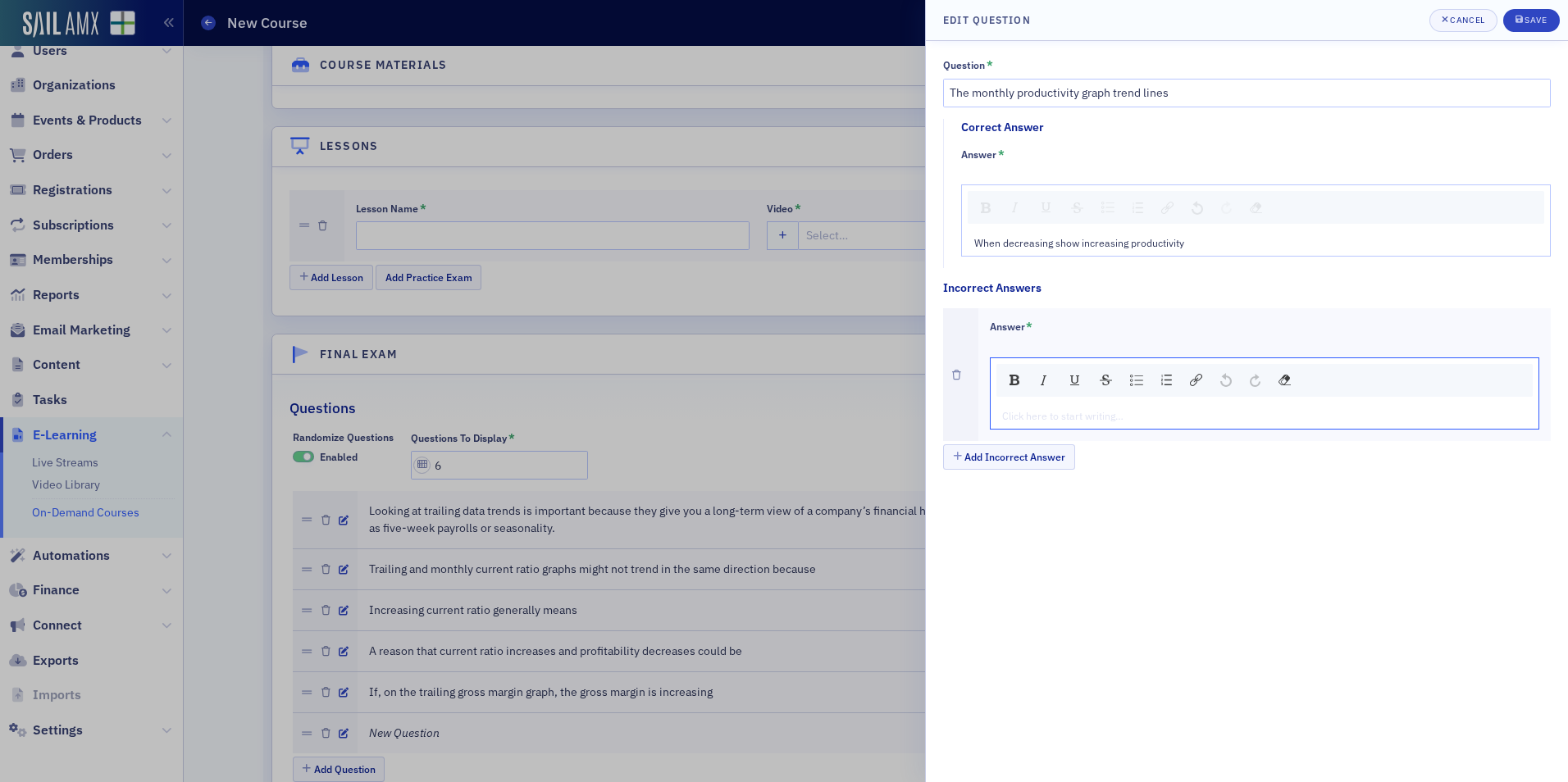
click at [1080, 422] on div "rdw-editor" at bounding box center [1265, 415] width 525 height 15
type textarea "<p>Should be consistent for seasonal businesses</p>"
click at [1033, 465] on button "Add Incorrect Answer" at bounding box center [1010, 457] width 132 height 25
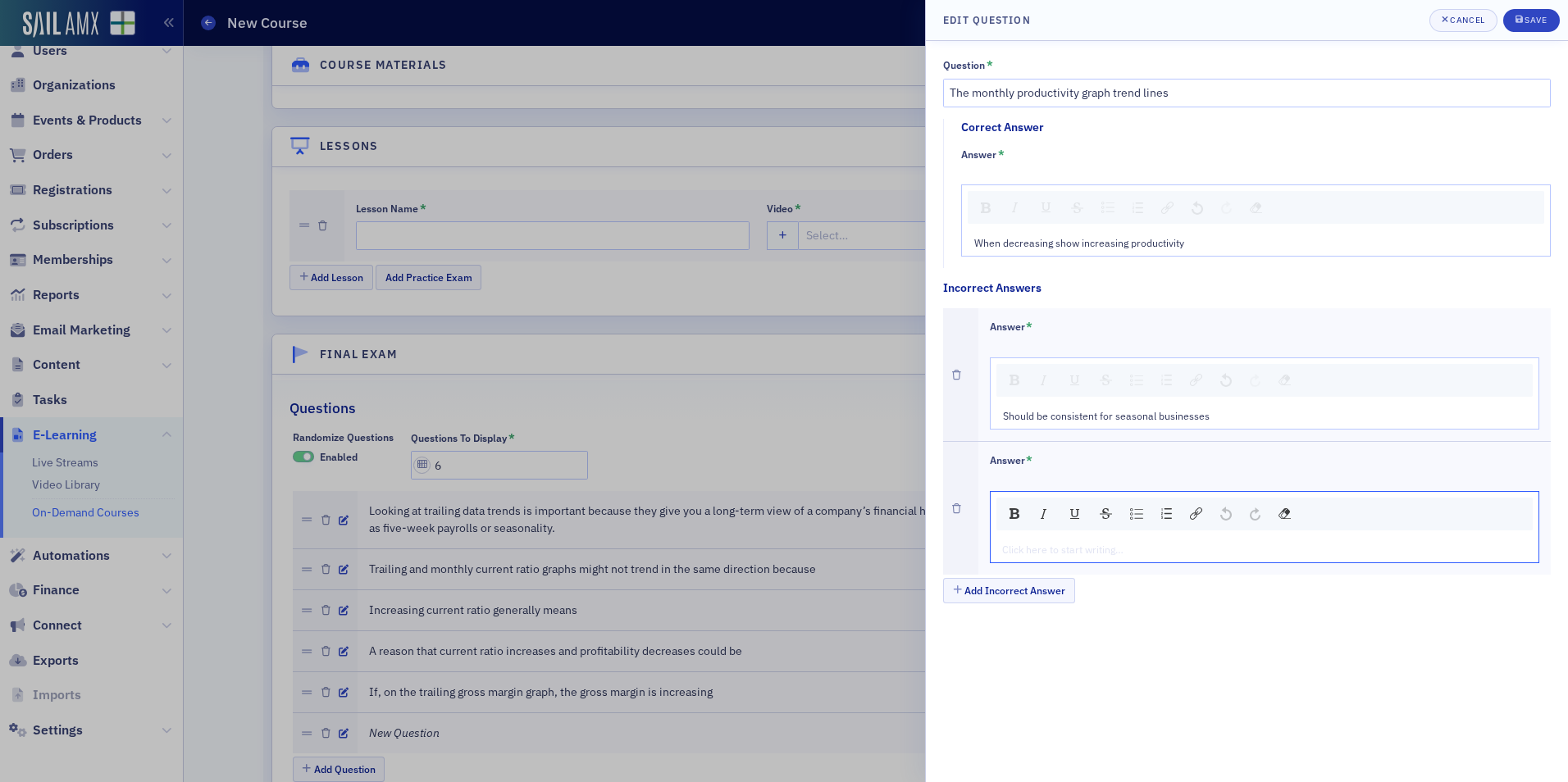
click at [1073, 543] on div "rdw-editor" at bounding box center [1265, 549] width 525 height 15
type textarea "<p>In lower revenue producing months the percentage will be lower</p>"
drag, startPoint x: 1041, startPoint y: 585, endPoint x: 845, endPoint y: 566, distance: 196.9
click at [1039, 585] on button "Add Incorrect Answer" at bounding box center [1010, 591] width 132 height 25
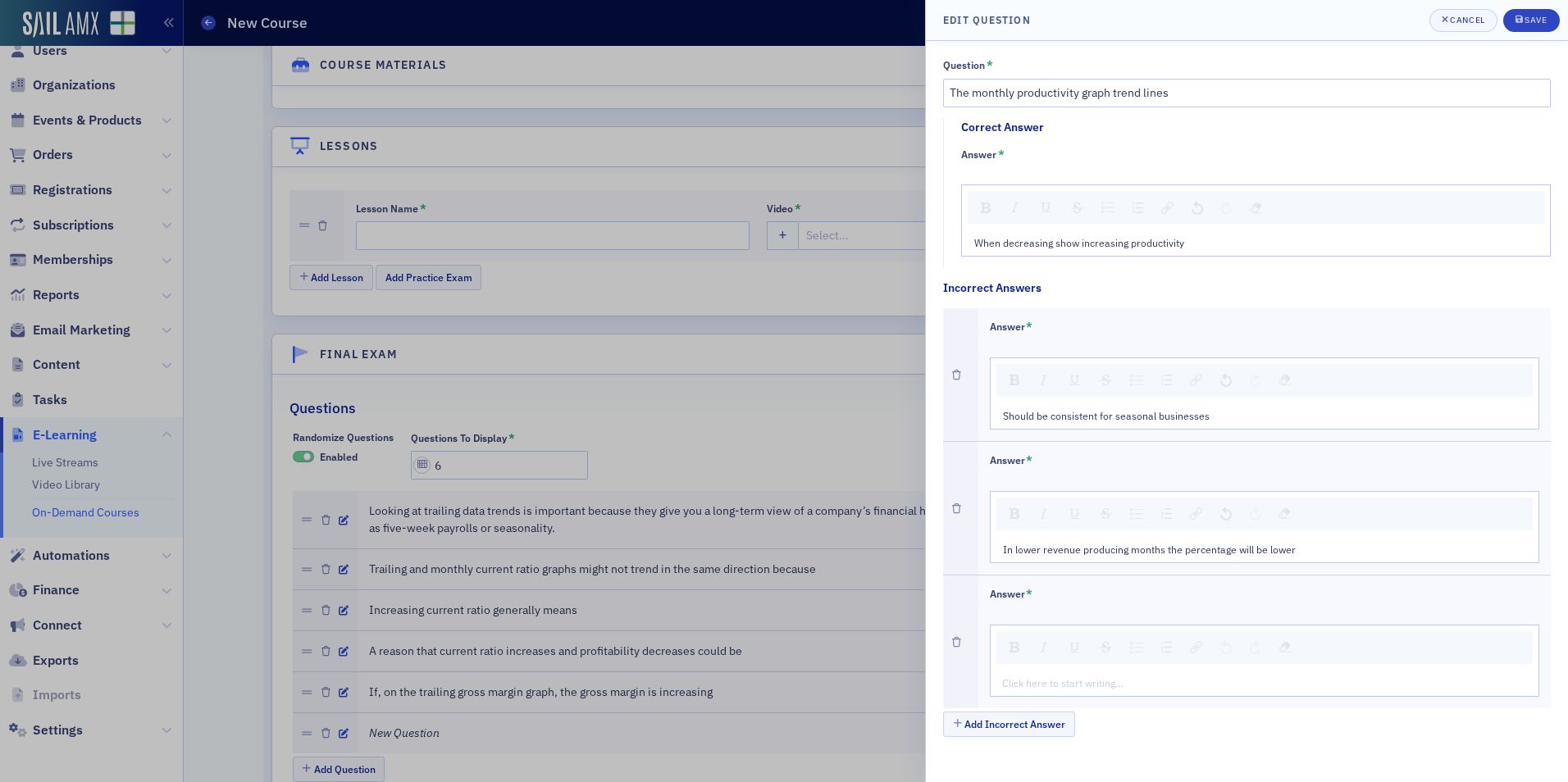
click at [1063, 687] on div "rdw-editor" at bounding box center [1265, 683] width 525 height 15
type textarea "<p>Do not impact profitability</p>"
click at [1533, 22] on div "Save" at bounding box center [1535, 20] width 22 height 9
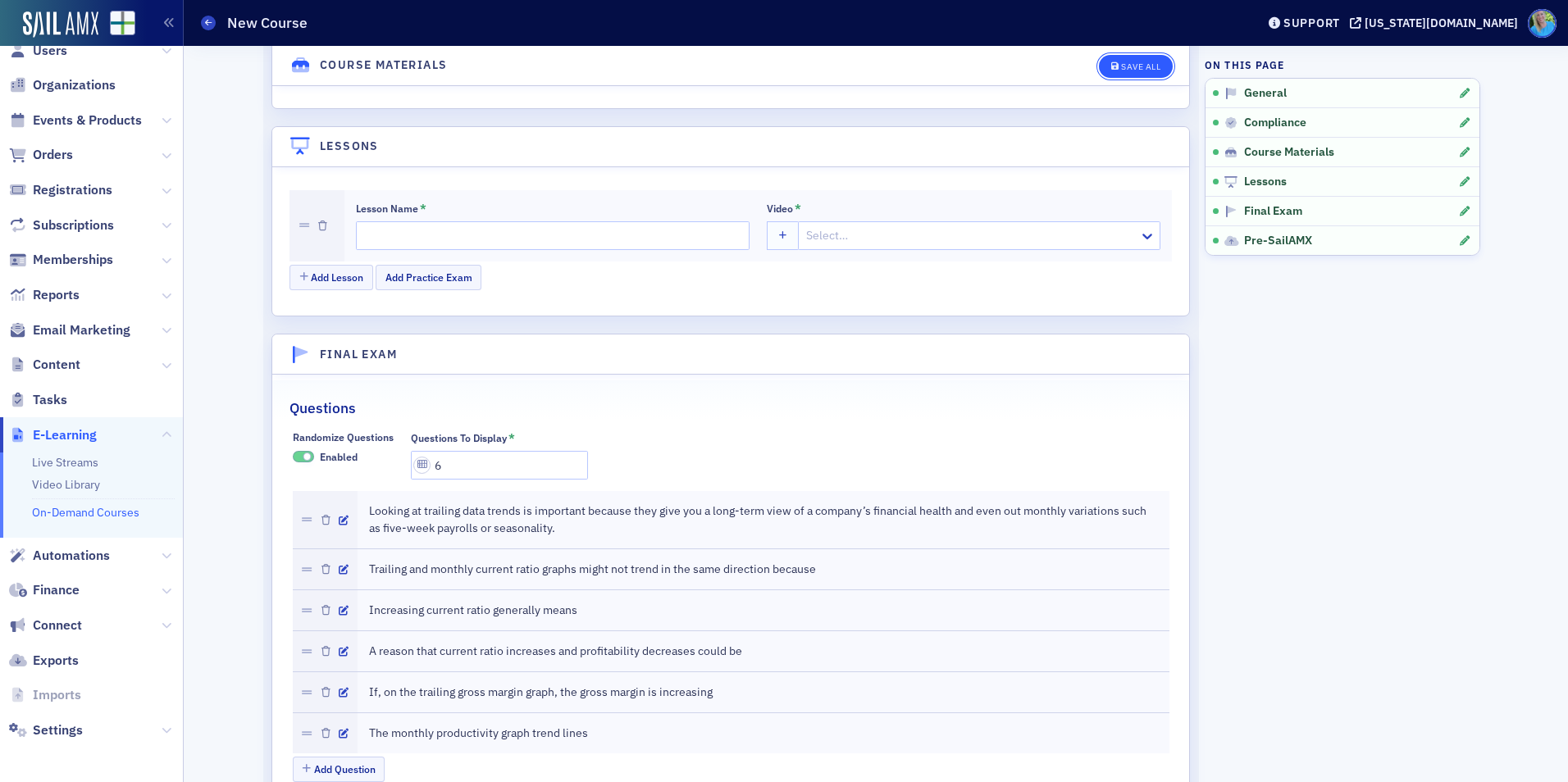
click at [1144, 70] on div "Save All" at bounding box center [1141, 67] width 39 height 9
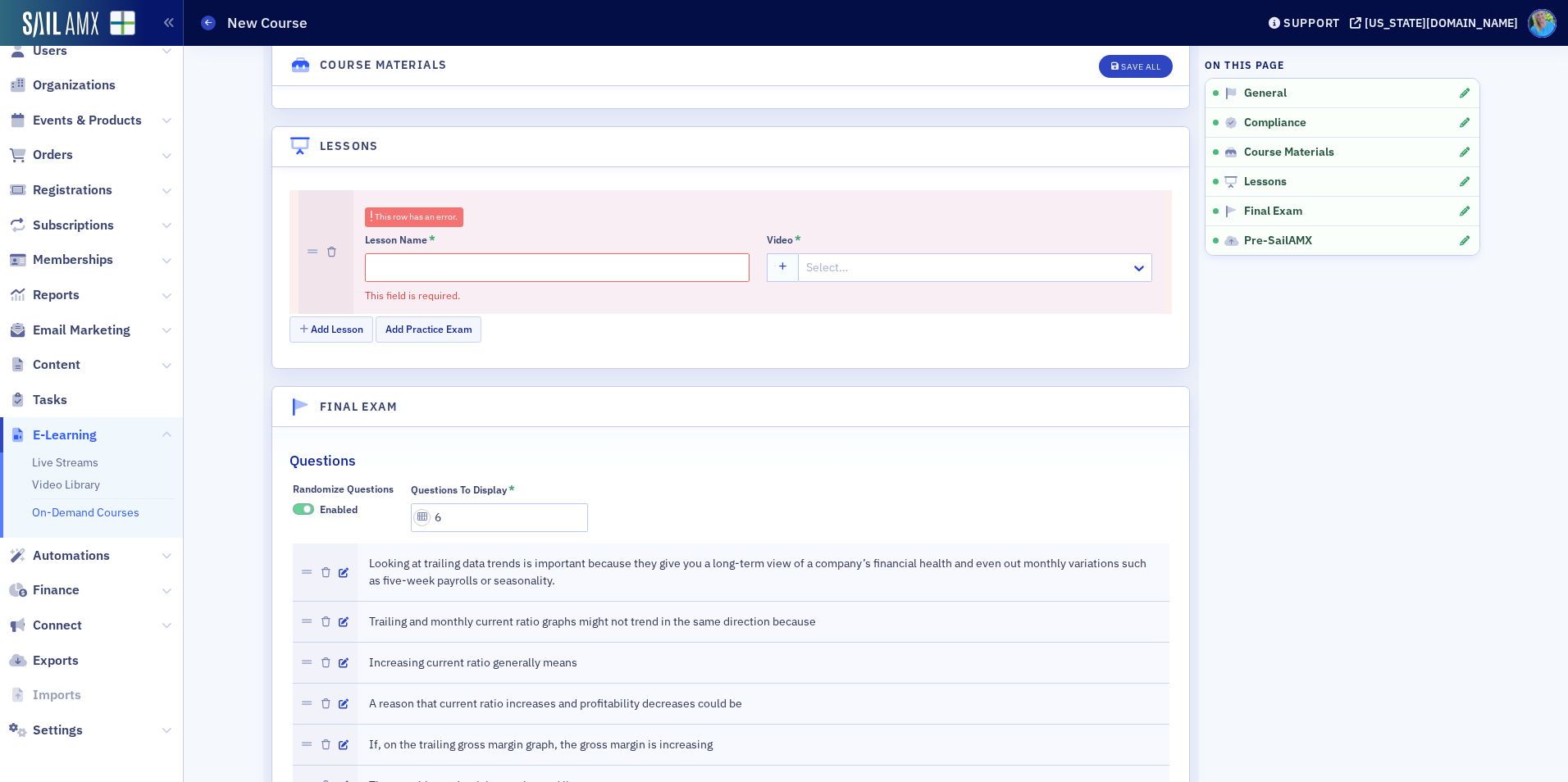
click at [320, 247] on div at bounding box center [326, 252] width 55 height 123
click at [320, 250] on div at bounding box center [326, 252] width 55 height 123
click at [328, 252] on icon "button" at bounding box center [332, 252] width 9 height 10
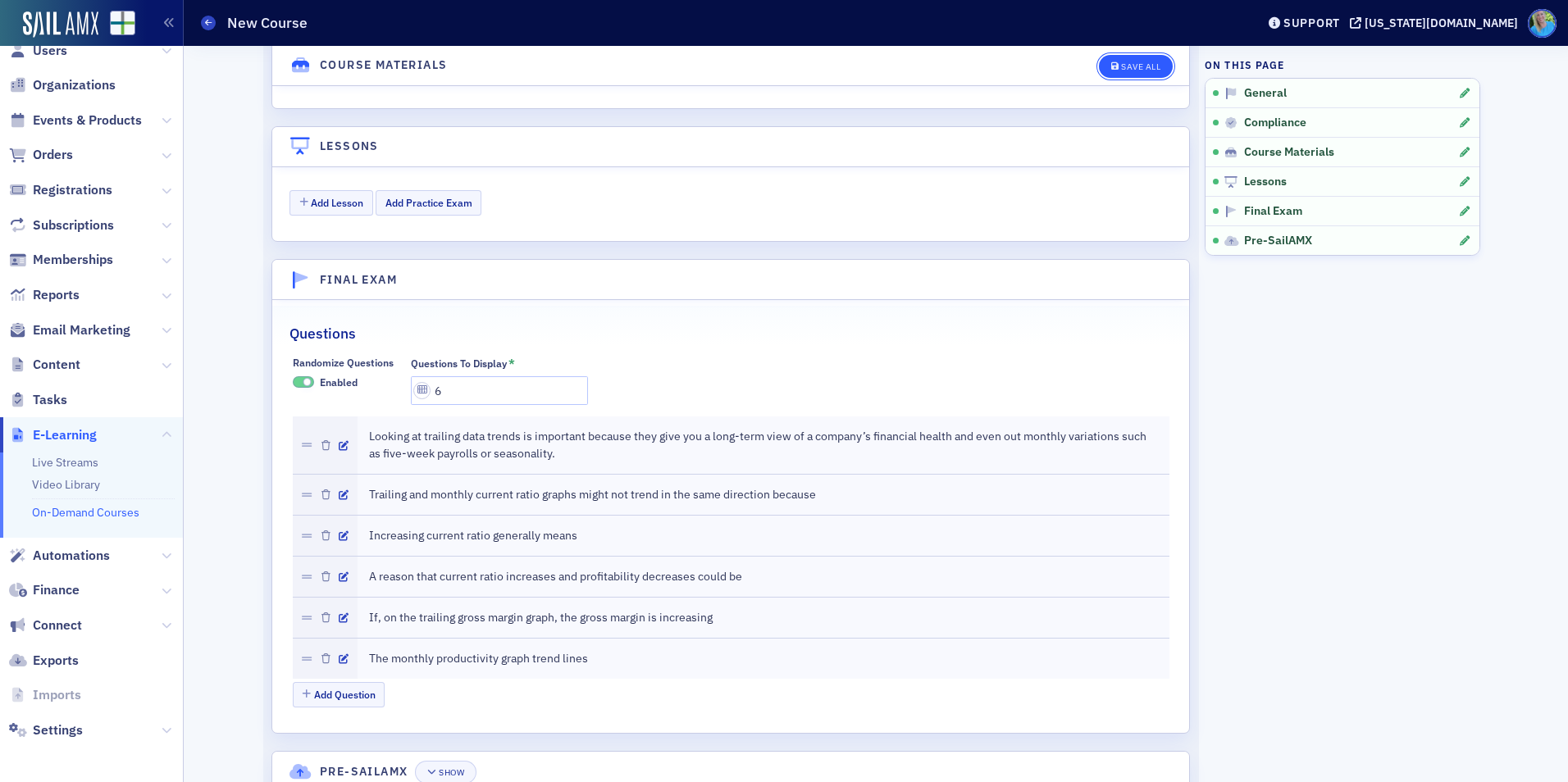
click at [1122, 68] on div "Save All" at bounding box center [1141, 67] width 39 height 9
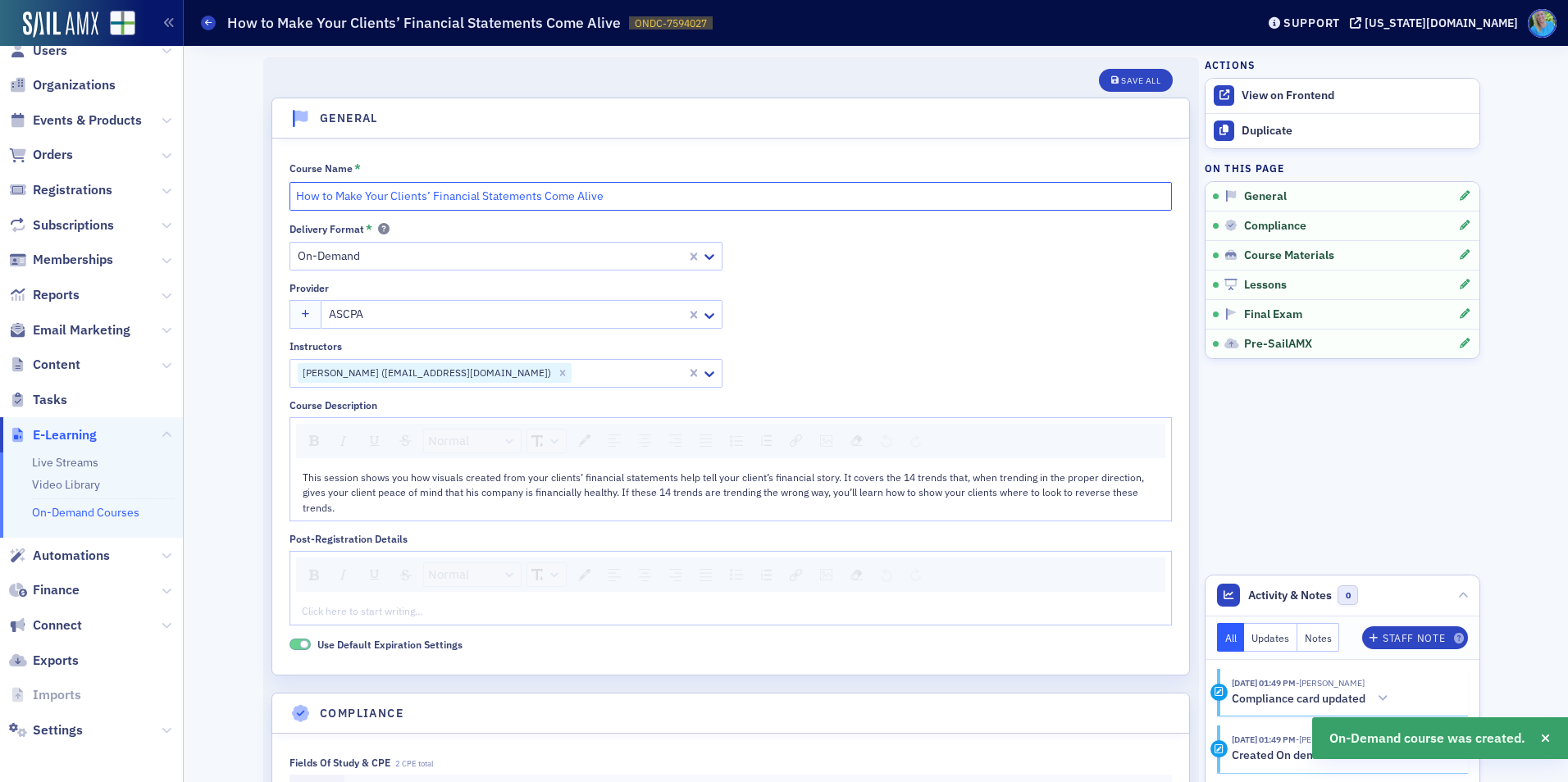
drag, startPoint x: 602, startPoint y: 191, endPoint x: 289, endPoint y: 188, distance: 313.0
click at [289, 188] on input "How to Make Your Clients’ Financial Statements Come Alive" at bounding box center [730, 197] width 883 height 29
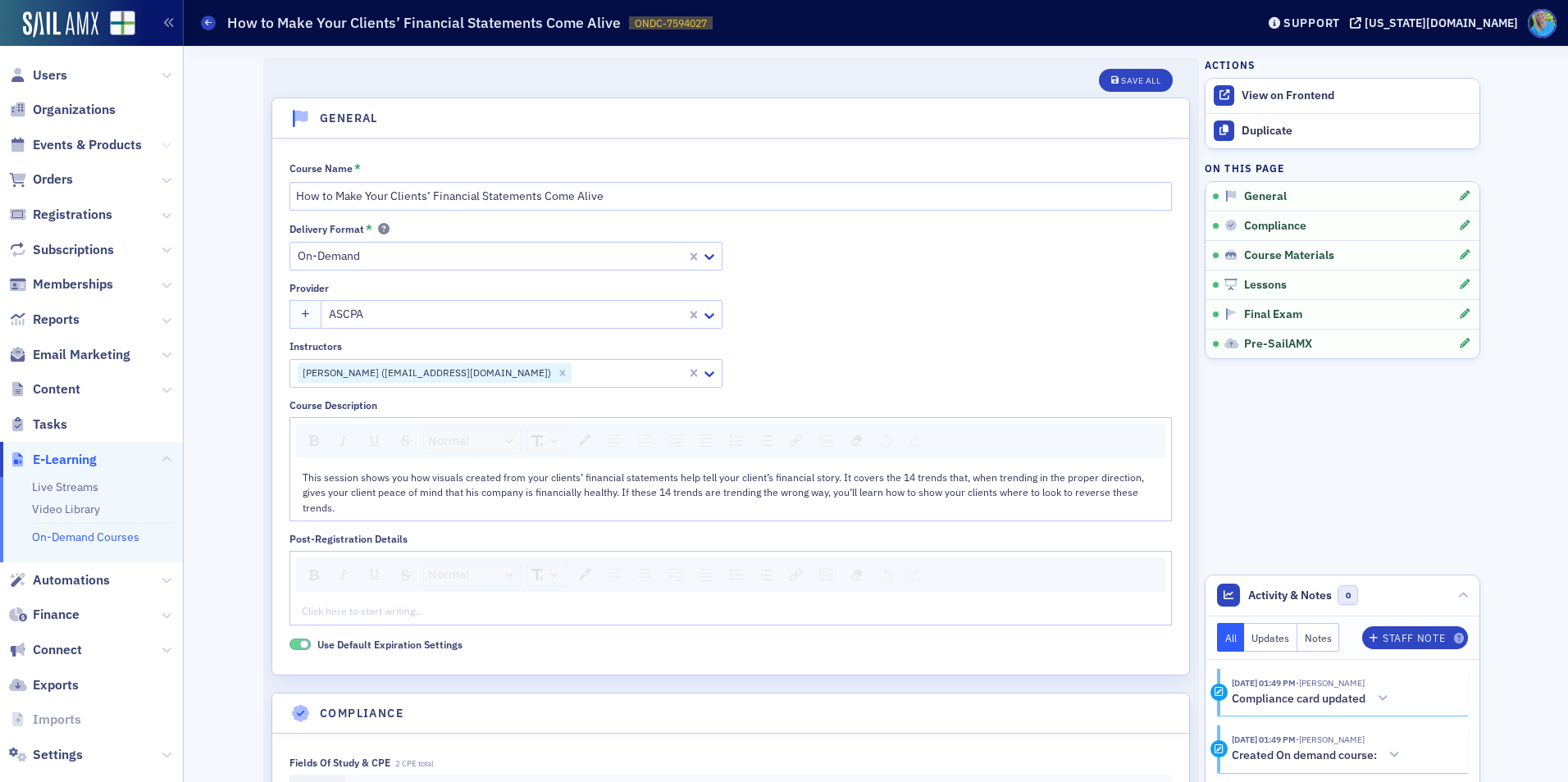
click at [162, 142] on icon at bounding box center [166, 145] width 10 height 10
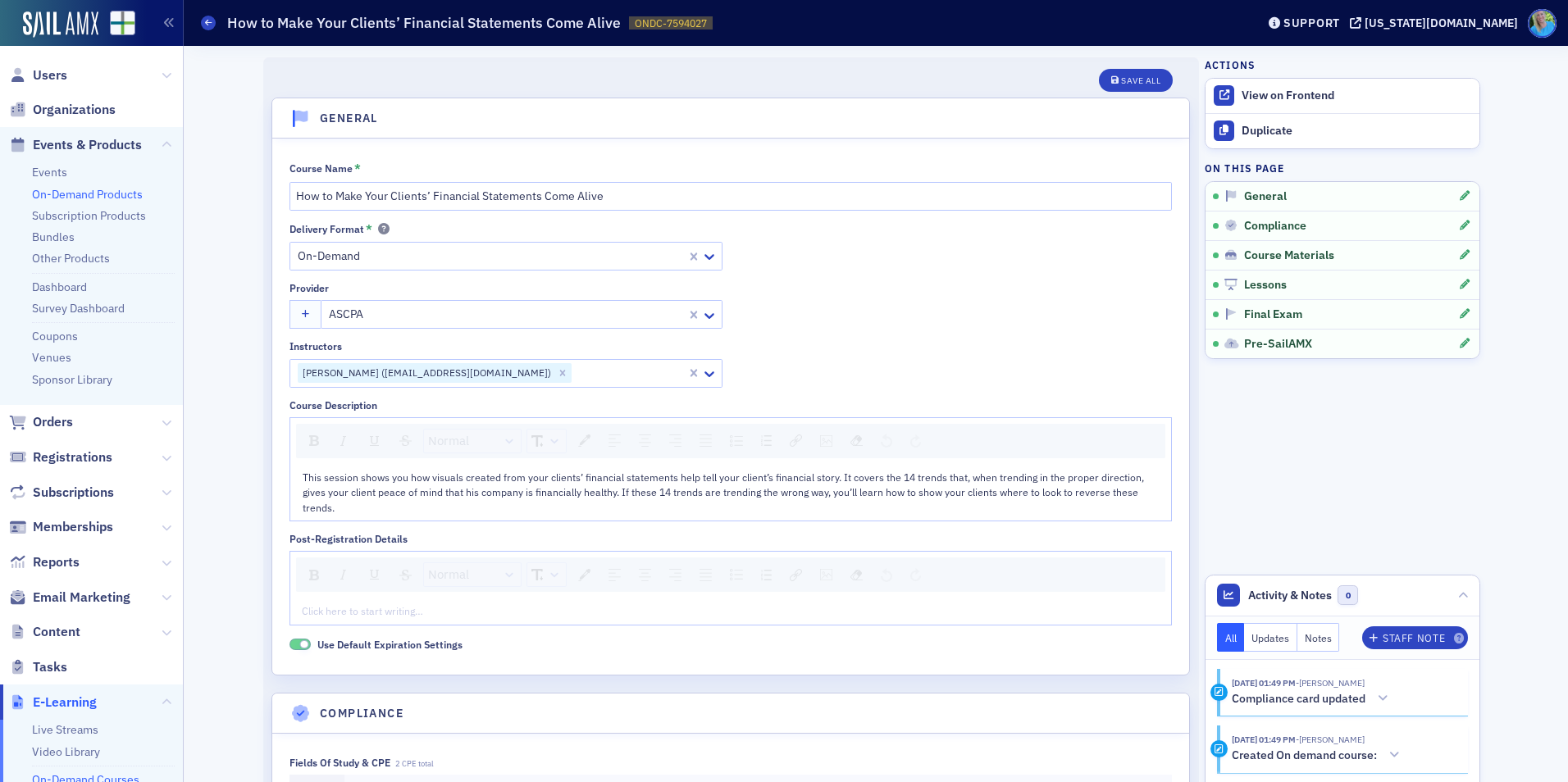
click at [90, 192] on link "On-Demand Products" at bounding box center [87, 194] width 111 height 15
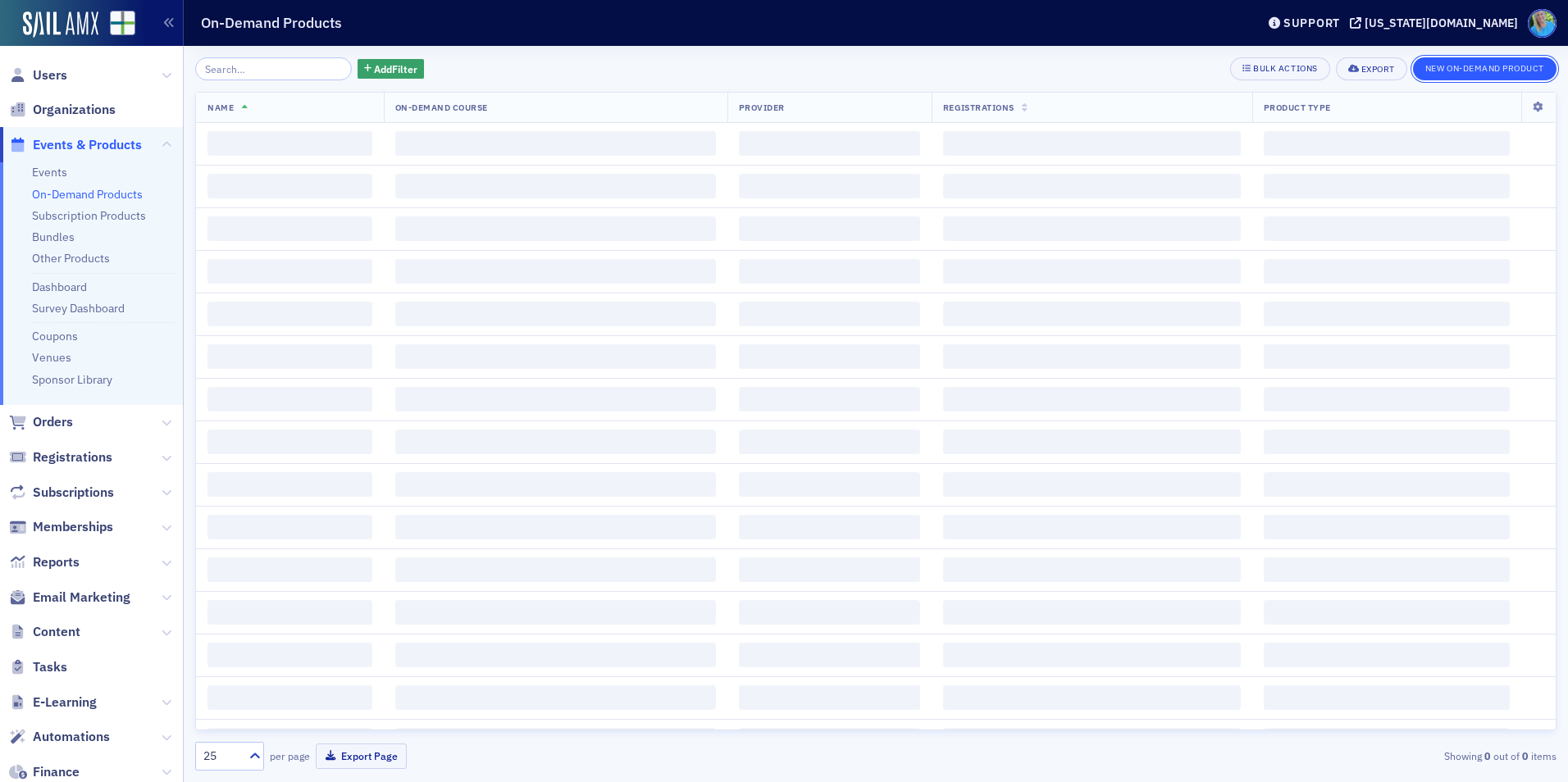
click at [1458, 73] on button "New On-Demand Product" at bounding box center [1485, 68] width 143 height 23
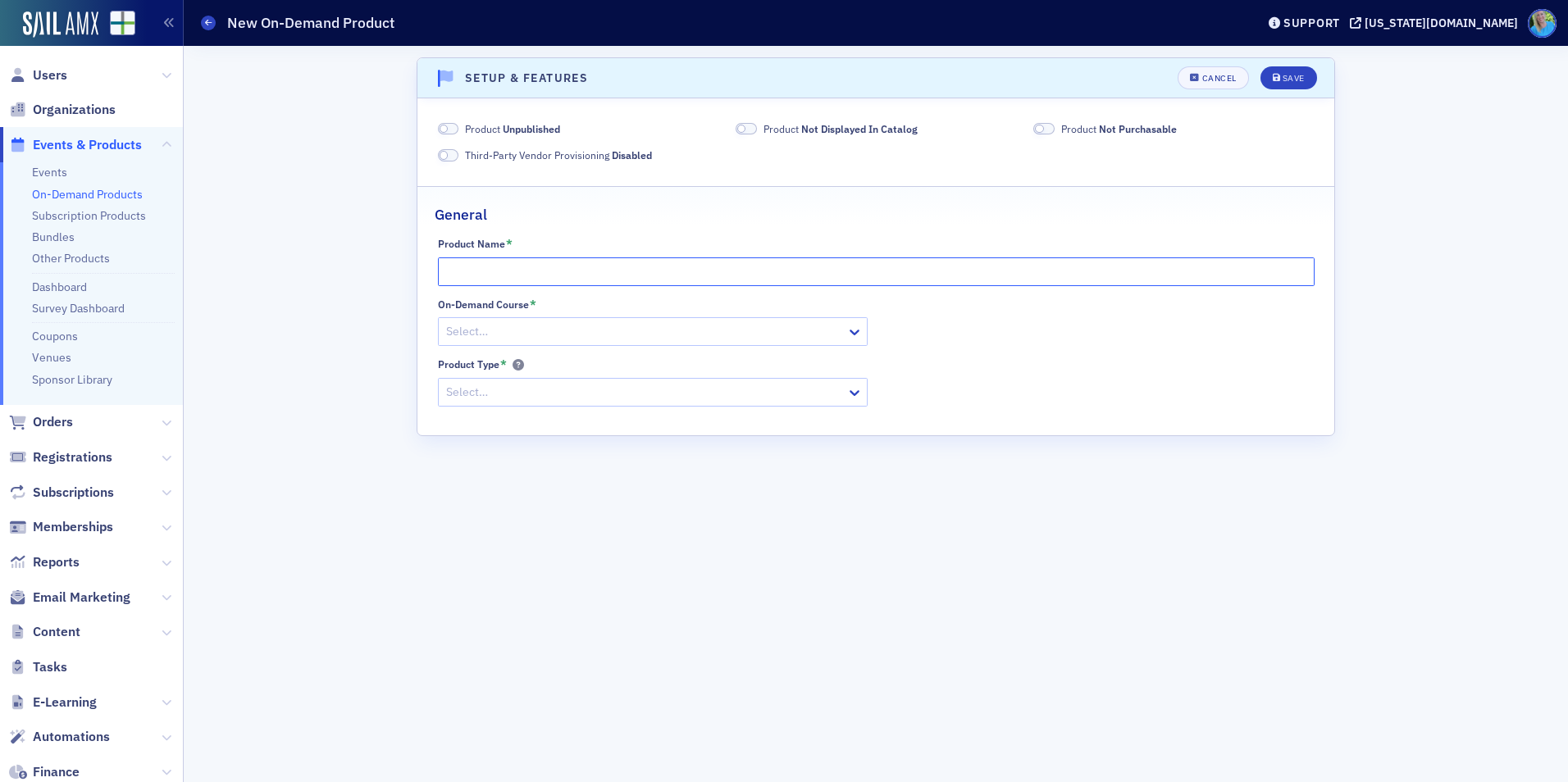
click at [509, 265] on input "Product Name *" at bounding box center [877, 272] width 877 height 29
paste input "How to Make Your Clients’ Financial Statements Come Alive"
type input "How to Make Your Clients’ Financial Statements Come Alive"
click at [452, 131] on span at bounding box center [449, 130] width 22 height 13
click at [750, 128] on span at bounding box center [747, 130] width 22 height 13
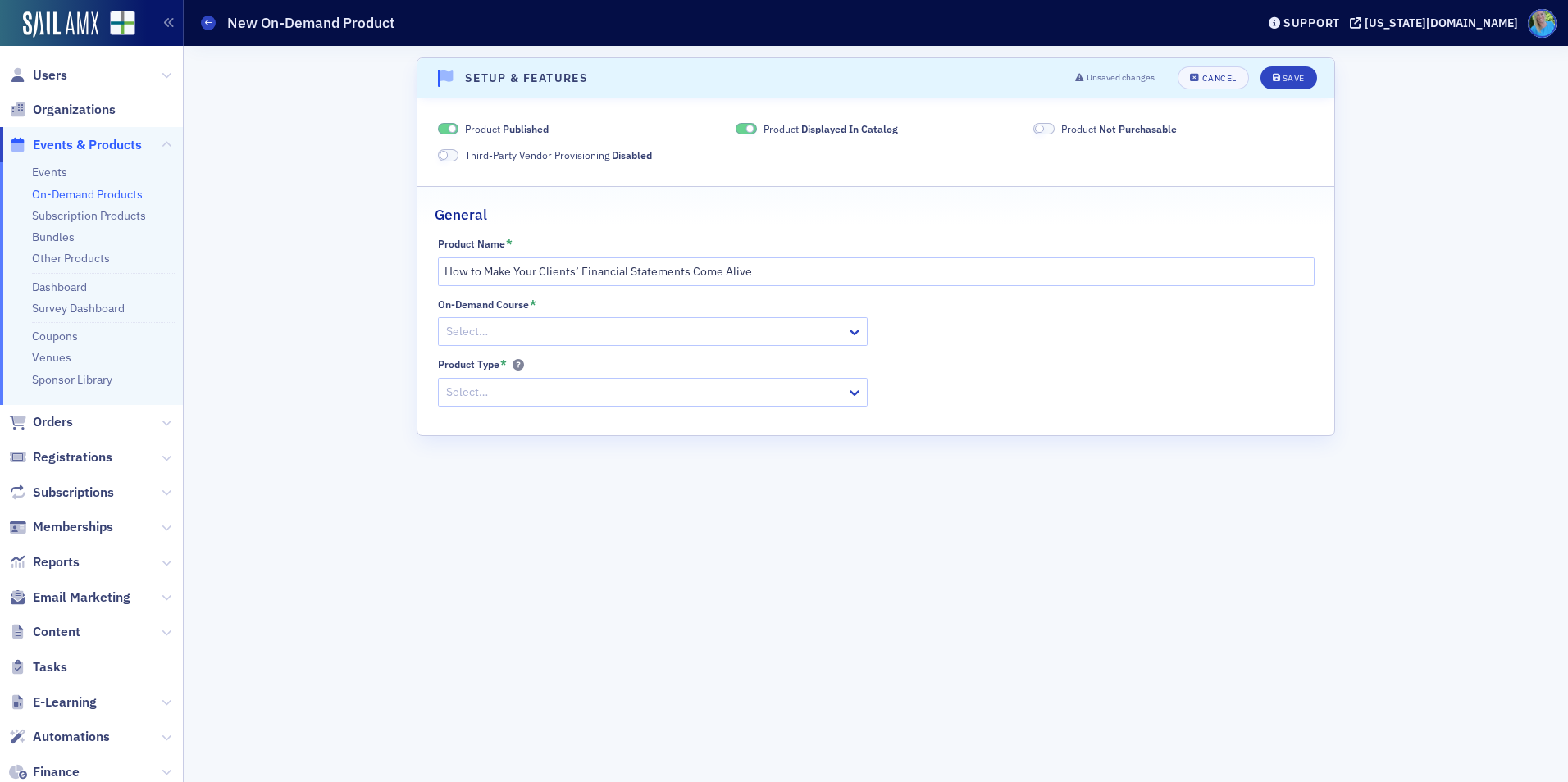
click at [1045, 125] on span at bounding box center [1044, 130] width 22 height 13
click at [1292, 75] on div "Save" at bounding box center [1294, 78] width 22 height 9
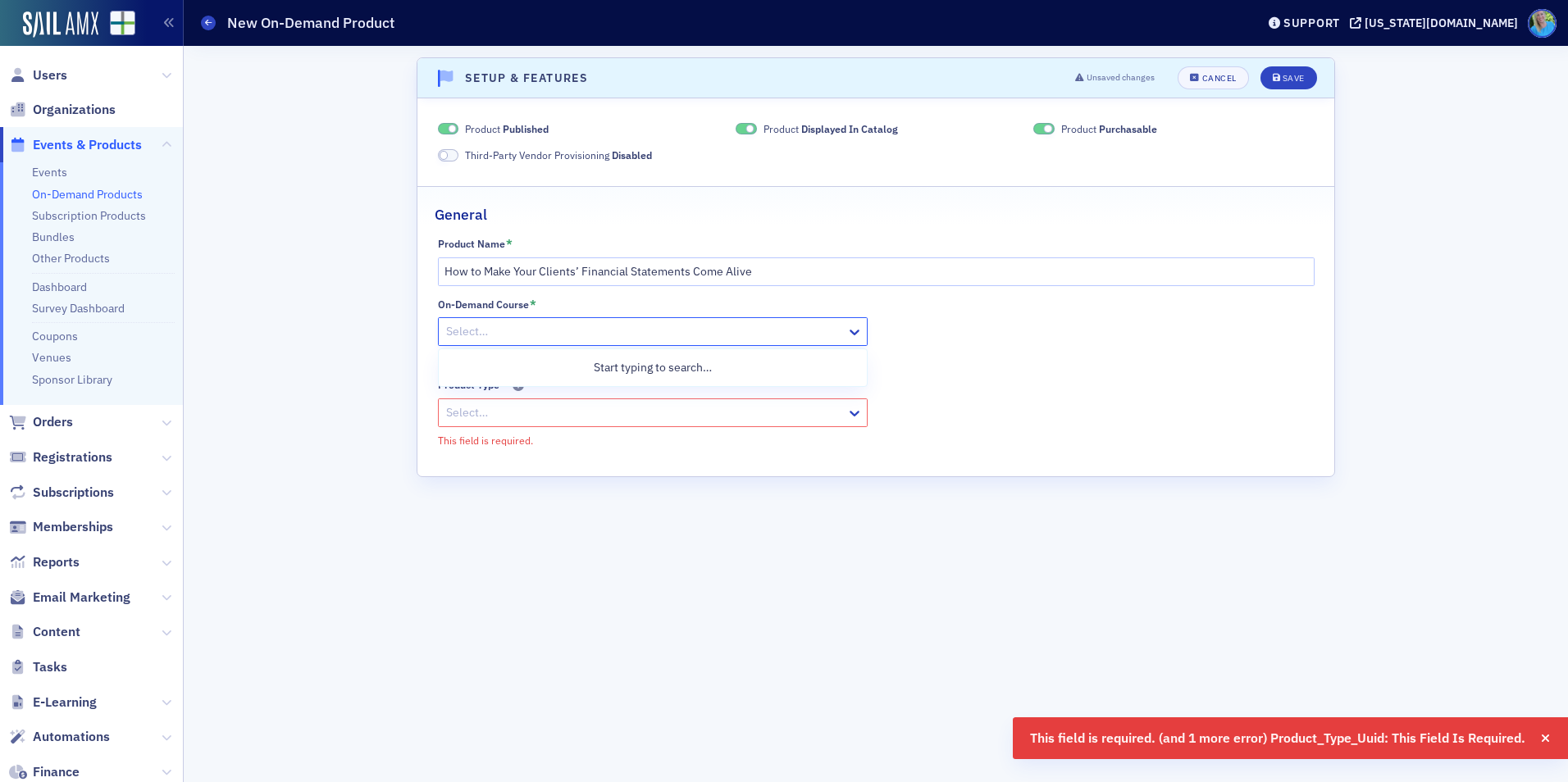
click at [739, 333] on div at bounding box center [644, 331] width 400 height 21
click at [768, 336] on div at bounding box center [644, 331] width 400 height 21
paste input "How to Make Your Clients’ Financial Statements Come Alive"
type input "How to Make Your Clients’ Financial Statements Come Alive"
click at [762, 369] on div "How to Make Your Clients’ Financial Statements Come Alive" at bounding box center [652, 367] width 408 height 17
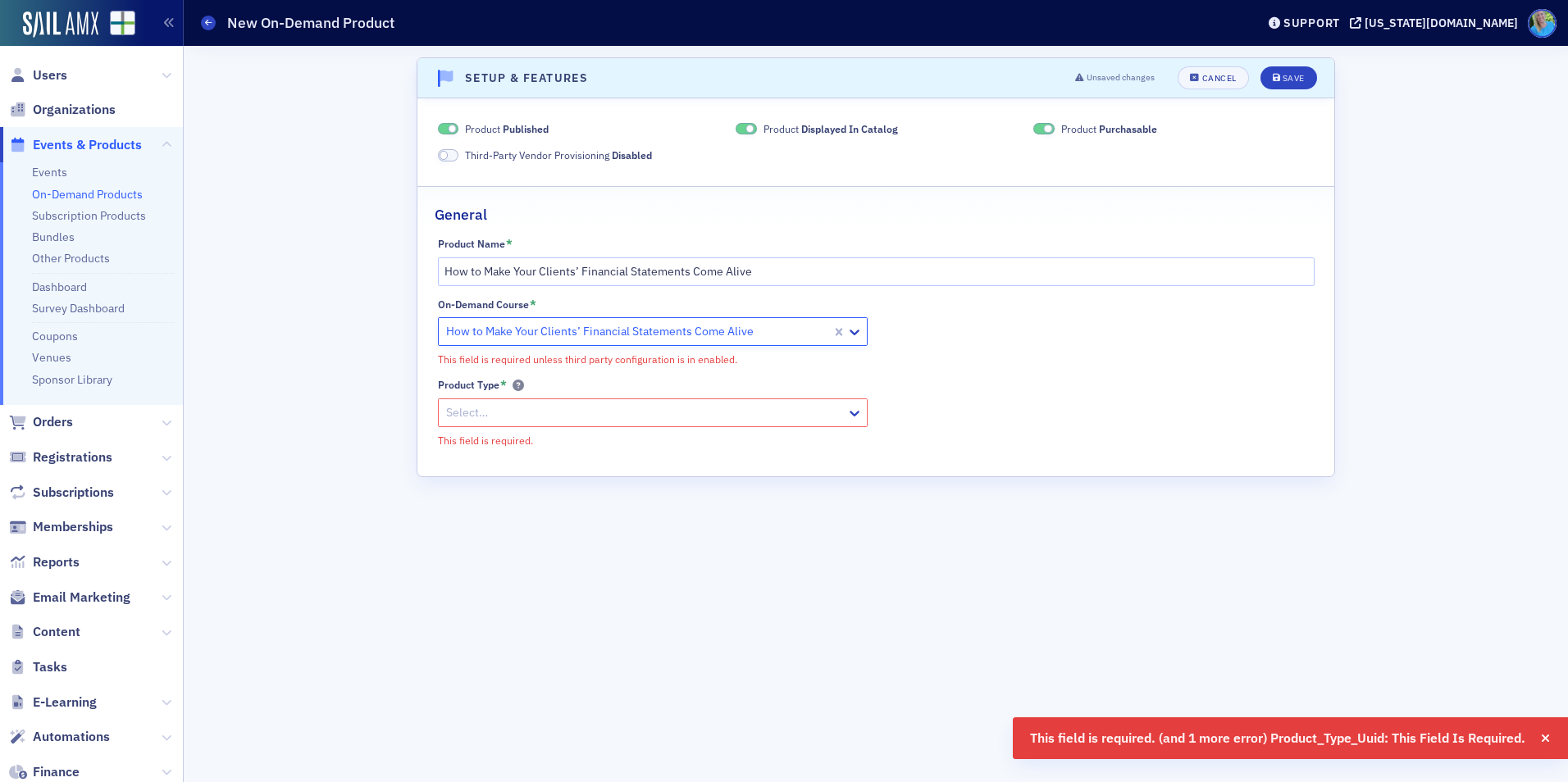
click at [733, 419] on div at bounding box center [644, 413] width 400 height 21
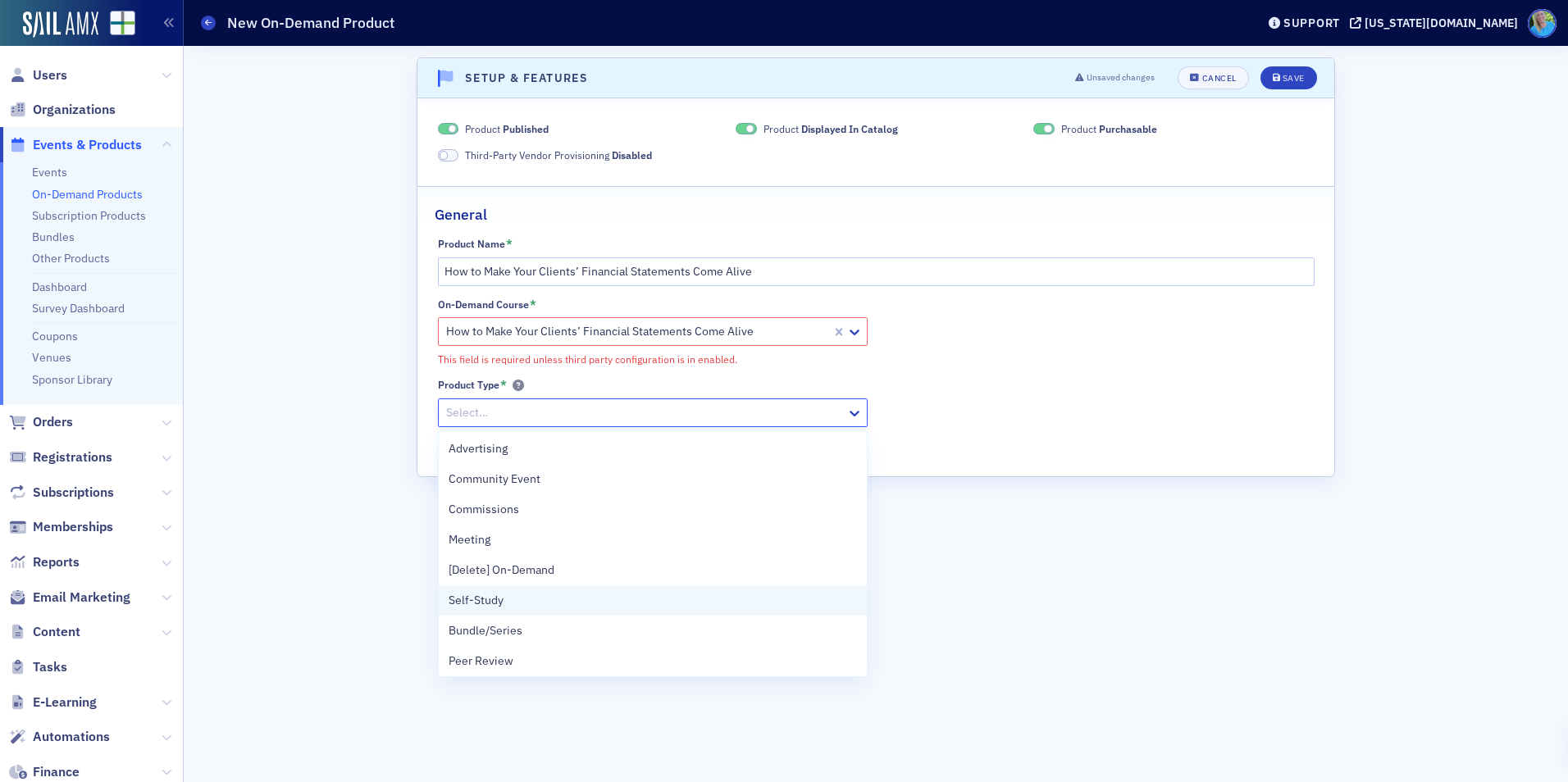
click at [680, 609] on div "Self-Study" at bounding box center [652, 601] width 408 height 17
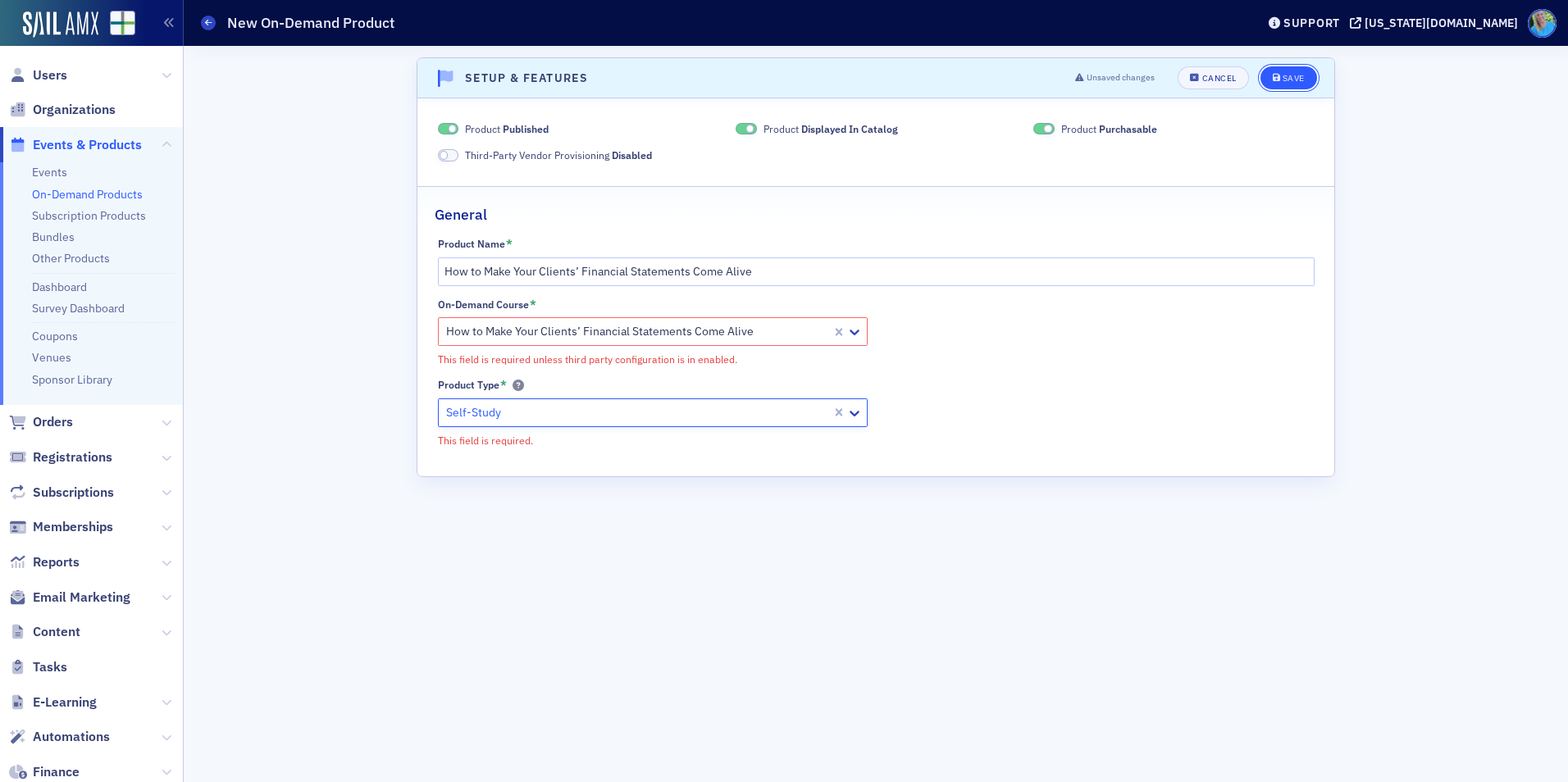
click at [1280, 85] on button "Save" at bounding box center [1289, 77] width 56 height 23
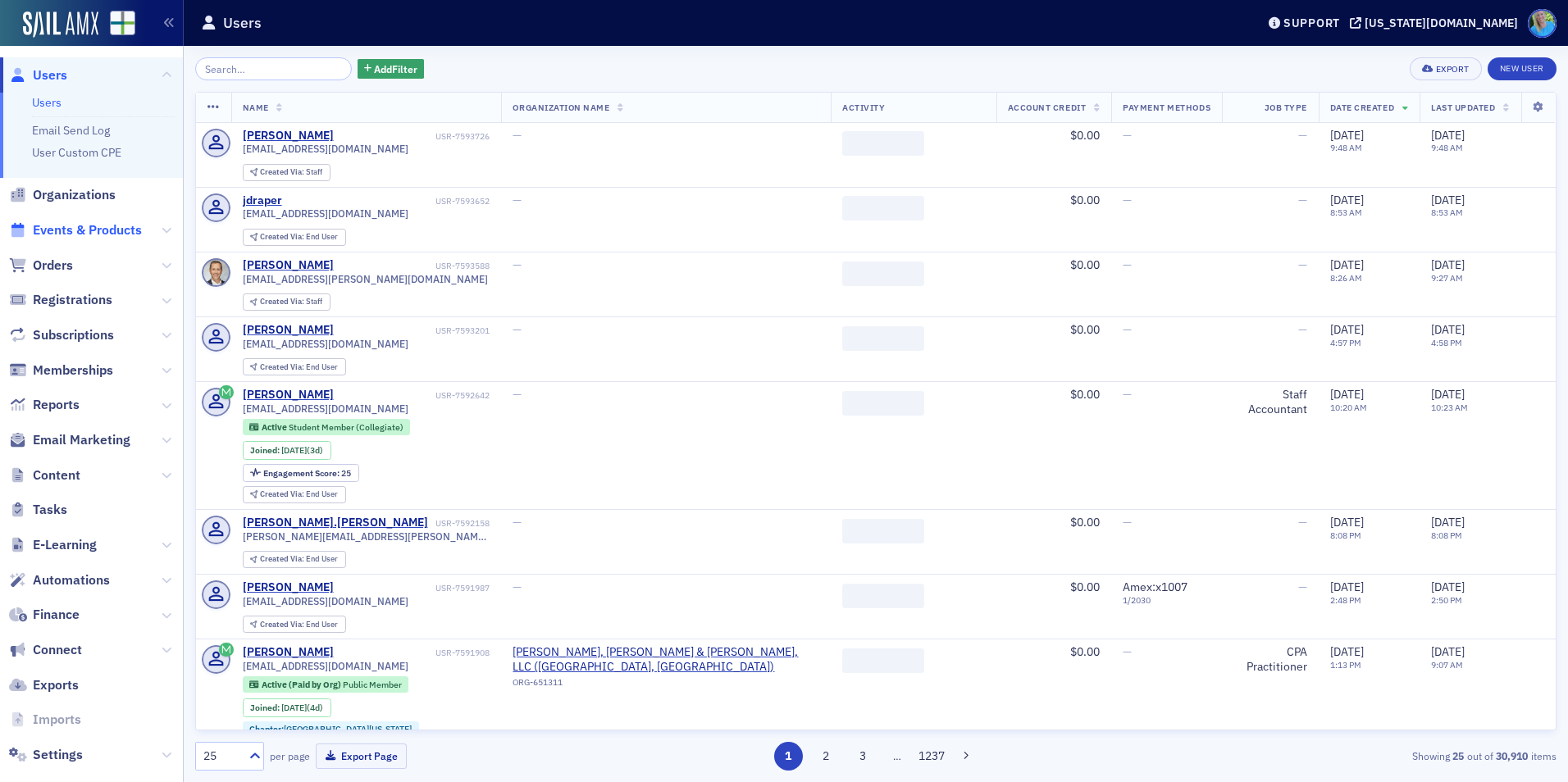
click at [101, 235] on span "Events & Products" at bounding box center [87, 230] width 109 height 18
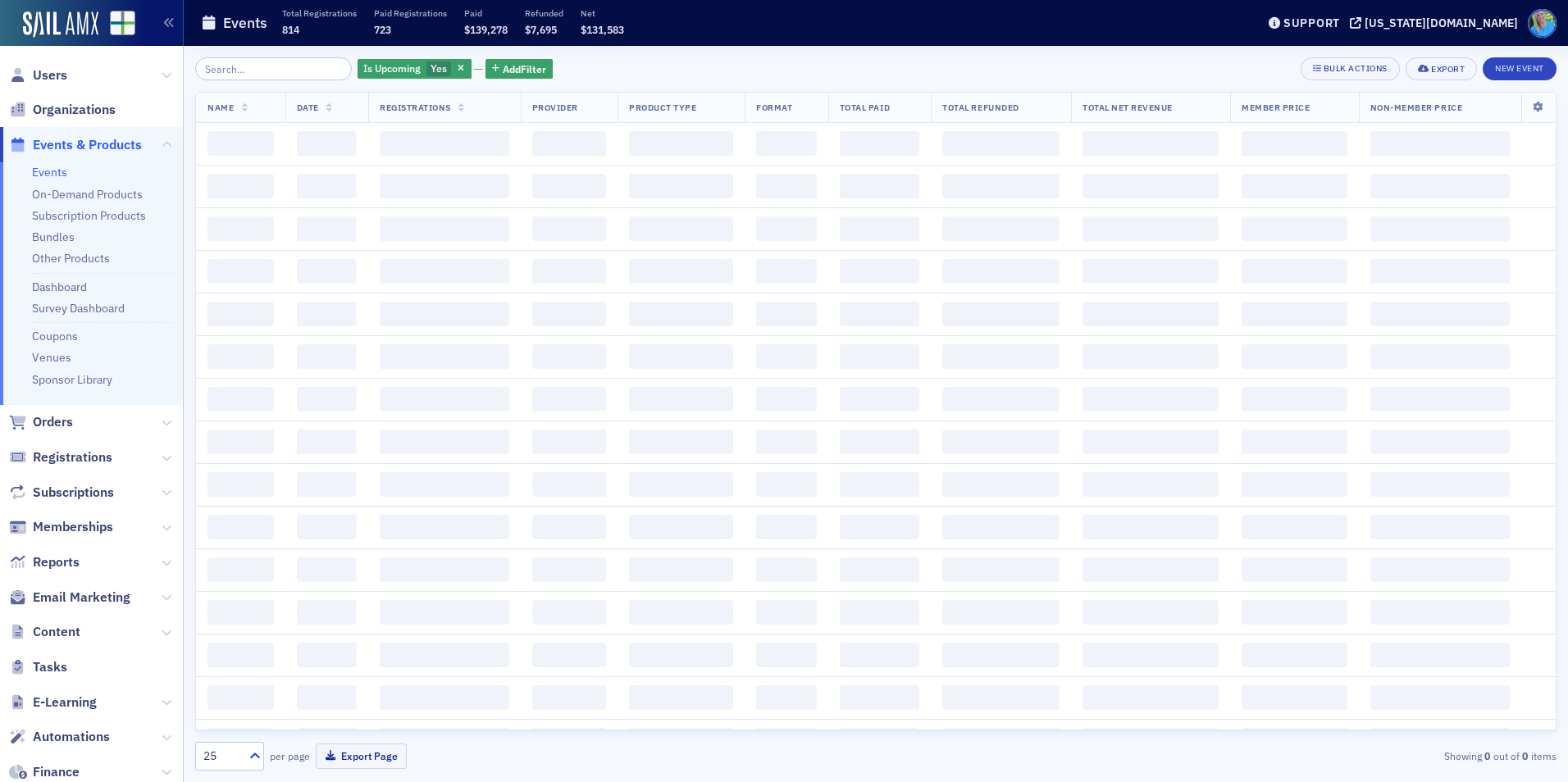
click at [264, 72] on input "search" at bounding box center [273, 68] width 157 height 23
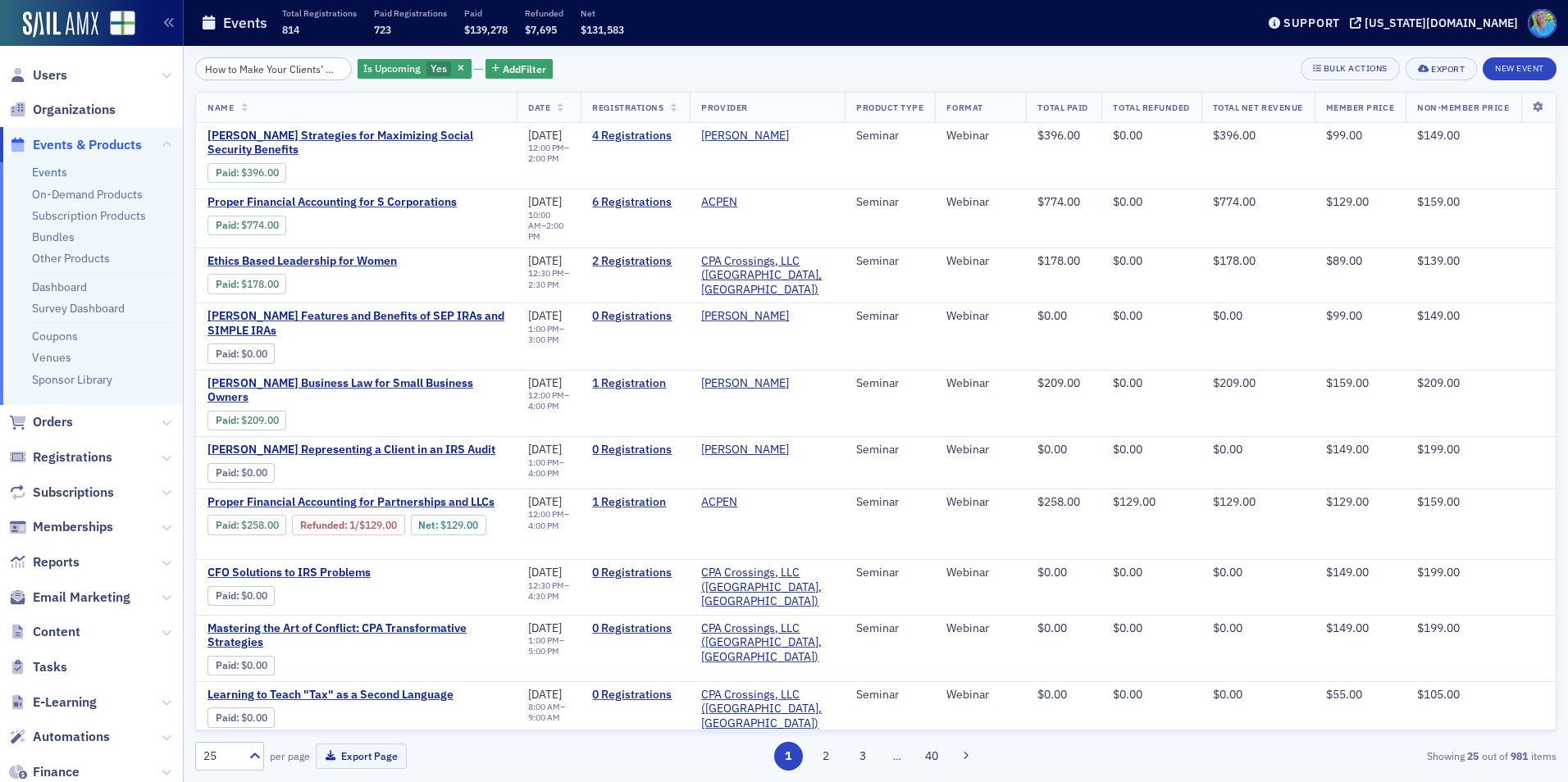
scroll to position [0, 158]
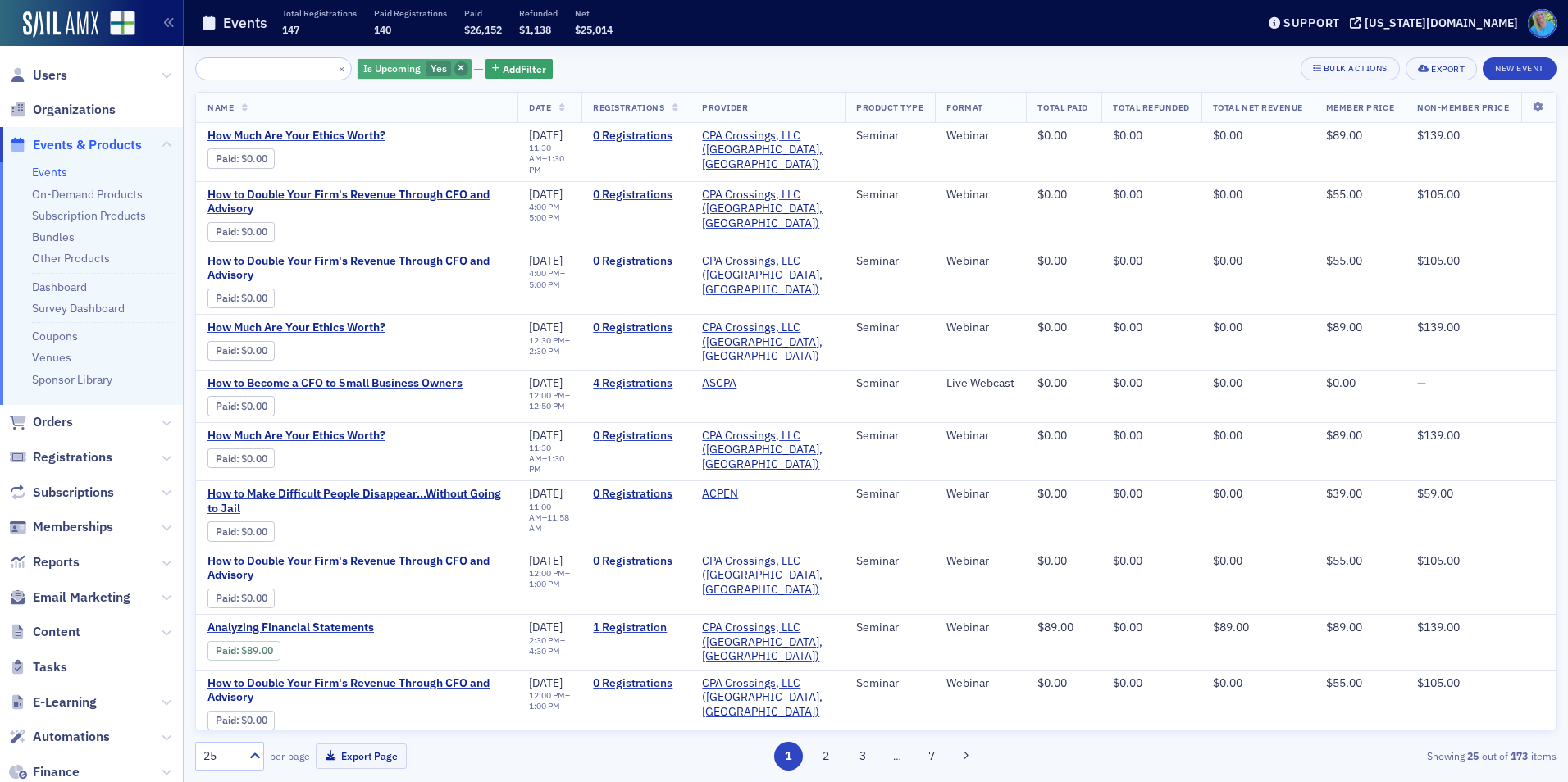
type input "How to Make Your Clients’ Financial Statements Come Alive"
click at [457, 73] on icon "button" at bounding box center [460, 69] width 6 height 9
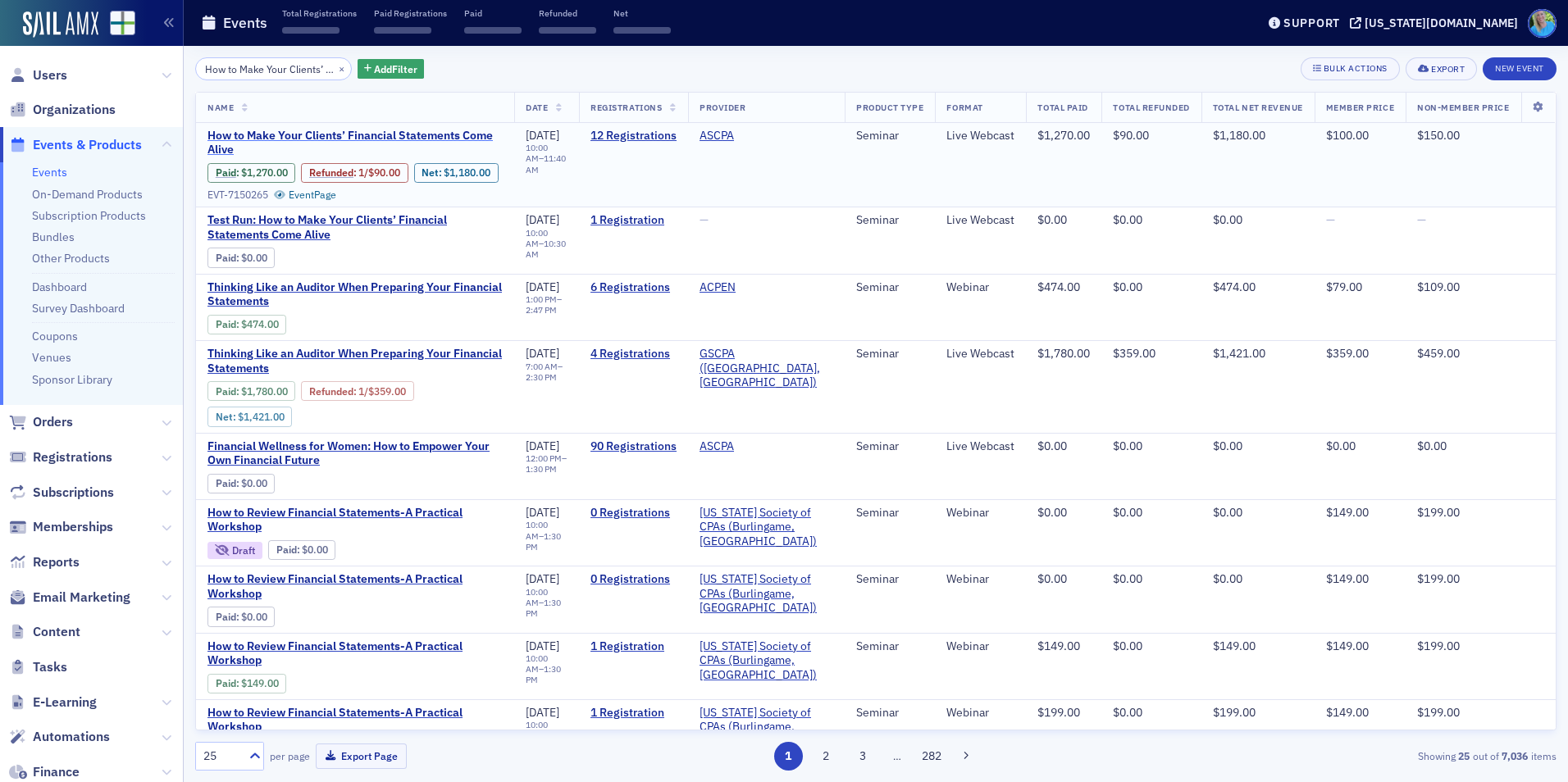
click at [346, 133] on span "How to Make Your Clients’ Financial Statements Come Alive" at bounding box center [355, 143] width 295 height 29
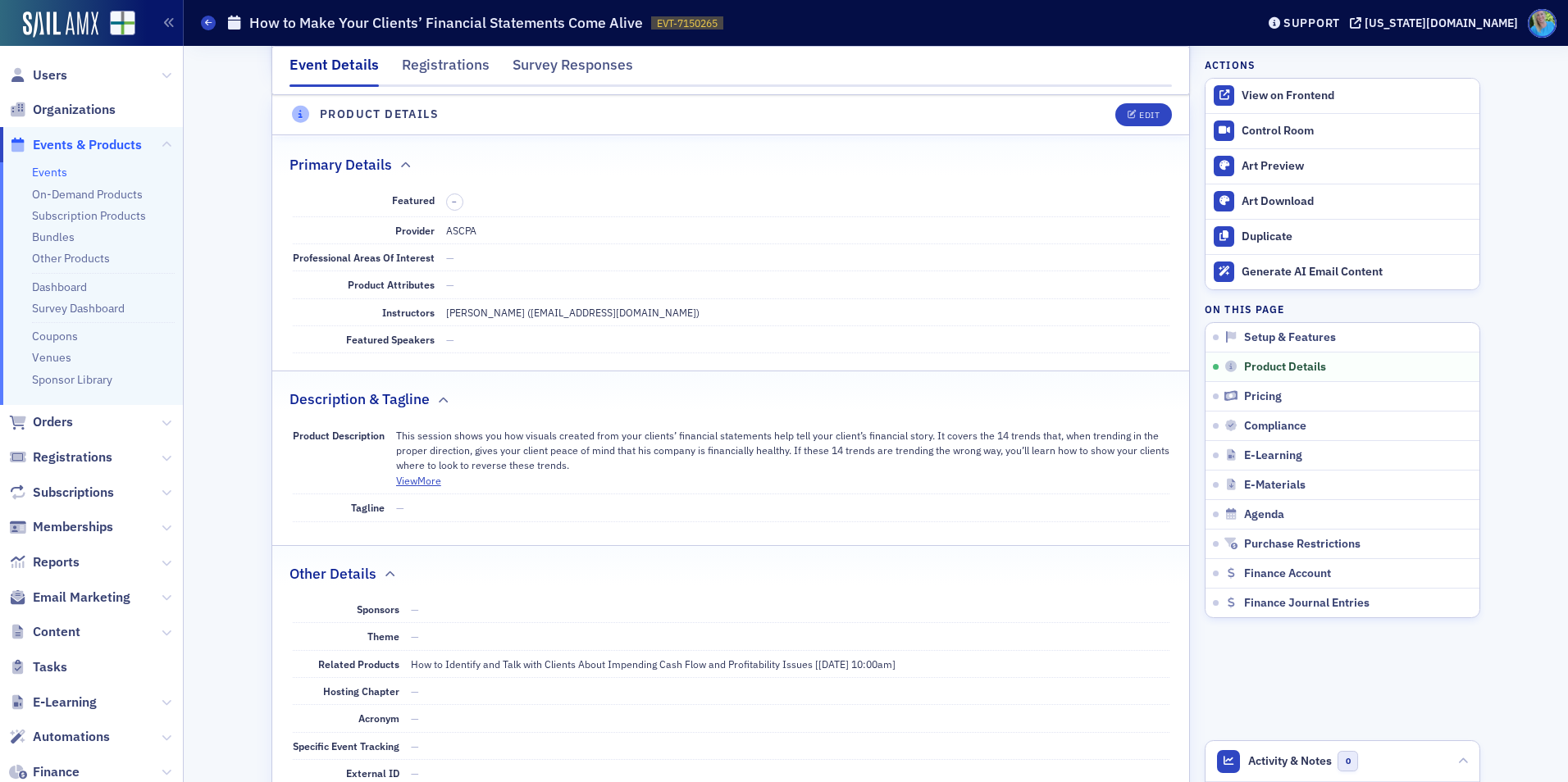
scroll to position [574, 0]
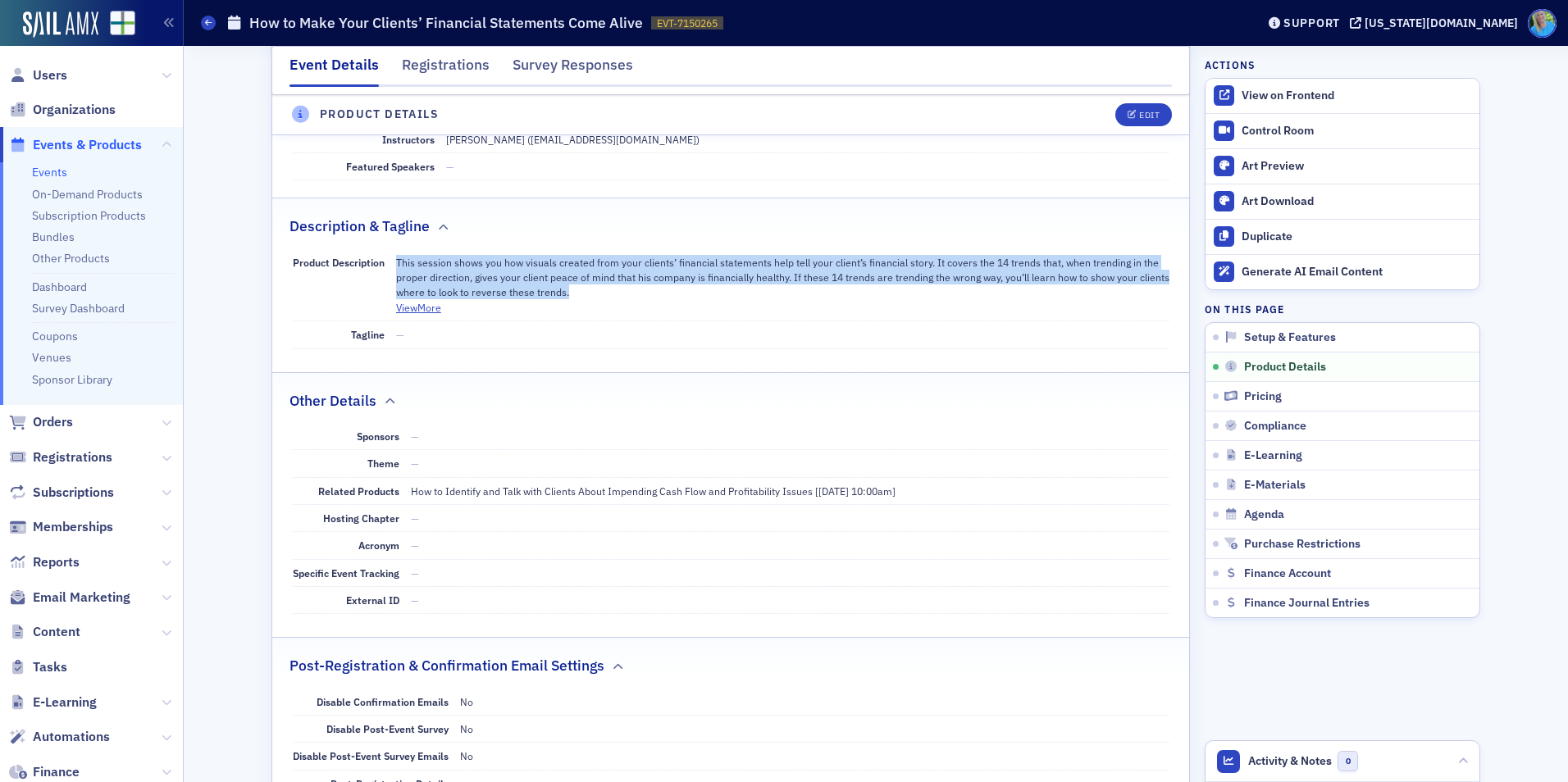
drag, startPoint x: 563, startPoint y: 291, endPoint x: 391, endPoint y: 267, distance: 173.7
click at [397, 267] on p "This session shows you how visuals created from your clients’ financial stateme…" at bounding box center [783, 278] width 773 height 45
copy p "This session shows you how visuals created from your clients’ financial stateme…"
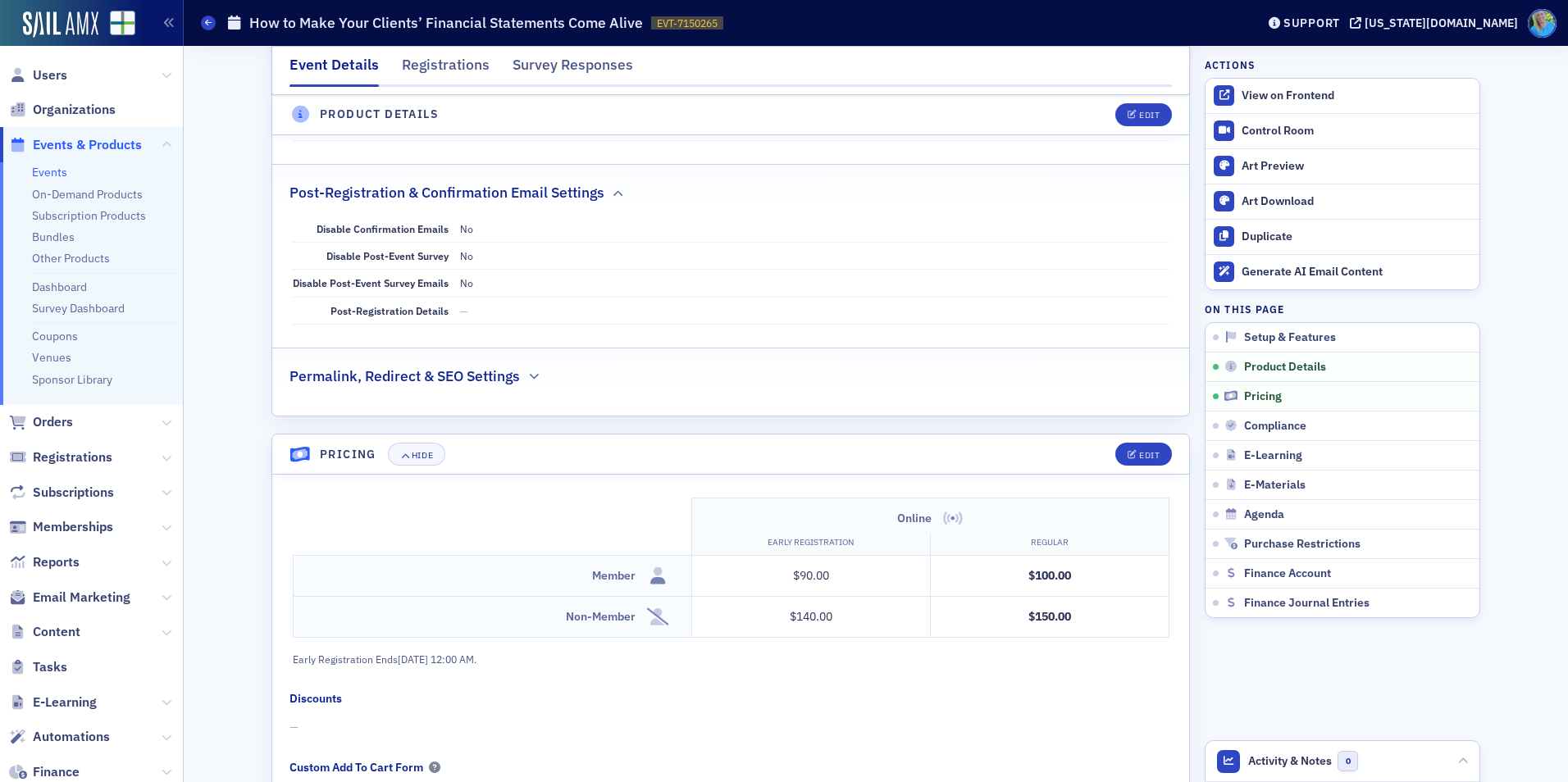
scroll to position [984, 0]
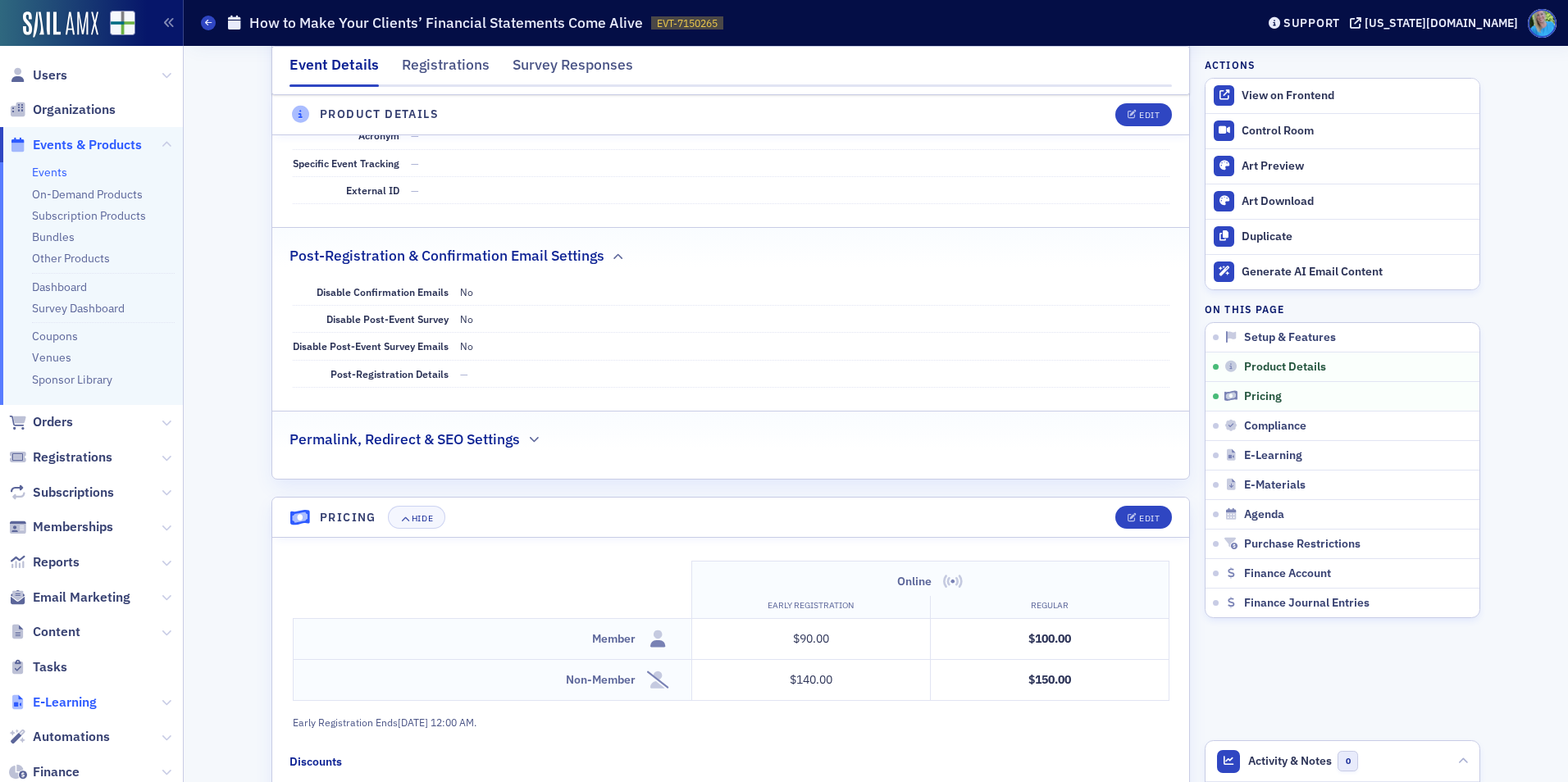
click at [78, 699] on span "E-Learning" at bounding box center [64, 703] width 64 height 18
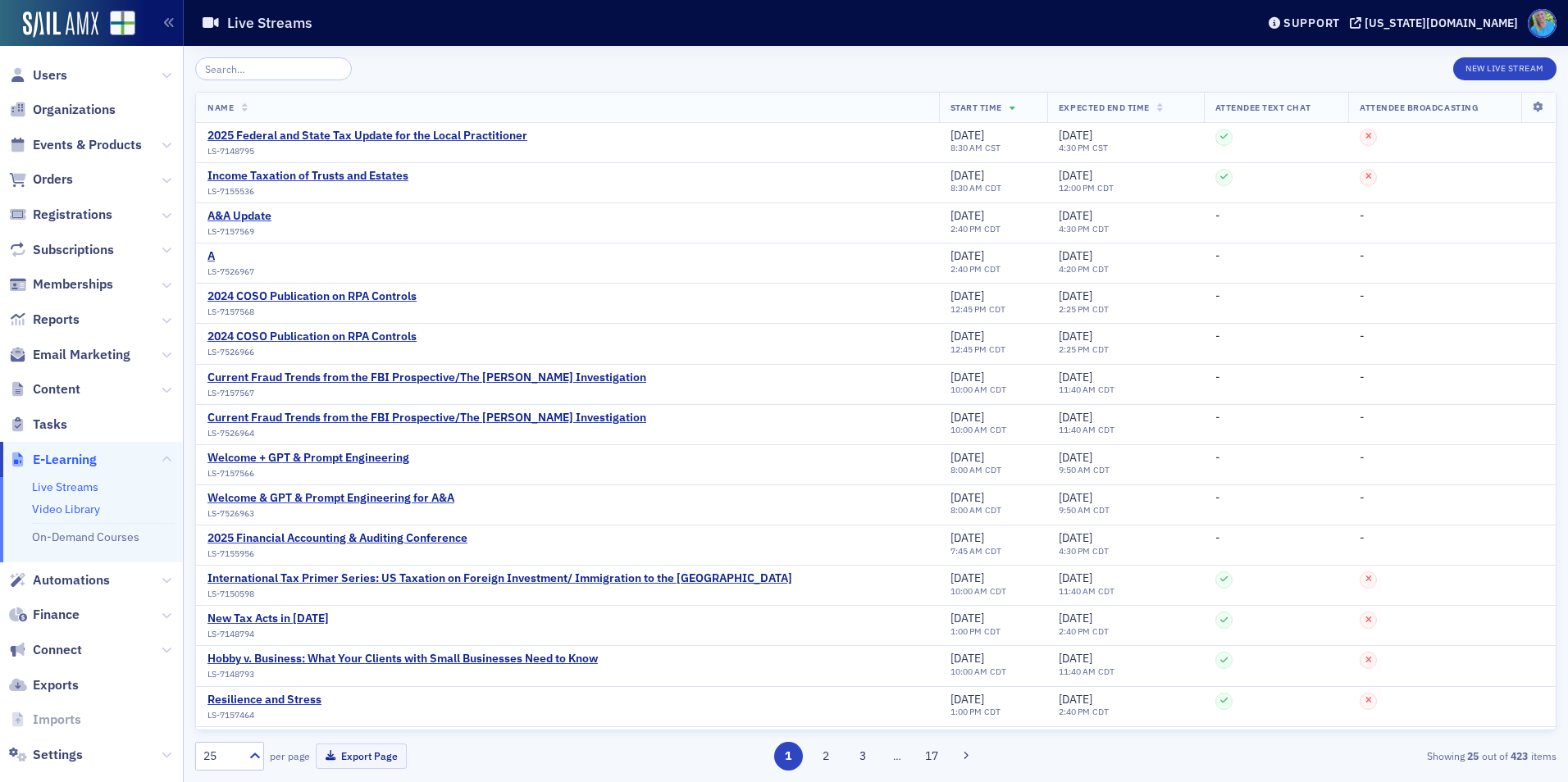
click at [81, 510] on link "Video Library" at bounding box center [65, 509] width 68 height 15
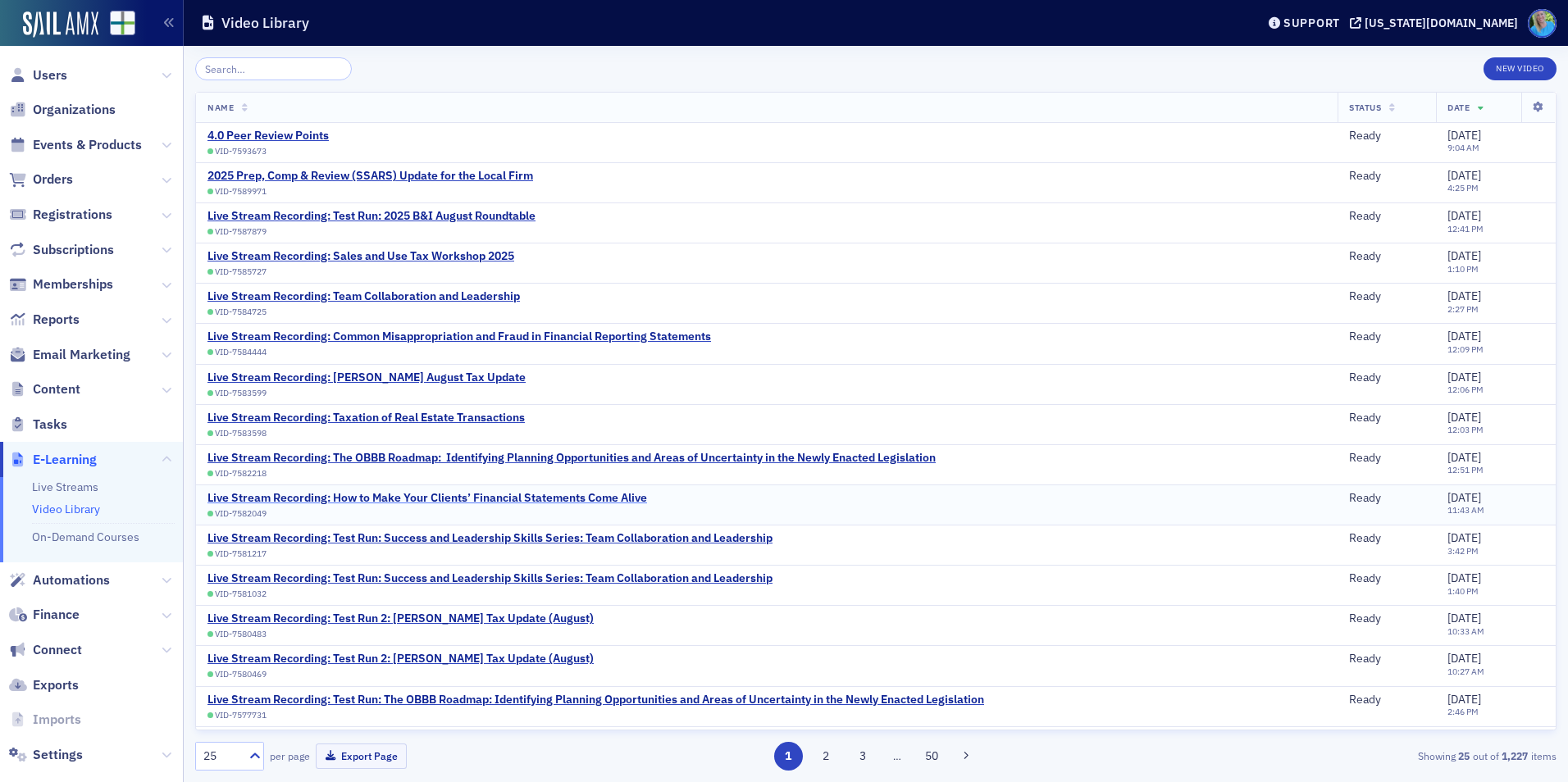
click at [568, 499] on div "Live Stream Recording: How to Make Your Clients’ Financial Statements Come Alive" at bounding box center [427, 498] width 440 height 15
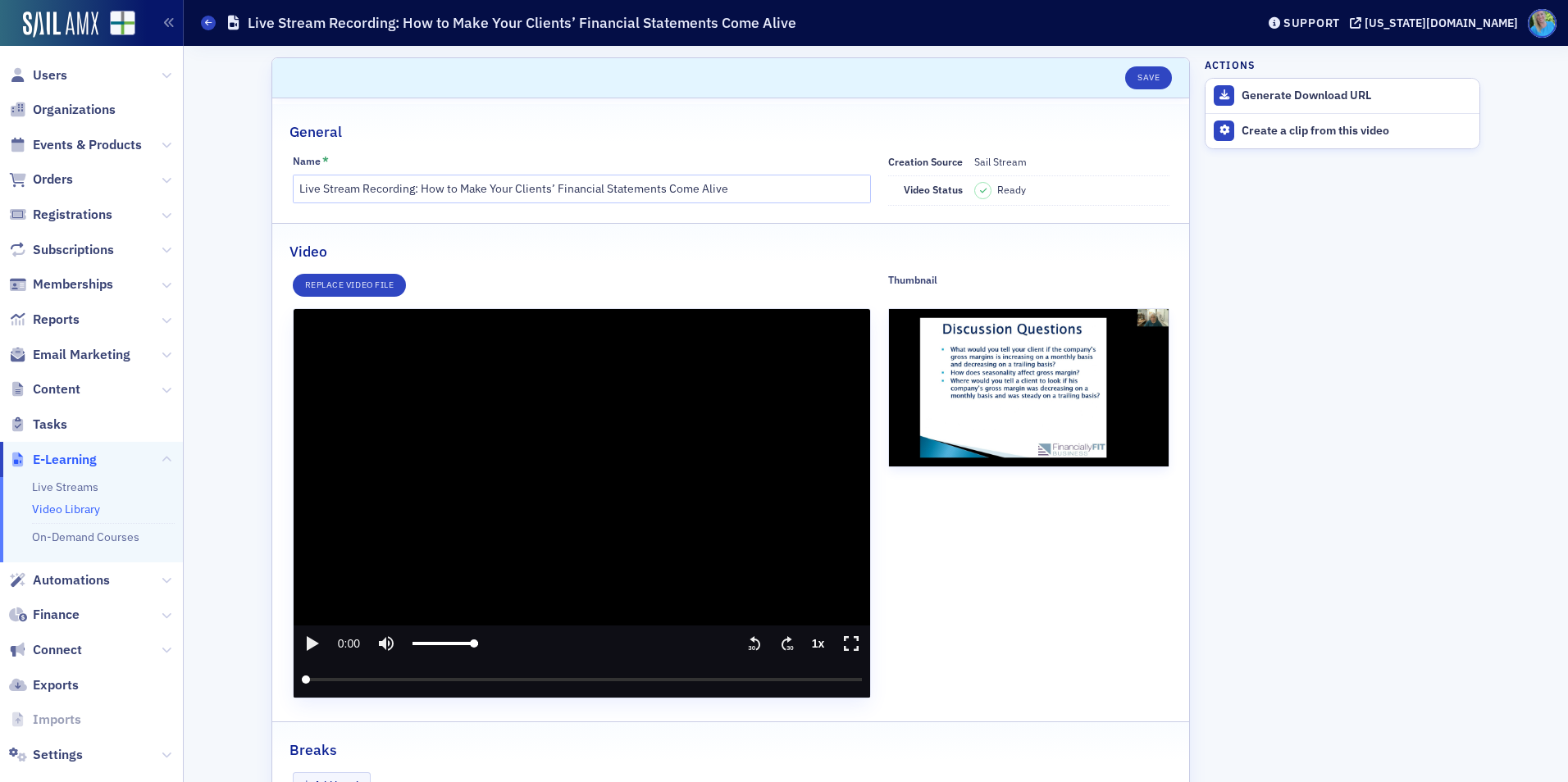
click at [307, 642] on icon "play" at bounding box center [313, 643] width 13 height 15
click at [344, 681] on input "seek" at bounding box center [583, 679] width 561 height 36
click at [342, 679] on input "seek" at bounding box center [583, 679] width 561 height 36
click at [362, 680] on input "seek" at bounding box center [583, 679] width 561 height 36
click at [387, 681] on input "seek" at bounding box center [583, 679] width 561 height 36
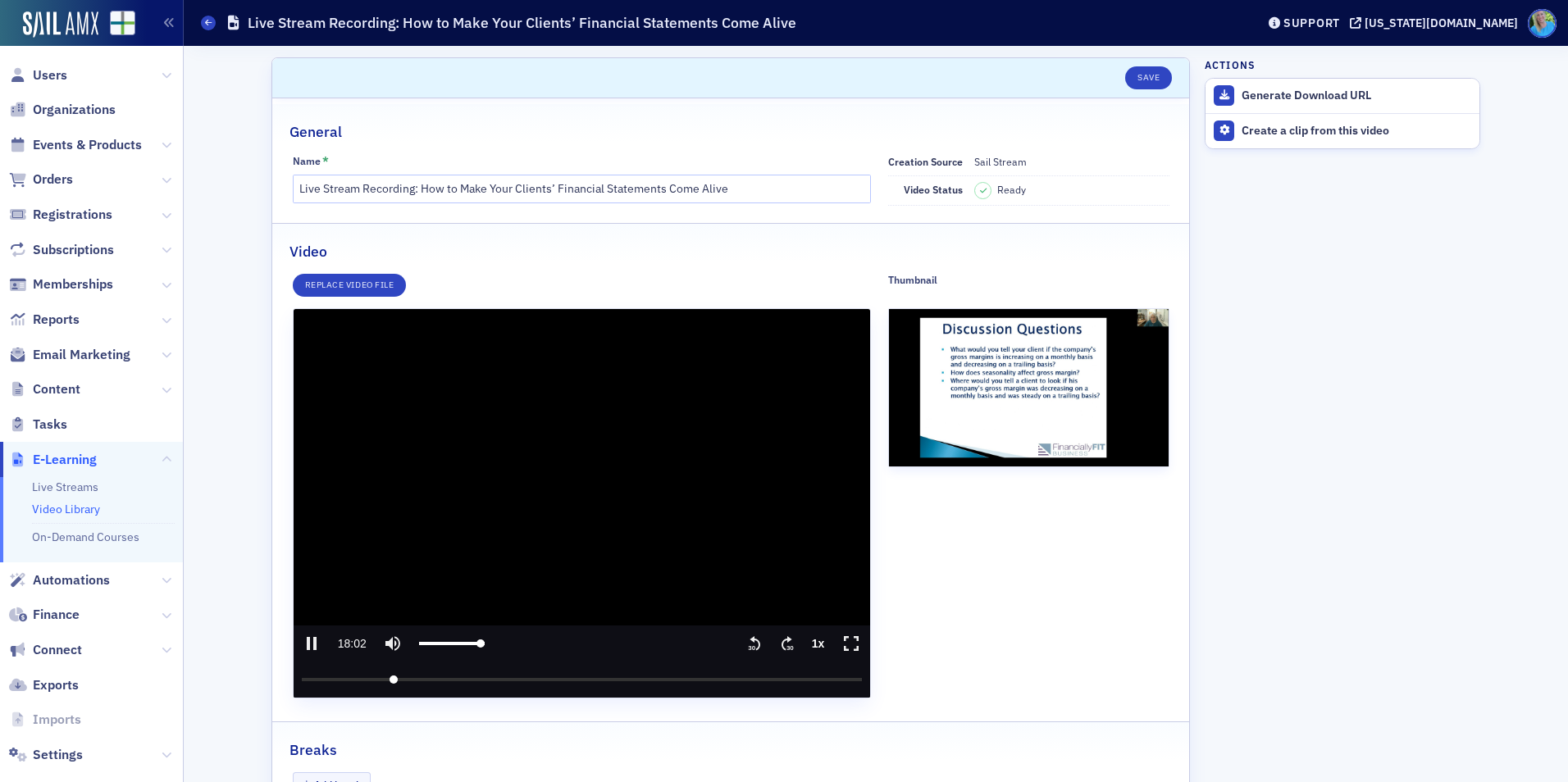
click at [380, 679] on input "seek" at bounding box center [583, 679] width 561 height 36
click at [369, 679] on input "seek" at bounding box center [583, 679] width 561 height 36
click at [370, 679] on input "seek" at bounding box center [583, 679] width 561 height 36
click at [365, 679] on input "seek" at bounding box center [583, 679] width 561 height 36
click at [397, 678] on input "seek" at bounding box center [583, 679] width 561 height 36
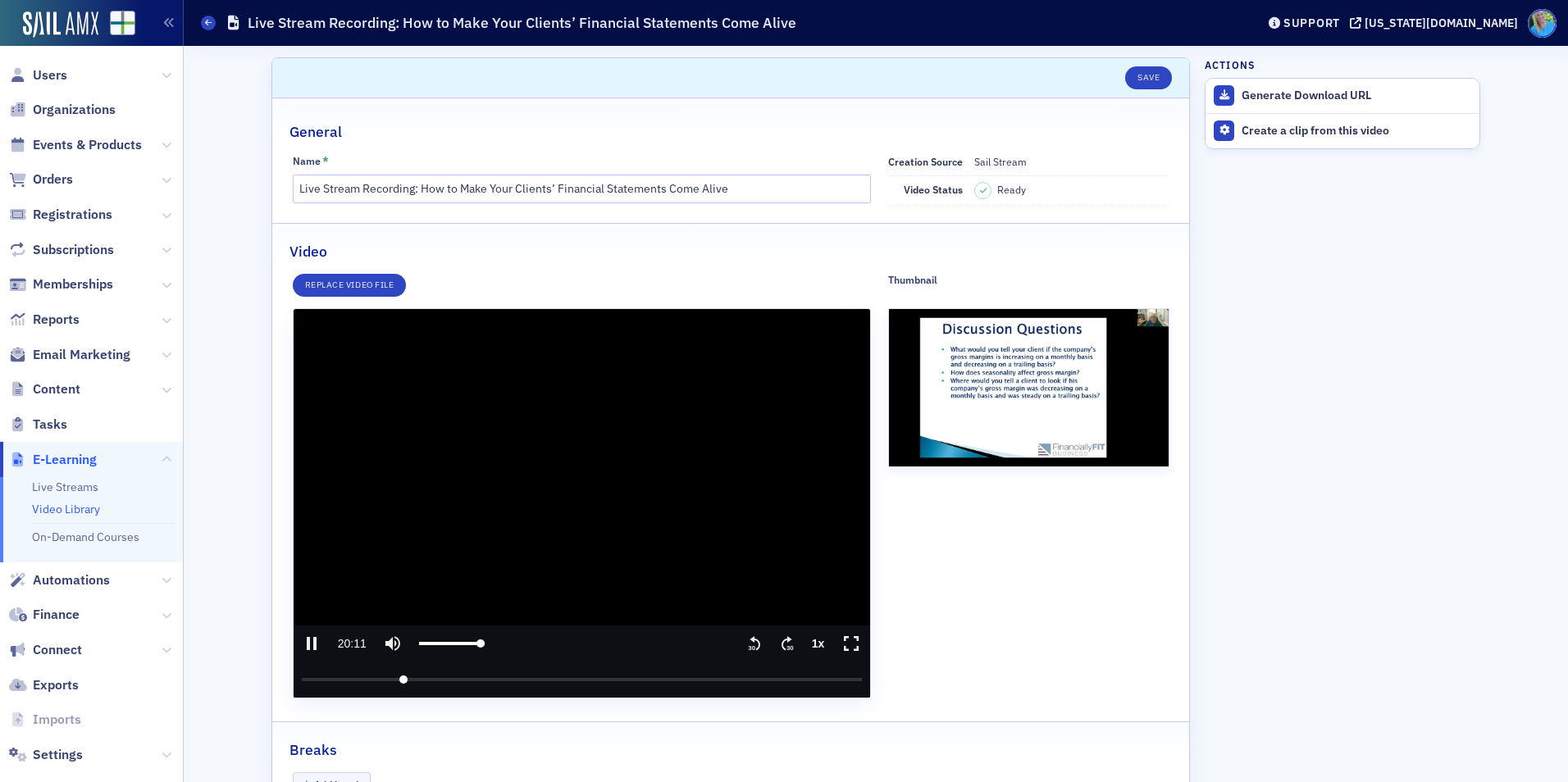
click at [632, 663] on input "seek" at bounding box center [583, 679] width 561 height 36
click at [366, 679] on input "seek" at bounding box center [583, 679] width 561 height 36
click at [780, 639] on icon ".text{font-size:8px;font-family:Arial-BoldMT, Arial;font-weight:700;} 30" at bounding box center [788, 644] width 16 height 20
click at [757, 637] on media-seek-backward-button "Seek backward" at bounding box center [755, 644] width 33 height 36
click at [364, 679] on input "seek" at bounding box center [583, 679] width 561 height 36
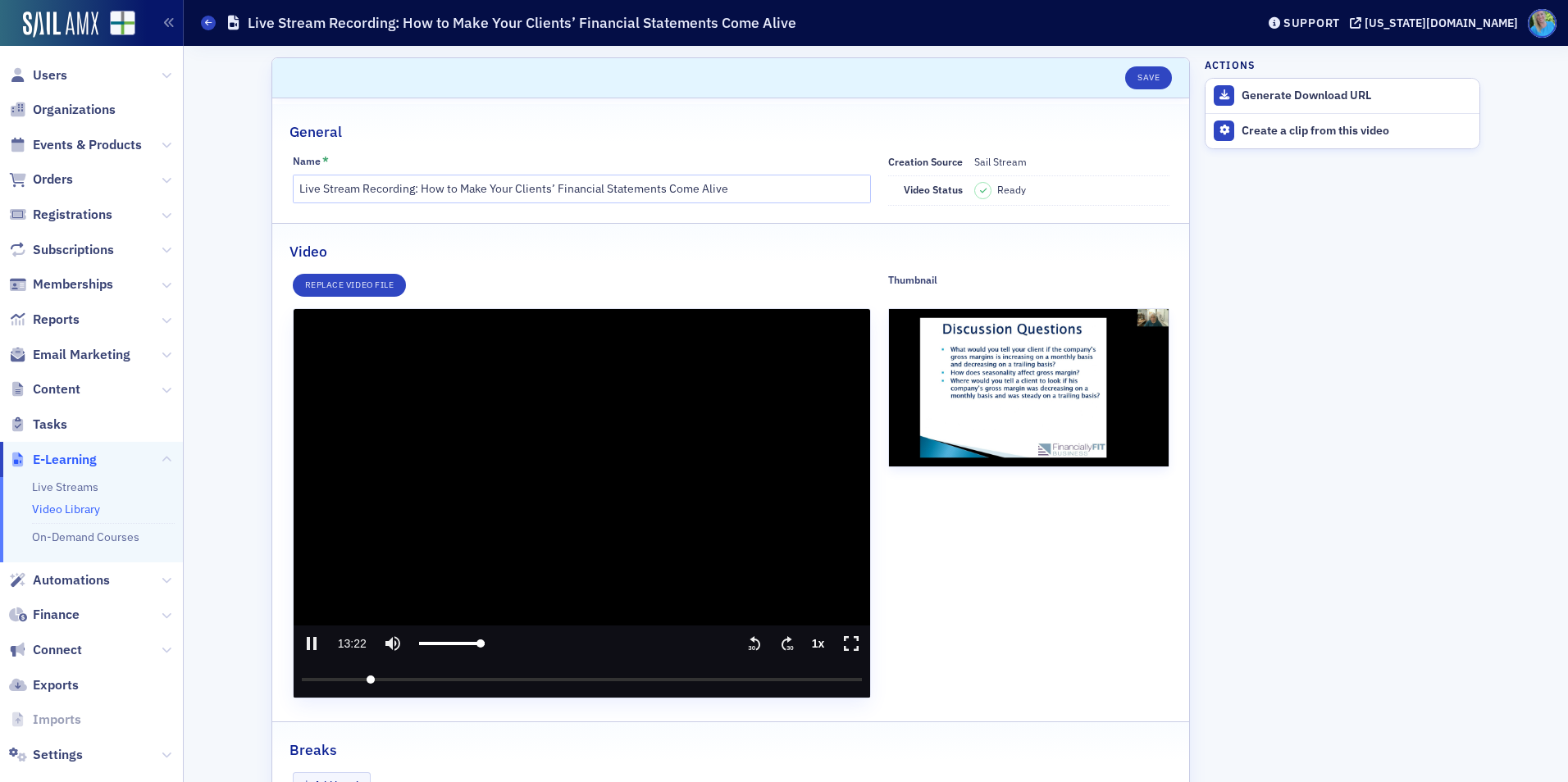
click at [787, 644] on text "30" at bounding box center [790, 648] width 7 height 7
click at [302, 652] on icon "pause" at bounding box center [312, 644] width 20 height 20
click at [851, 679] on input "seek" at bounding box center [583, 679] width 561 height 36
click at [305, 638] on icon "play" at bounding box center [312, 644] width 20 height 20
click at [307, 647] on icon "pause" at bounding box center [312, 644] width 20 height 20
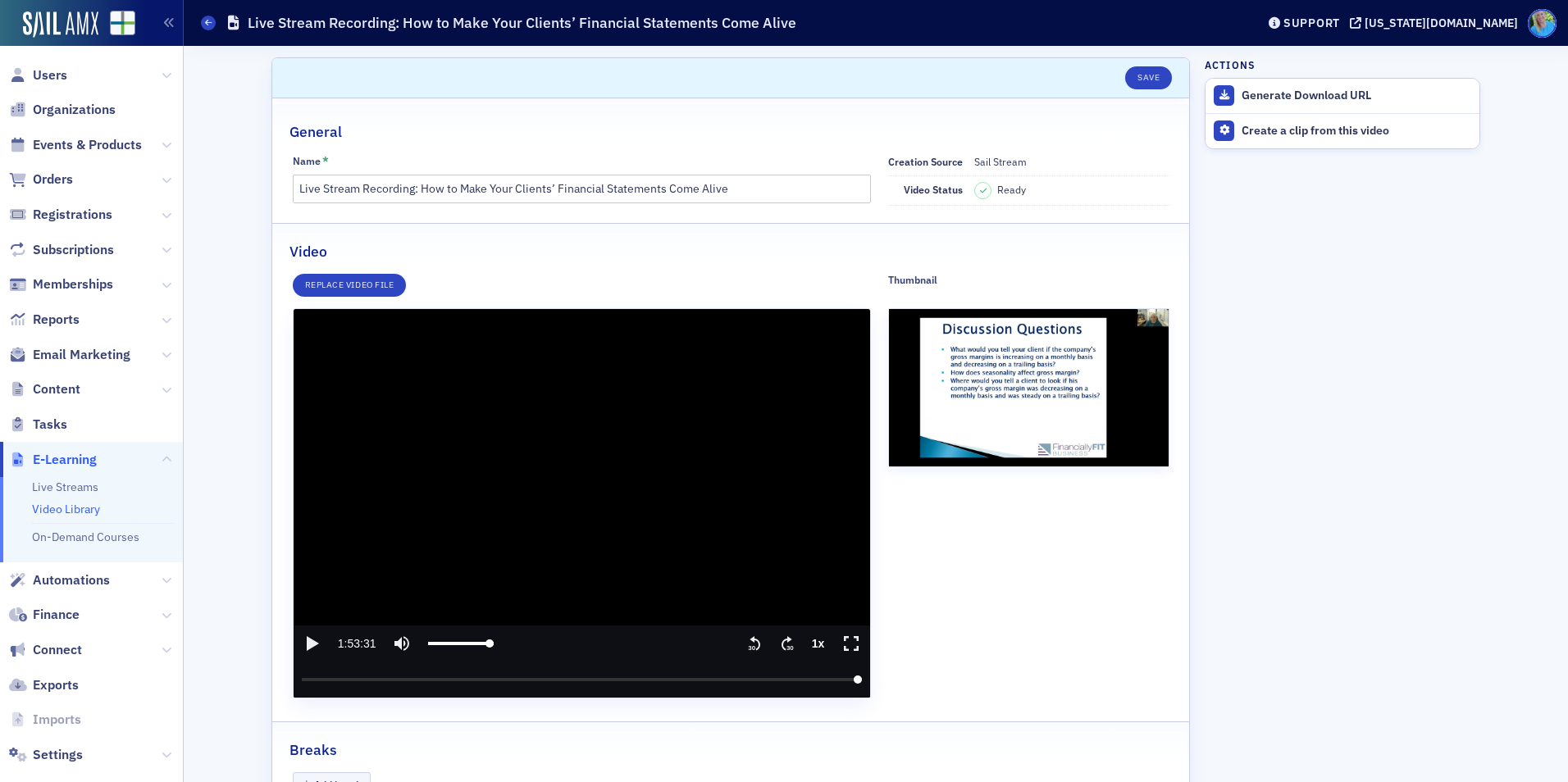
click at [307, 647] on icon "play" at bounding box center [313, 643] width 13 height 15
click at [307, 647] on icon "pause" at bounding box center [312, 644] width 20 height 20
type input "6813.935102"
click at [1292, 137] on div "Create a clip from this video" at bounding box center [1357, 131] width 230 height 15
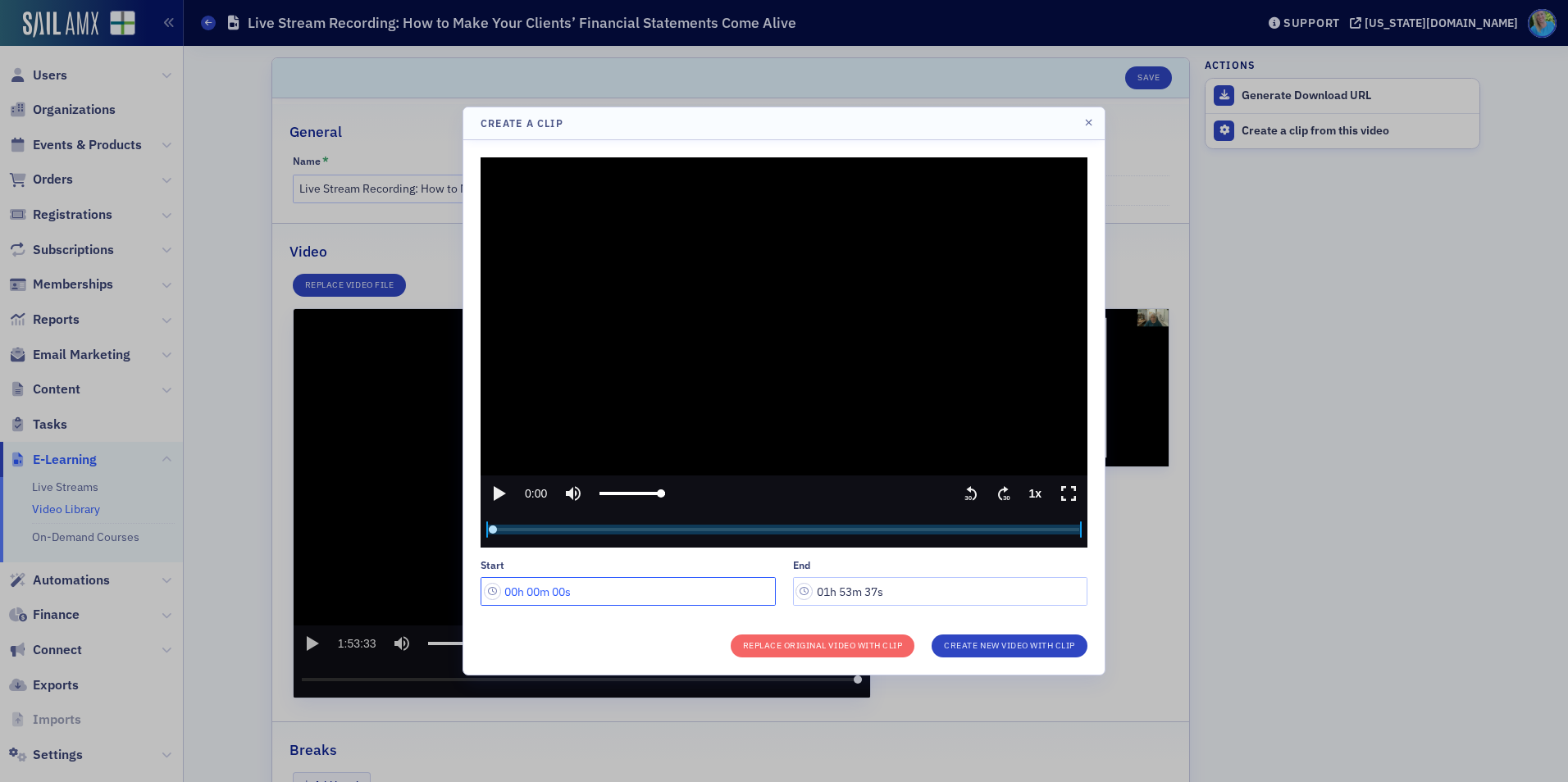
drag, startPoint x: 541, startPoint y: 590, endPoint x: 529, endPoint y: 591, distance: 12.0
click at [529, 591] on input "00h 00m 00s" at bounding box center [628, 591] width 295 height 29
click at [561, 586] on input "00h 14m 00s" at bounding box center [628, 591] width 295 height 29
type input "00h 14m 05s"
click at [874, 590] on input "01h 53m 37s" at bounding box center [940, 591] width 295 height 29
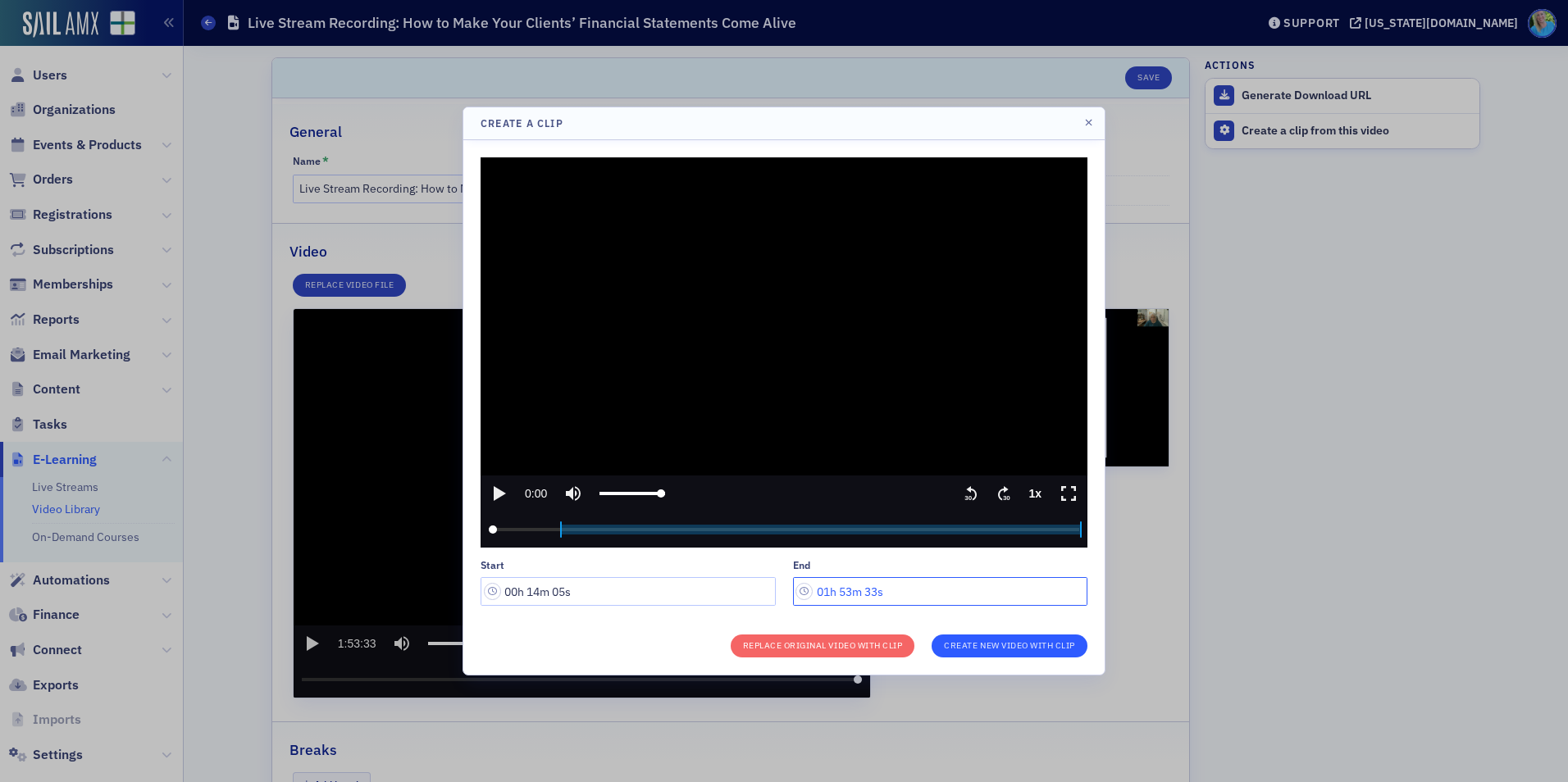
type input "01h 53m 33s"
click at [1000, 649] on button "Create New Video With Clip" at bounding box center [1010, 646] width 156 height 23
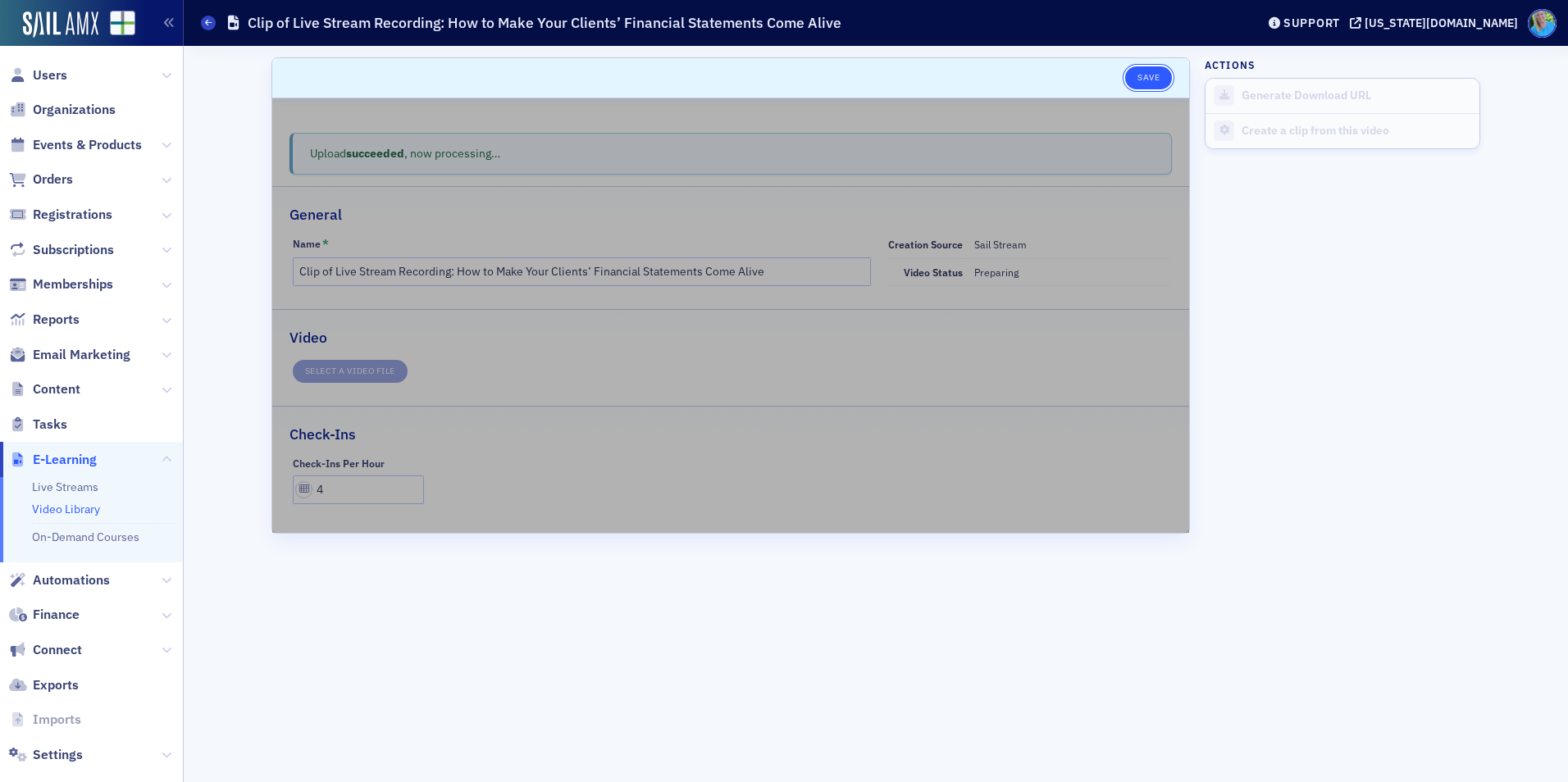
click at [1153, 78] on button "Save" at bounding box center [1149, 77] width 47 height 23
click at [62, 508] on link "Video Library" at bounding box center [65, 509] width 68 height 15
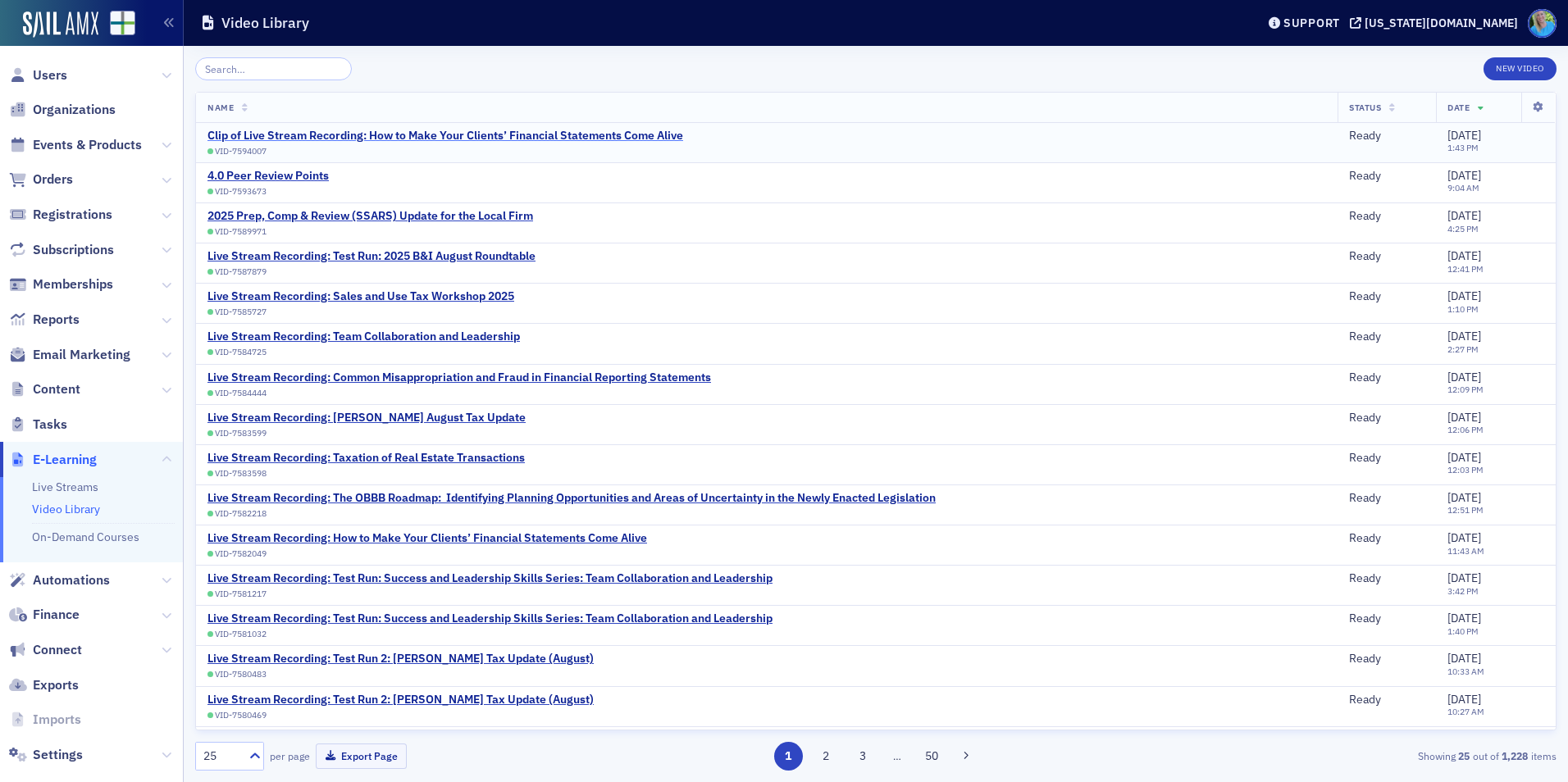
click at [612, 132] on div "Clip of Live Stream Recording: How to Make Your Clients’ Financial Statements C…" at bounding box center [446, 136] width 475 height 15
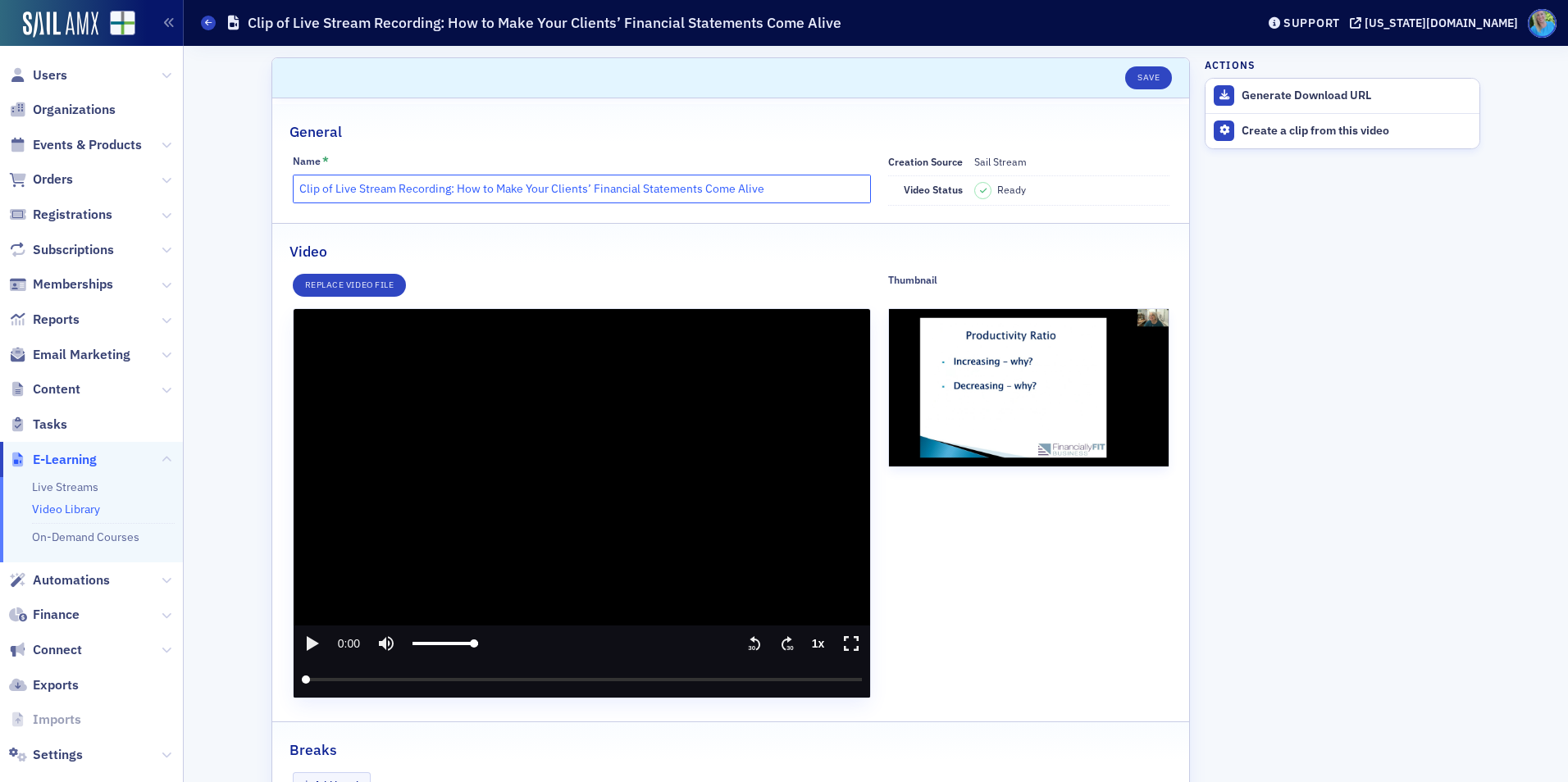
drag, startPoint x: 692, startPoint y: 190, endPoint x: 287, endPoint y: 183, distance: 405.1
click at [293, 183] on input "Clip of Live Stream Recording: How to Make Your Clients’ Financial Statements C…" at bounding box center [583, 190] width 579 height 29
click at [72, 538] on link "On-Demand Courses" at bounding box center [85, 537] width 107 height 15
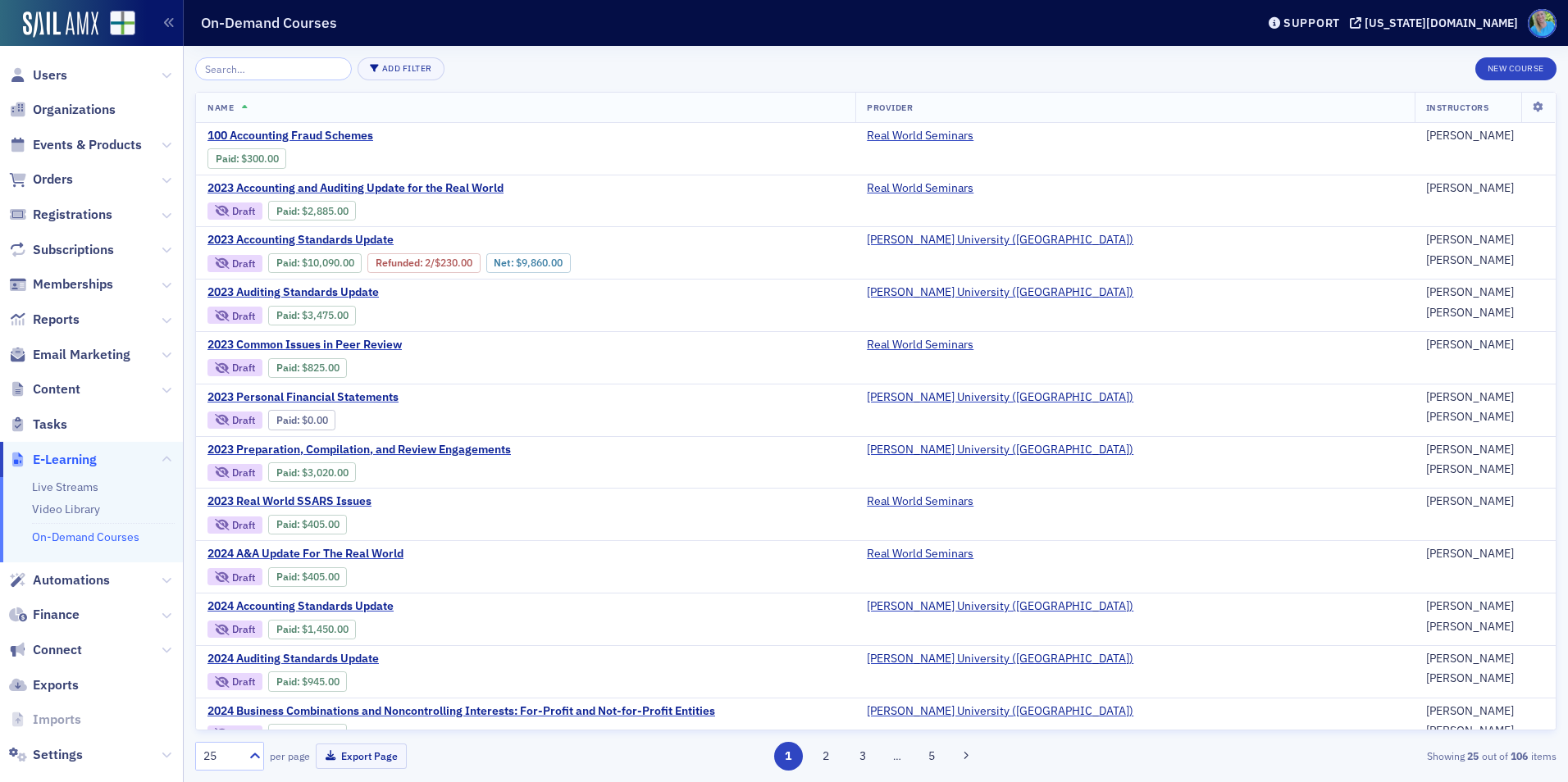
click at [245, 73] on input "search" at bounding box center [273, 68] width 157 height 23
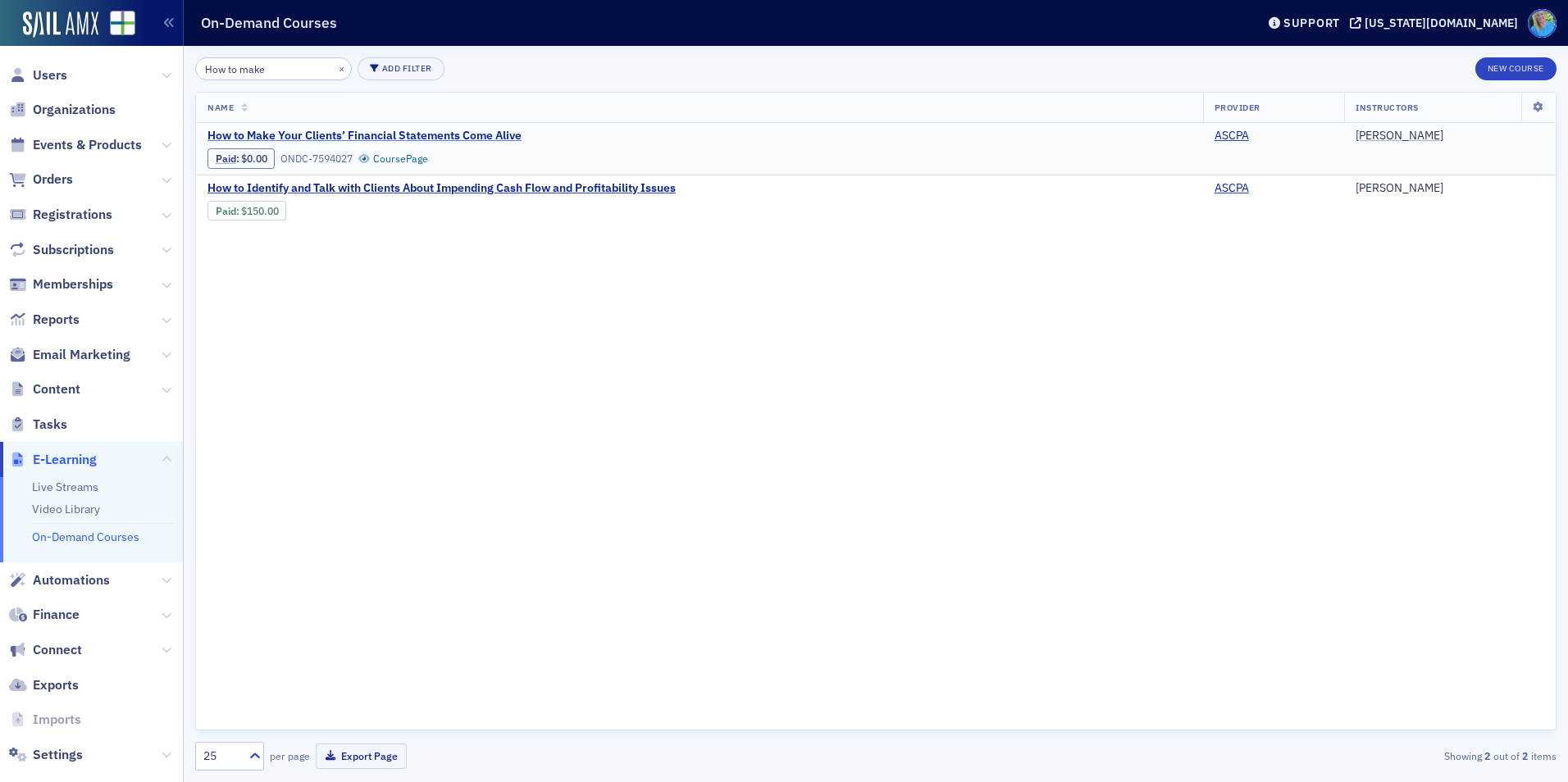
type input "How to make"
click at [370, 132] on span "How to Make Your Clients’ Financial Statements Come Alive" at bounding box center [365, 136] width 314 height 15
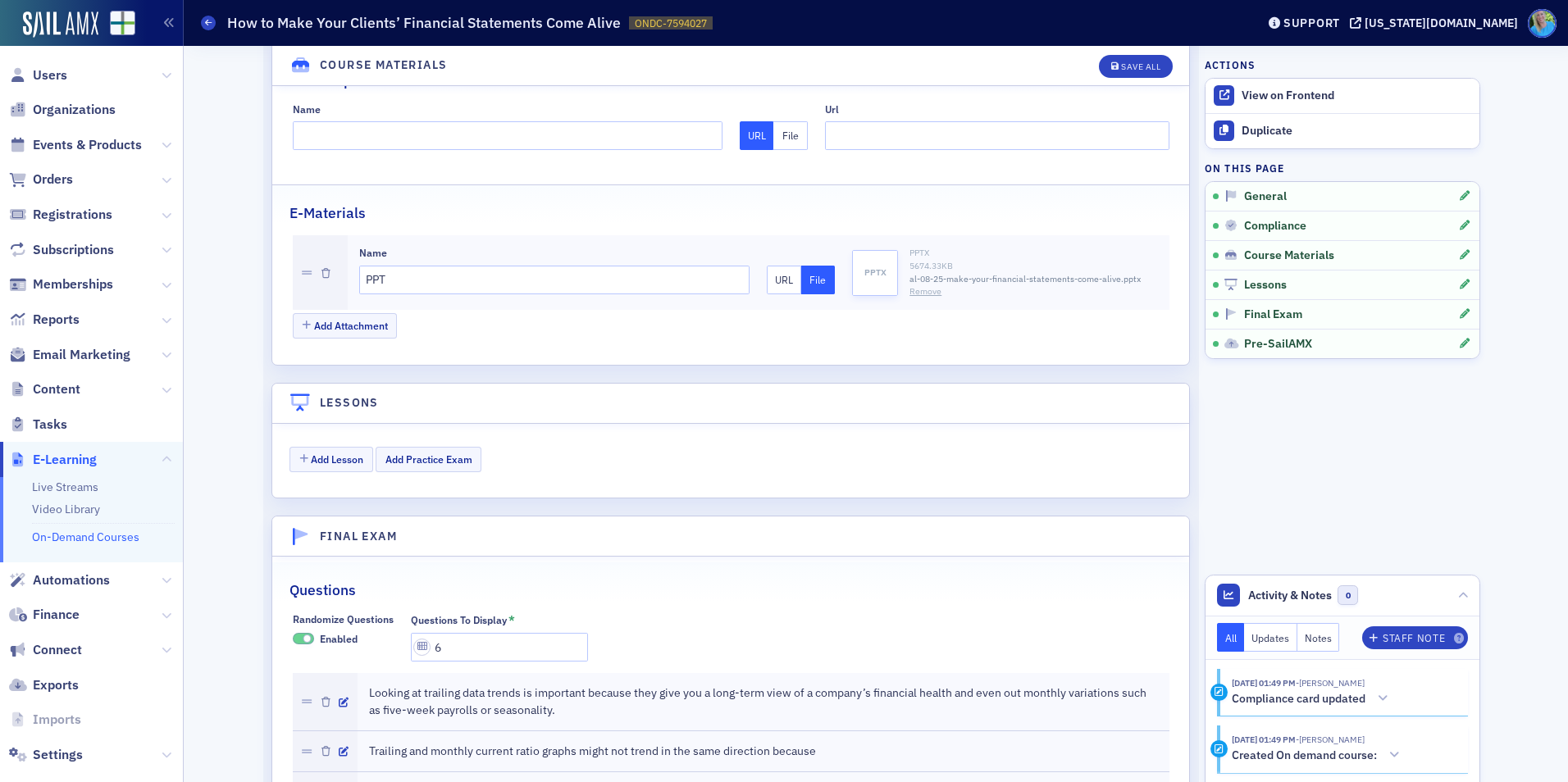
scroll to position [1640, 0]
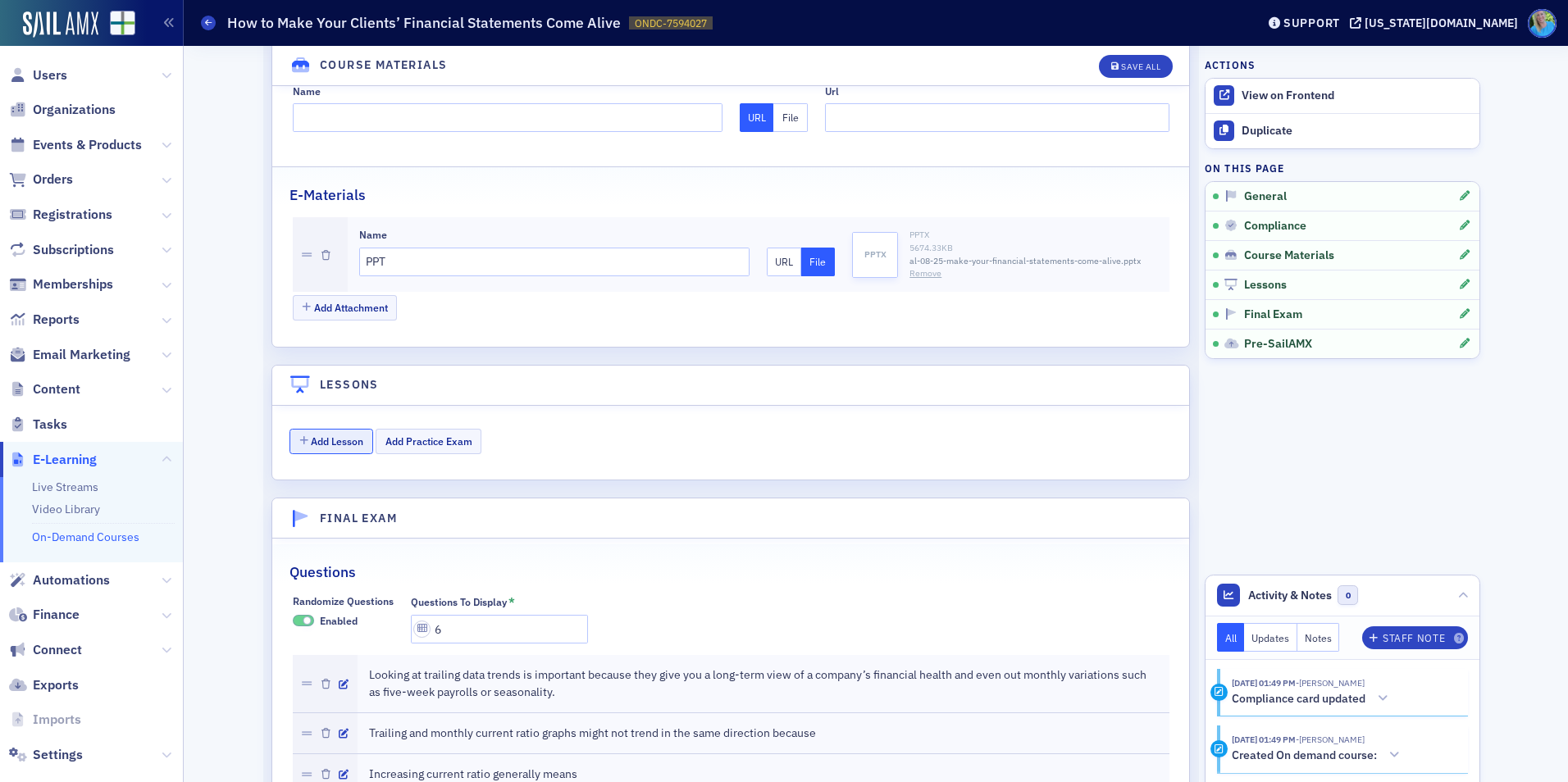
click at [328, 440] on button "Add Lesson" at bounding box center [331, 442] width 83 height 25
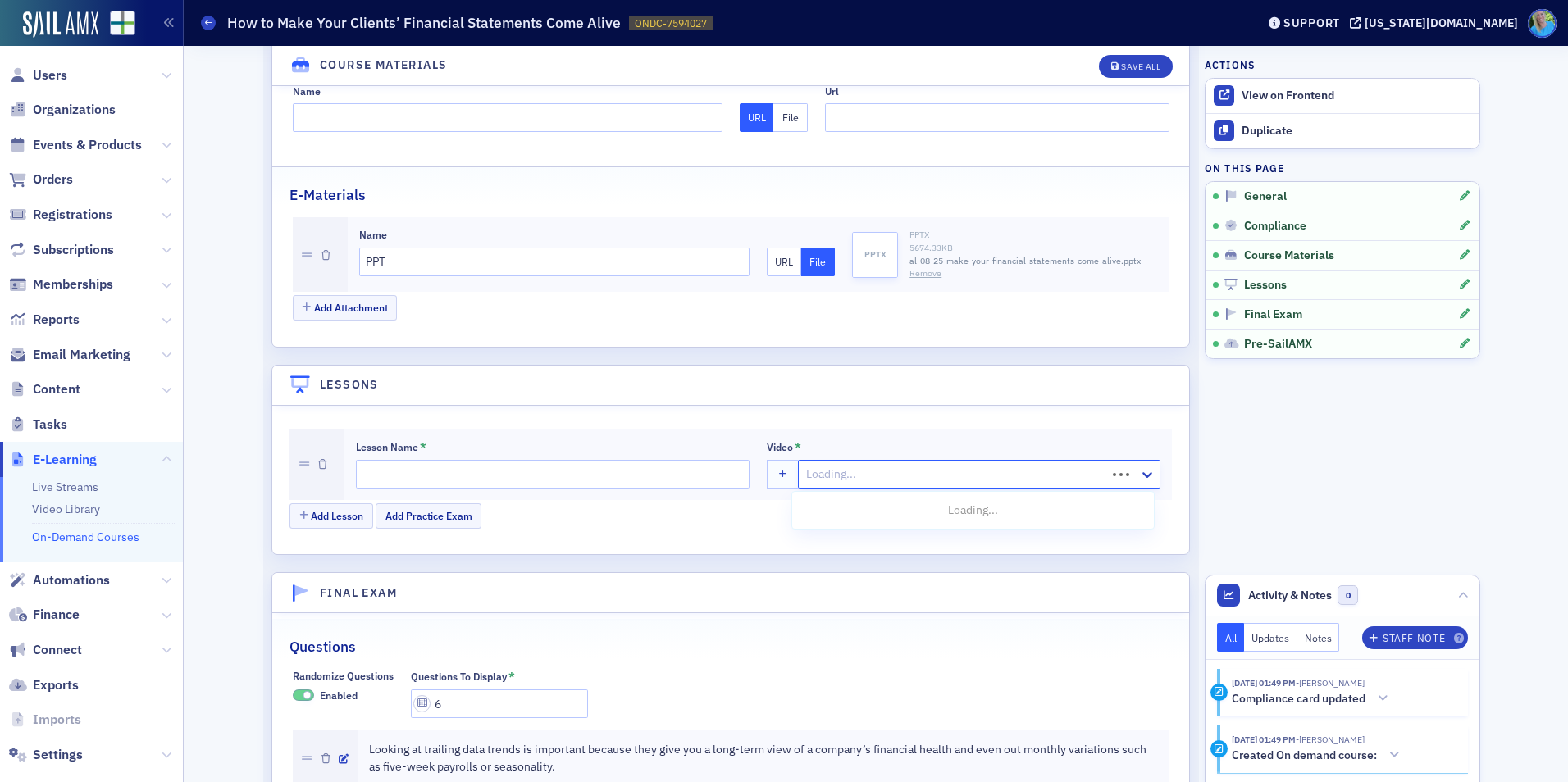
click at [843, 473] on div at bounding box center [955, 474] width 300 height 21
paste input "Clip of Live Stream Recording: How to Make Your Clients’ Financial Statements C…"
type input "Clip of Live Stream Recording: How to Make Your Clients’ Financial Statements C…"
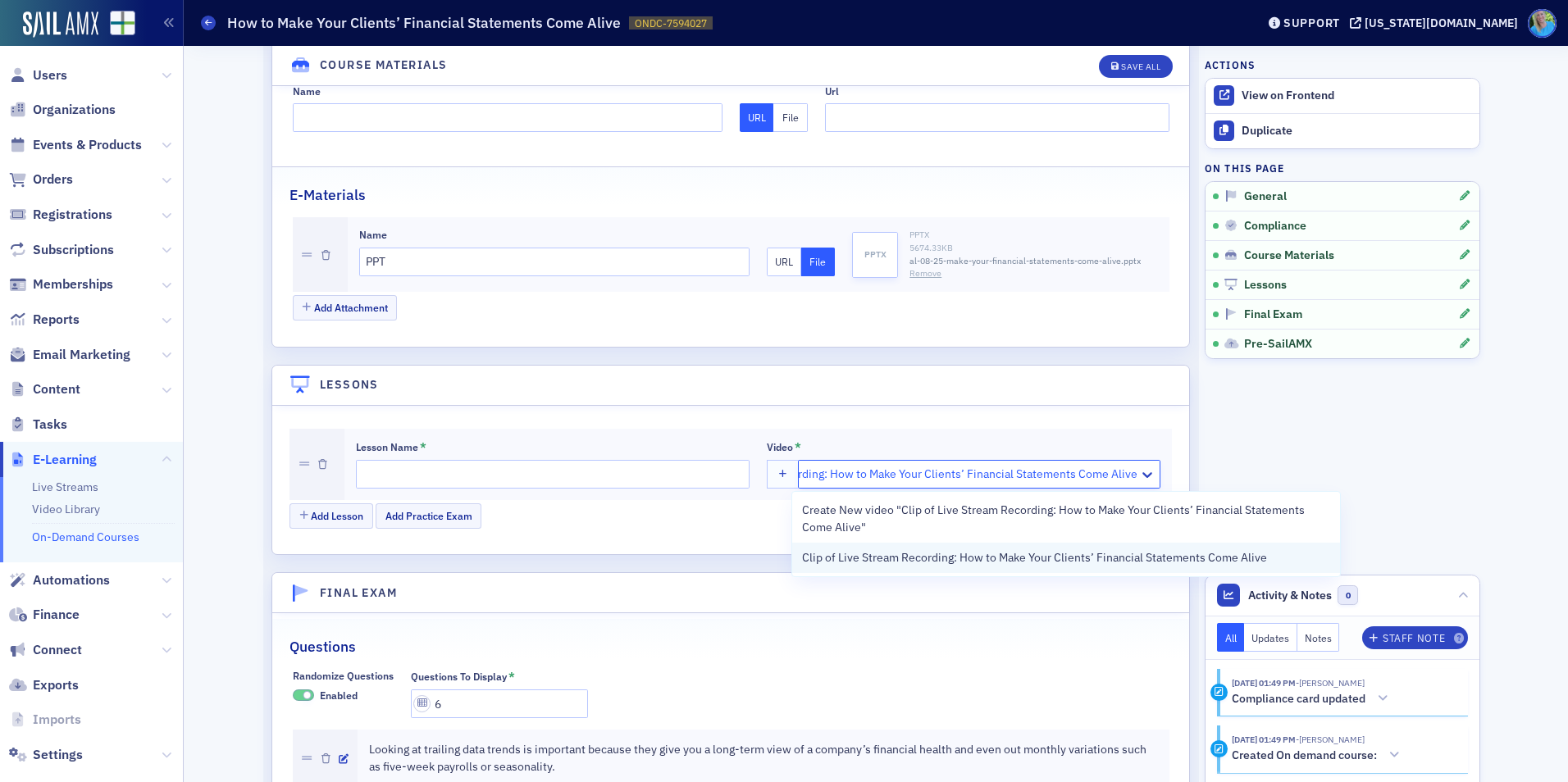
click at [854, 558] on span "Clip of Live Stream Recording: How to Make Your Clients’ Financial Statements C…" at bounding box center [1034, 558] width 466 height 17
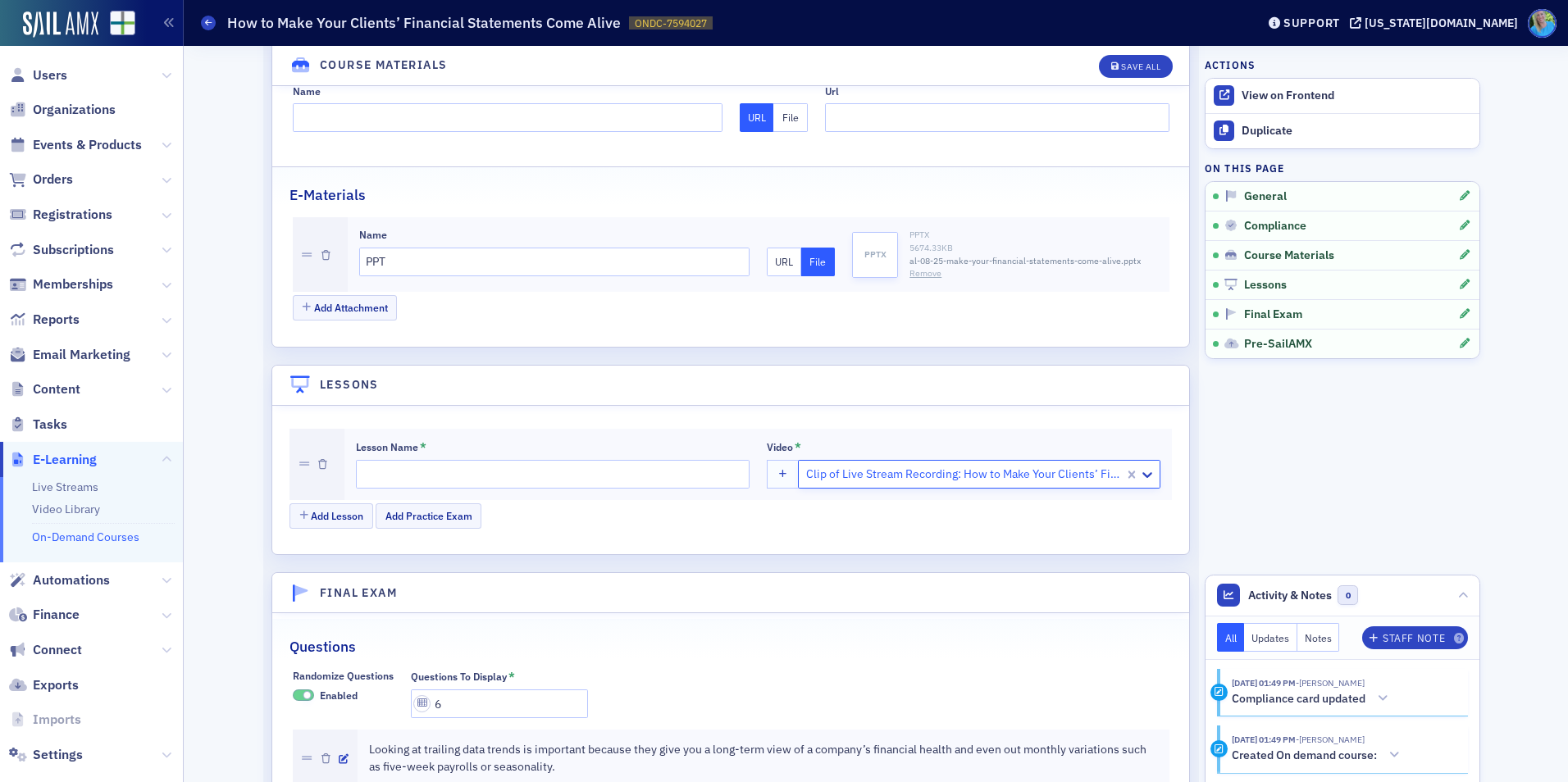
scroll to position [0, 0]
click at [533, 499] on div "Lesson Name * Video * Clip of Live Stream Recording: How to Make Your Clients’ …" at bounding box center [759, 465] width 828 height 73
click at [529, 479] on input "Lesson Name *" at bounding box center [553, 474] width 394 height 29
type input "Video"
click at [1138, 64] on div "Save All" at bounding box center [1141, 67] width 39 height 9
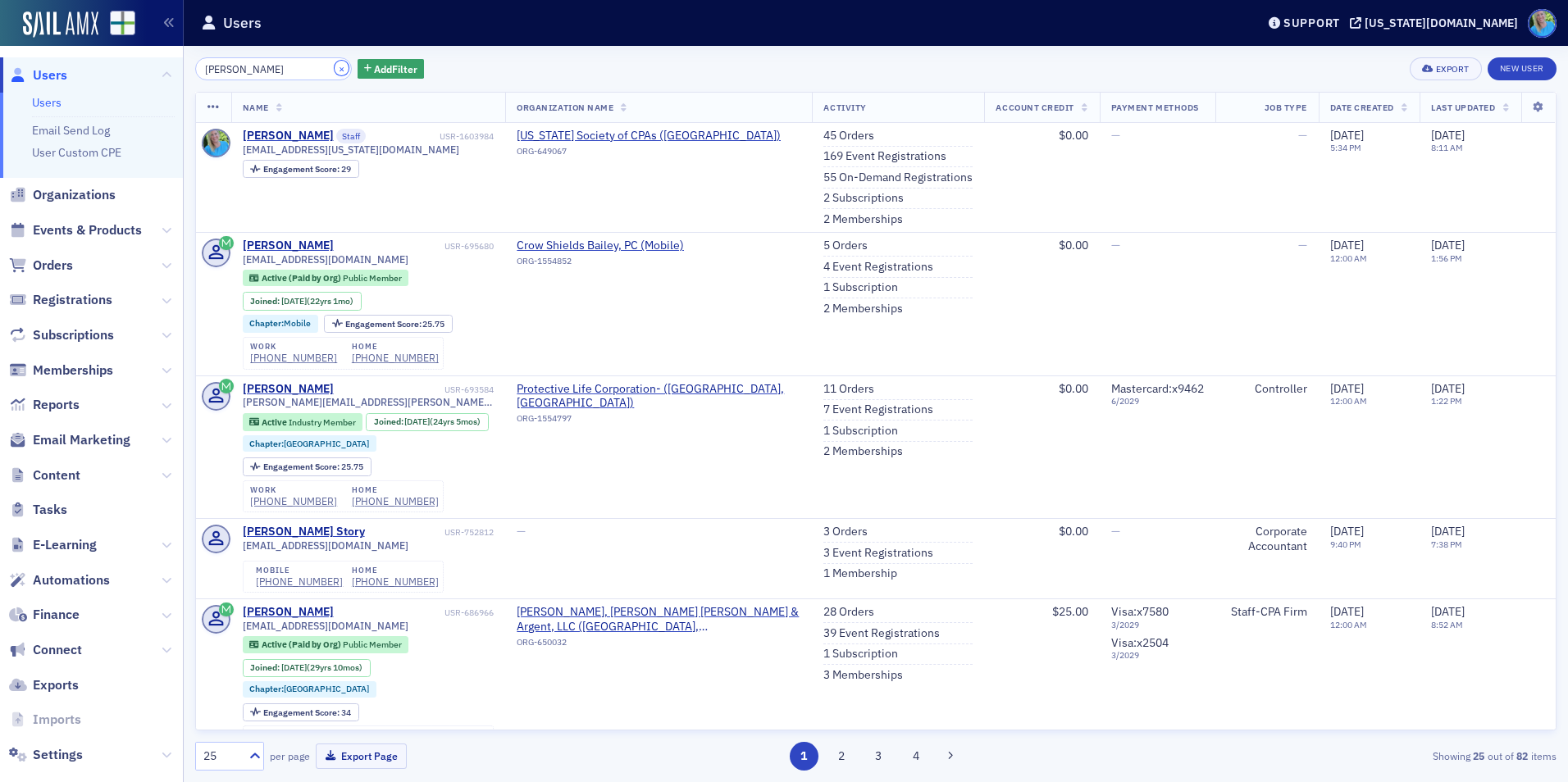
click at [335, 68] on button "×" at bounding box center [342, 68] width 15 height 15
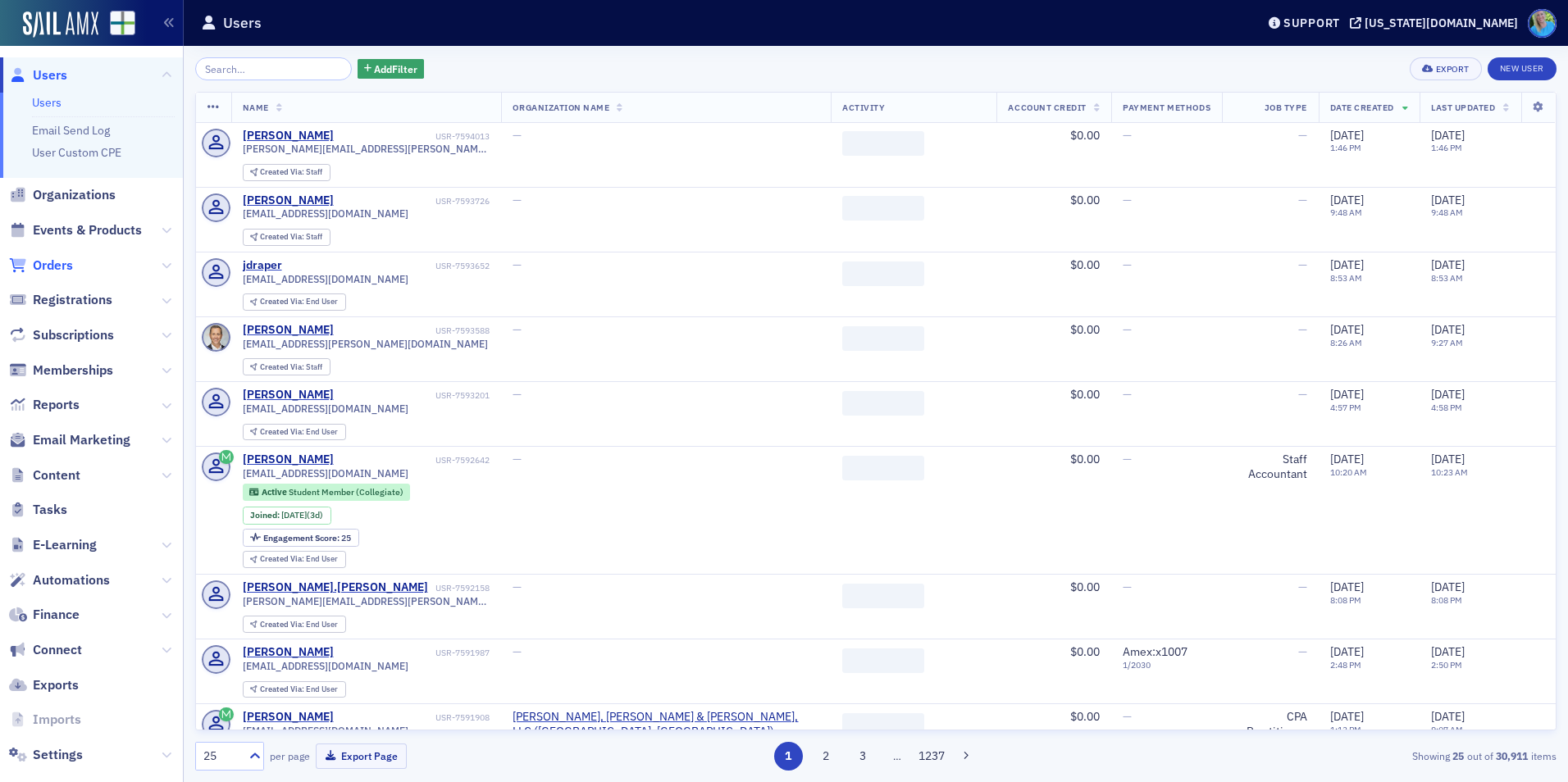
click at [63, 260] on span "Orders" at bounding box center [53, 266] width 40 height 18
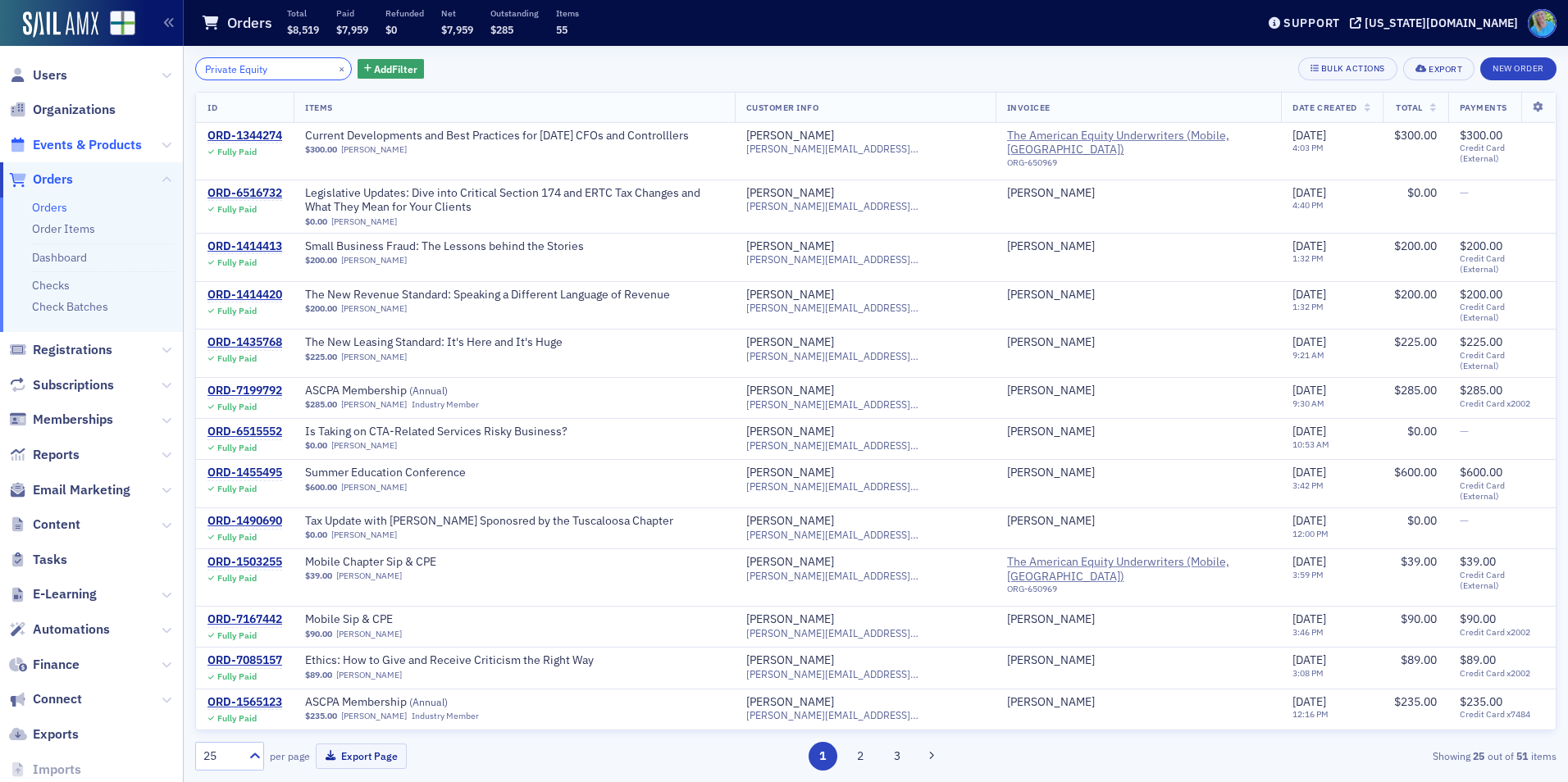
type input "Private Equity"
click at [93, 139] on span "Events & Products" at bounding box center [87, 145] width 109 height 18
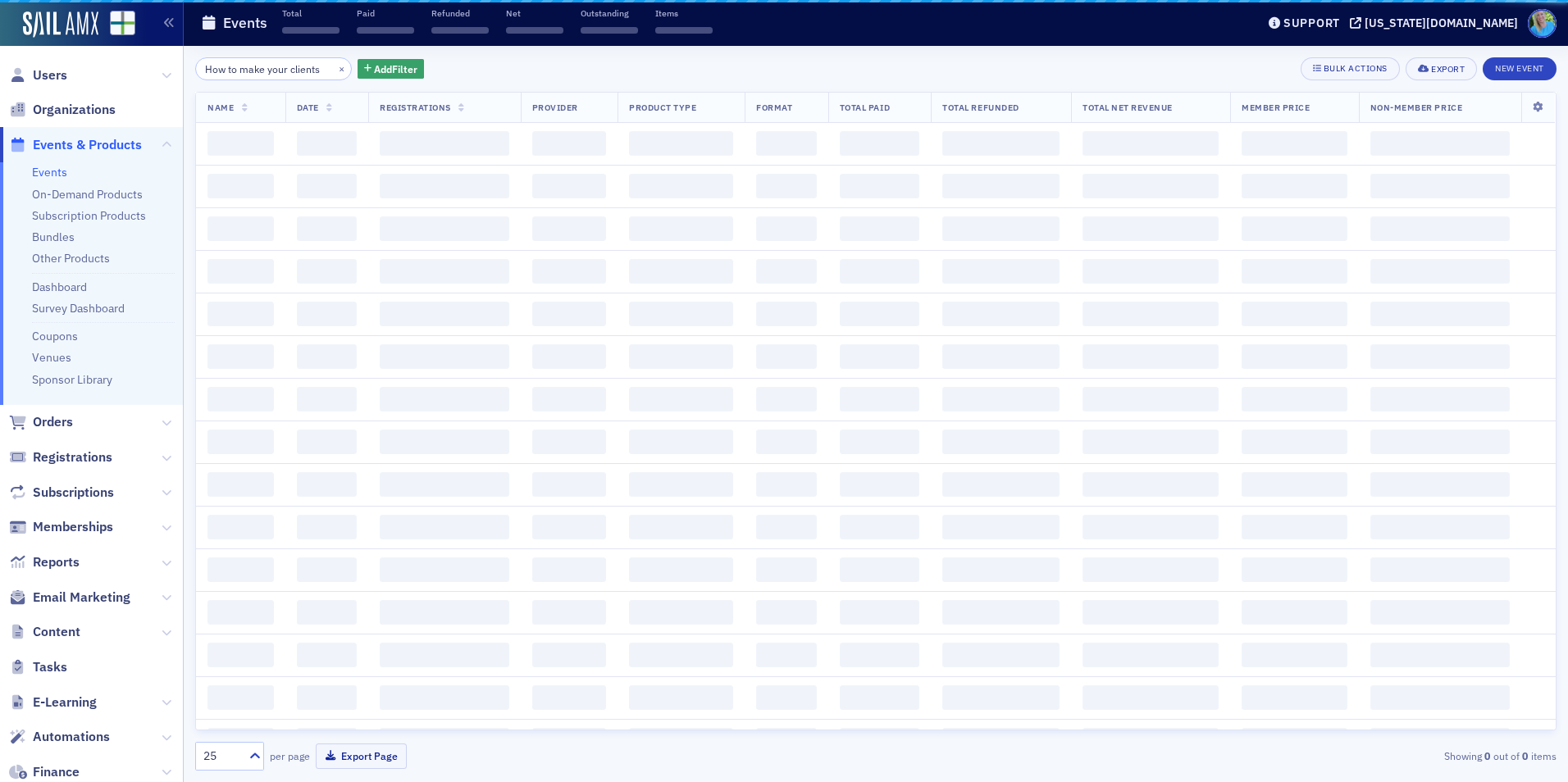
scroll to position [0, 6]
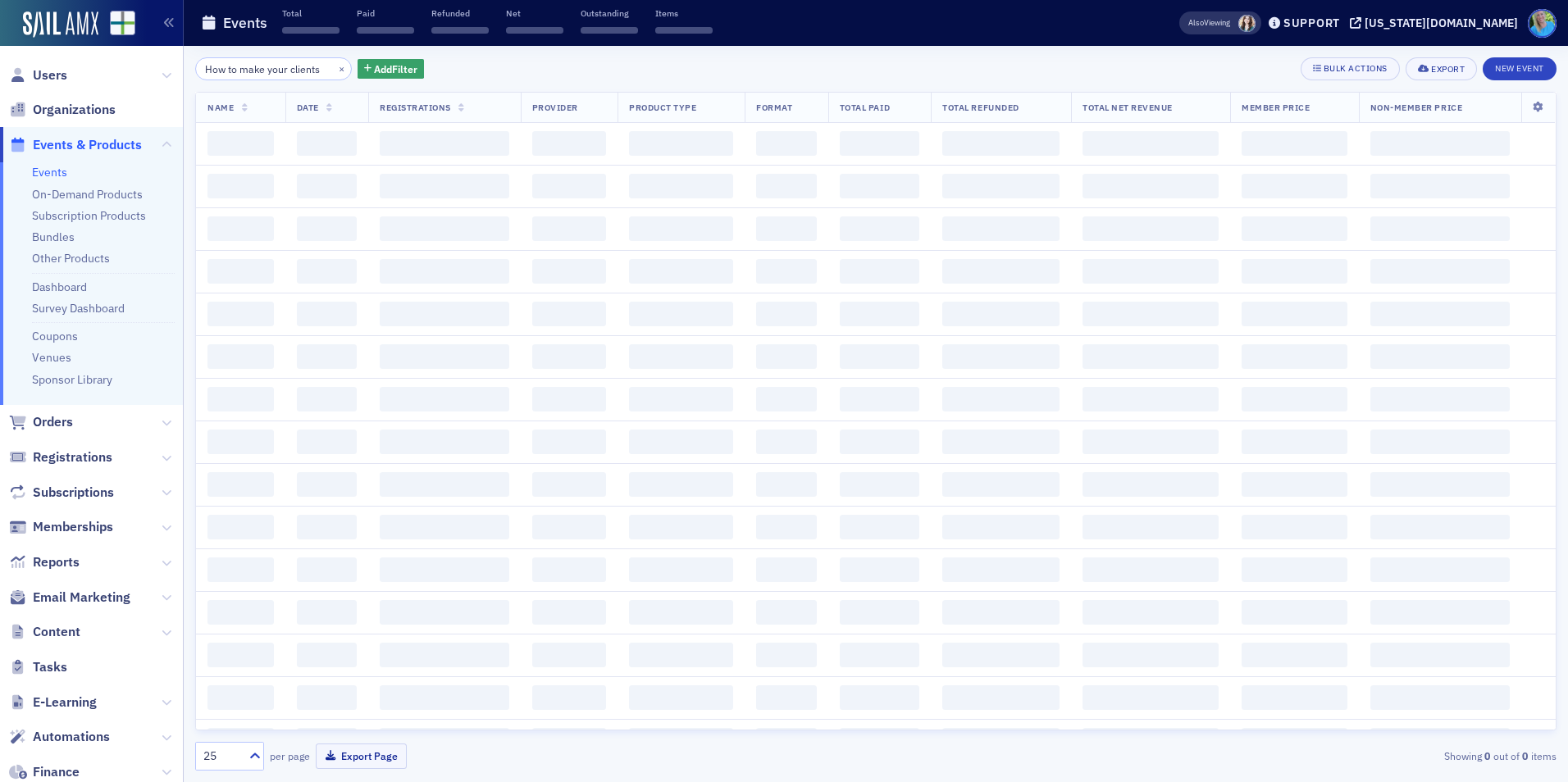
click at [237, 70] on input "How to make your clients" at bounding box center [273, 68] width 157 height 23
click at [314, 73] on input "How to make your clients" at bounding box center [273, 68] width 157 height 23
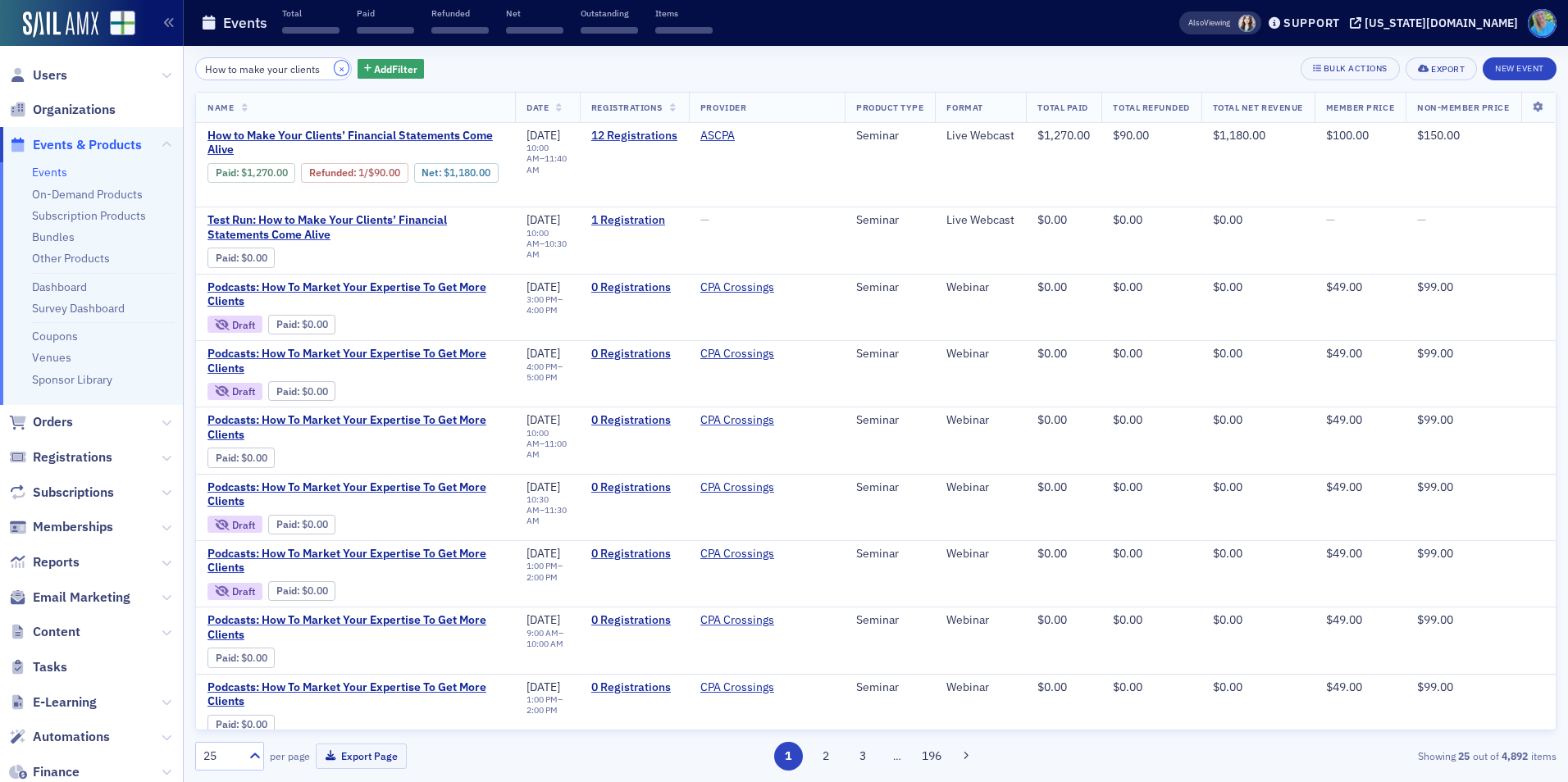
click at [335, 72] on button "×" at bounding box center [342, 68] width 15 height 15
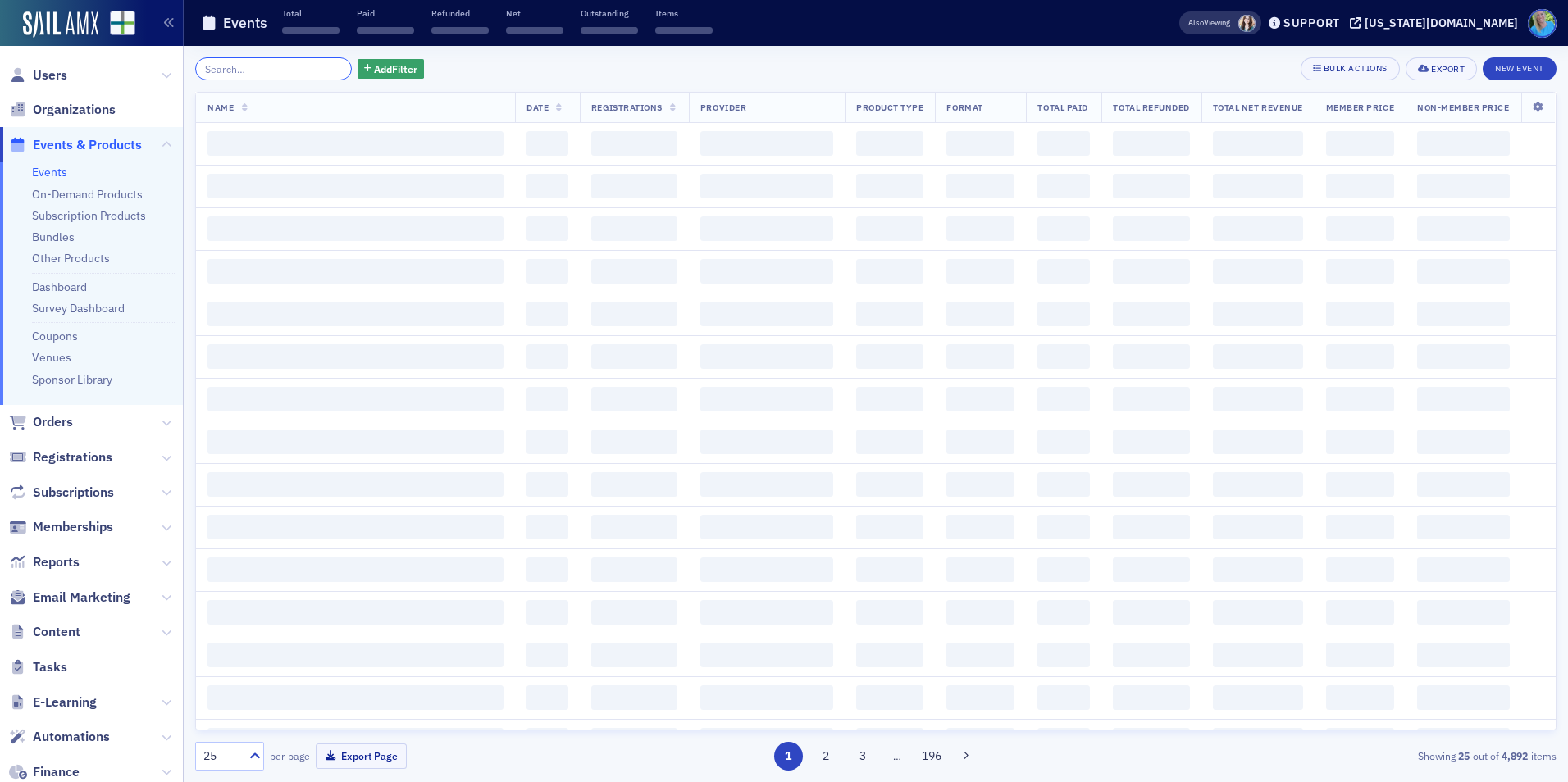
click at [313, 69] on input "search" at bounding box center [273, 68] width 157 height 23
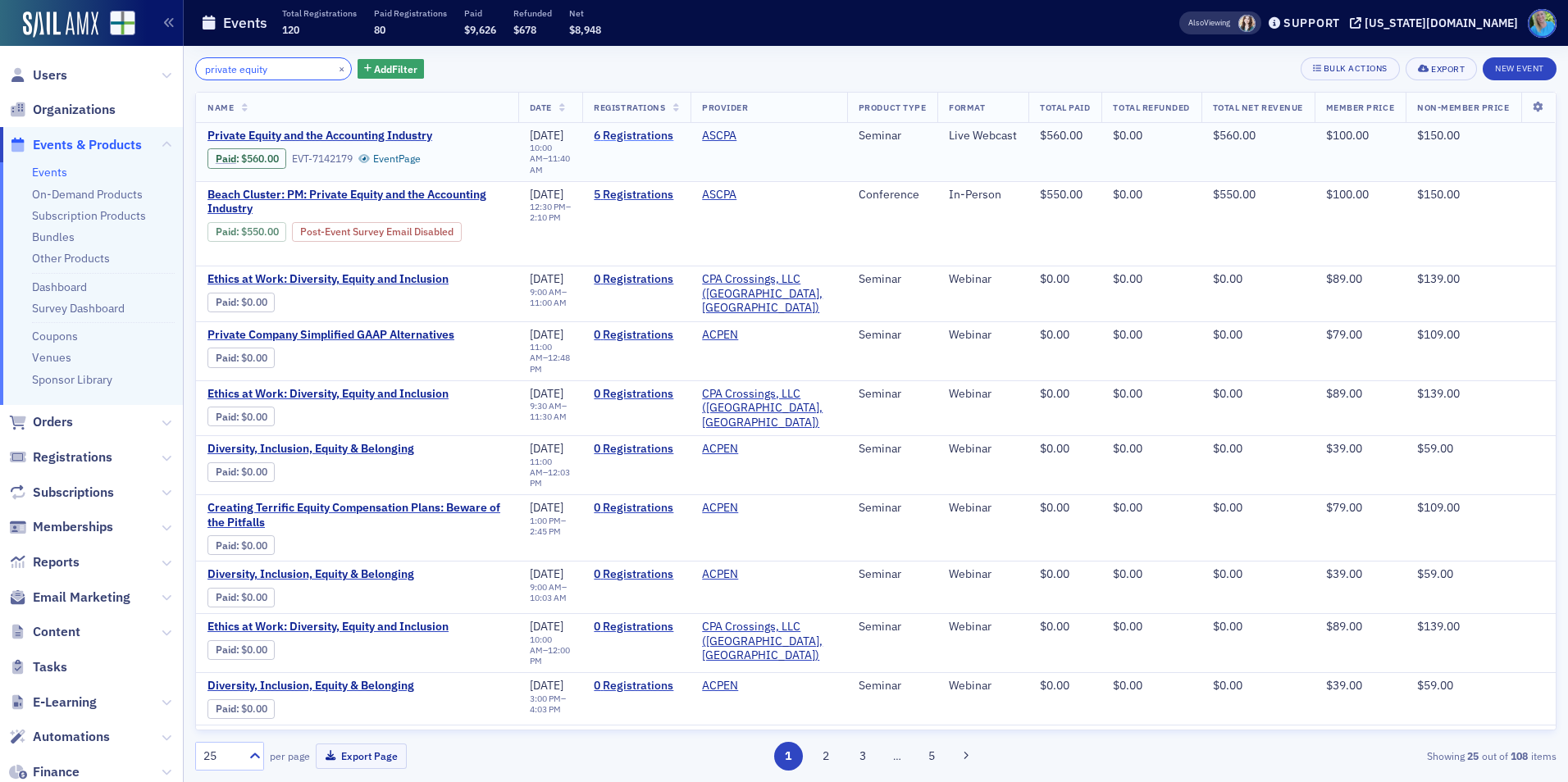
type input "private equity"
click at [624, 137] on link "6 Registrations" at bounding box center [636, 136] width 85 height 15
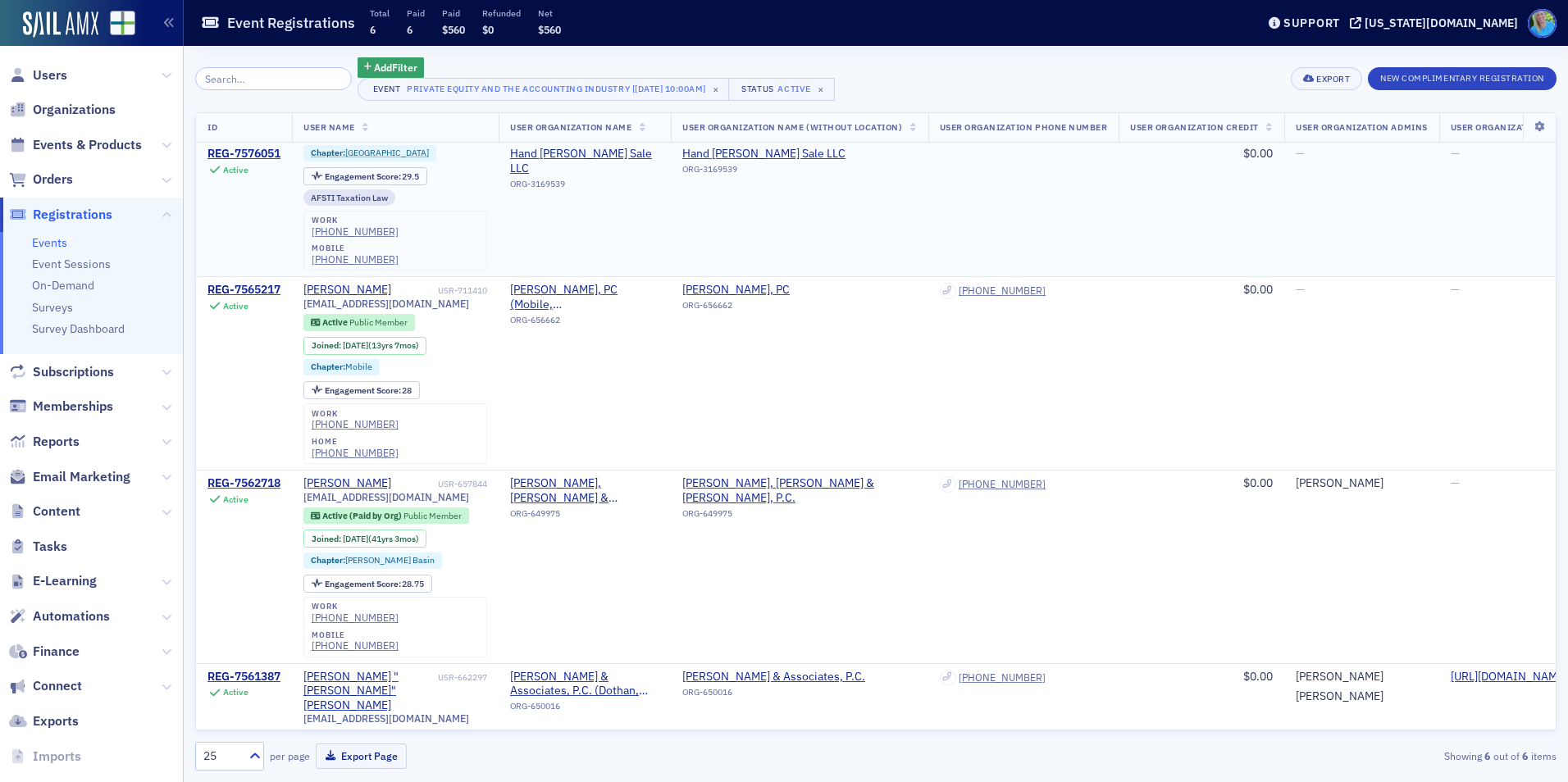
scroll to position [603, 0]
click at [44, 178] on span "Orders" at bounding box center [53, 180] width 40 height 18
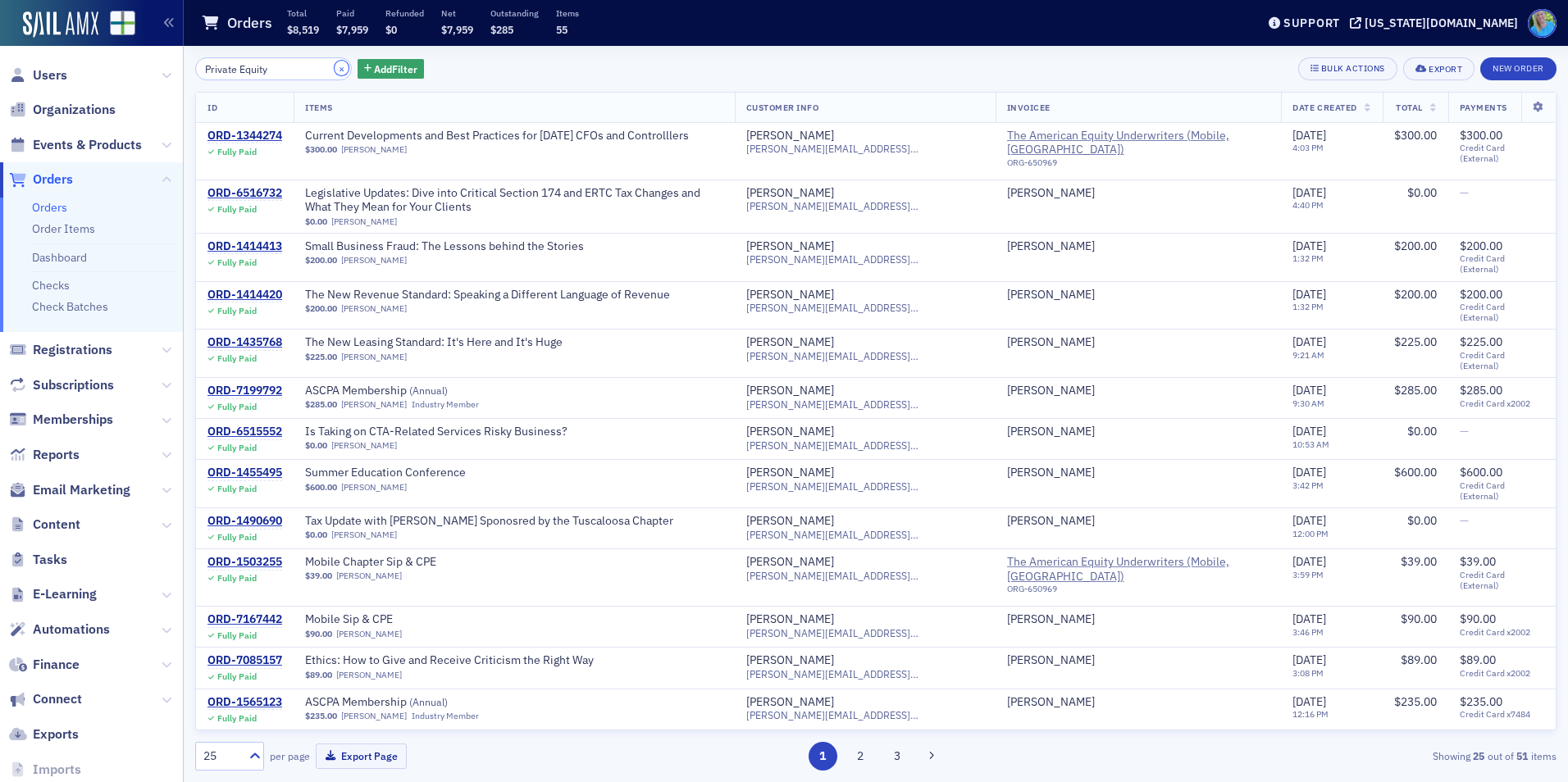
click at [335, 72] on button "×" at bounding box center [342, 68] width 15 height 15
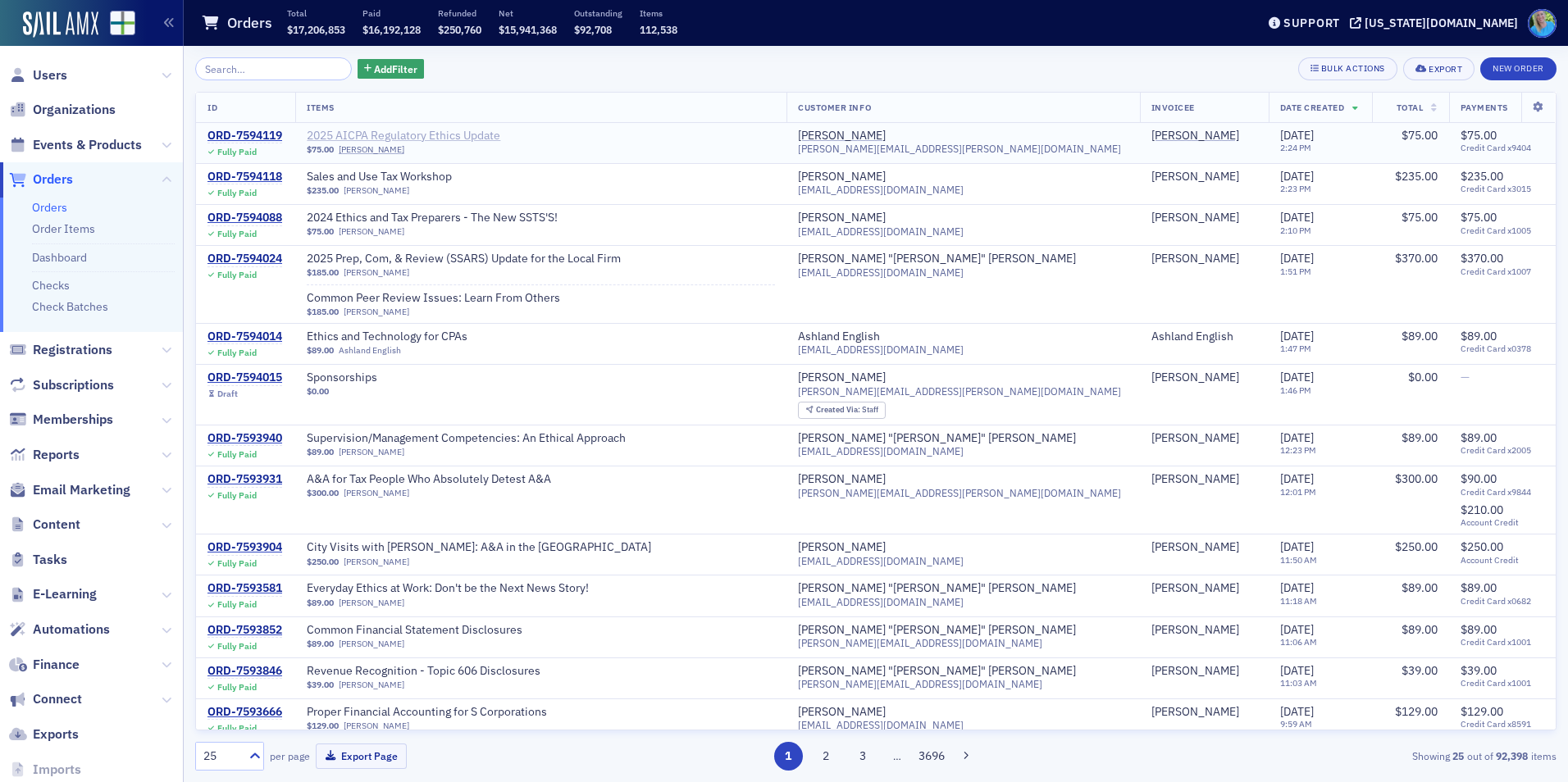
click at [335, 136] on span "2025 AICPA Regulatory Ethics Update" at bounding box center [410, 136] width 207 height 15
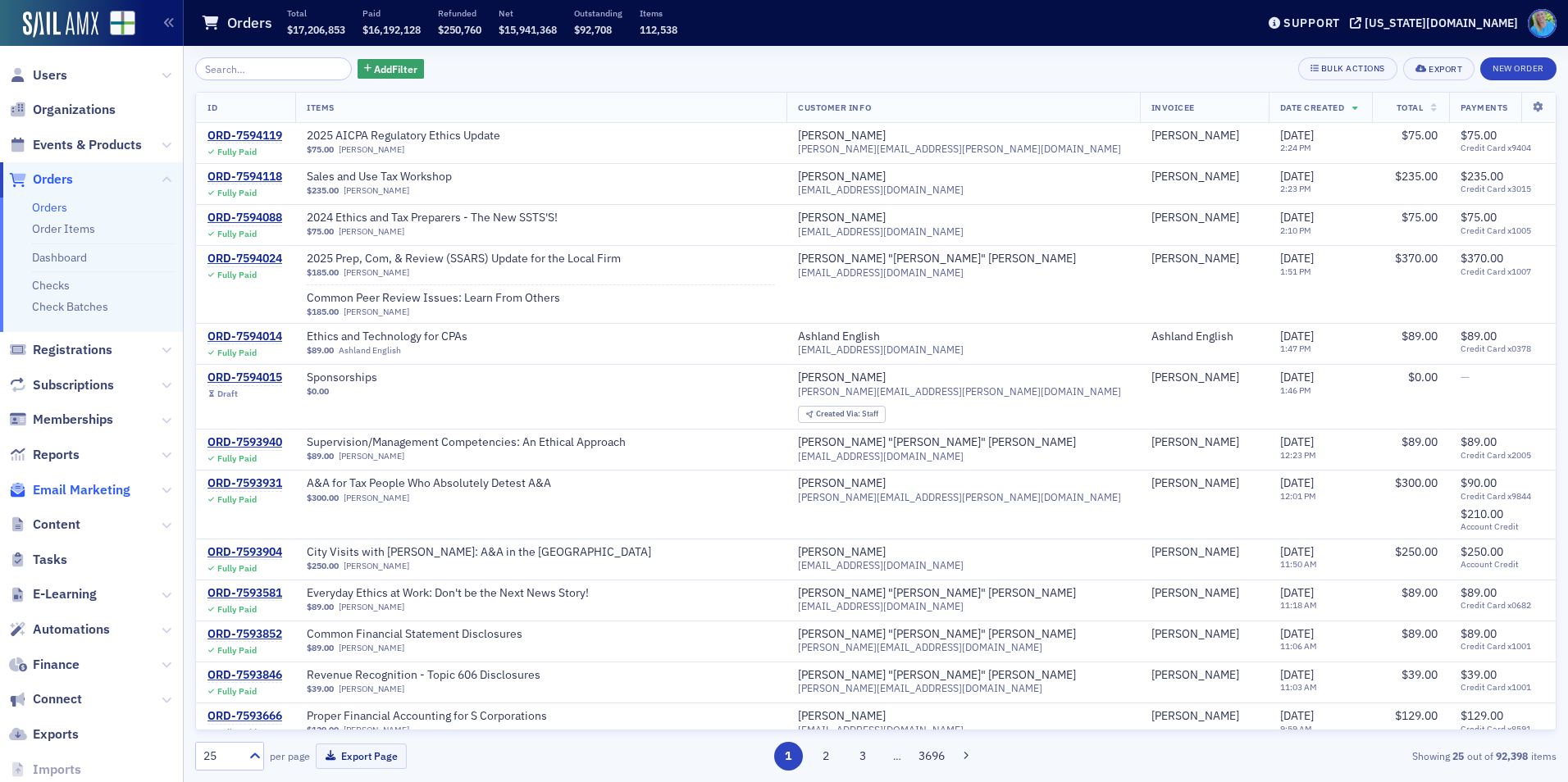
click at [93, 497] on span "Email Marketing" at bounding box center [82, 491] width 98 height 18
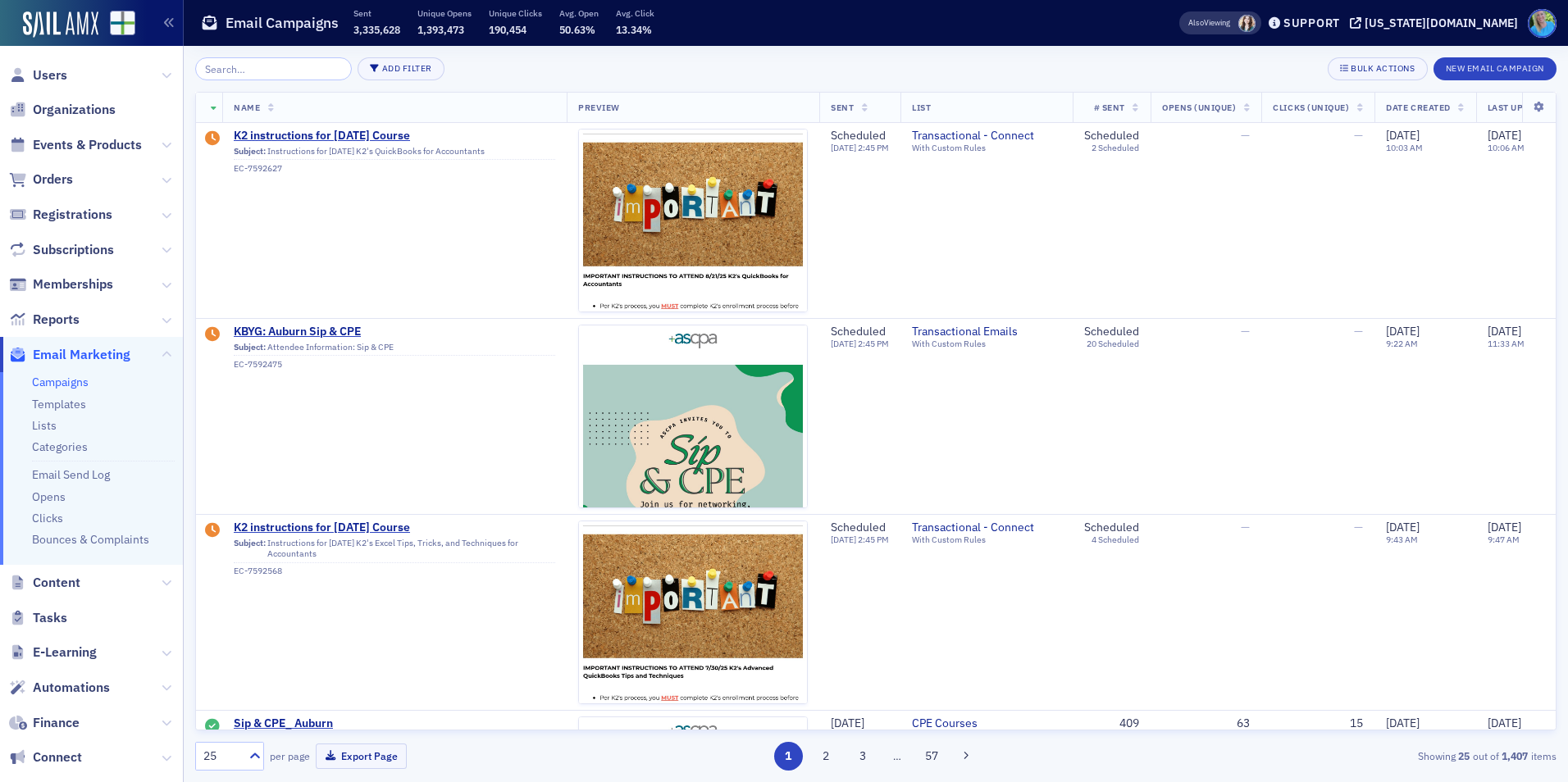
click at [85, 357] on span "Email Marketing" at bounding box center [82, 355] width 98 height 18
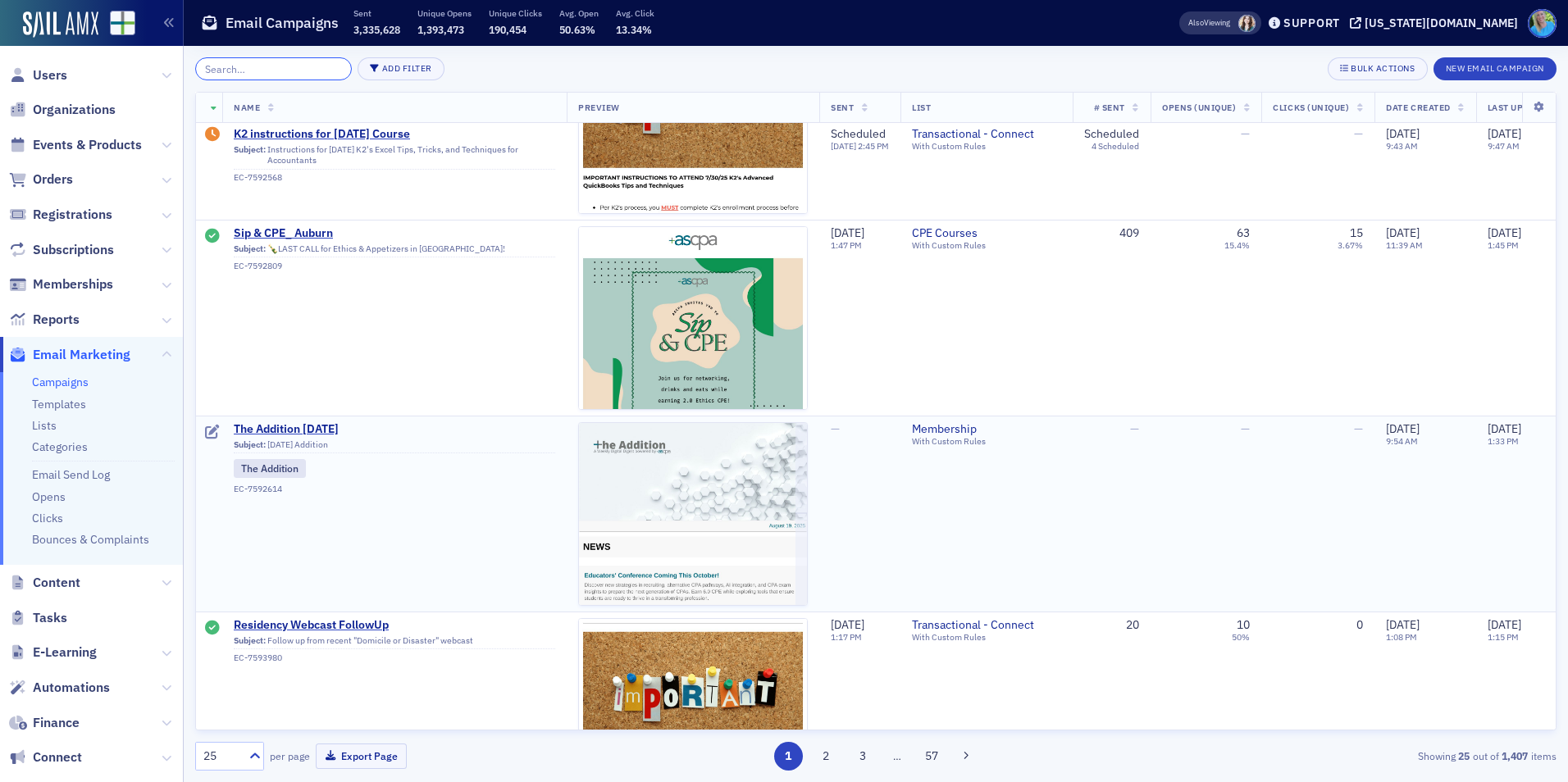
scroll to position [492, 0]
click at [310, 424] on span "The Addition [DATE]" at bounding box center [395, 428] width 321 height 15
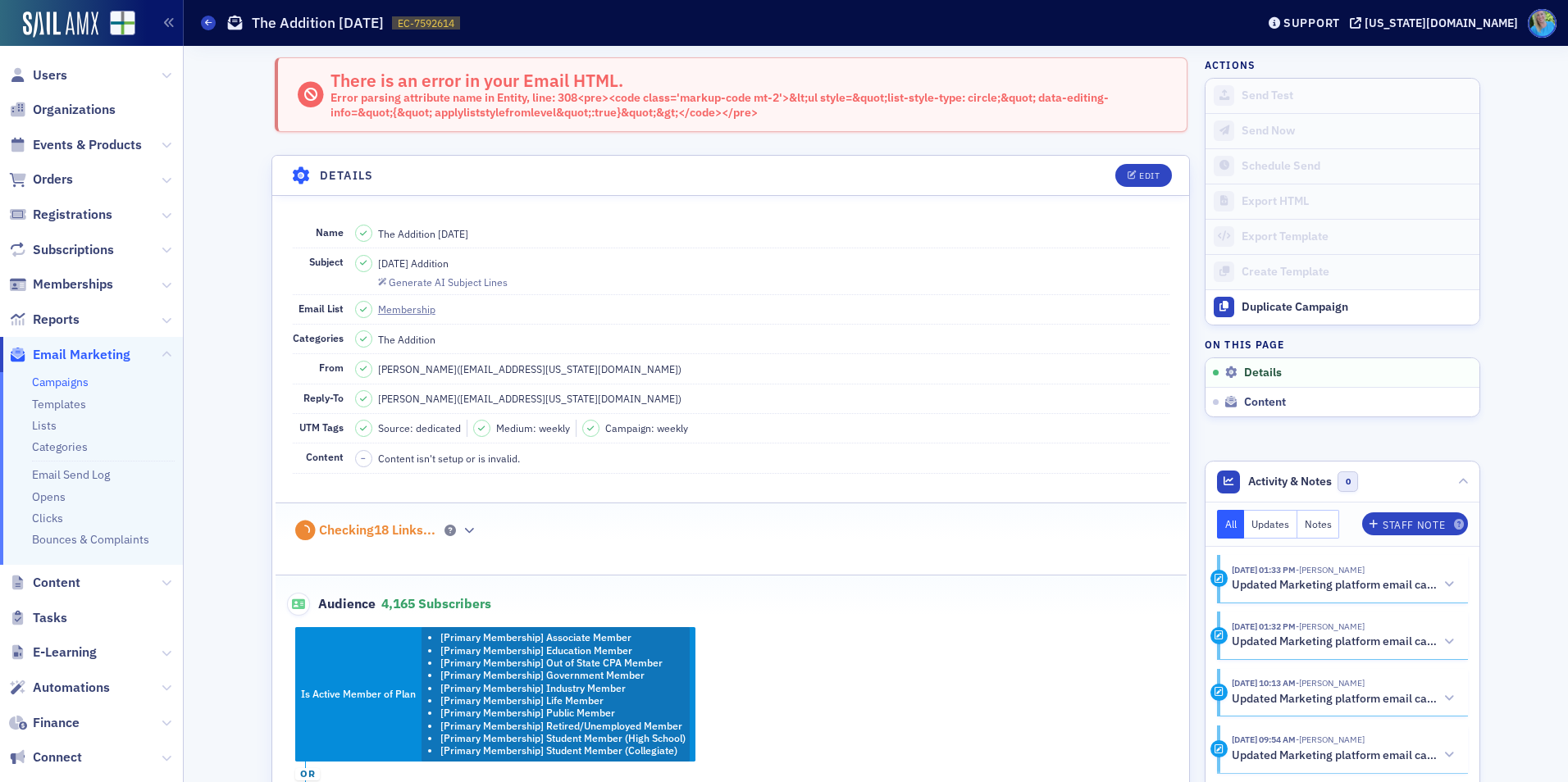
scroll to position [82, 0]
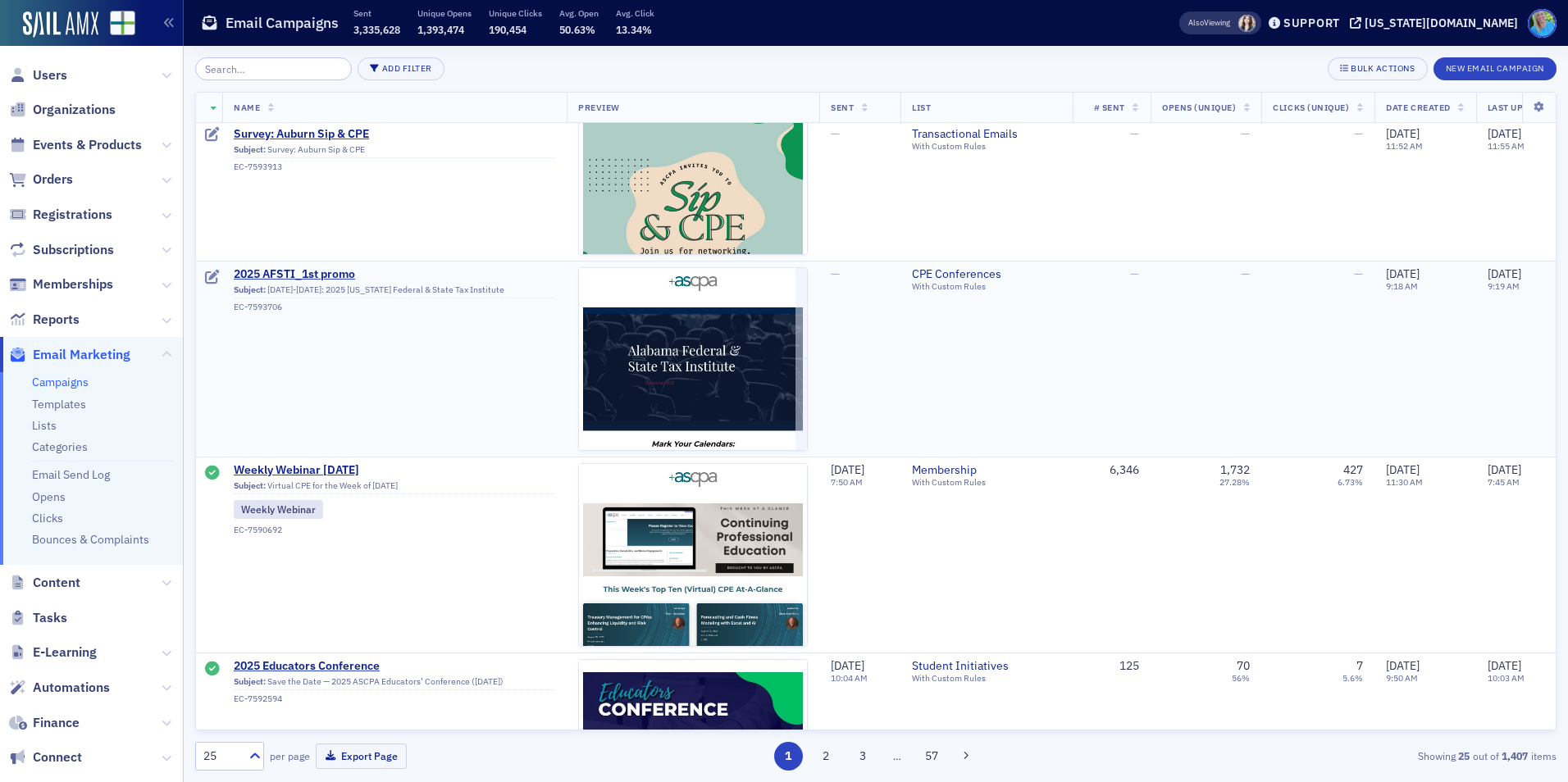
scroll to position [1230, 0]
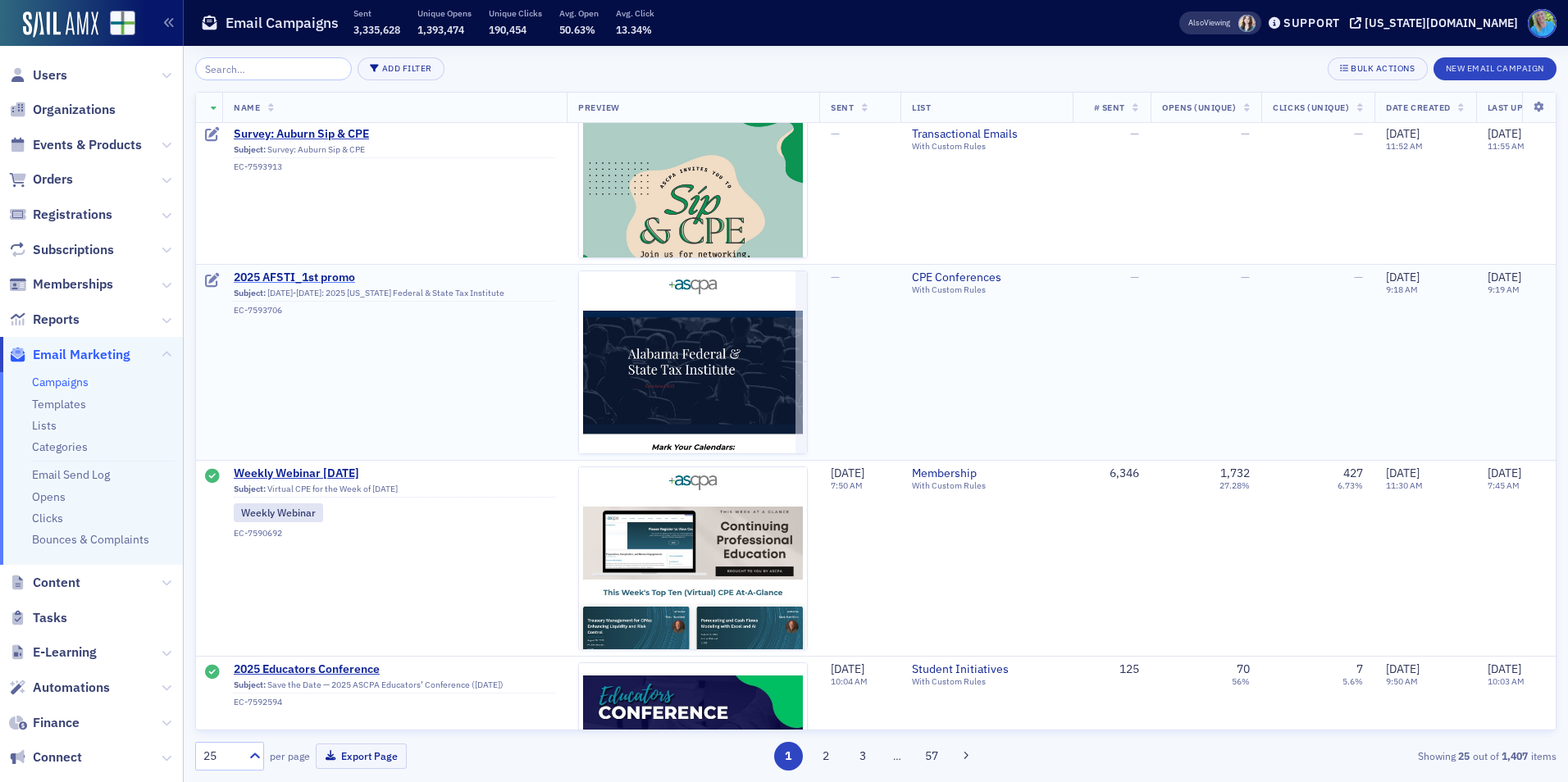
click at [311, 277] on span "2025 AFSTI_1st promo" at bounding box center [395, 278] width 321 height 15
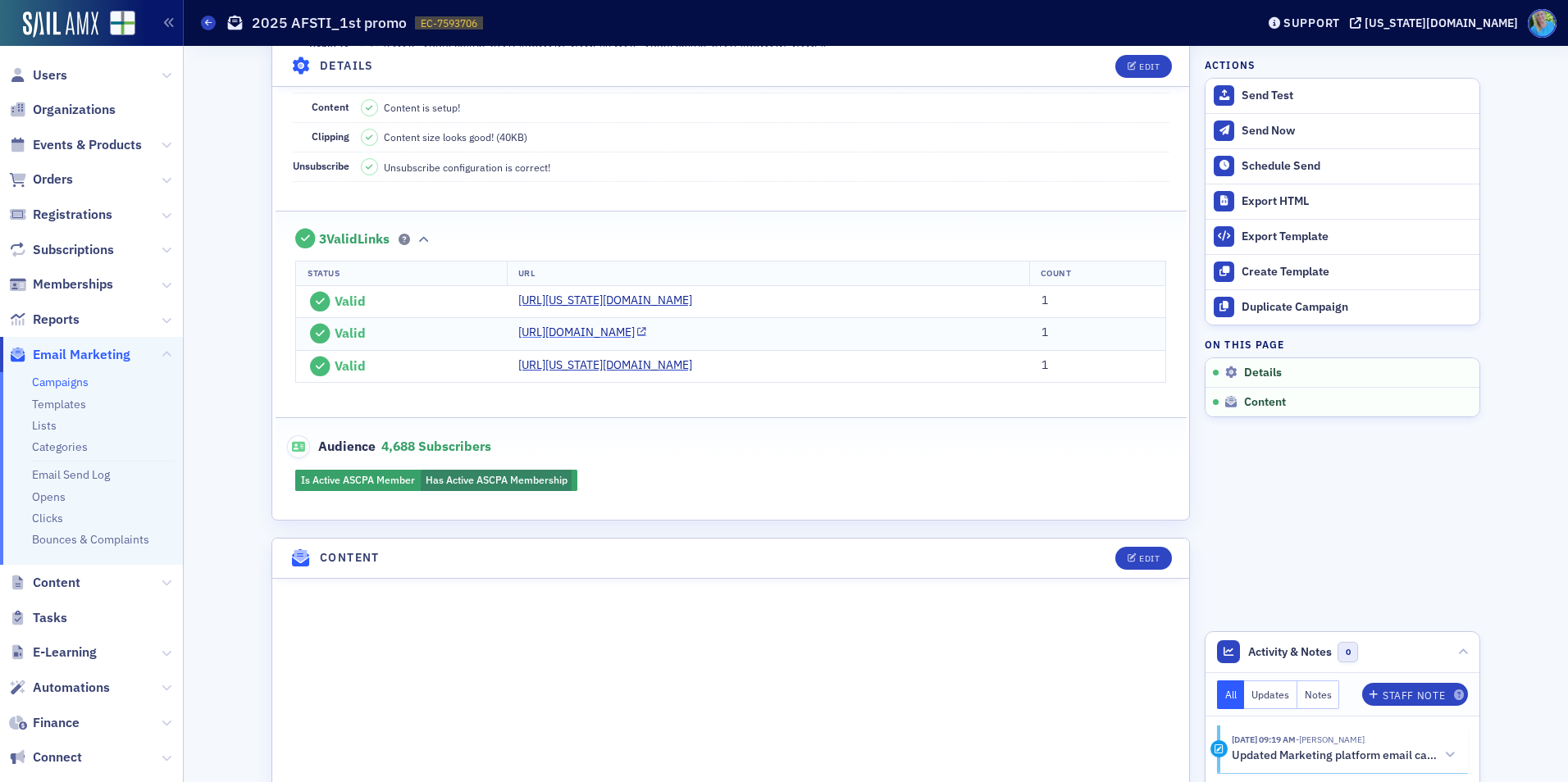
scroll to position [328, 0]
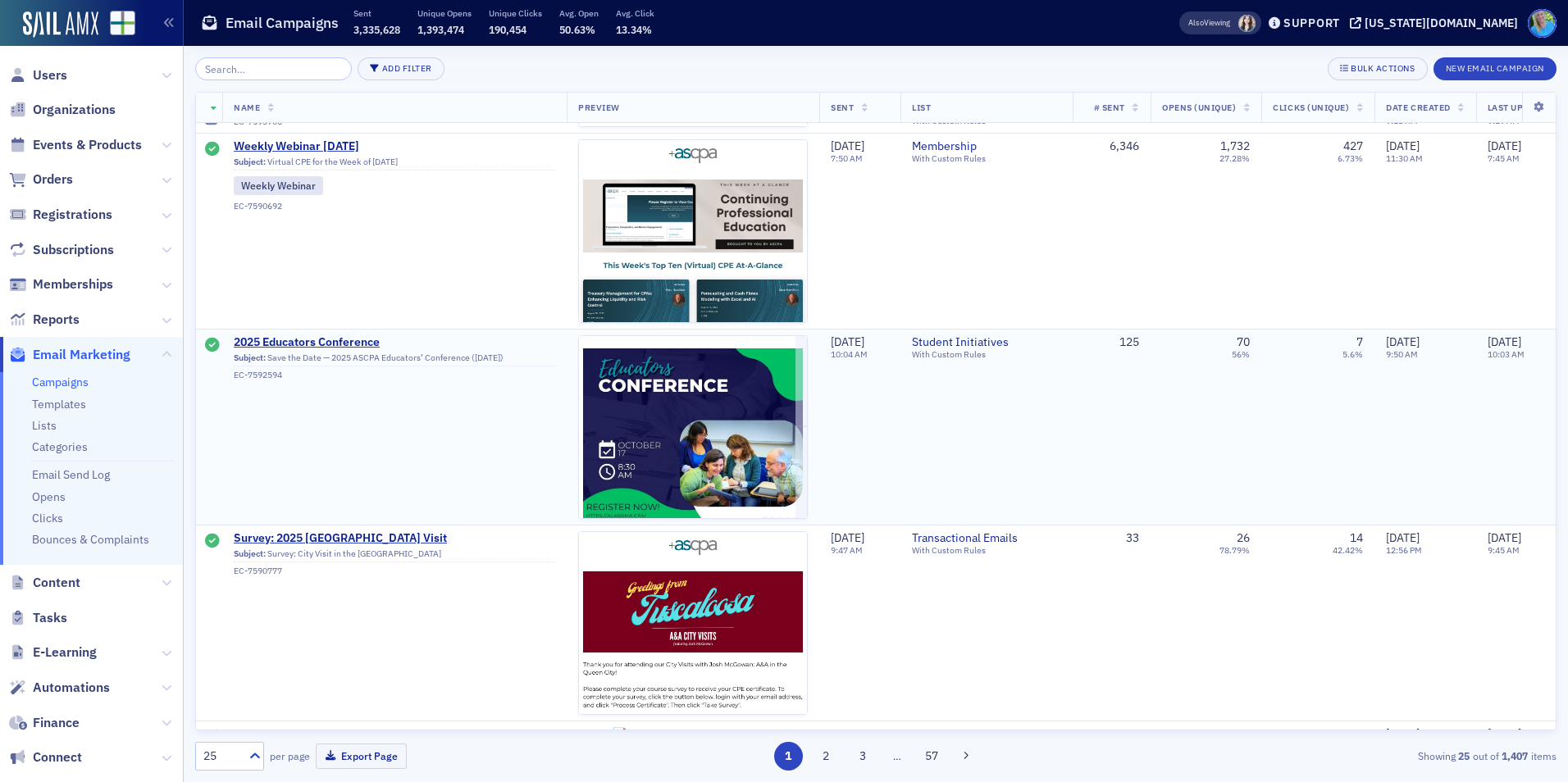
scroll to position [1558, 0]
click at [320, 142] on span "Weekly Webinar [DATE]" at bounding box center [395, 146] width 321 height 15
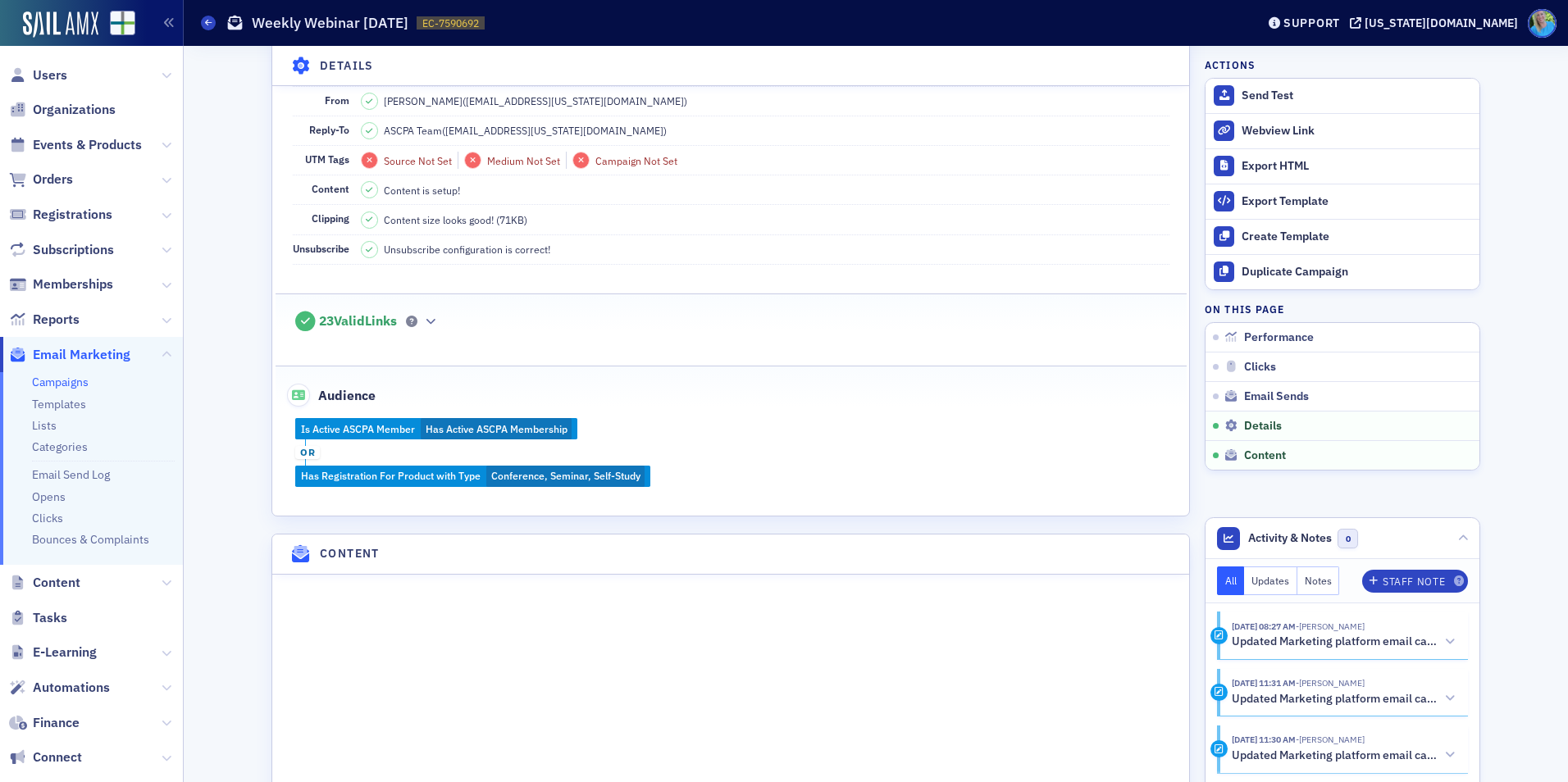
scroll to position [1640, 0]
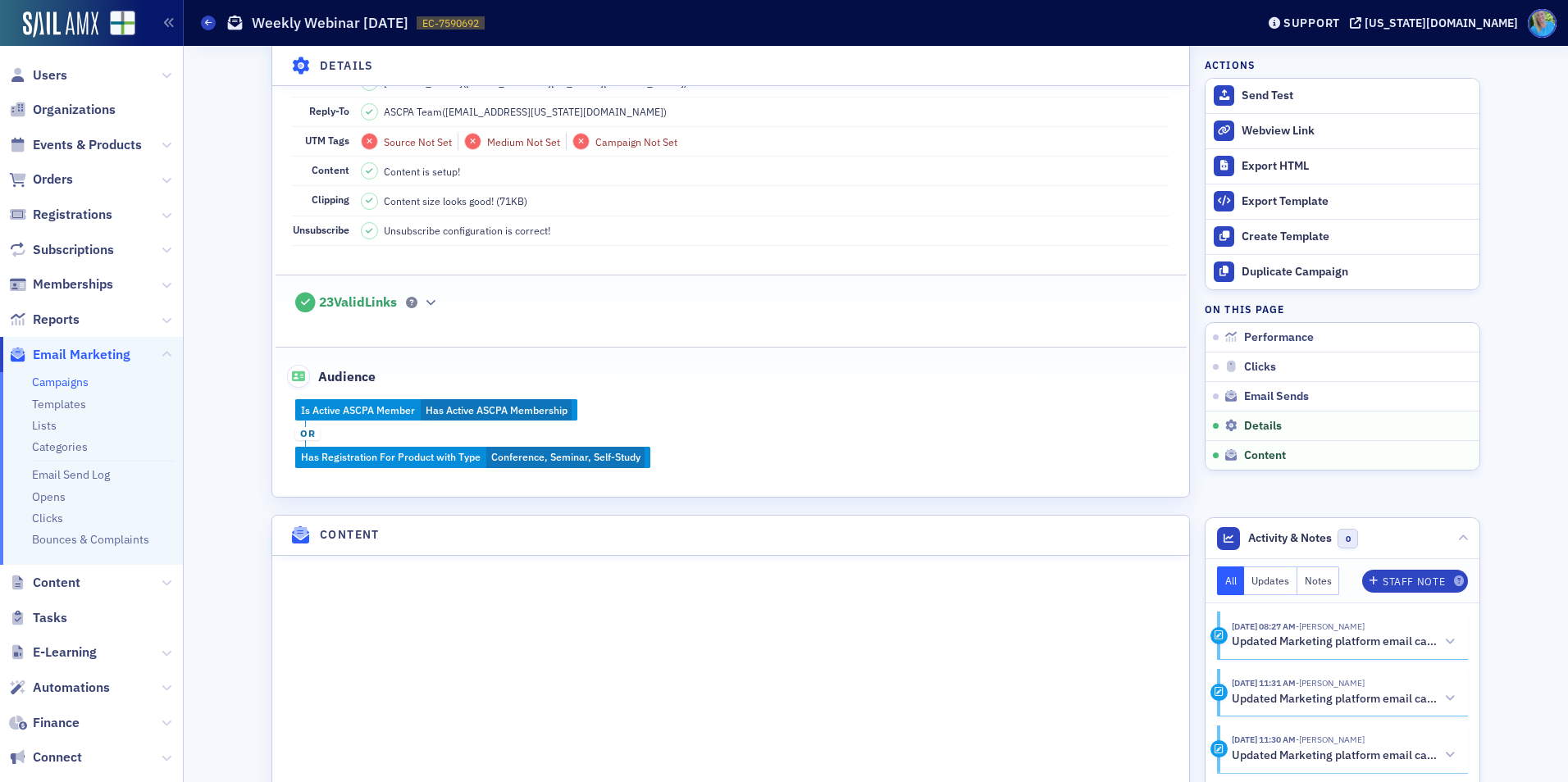
click at [303, 467] on div "Is Active ASCPA Member Has Active ASCPA Membership or Has Registration For Prod…" at bounding box center [731, 433] width 911 height 68
click at [36, 75] on span "Users" at bounding box center [50, 75] width 34 height 18
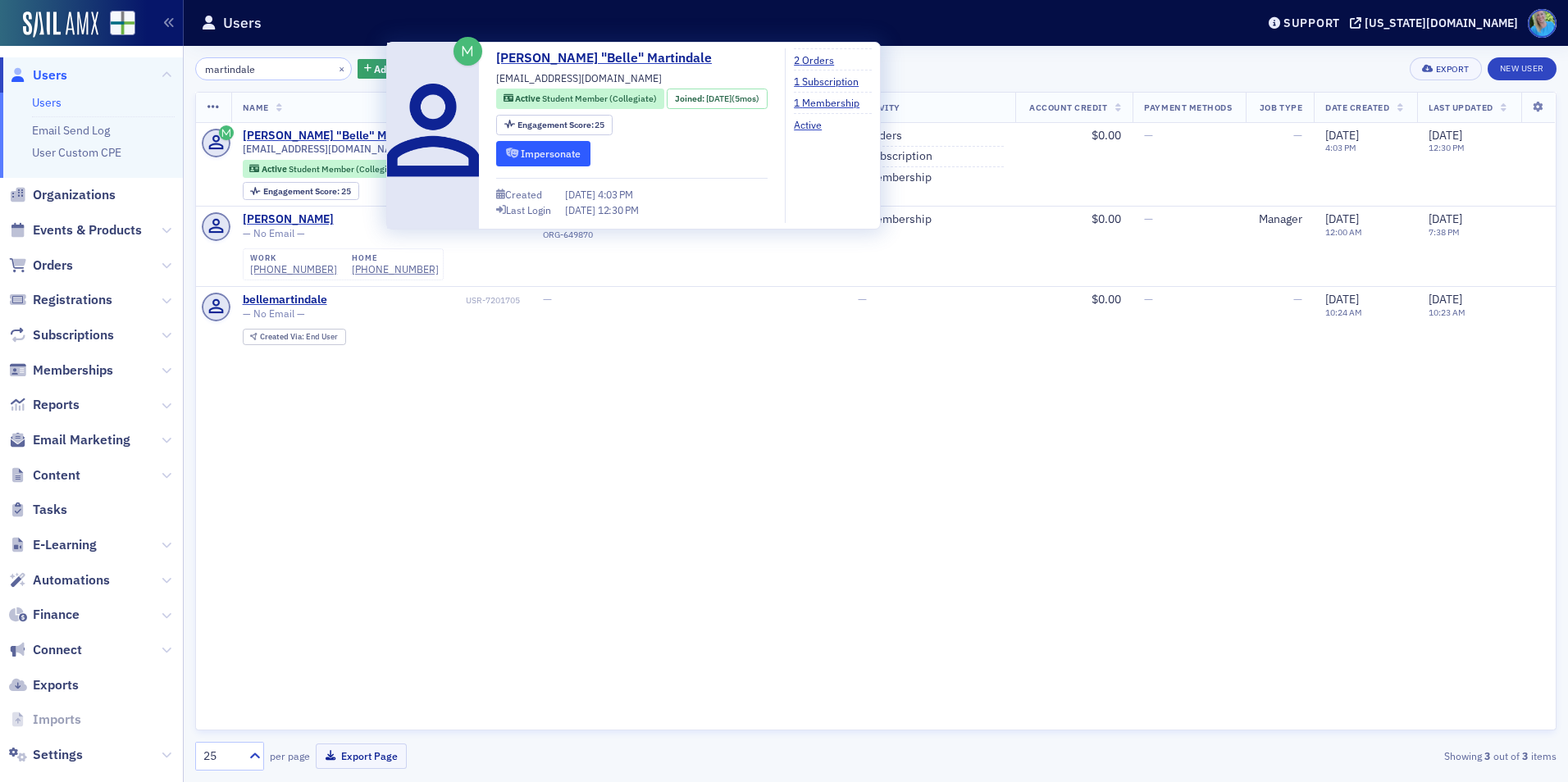
type input "martindale"
click at [520, 150] on button "Impersonate" at bounding box center [544, 153] width 94 height 25
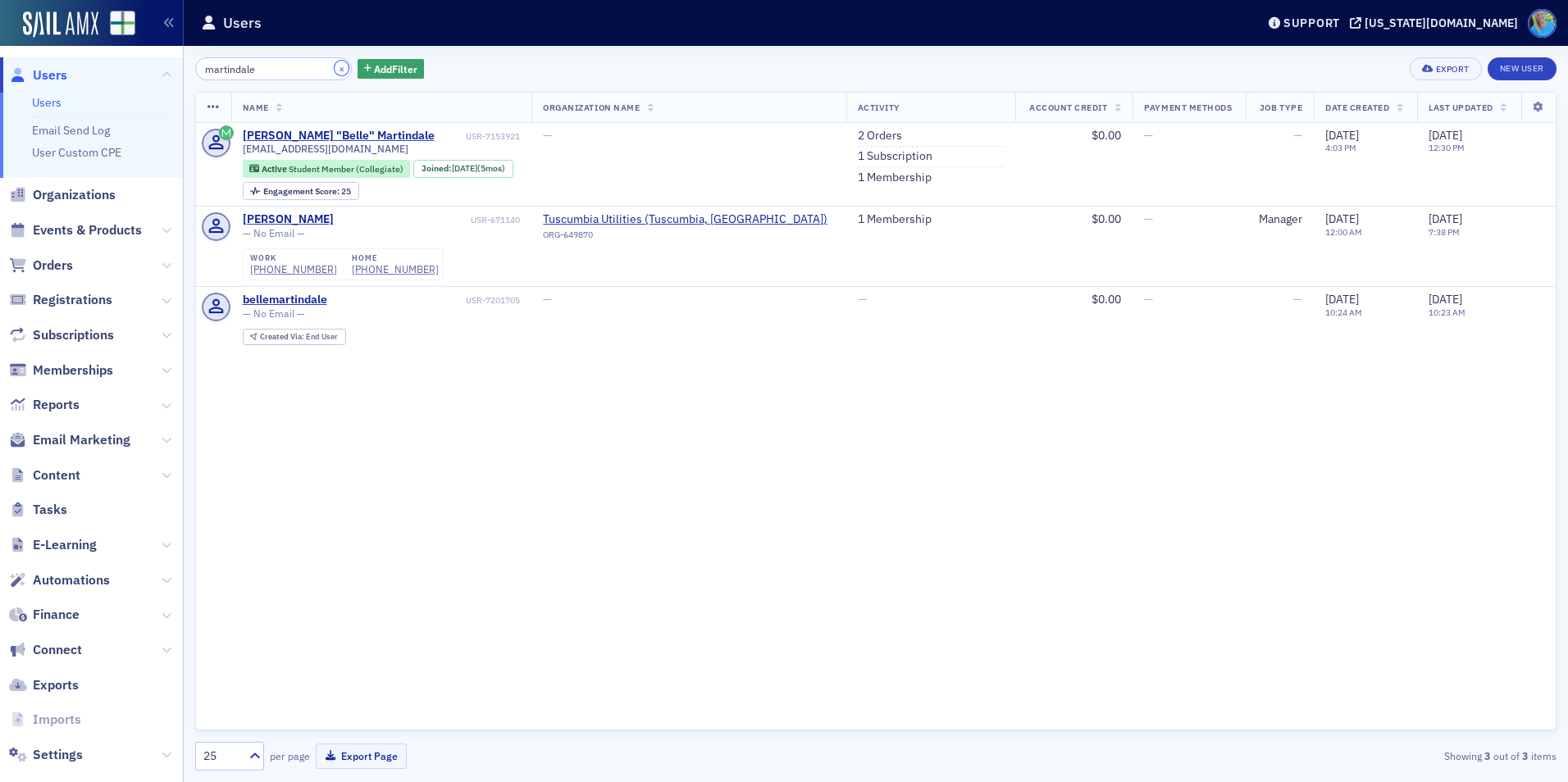
click at [335, 70] on button "×" at bounding box center [342, 68] width 15 height 15
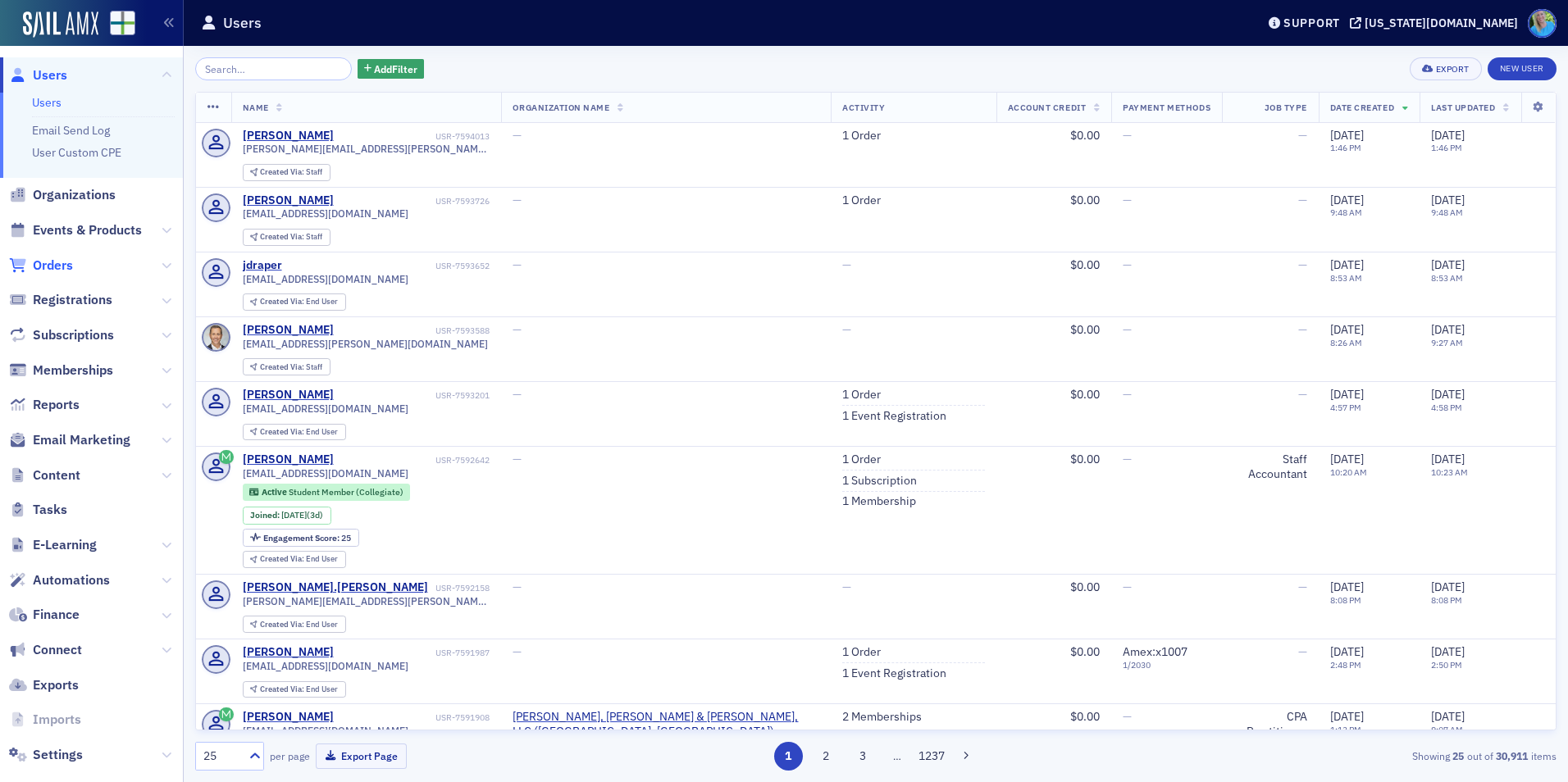
click at [47, 270] on span "Orders" at bounding box center [53, 266] width 40 height 18
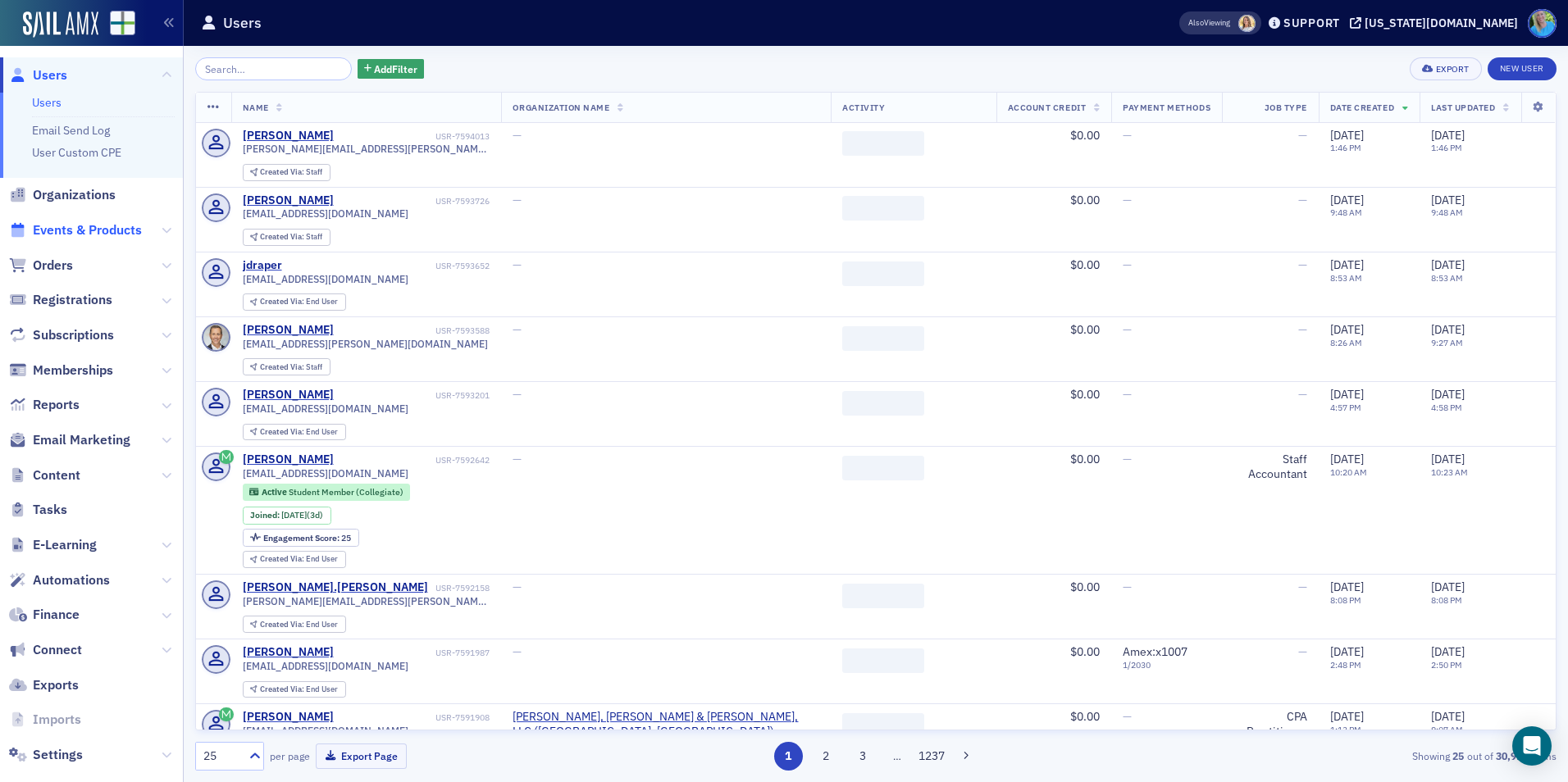
click at [73, 231] on span "Events & Products" at bounding box center [87, 230] width 109 height 18
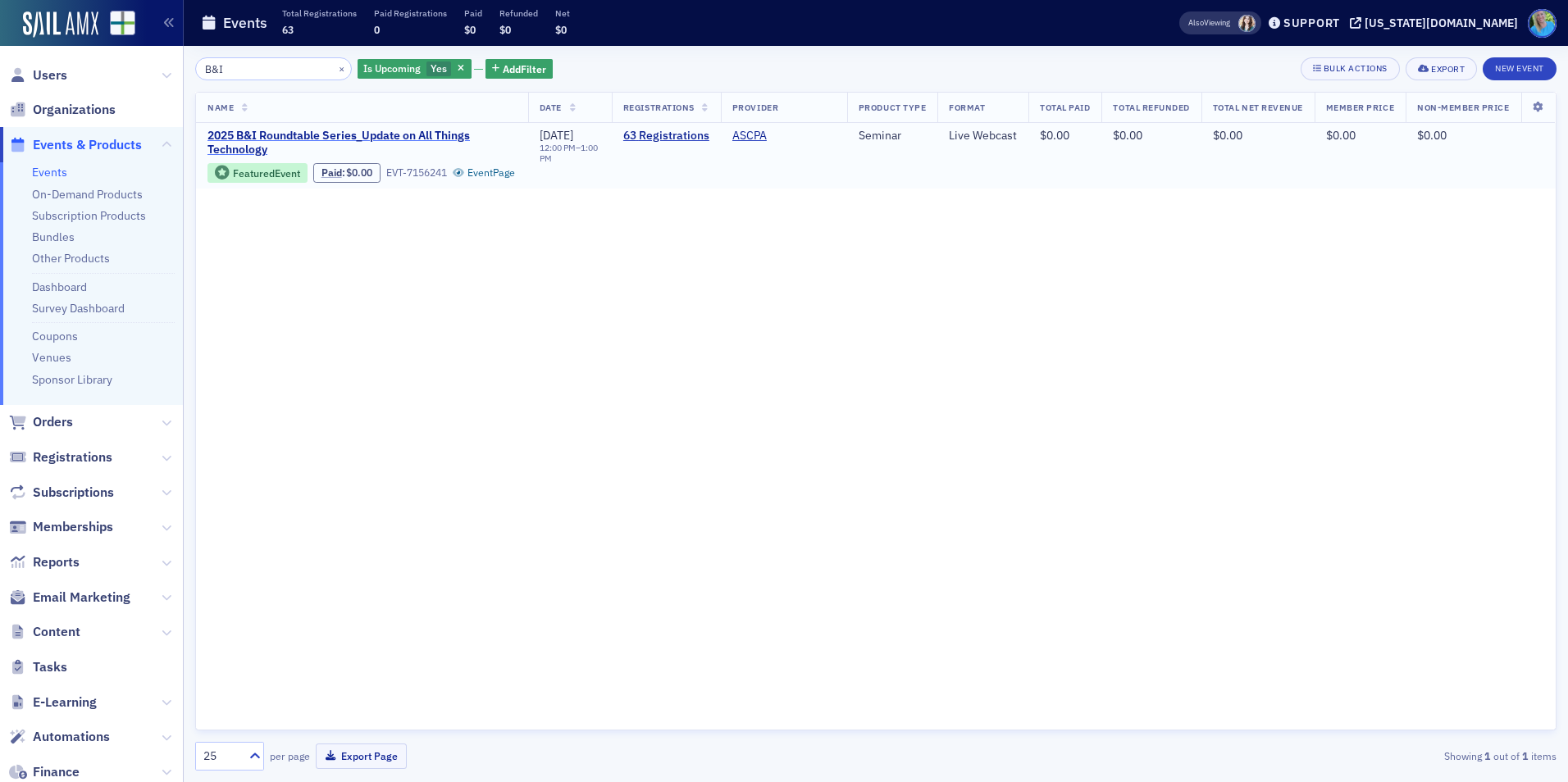
type input "B&I"
click at [440, 129] on span "2025 B&I Roundtable Series_Update on All Things Technology" at bounding box center [362, 143] width 309 height 29
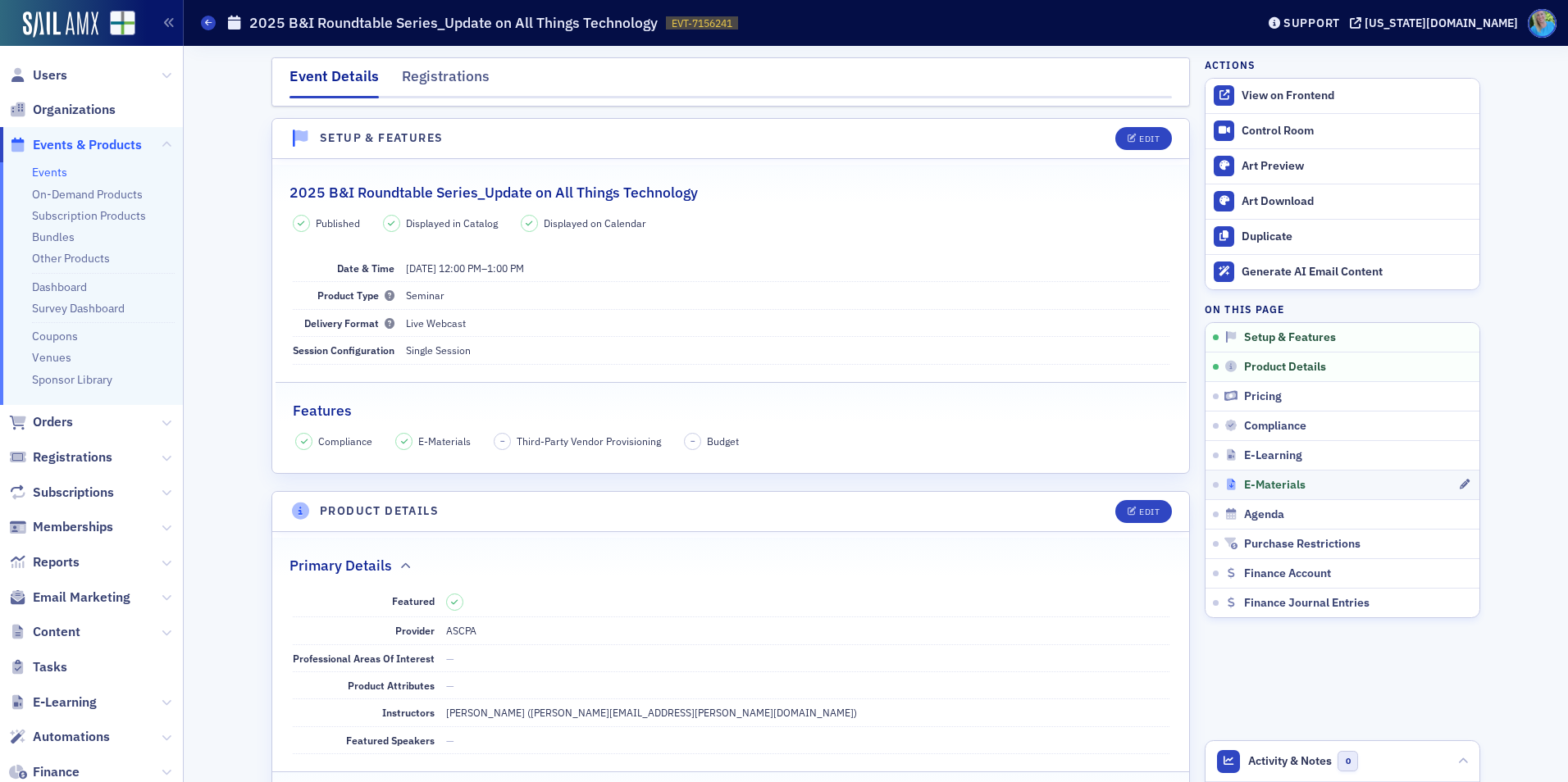
click at [1250, 484] on span "E-Materials" at bounding box center [1275, 485] width 62 height 15
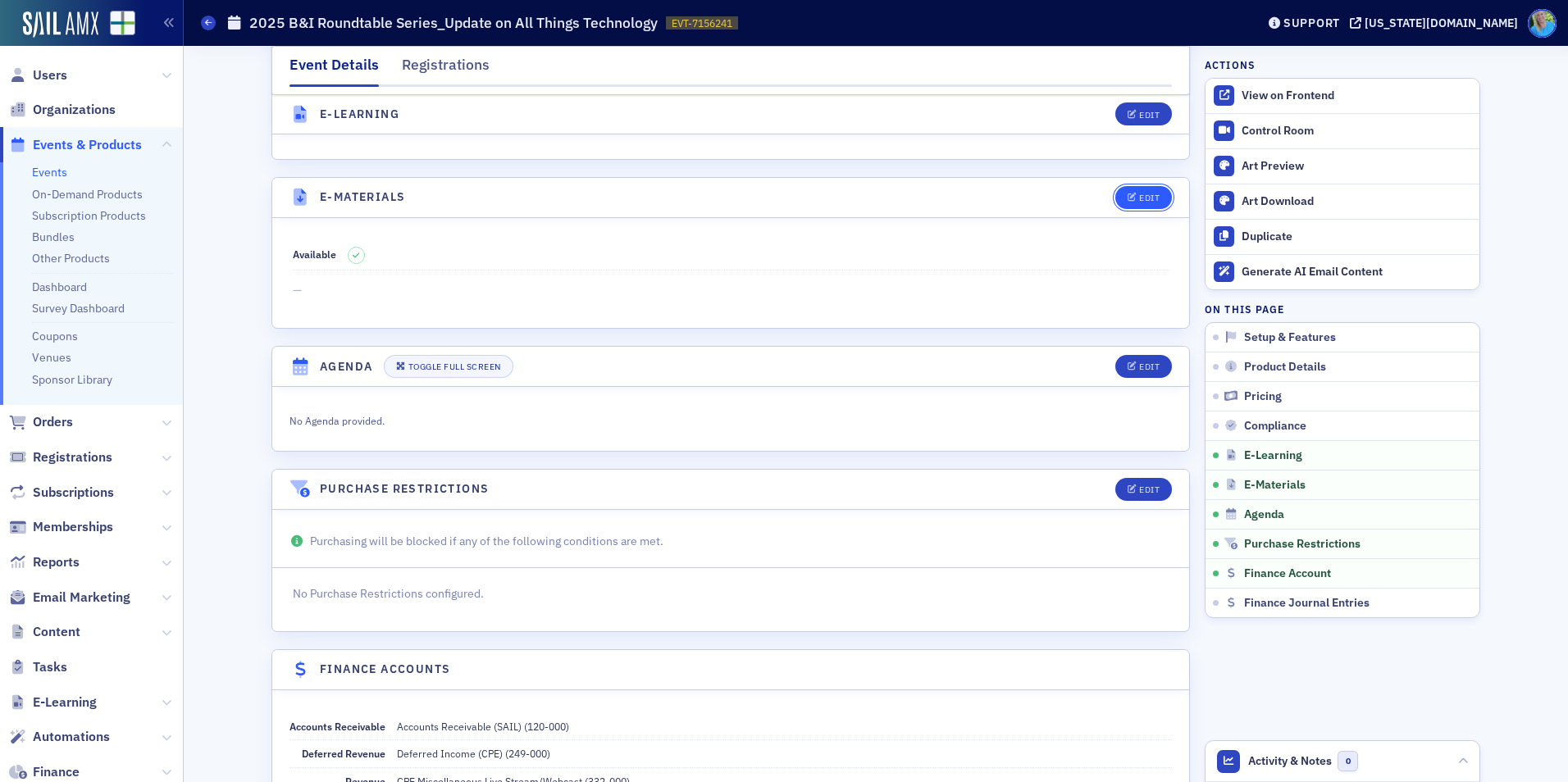
click at [1132, 200] on span "Edit" at bounding box center [1143, 198] width 32 height 9
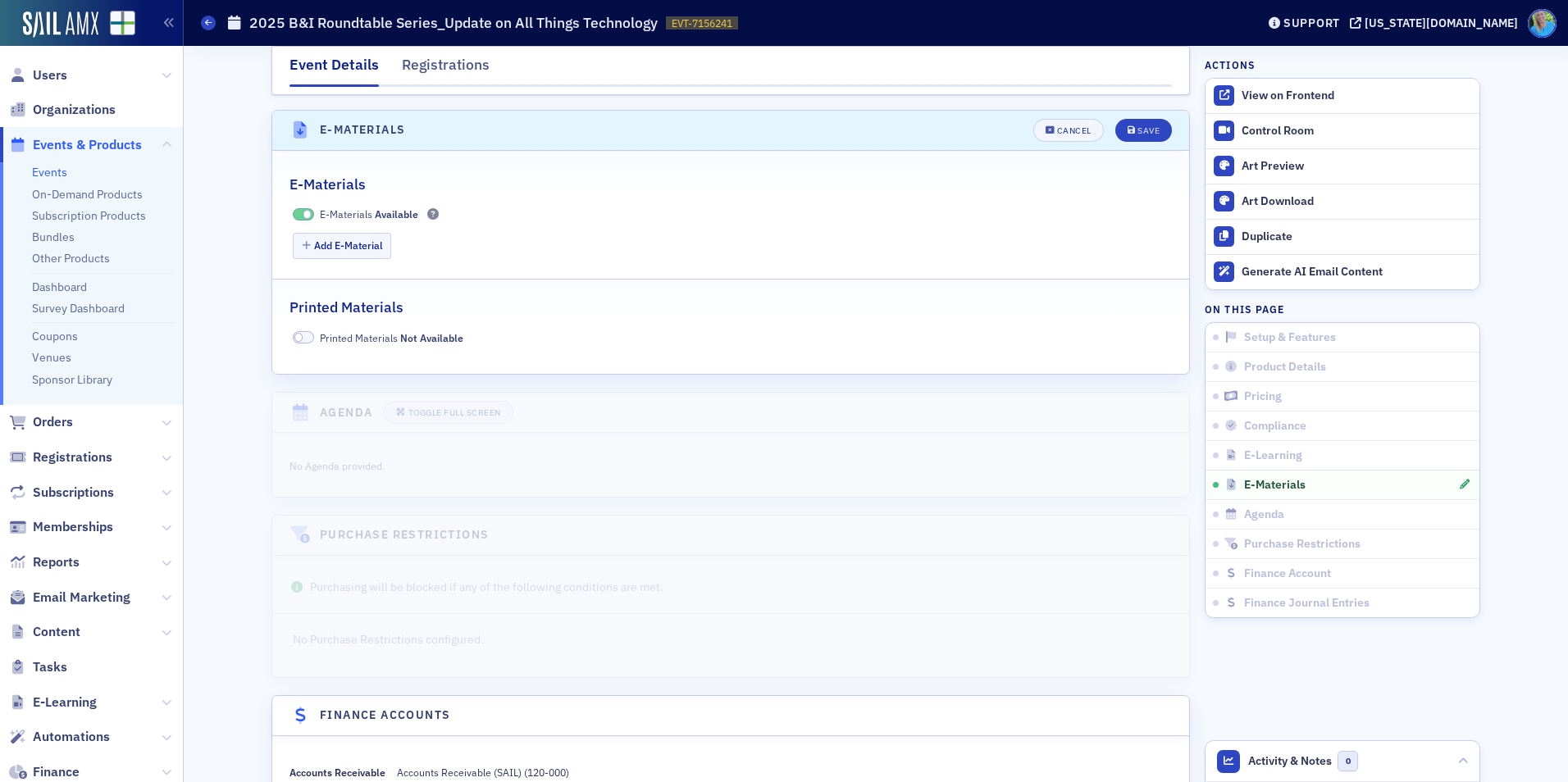
scroll to position [2287, 0]
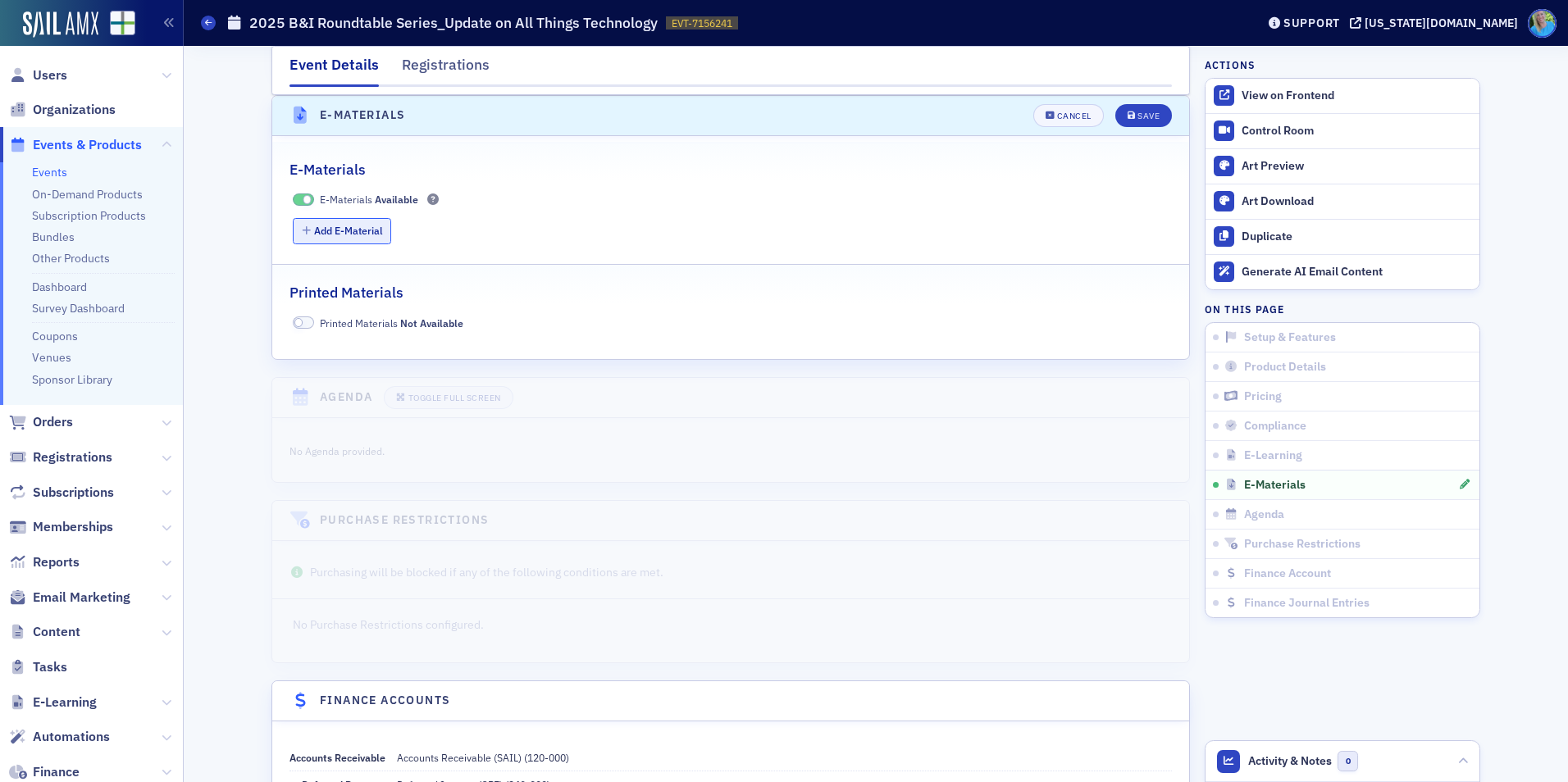
click at [323, 237] on button "Add E-Material" at bounding box center [342, 230] width 99 height 25
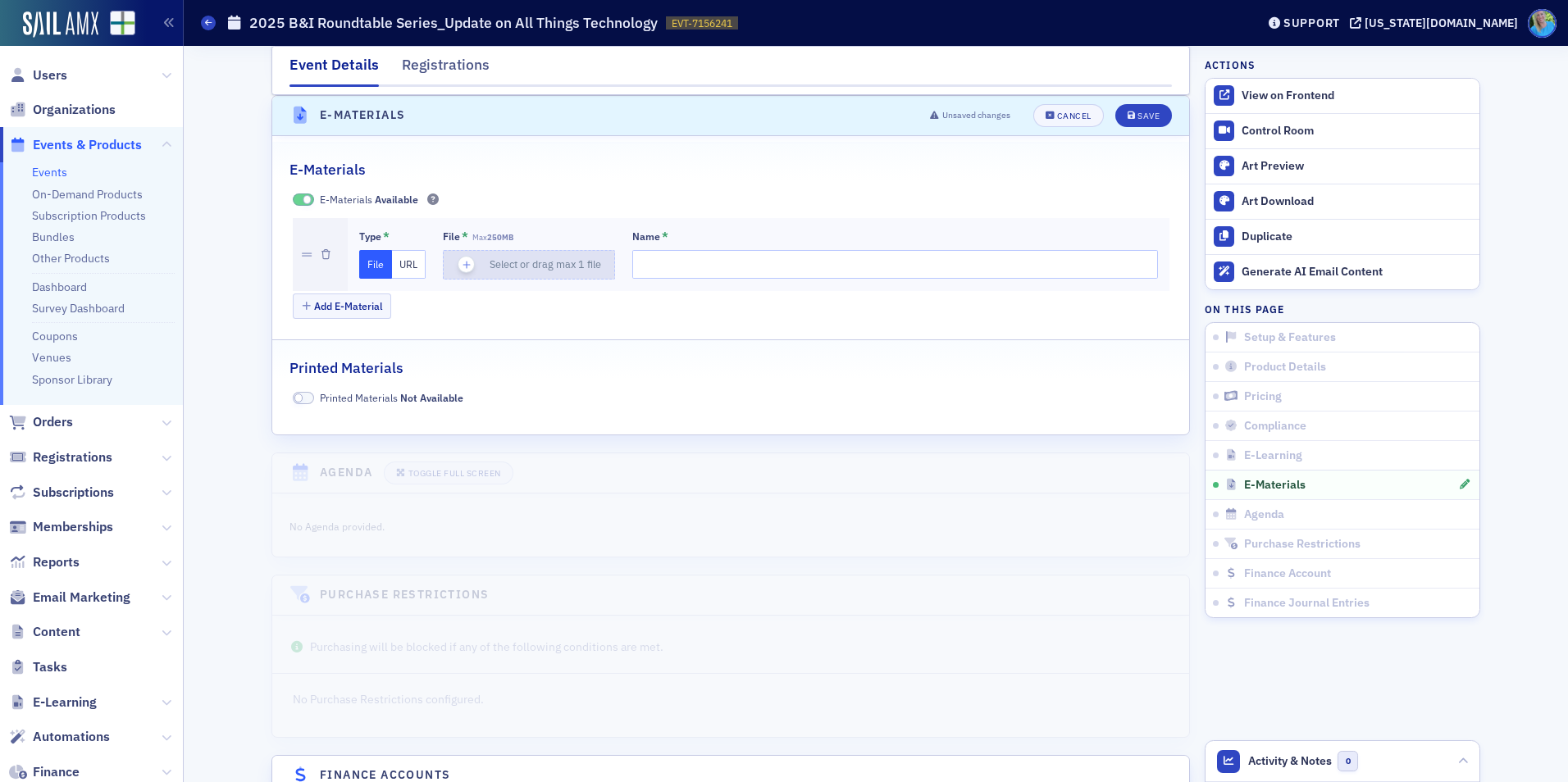
click at [459, 261] on icon "button" at bounding box center [466, 265] width 15 height 15
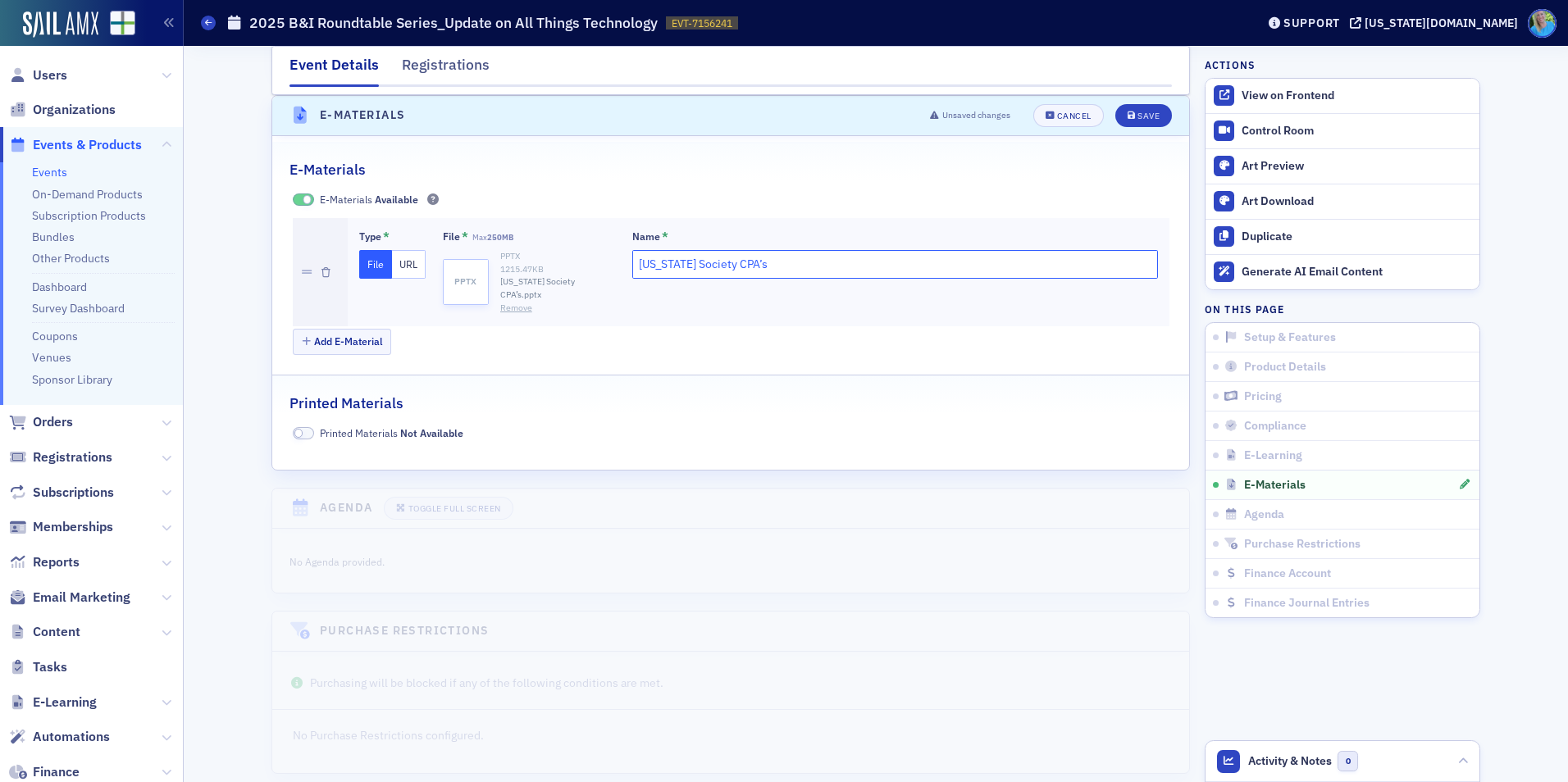
drag, startPoint x: 684, startPoint y: 279, endPoint x: 536, endPoint y: 288, distance: 148.3
click at [536, 288] on div "Type * File URL File * Max 250MB pptx PPTX 1215.47 KB Alabama Society CPA’s.ppt…" at bounding box center [759, 271] width 799 height 84
click at [536, 302] on div "Remove" at bounding box center [557, 308] width 115 height 13
drag, startPoint x: 752, startPoint y: 264, endPoint x: 563, endPoint y: 263, distance: 189.0
click at [563, 263] on div "Type * File URL File * Max 250MB pptx PPTX 1215.47 KB Alabama Society CPA’s.ppt…" at bounding box center [759, 271] width 799 height 84
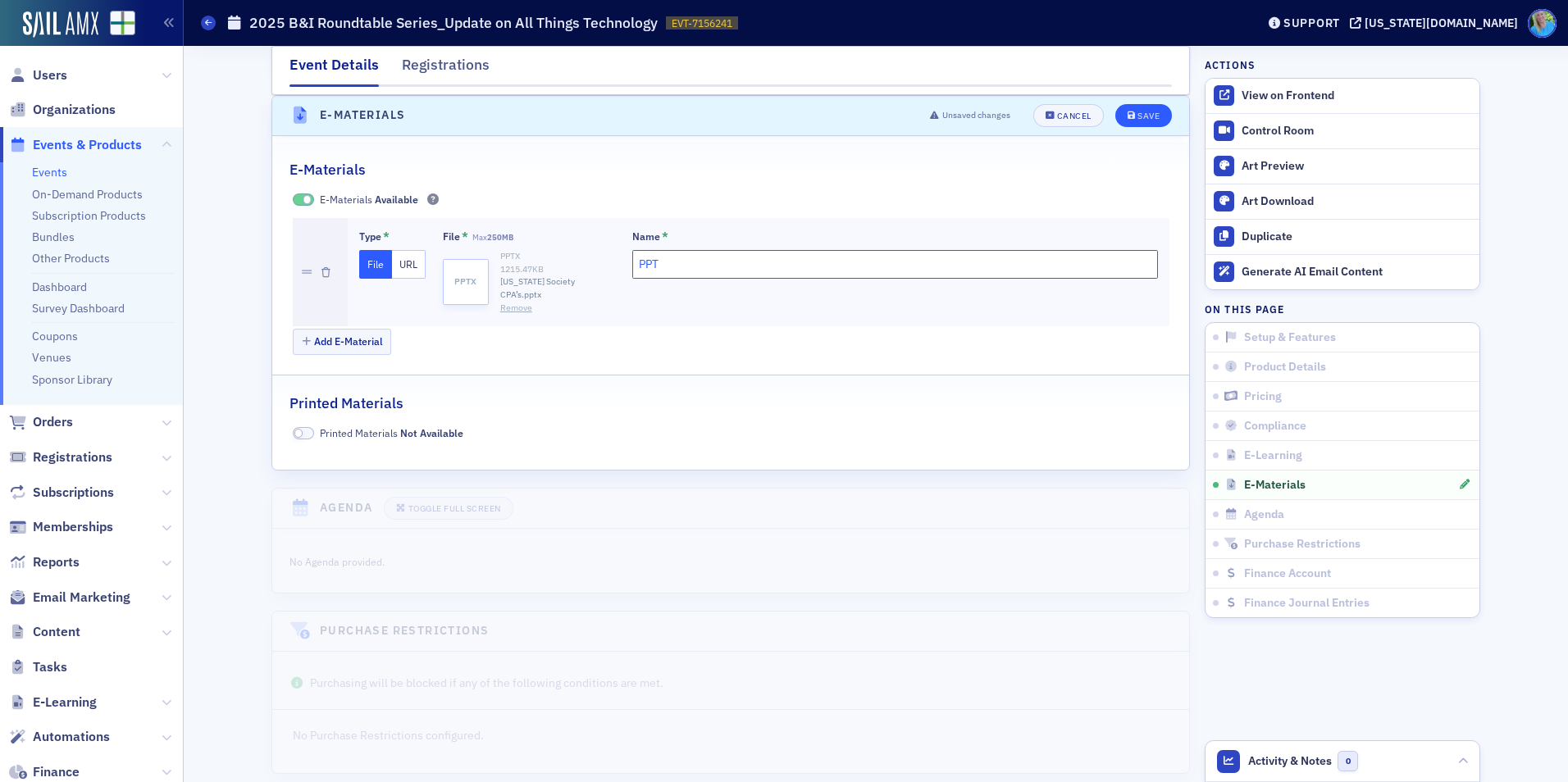
type input "PPT"
click at [1128, 112] on icon "submit" at bounding box center [1132, 116] width 8 height 9
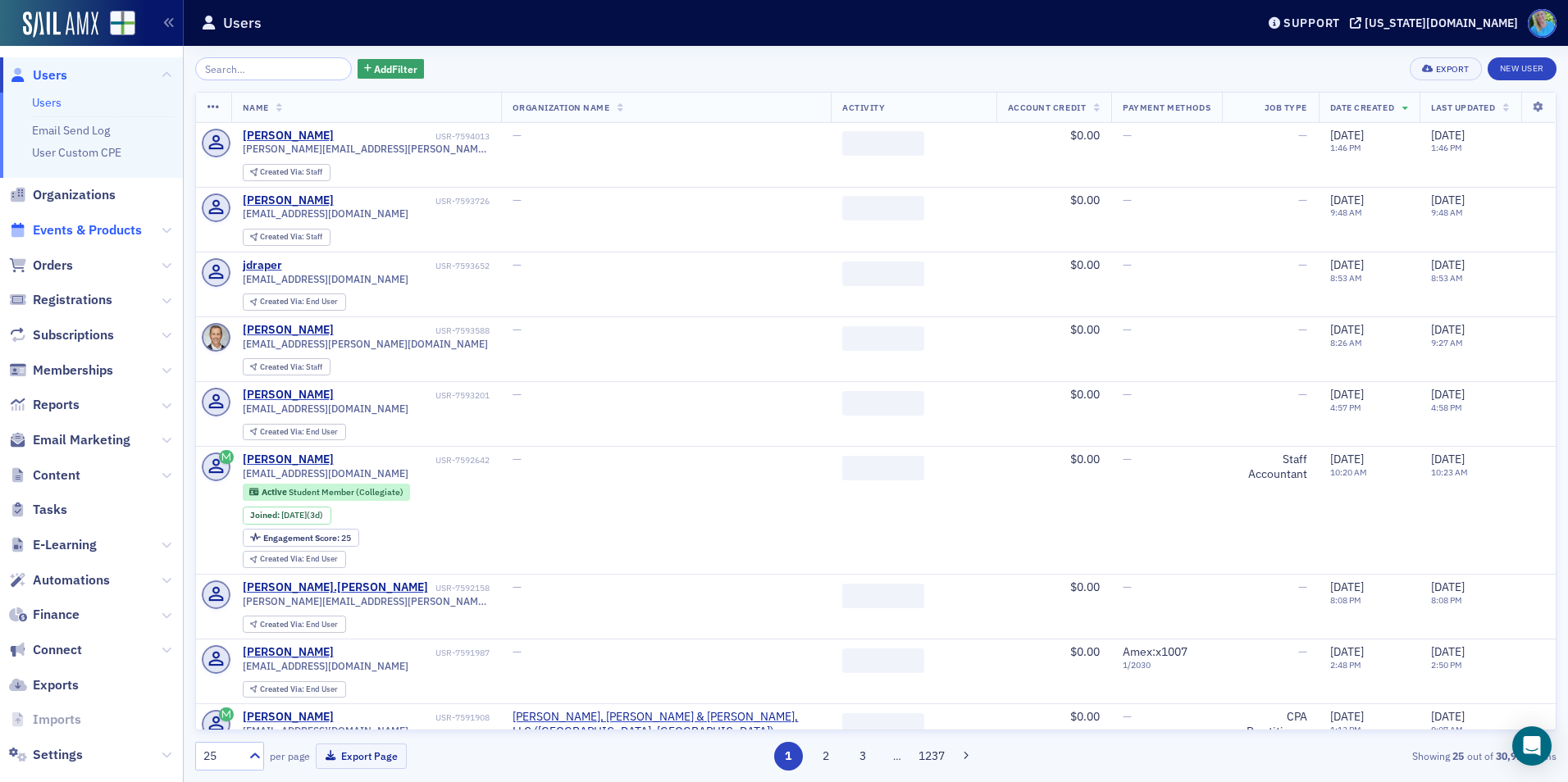
click at [103, 228] on span "Events & Products" at bounding box center [87, 230] width 109 height 18
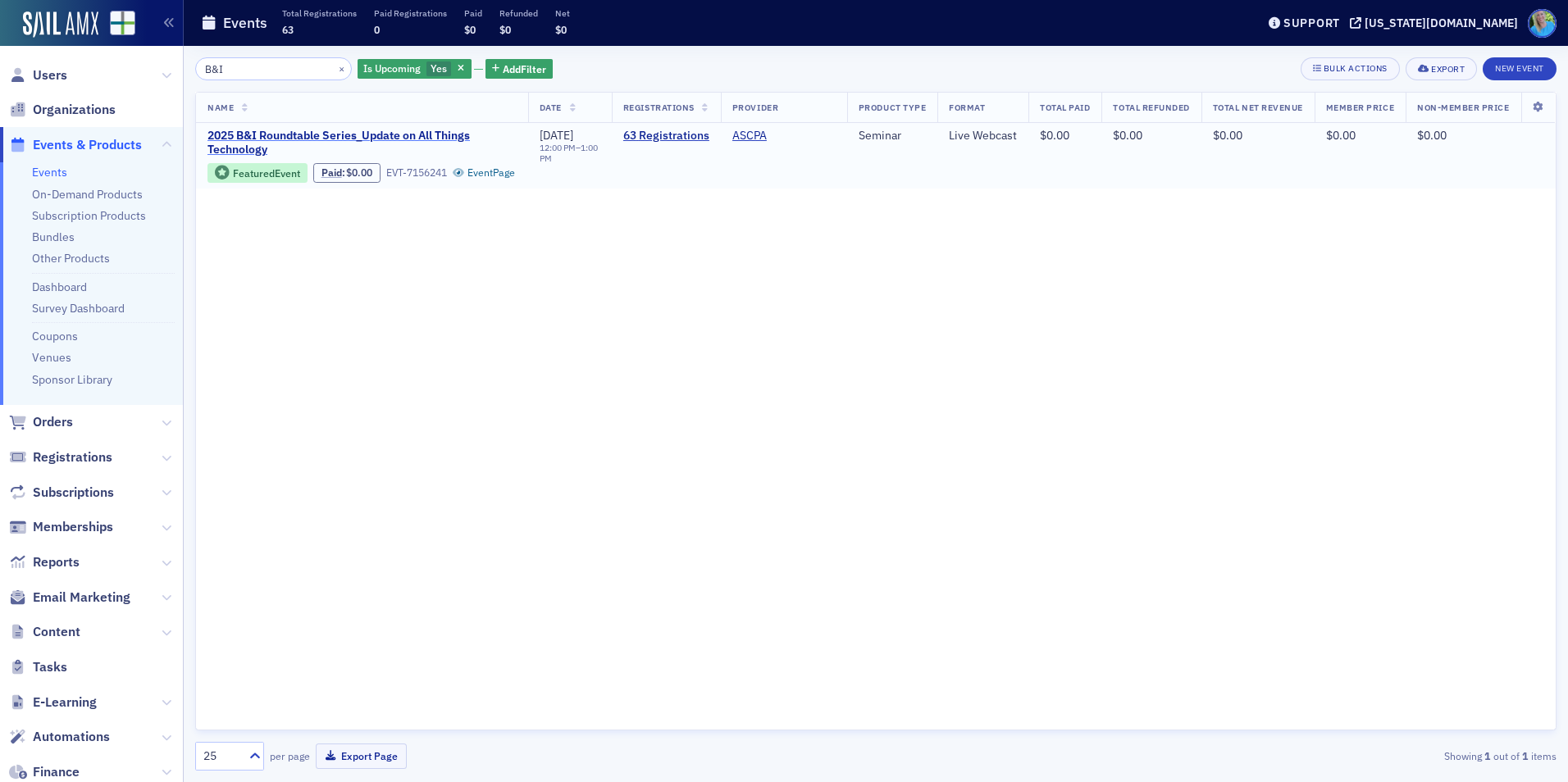
type input "B&I"
click at [284, 136] on span "2025 B&I Roundtable Series_Update on All Things Technology" at bounding box center [362, 143] width 309 height 29
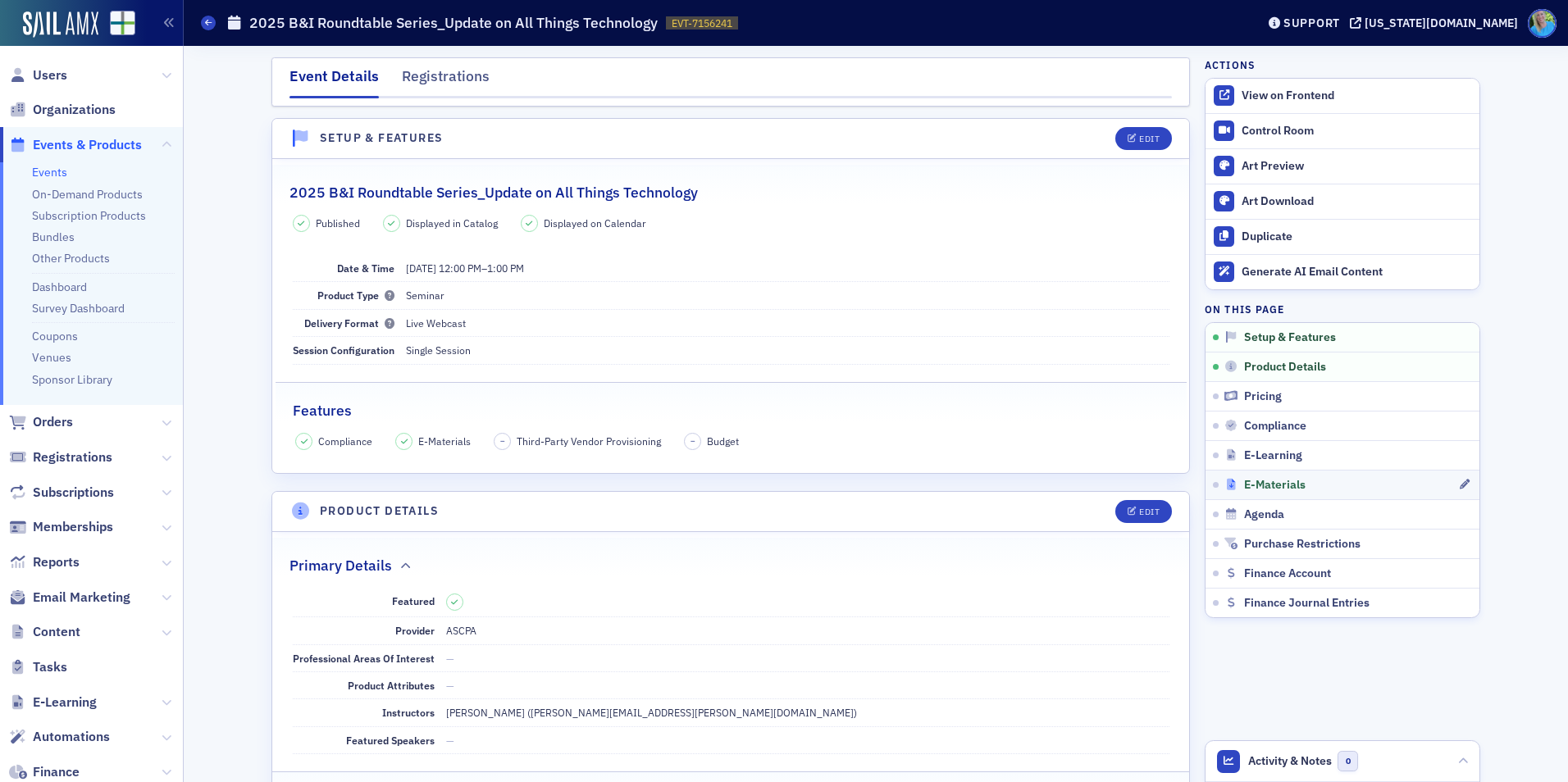
click at [1265, 483] on span "E-Materials" at bounding box center [1275, 485] width 62 height 15
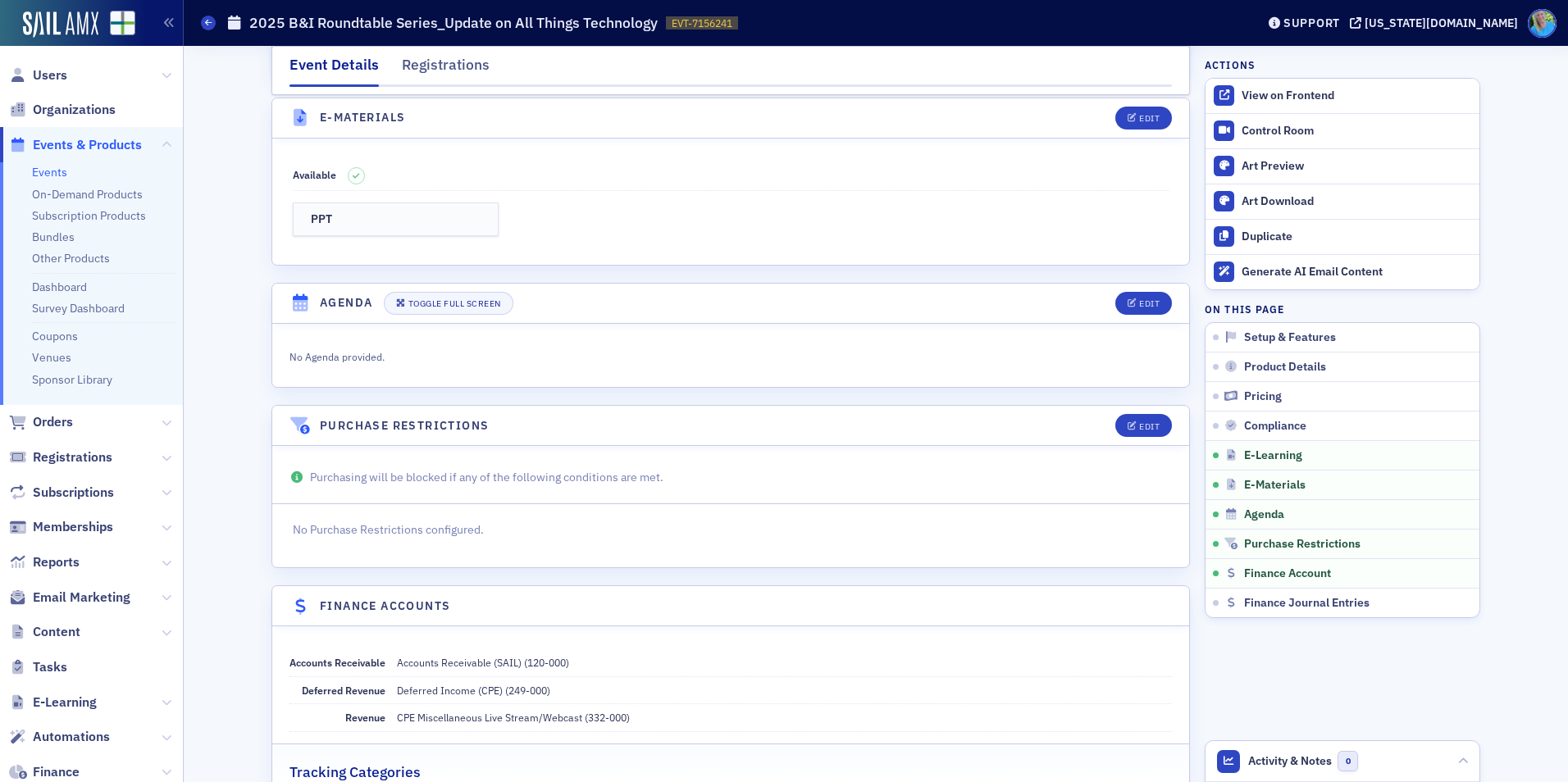
scroll to position [2287, 0]
click at [1128, 120] on icon "button" at bounding box center [1132, 116] width 10 height 9
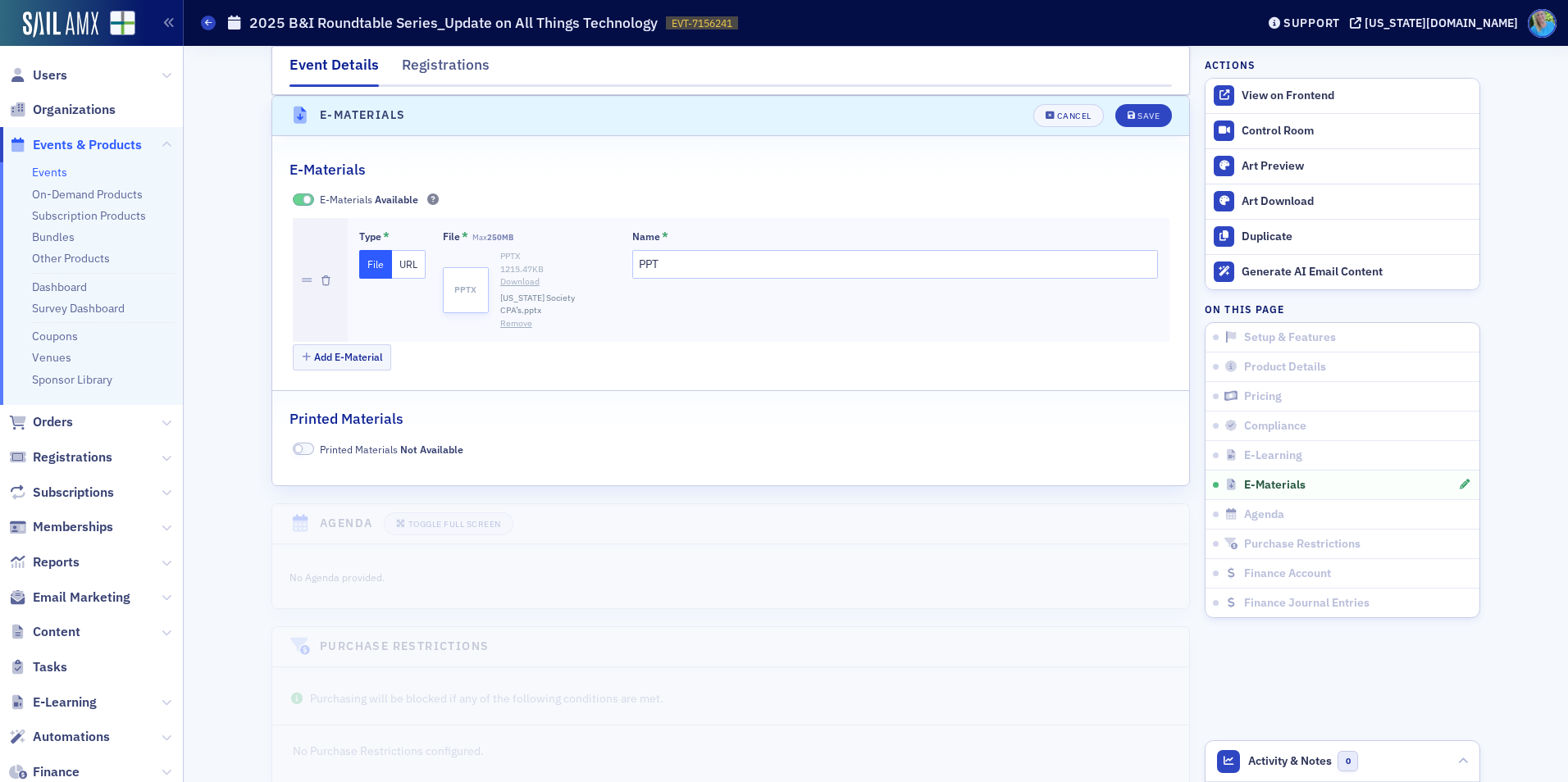
click at [514, 318] on button "Remove" at bounding box center [515, 324] width 32 height 13
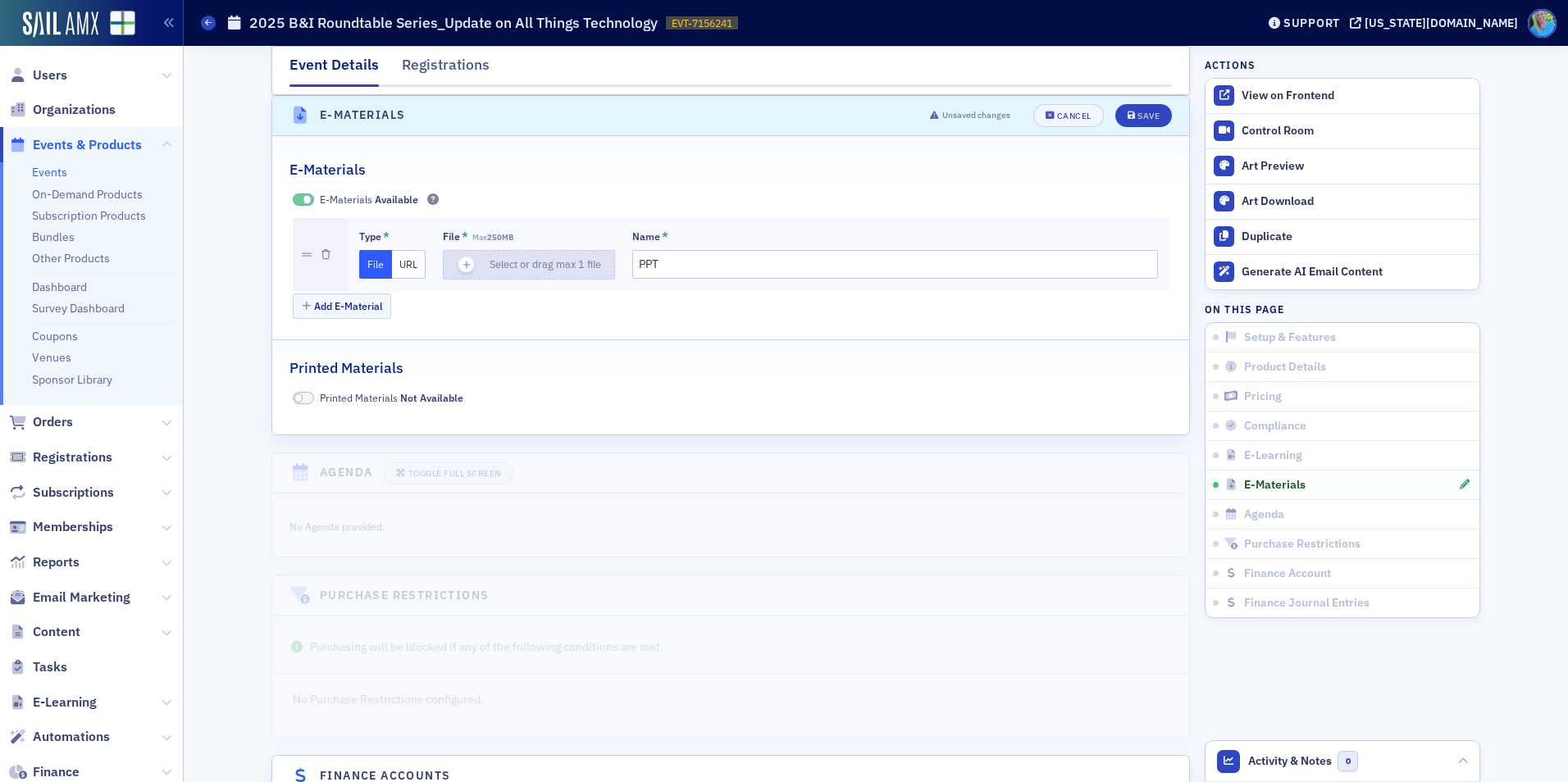
click at [463, 268] on icon "button" at bounding box center [466, 265] width 15 height 15
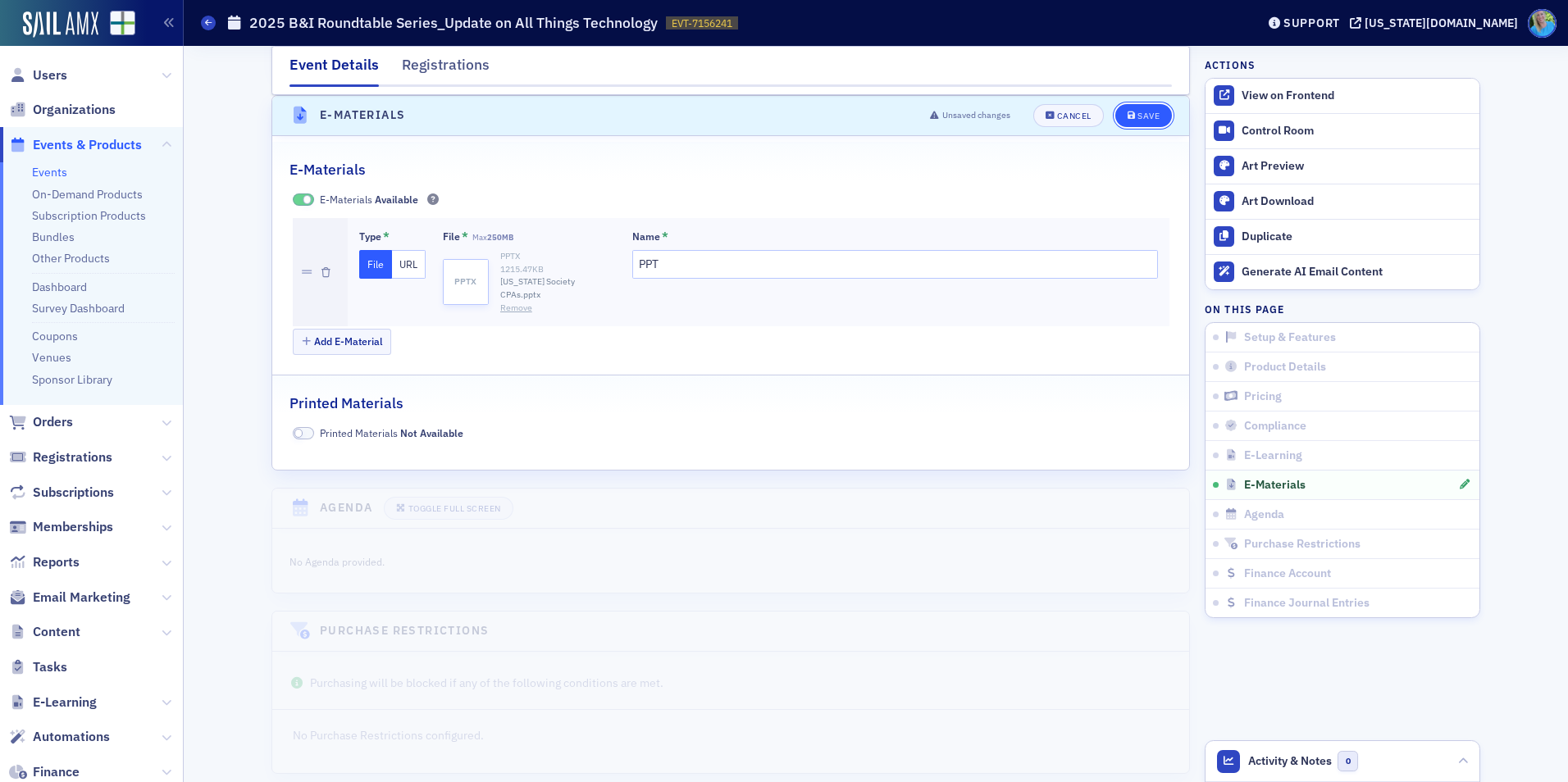
click at [1138, 114] on div "Save" at bounding box center [1149, 116] width 22 height 9
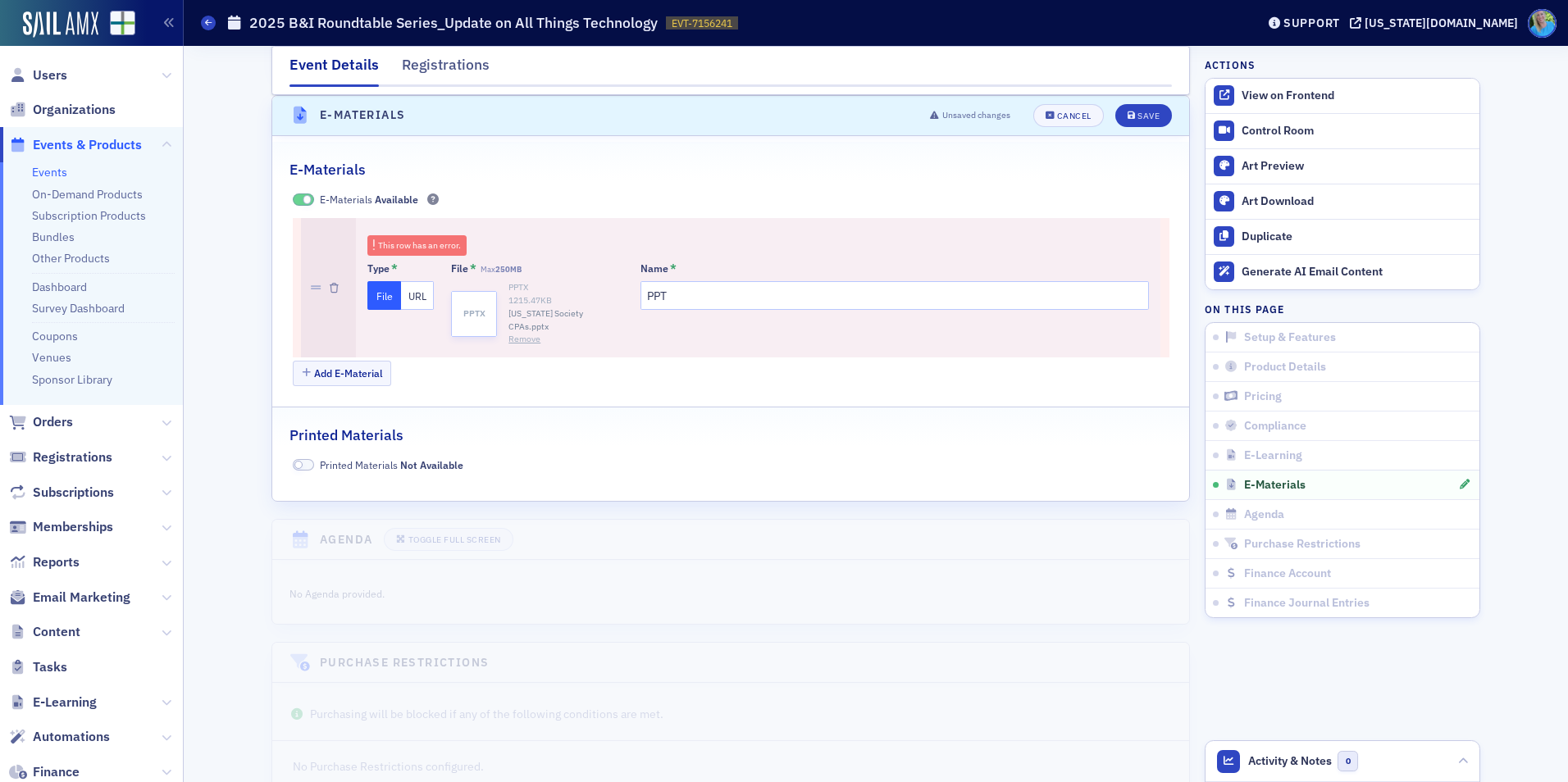
click at [518, 333] on button "Remove" at bounding box center [524, 339] width 32 height 13
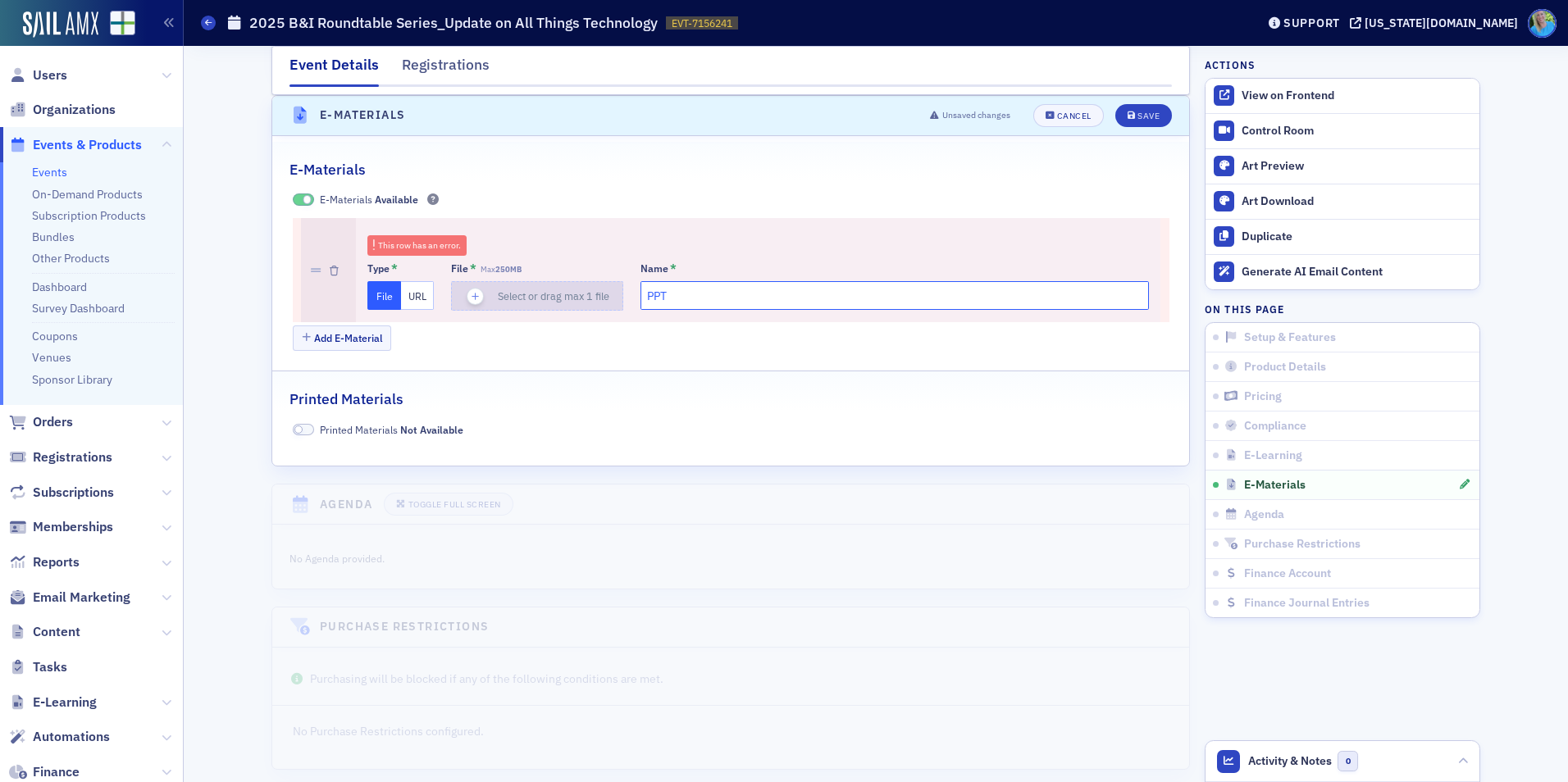
drag, startPoint x: 685, startPoint y: 296, endPoint x: 576, endPoint y: 294, distance: 109.0
click at [576, 294] on div "Type * File URL File * Max 250MB Select or drag max 1 file Name * PPT" at bounding box center [758, 286] width 781 height 49
click at [337, 269] on div at bounding box center [328, 269] width 55 height 104
click at [338, 258] on div at bounding box center [328, 269] width 55 height 104
click at [329, 269] on icon "button" at bounding box center [334, 271] width 9 height 10
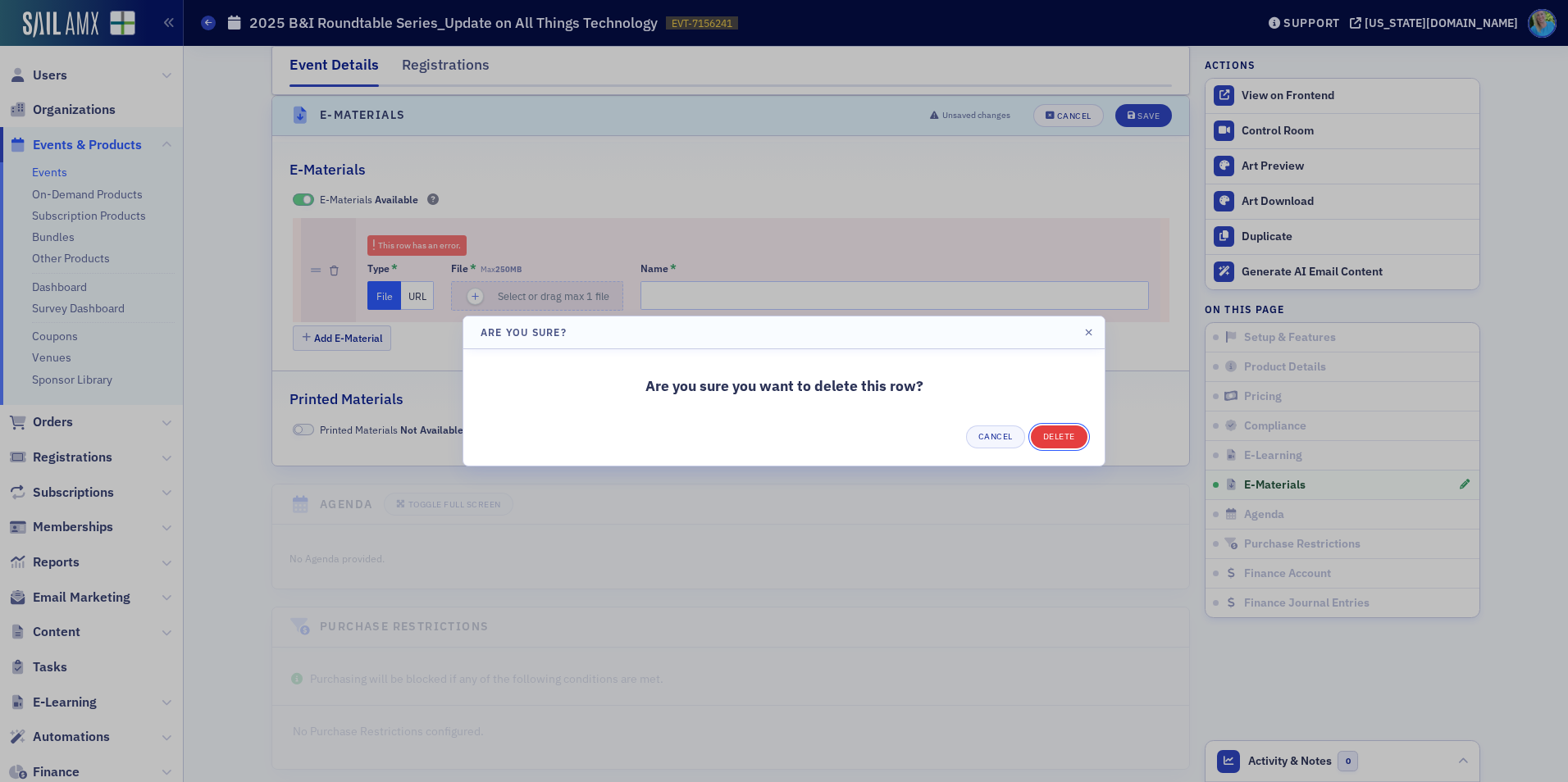
click at [1050, 436] on button "Delete" at bounding box center [1059, 436] width 56 height 23
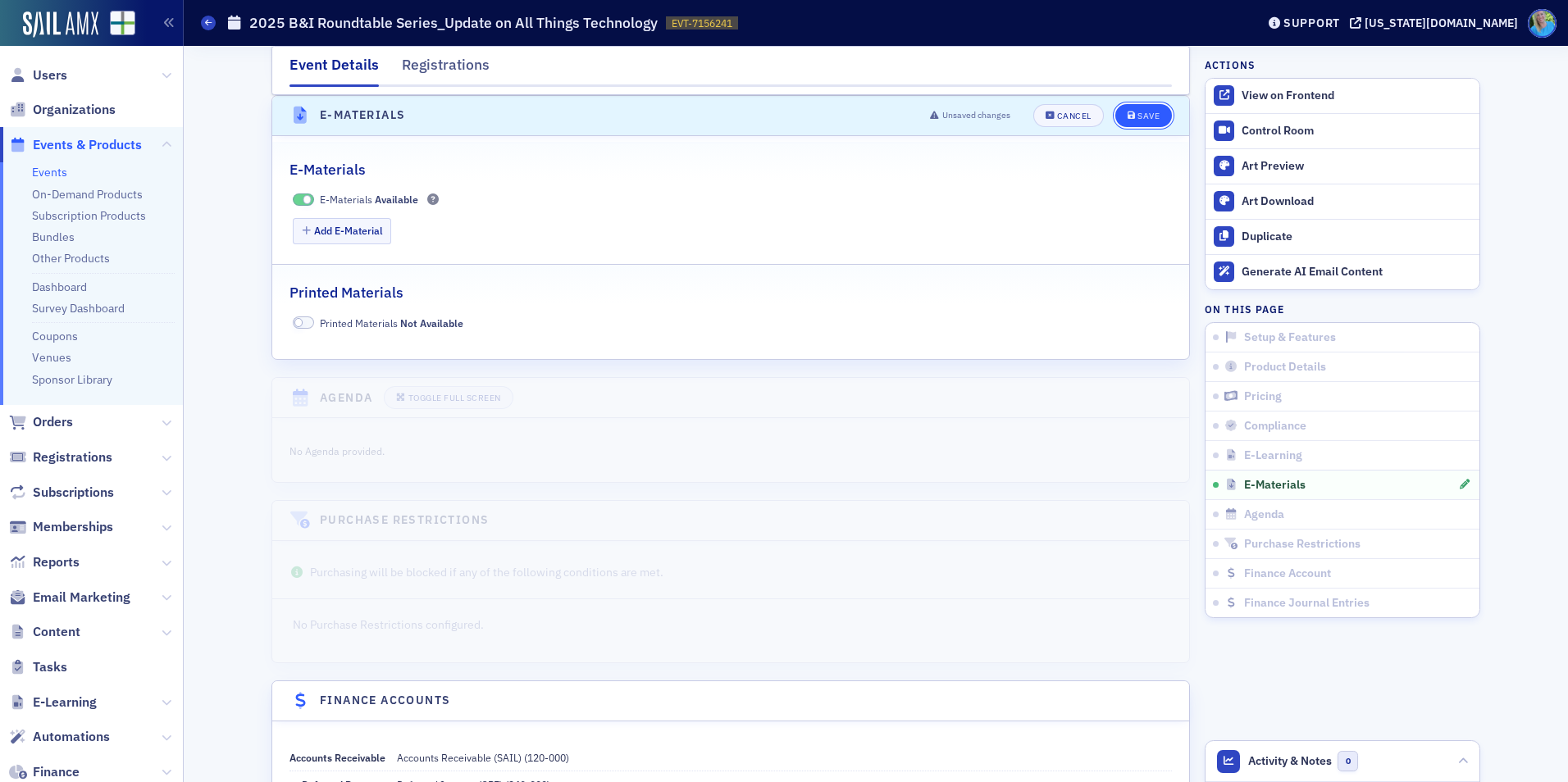
click at [1142, 115] on div "Save" at bounding box center [1149, 116] width 22 height 9
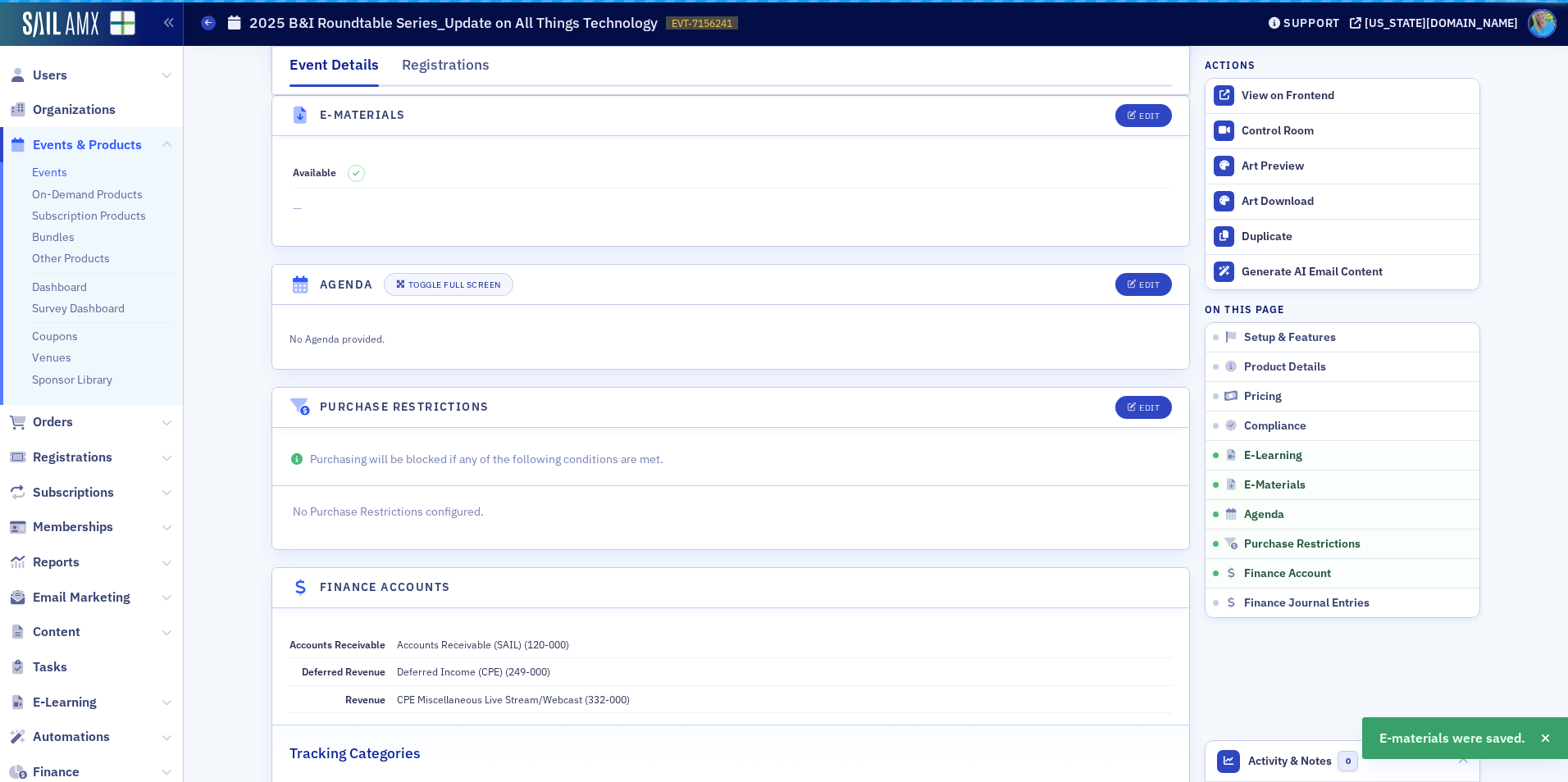
click at [337, 230] on div "Available —" at bounding box center [730, 191] width 917 height 110
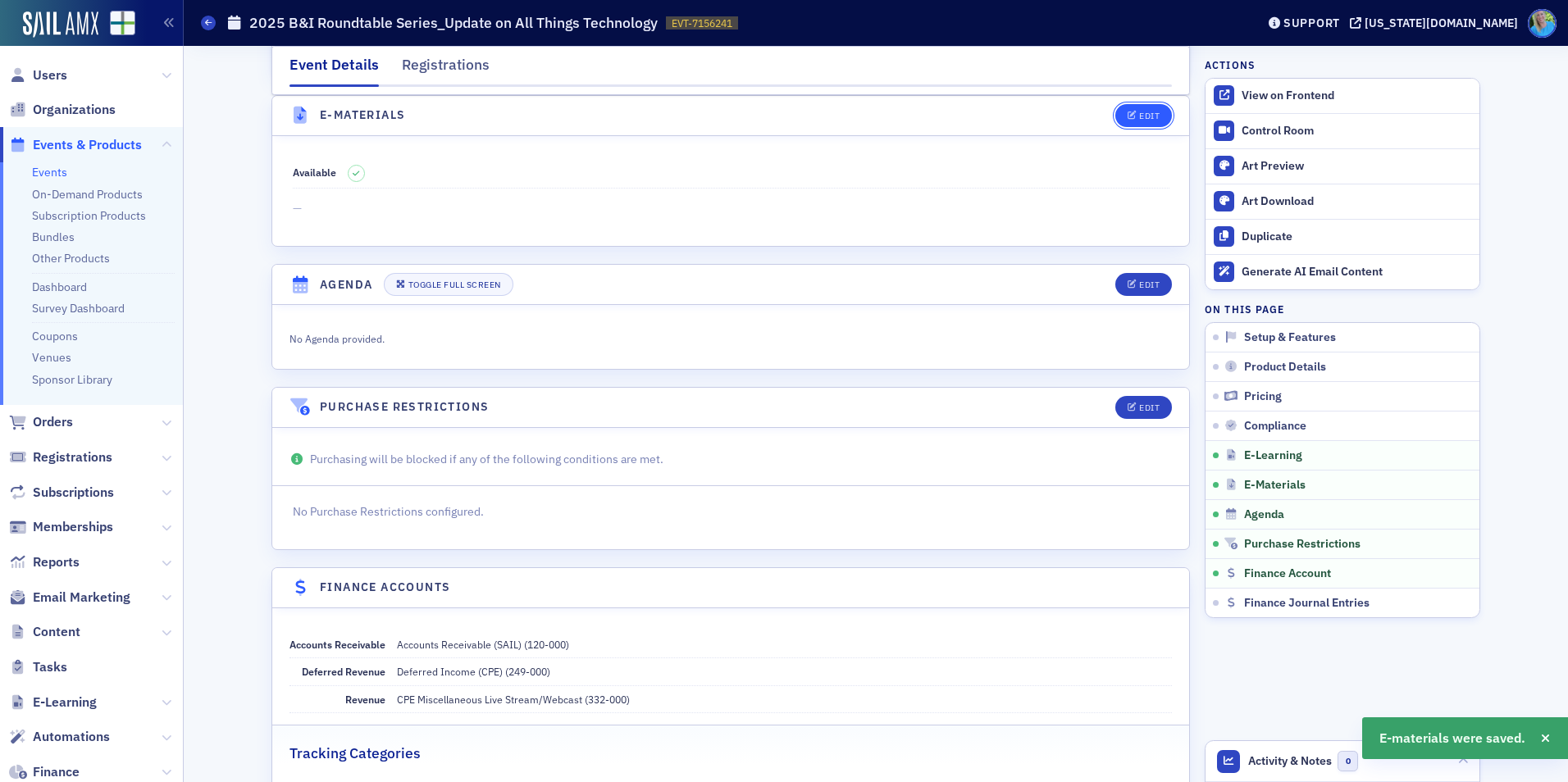
click at [1140, 119] on div "Edit" at bounding box center [1150, 116] width 21 height 9
click at [1145, 123] on button "Edit" at bounding box center [1143, 115] width 56 height 23
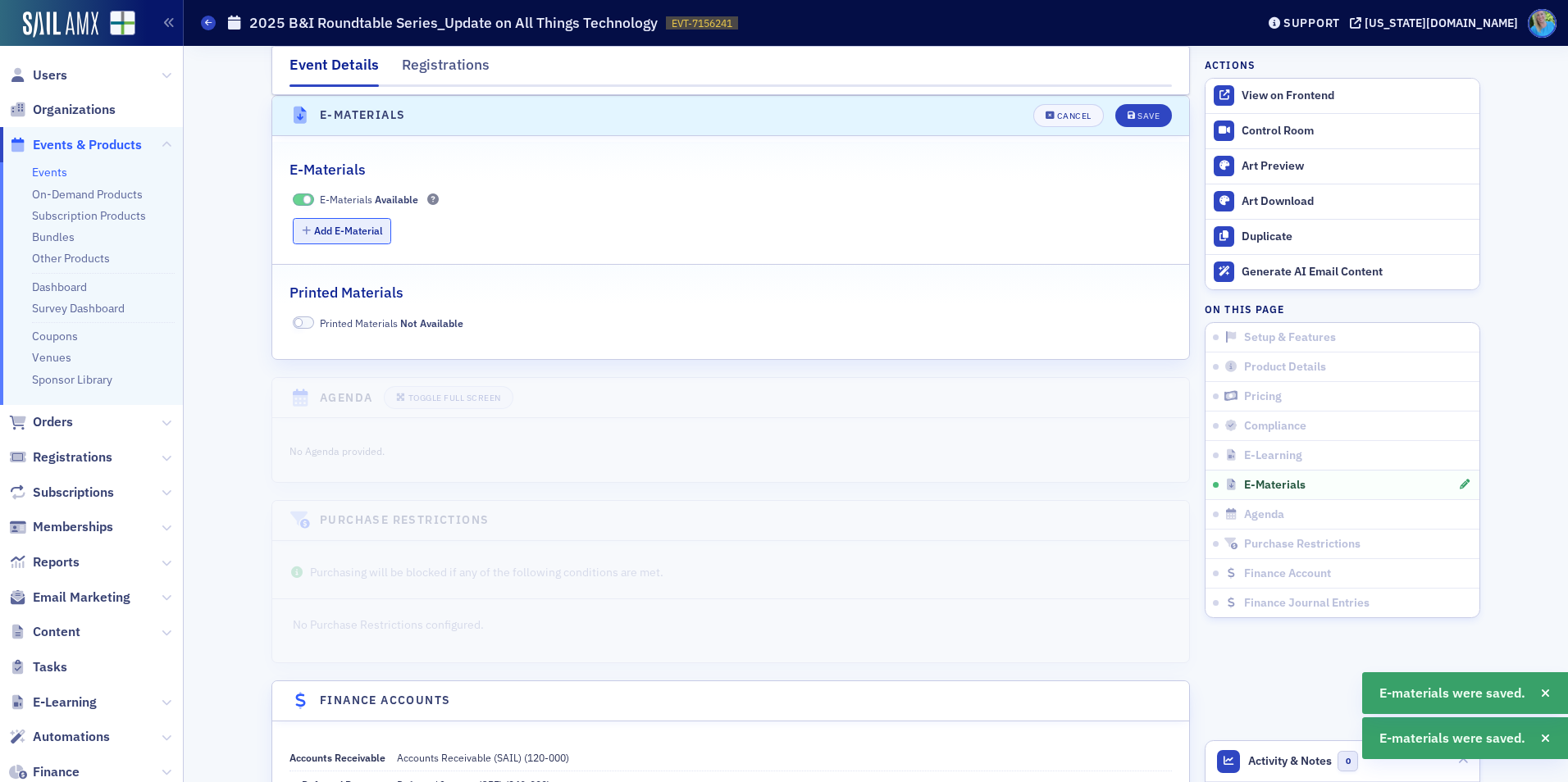
click at [324, 235] on button "Add E-Material" at bounding box center [342, 230] width 99 height 25
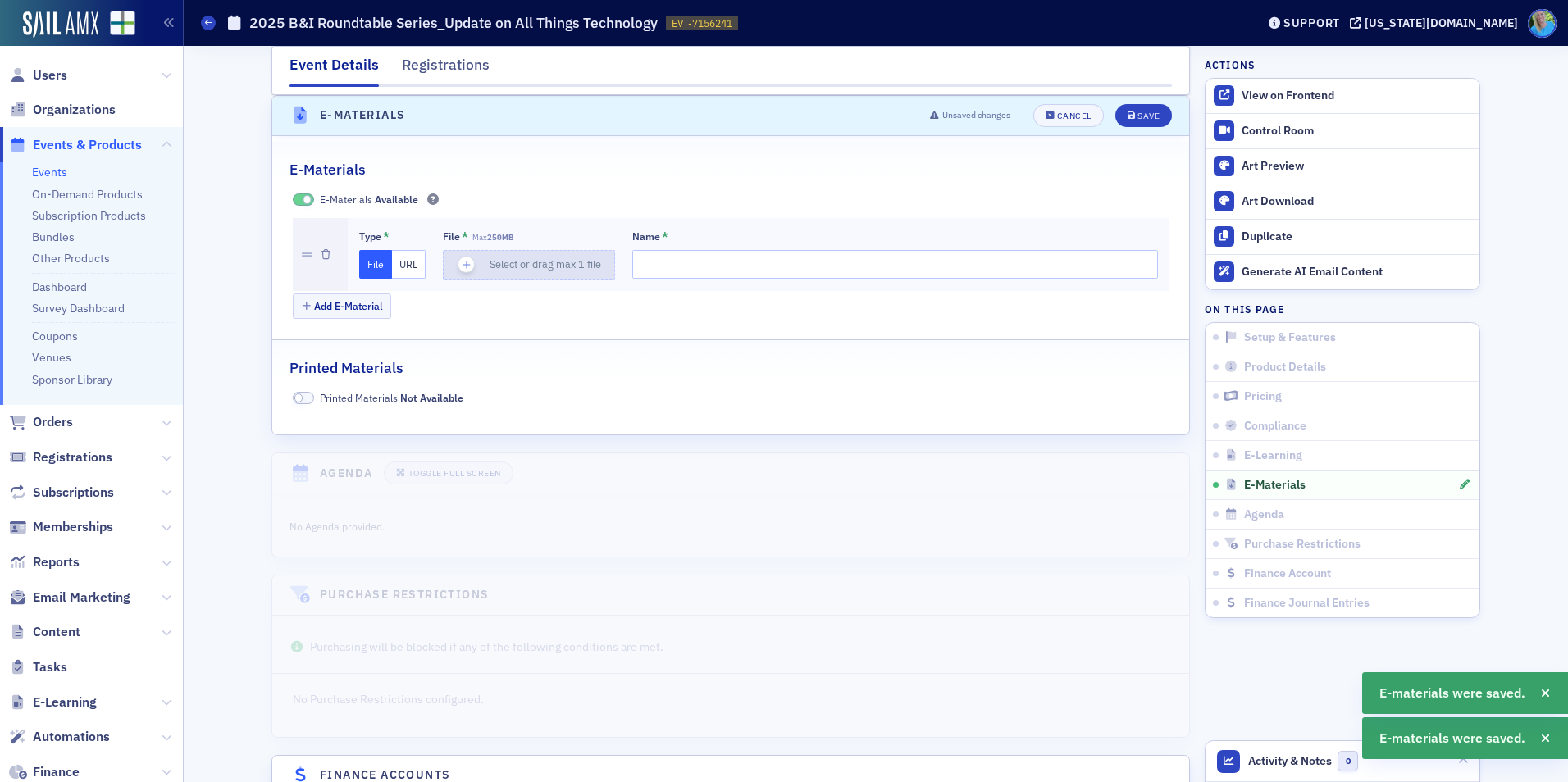
click at [466, 258] on div "button" at bounding box center [466, 265] width 46 height 28
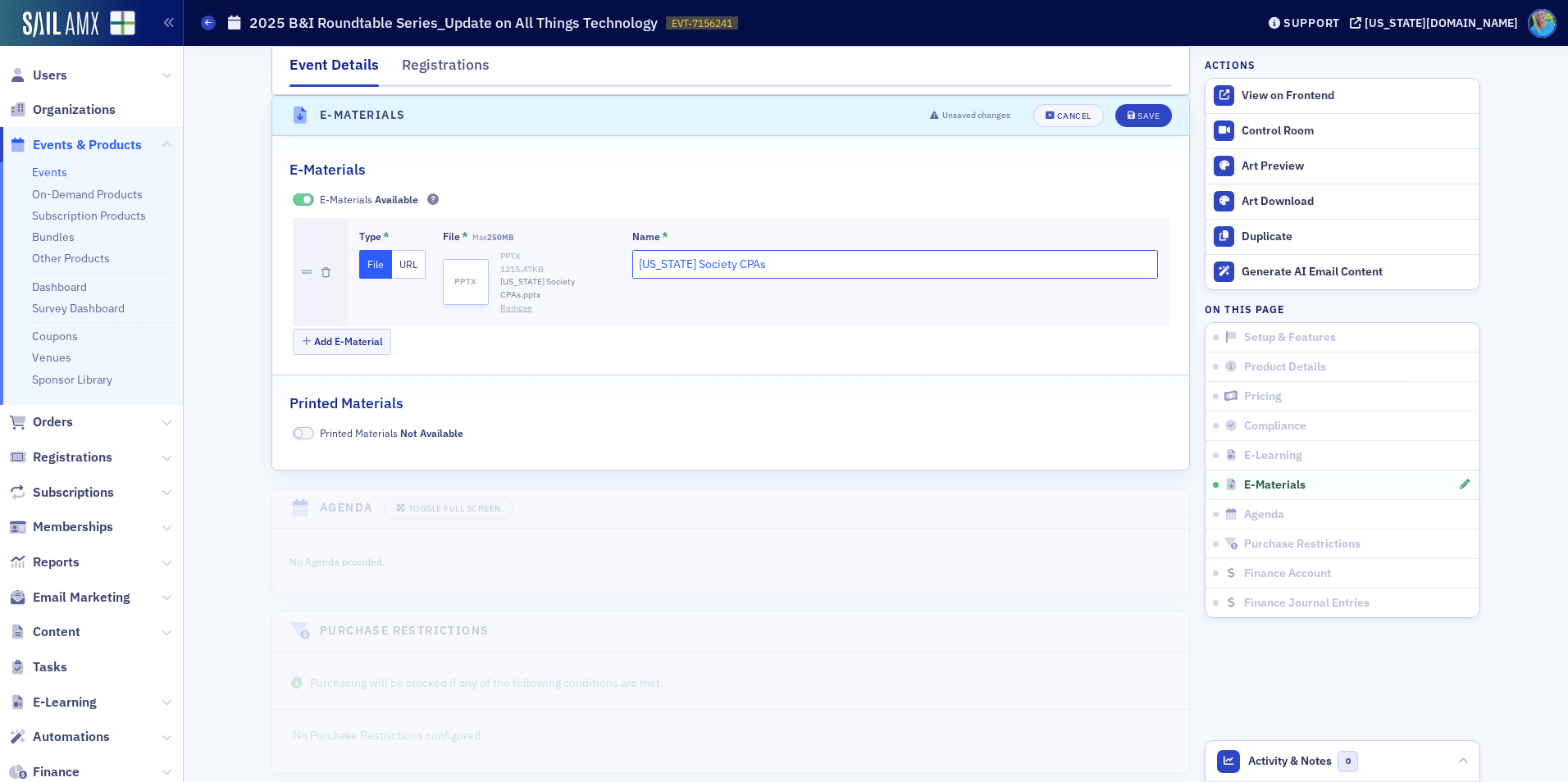
drag, startPoint x: 750, startPoint y: 258, endPoint x: 622, endPoint y: 254, distance: 128.1
click at [622, 255] on div "Type * File URL File * Max 250MB pptx PPTX 1215.47 KB [US_STATE] Society CPAs.p…" at bounding box center [759, 271] width 799 height 84
type input "PPT"
click at [1143, 115] on div "Save" at bounding box center [1149, 116] width 22 height 9
